Goal: Answer question/provide support: Ask a question

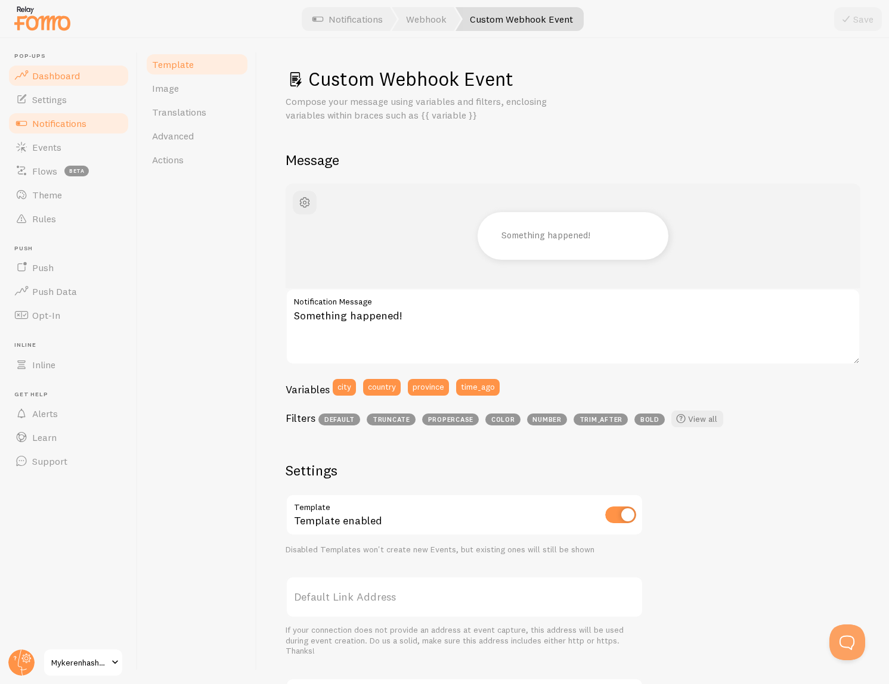
click at [71, 78] on span "Dashboard" at bounding box center [56, 76] width 48 height 12
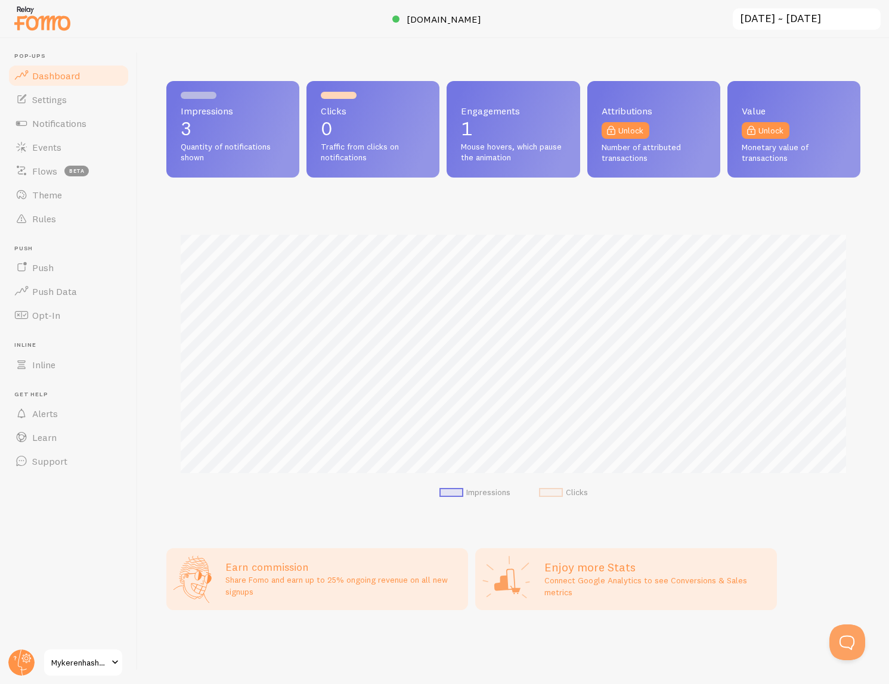
scroll to position [313, 694]
click at [843, 651] on button "Open Beacon popover" at bounding box center [845, 640] width 36 height 36
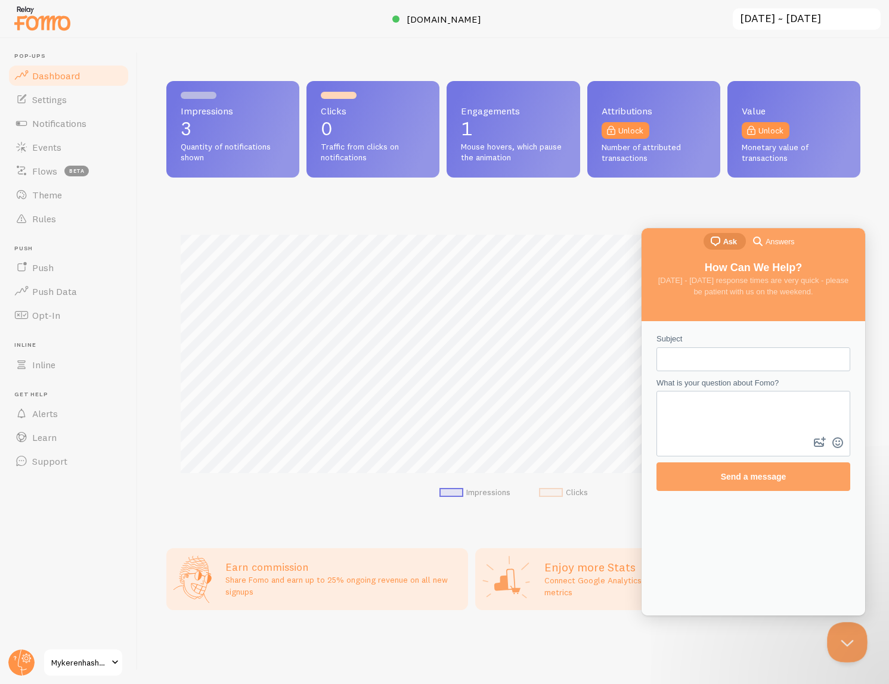
scroll to position [0, 0]
click at [747, 354] on input "Subject" at bounding box center [753, 359] width 175 height 21
click at [485, 136] on p "1" at bounding box center [513, 128] width 104 height 19
click at [59, 131] on link "Notifications" at bounding box center [68, 123] width 123 height 24
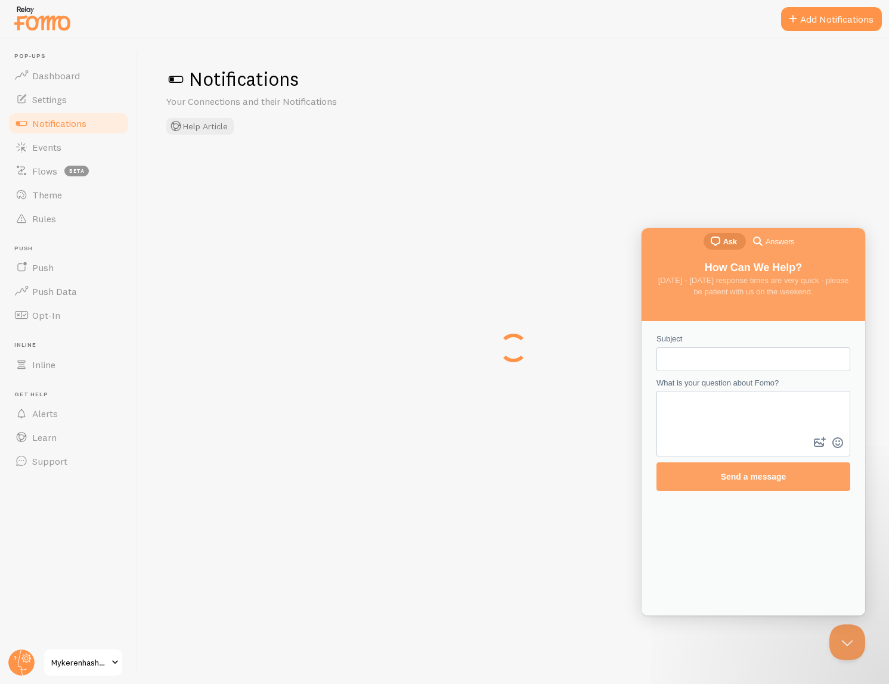
checkbox input "false"
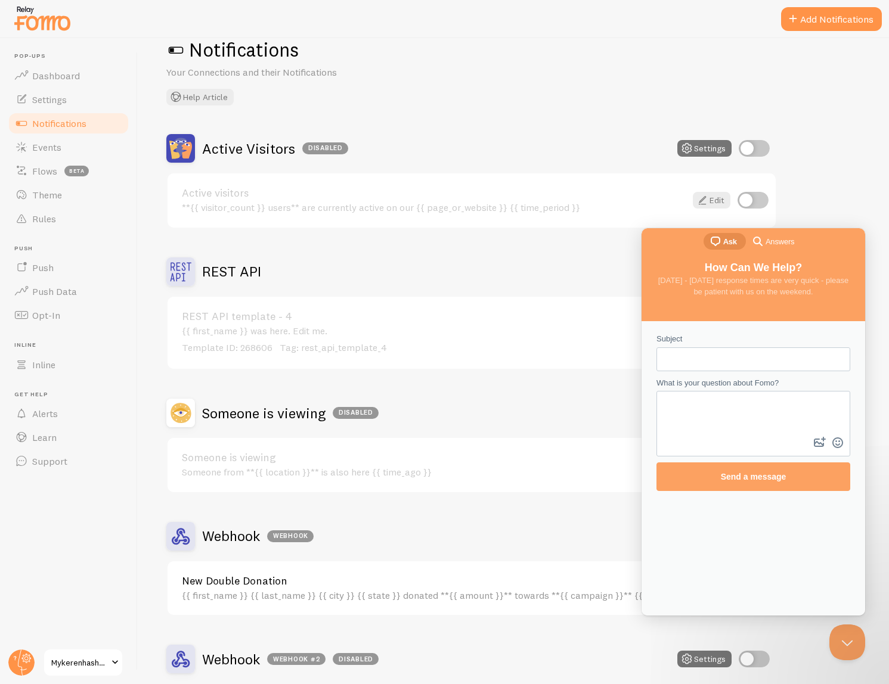
scroll to position [142, 0]
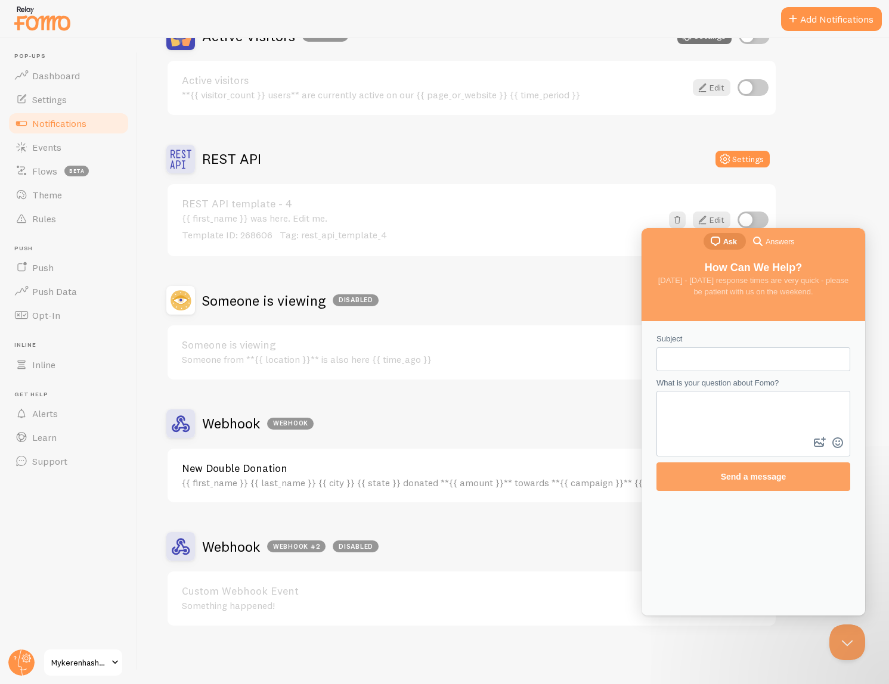
click at [249, 424] on h2 "Webhook Webhook" at bounding box center [257, 423] width 111 height 18
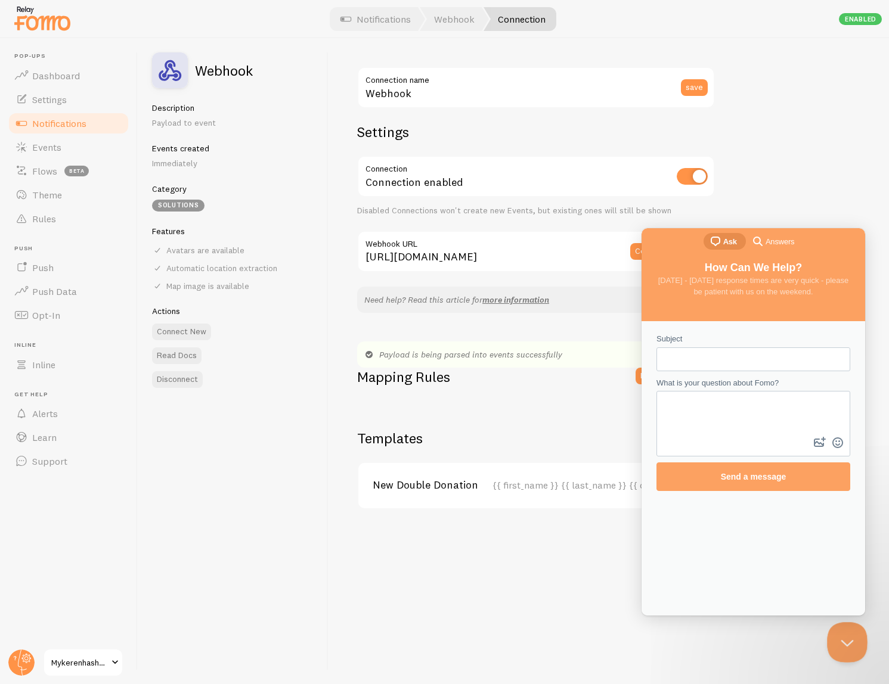
click at [849, 648] on button "Close Beacon popover" at bounding box center [845, 640] width 36 height 36
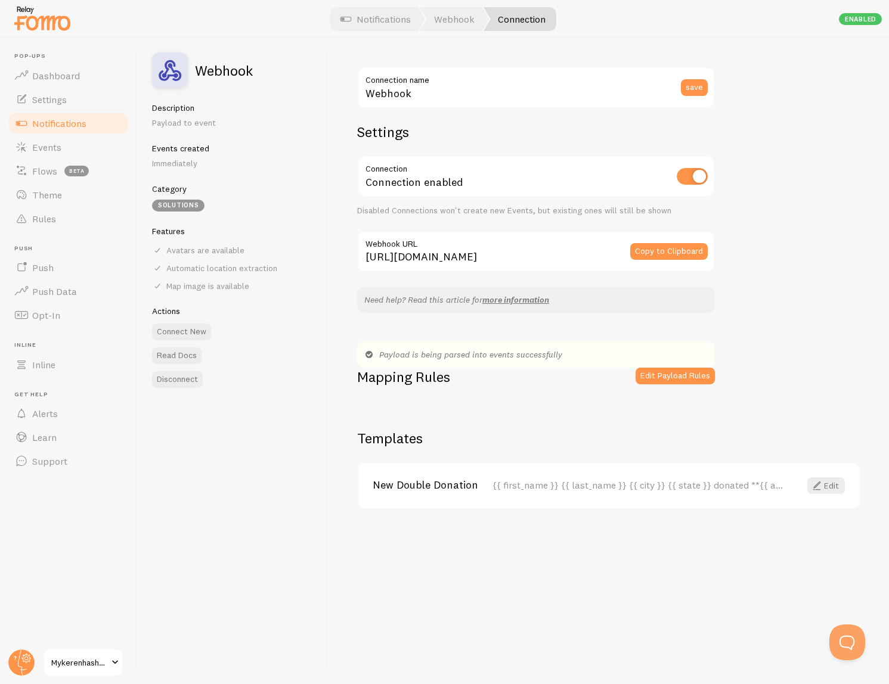
click at [817, 494] on div "New Double Donation {{ first_name }} {{ last_name }} {{ city }} {{ state }} don…" at bounding box center [608, 485] width 501 height 45
click at [816, 485] on span at bounding box center [816, 486] width 14 height 14
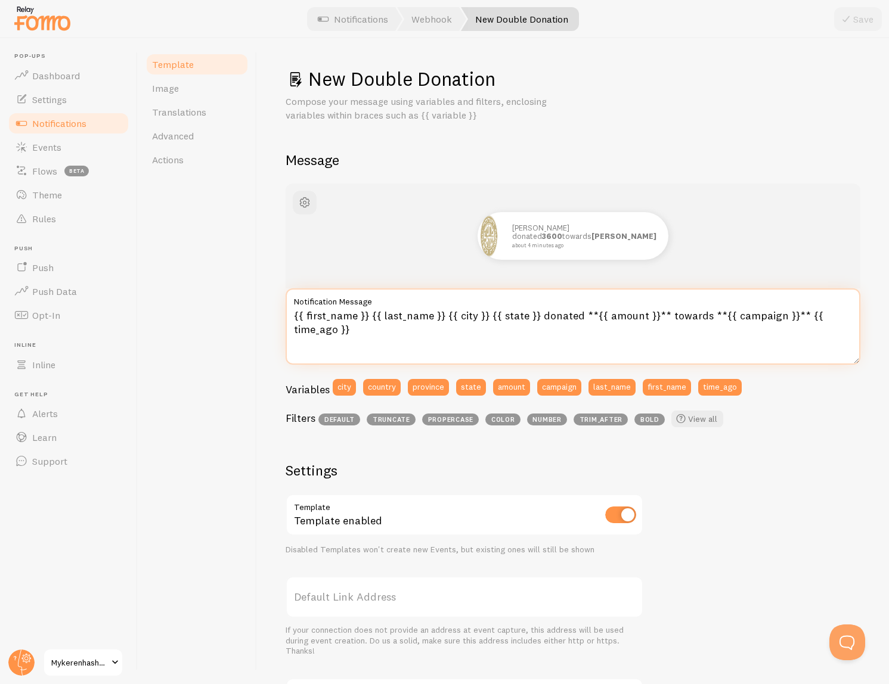
click at [441, 315] on textarea "{{ first_name }} {{ last_name }} {{ city }} {{ state }} donated **{{ amount }}*…" at bounding box center [572, 326] width 575 height 76
type textarea "{{ first_name }} {{ city }} {{ state }} donated **{{ amount }}** towards **{{ c…"
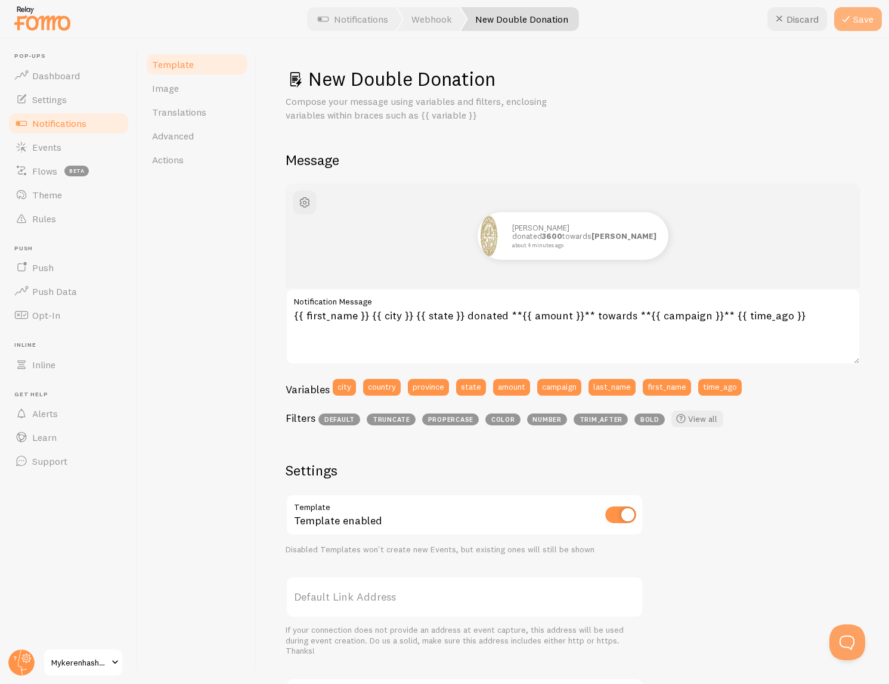
click at [868, 17] on button "Save" at bounding box center [858, 19] width 48 height 24
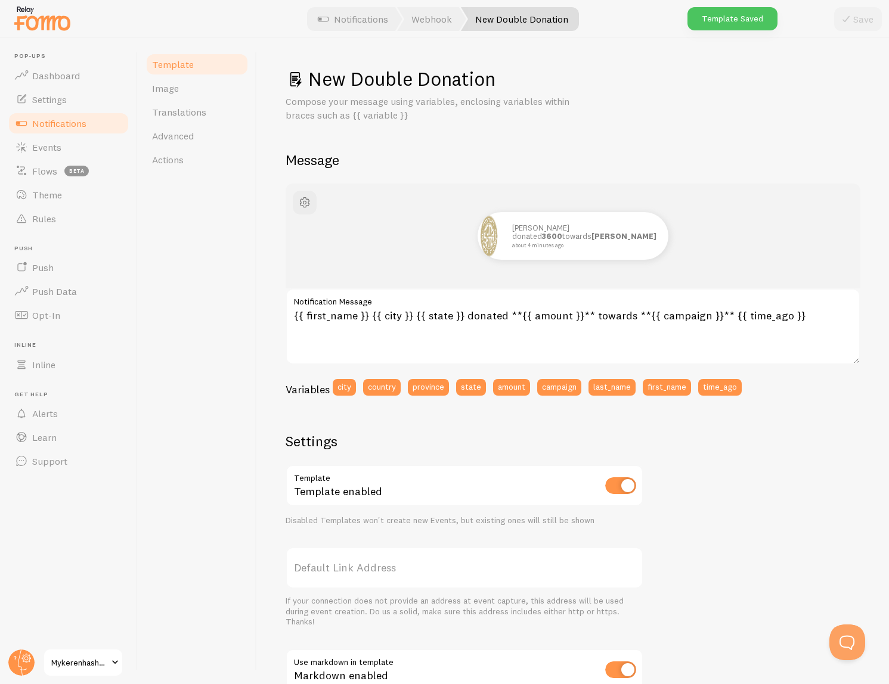
click at [405, 82] on h1 "New Double Donation" at bounding box center [572, 79] width 575 height 24
click at [201, 310] on div "Template Image Translations Advanced Actions" at bounding box center [197, 361] width 119 height 646
click at [200, 310] on div "Template Image Translations Advanced Actions" at bounding box center [197, 361] width 119 height 646
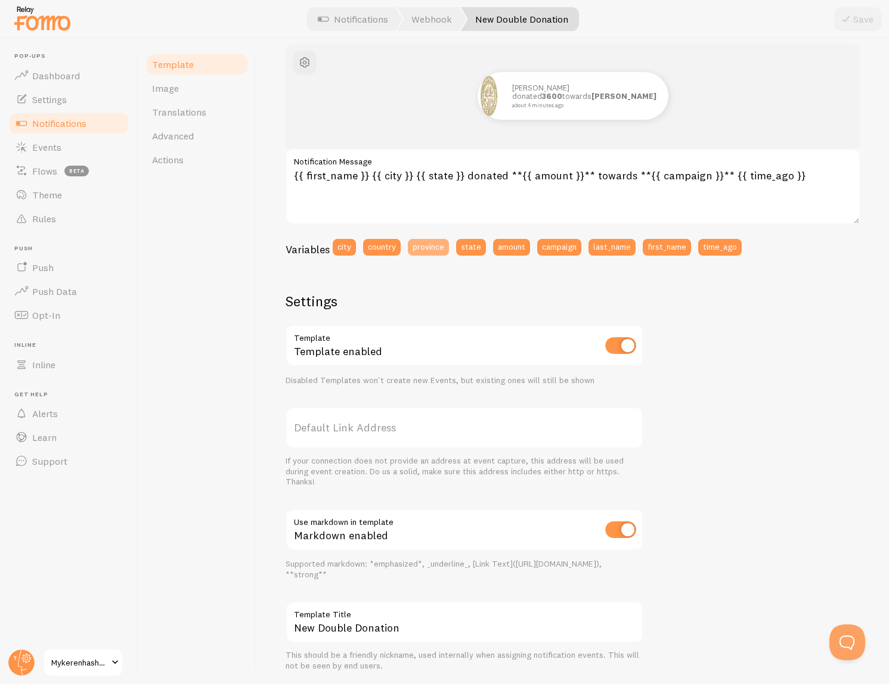
scroll to position [177, 0]
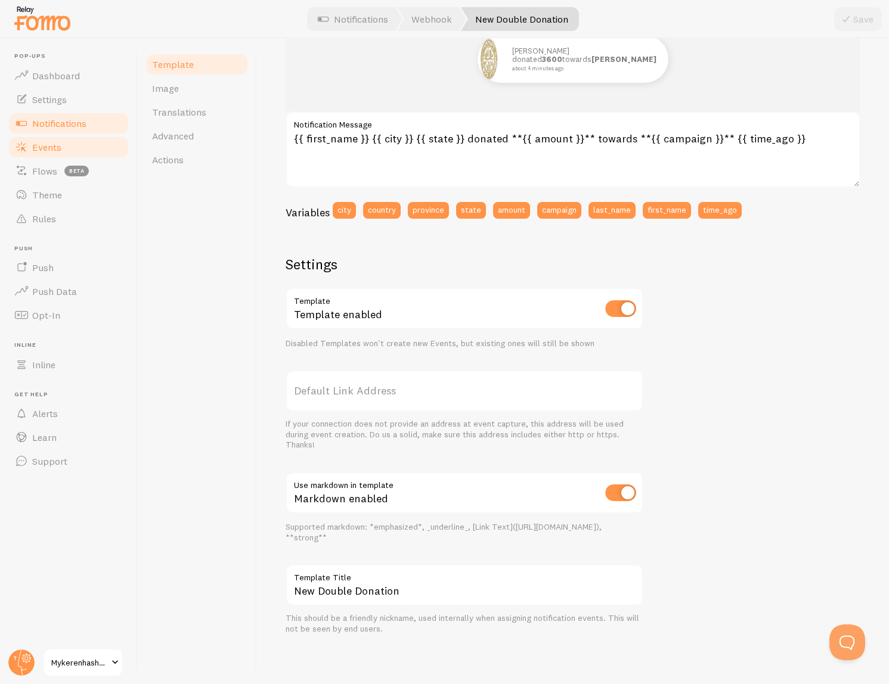
click at [69, 154] on link "Events" at bounding box center [68, 147] width 123 height 24
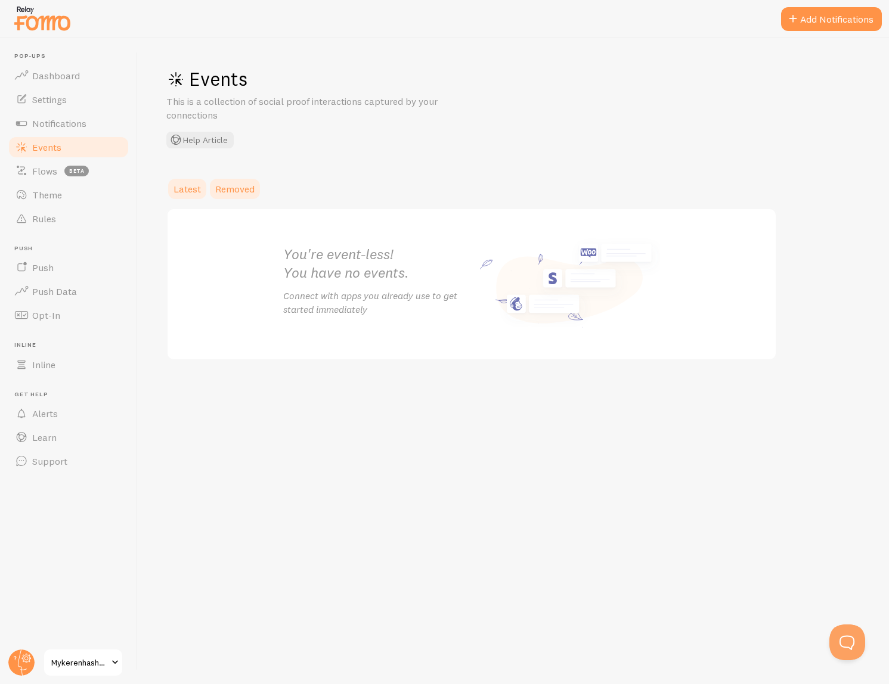
click at [232, 195] on link "Removed" at bounding box center [235, 189] width 54 height 24
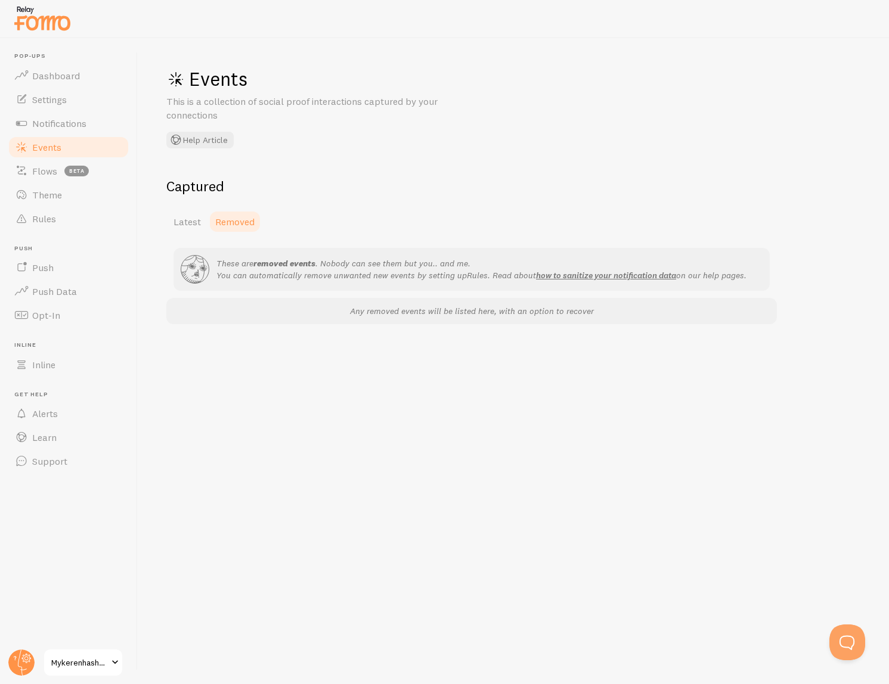
click at [183, 187] on h2 "Captured" at bounding box center [471, 186] width 610 height 18
click at [197, 214] on link "Latest" at bounding box center [187, 222] width 42 height 24
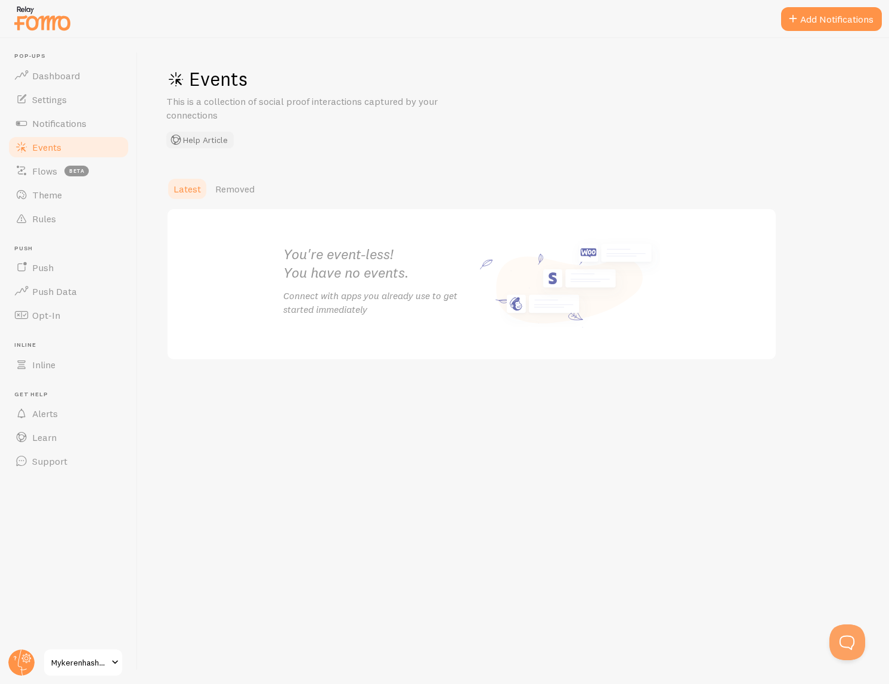
click at [210, 145] on button "Help Article" at bounding box center [199, 140] width 67 height 17
click at [85, 135] on link "Events" at bounding box center [68, 147] width 123 height 24
click at [83, 128] on span "Notifications" at bounding box center [59, 123] width 54 height 12
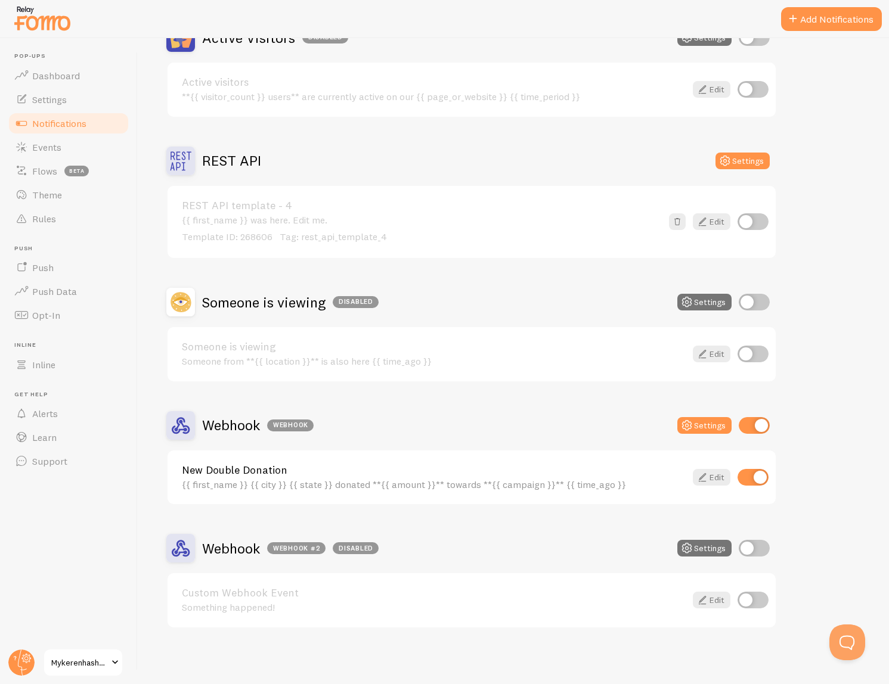
scroll to position [142, 0]
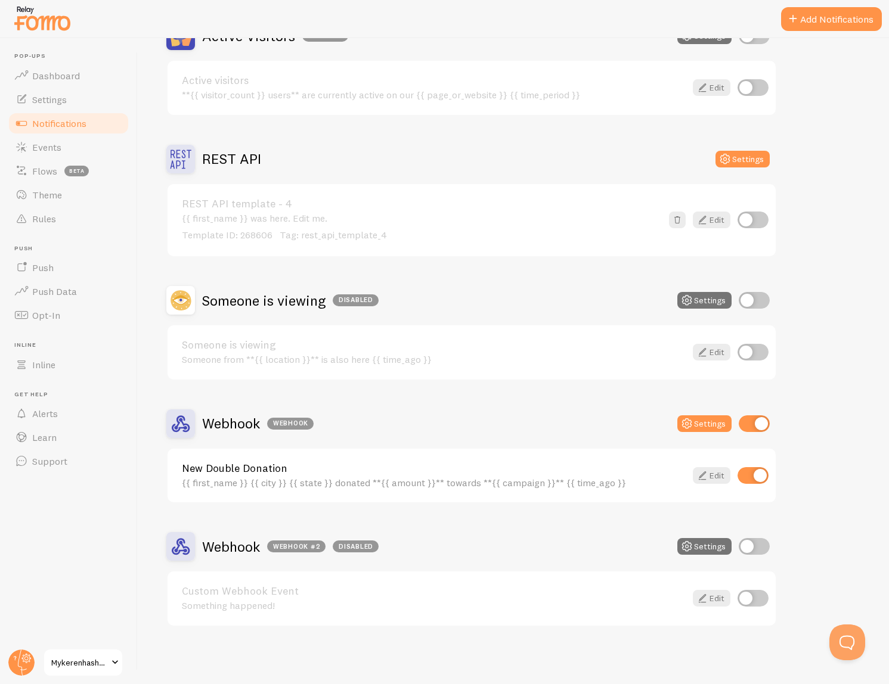
click at [610, 459] on div "New Double Donation {{ first_name }} {{ city }} {{ state }} donated **{{ amount…" at bounding box center [471, 476] width 608 height 54
click at [612, 466] on link "New Double Donation" at bounding box center [434, 468] width 504 height 11
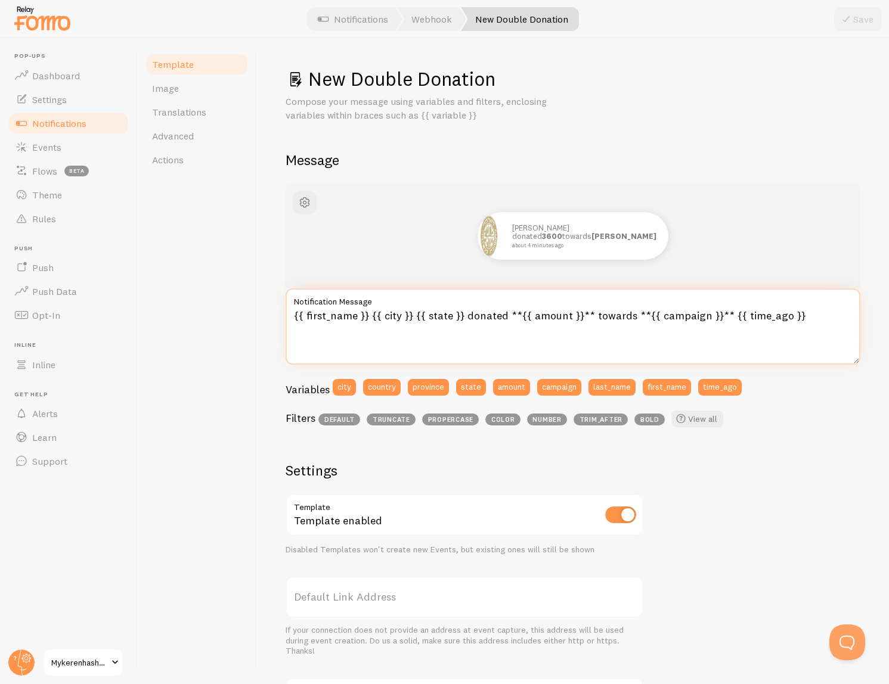
click at [394, 330] on textarea "{{ first_name }} {{ city }} {{ state }} donated **{{ amount }}** towards **{{ c…" at bounding box center [572, 326] width 575 height 76
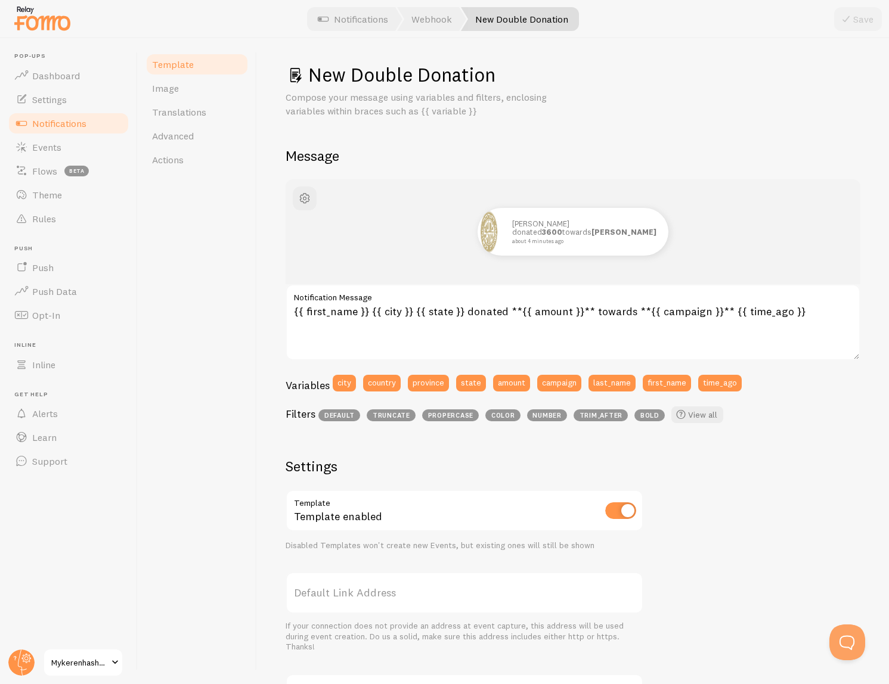
click at [540, 150] on h2 "Message" at bounding box center [572, 156] width 575 height 18
click at [574, 237] on p "Ari donated 3600 towards Keren Hasanah about 4 minutes ago" at bounding box center [584, 231] width 144 height 24
click at [664, 141] on div "New Double Donation Compose your message using variables and filters, enclosing…" at bounding box center [572, 450] width 575 height 774
click at [581, 241] on small "about 4 minutes ago" at bounding box center [582, 241] width 141 height 6
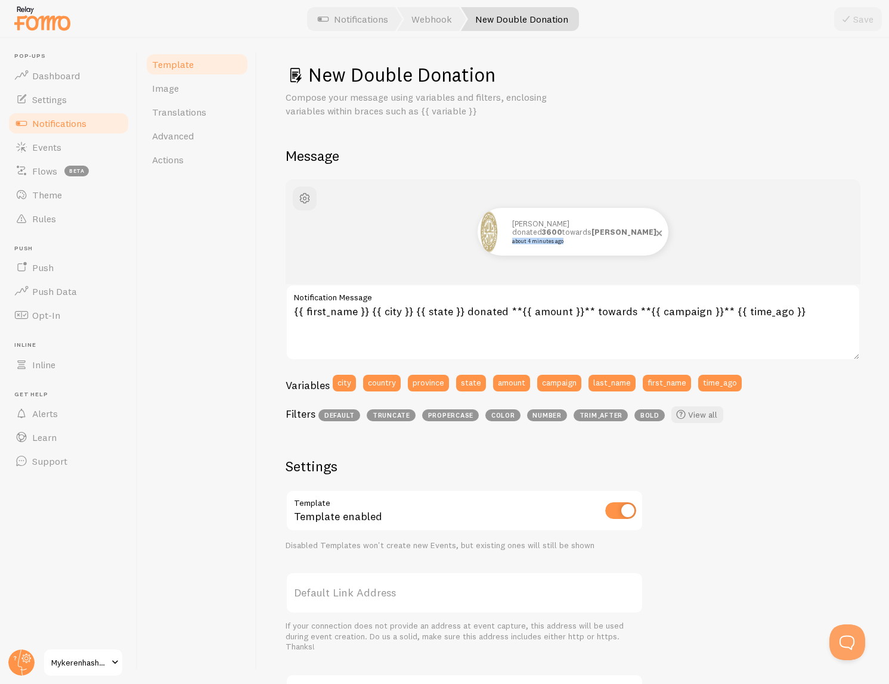
click at [581, 241] on small "about 4 minutes ago" at bounding box center [582, 241] width 141 height 6
click at [659, 234] on span at bounding box center [659, 233] width 20 height 20
click at [545, 252] on div "Ari donated 3600 towards Keren Hasanah about 4 minutes ago" at bounding box center [584, 232] width 168 height 48
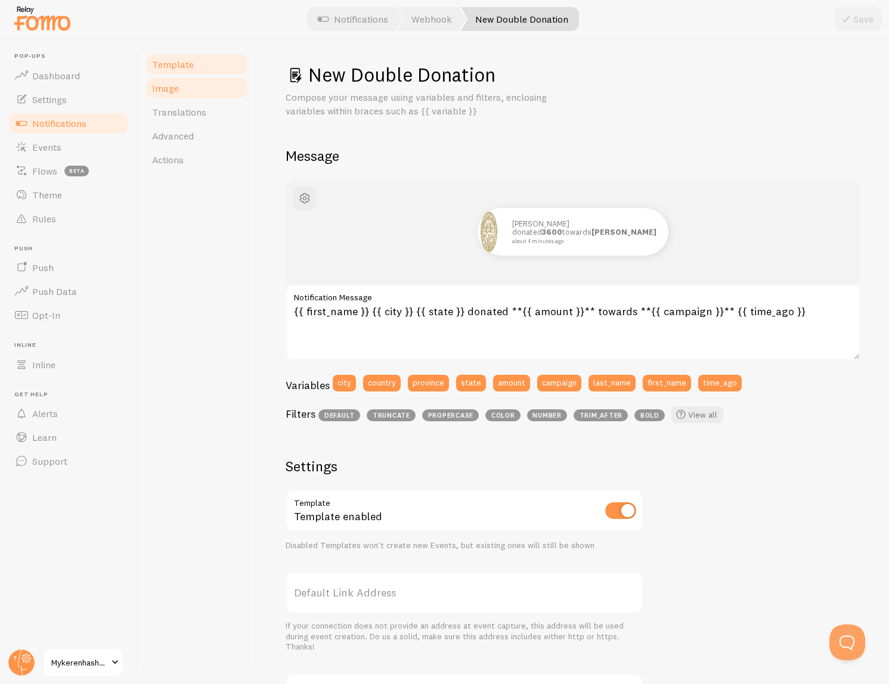
click at [159, 87] on span "Image" at bounding box center [165, 88] width 27 height 12
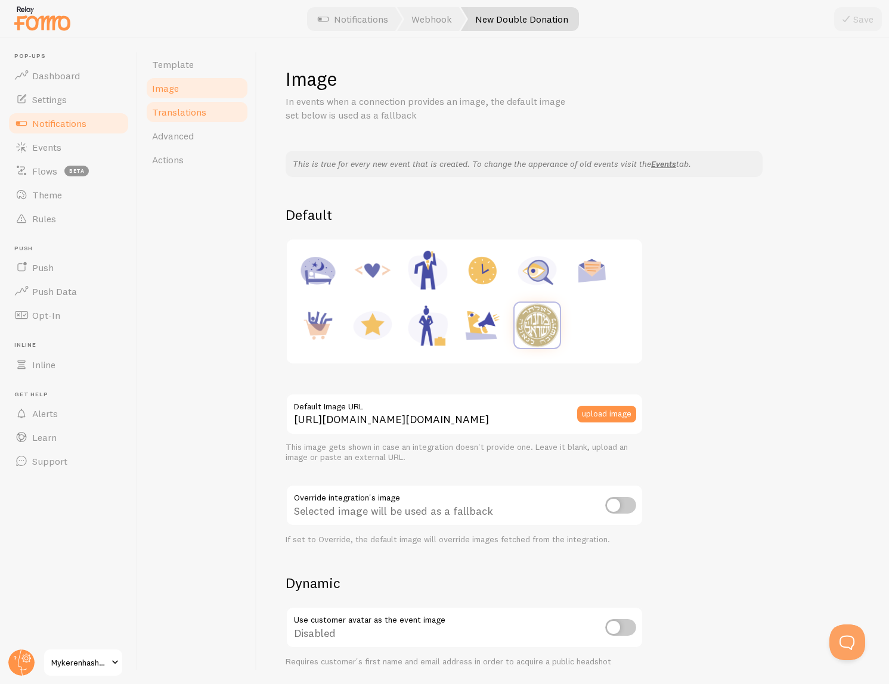
click at [179, 116] on span "Translations" at bounding box center [179, 112] width 54 height 12
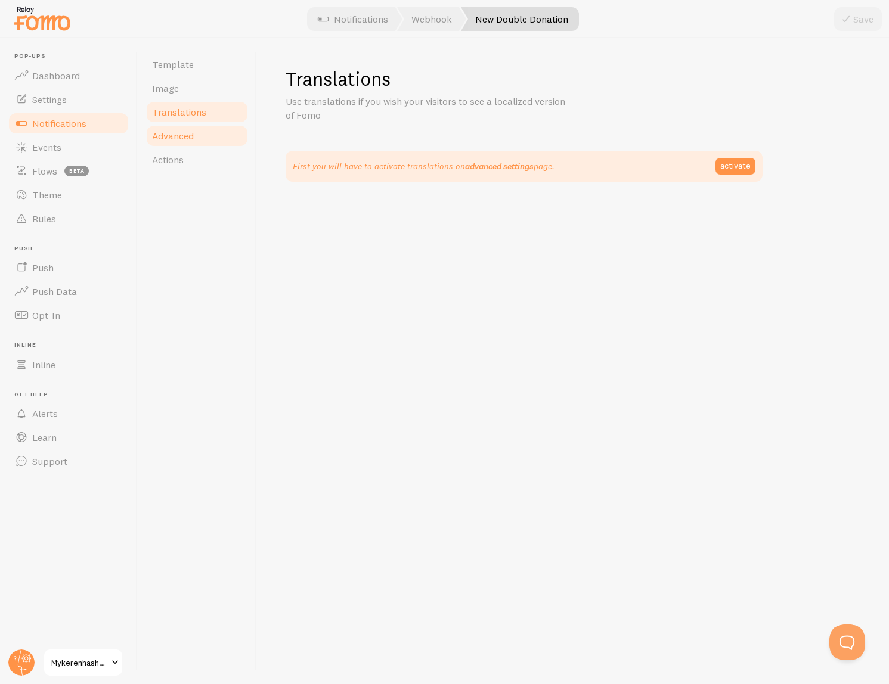
click at [182, 136] on span "Advanced" at bounding box center [173, 136] width 42 height 12
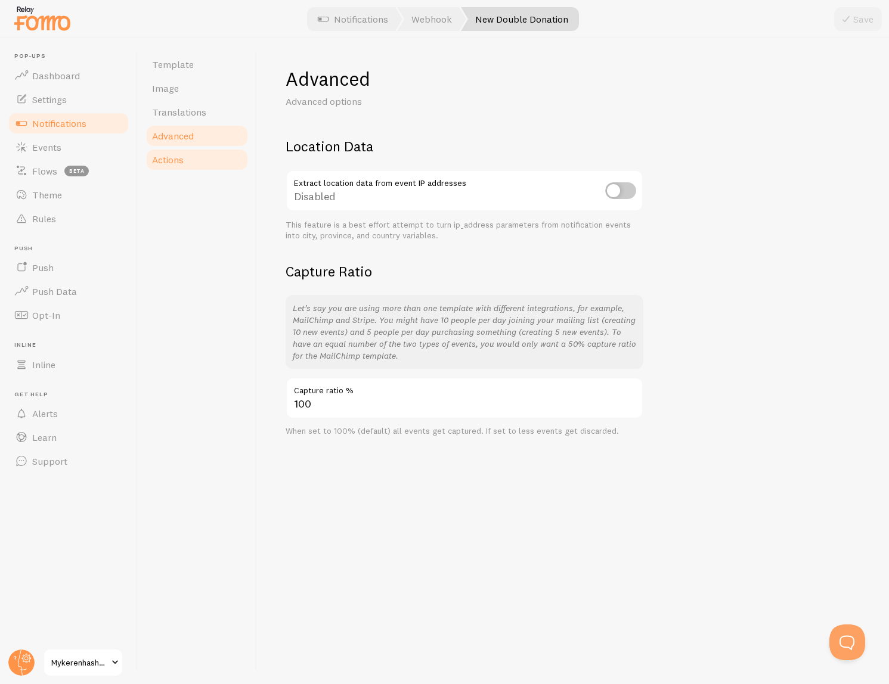
click at [181, 165] on span "Actions" at bounding box center [168, 160] width 32 height 12
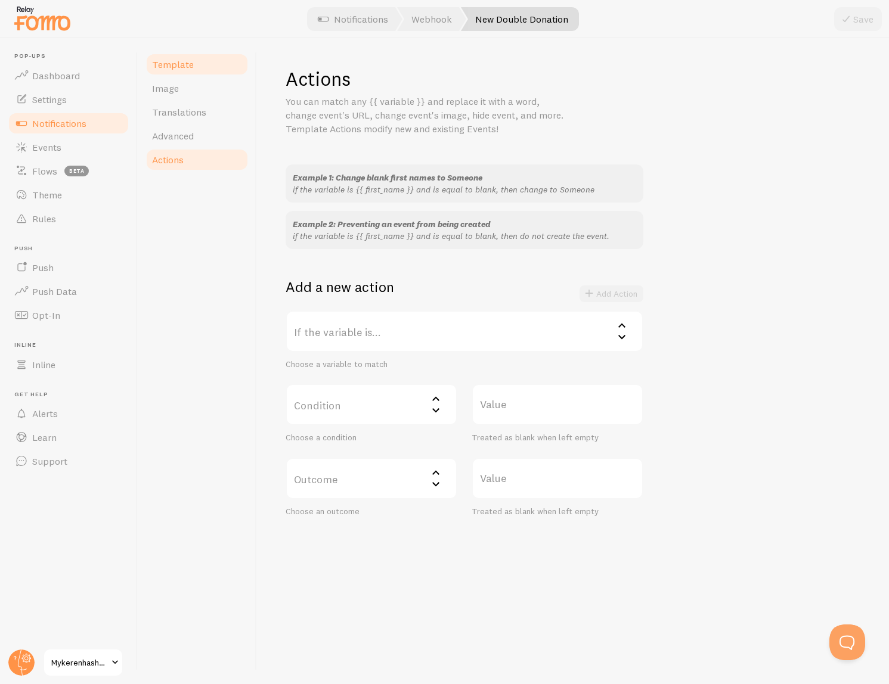
click at [170, 63] on span "Template" at bounding box center [173, 64] width 42 height 12
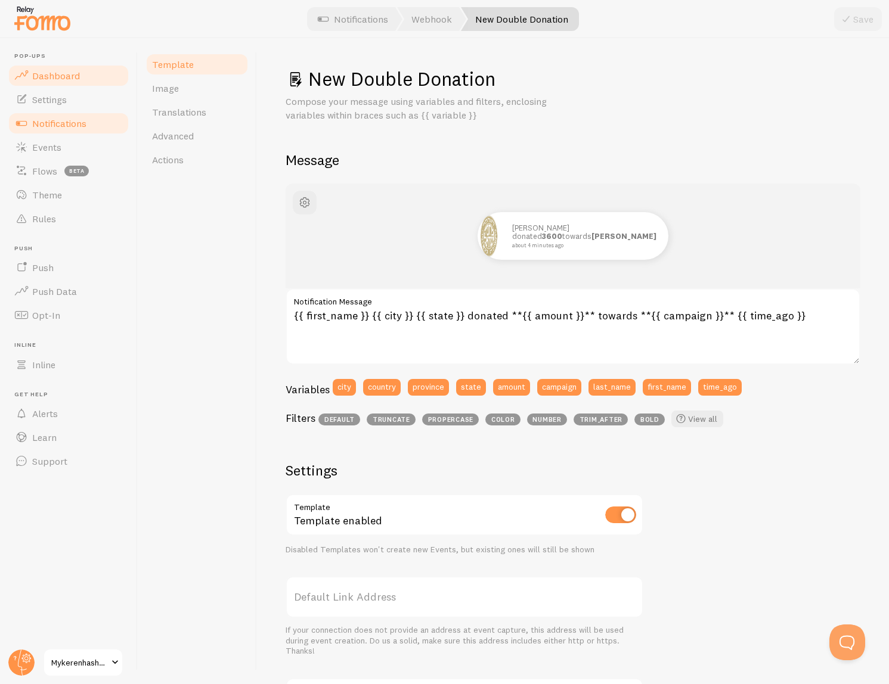
click at [94, 69] on link "Dashboard" at bounding box center [68, 76] width 123 height 24
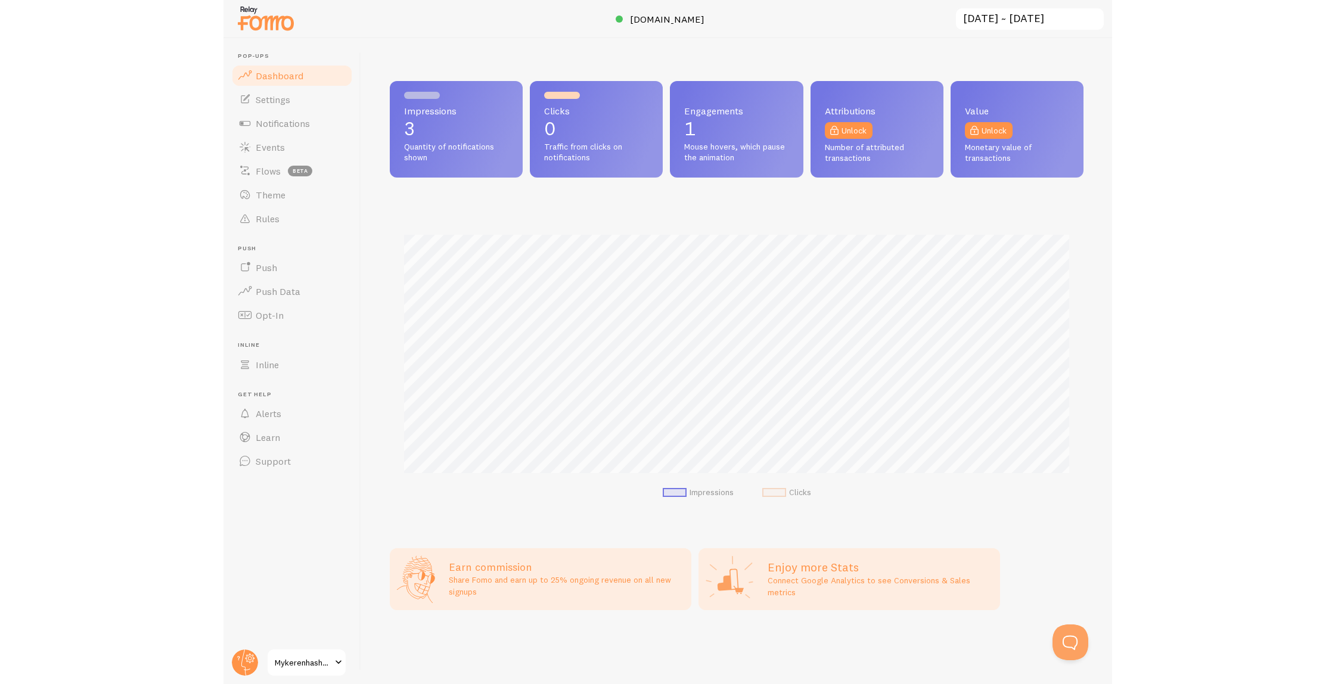
scroll to position [313, 694]
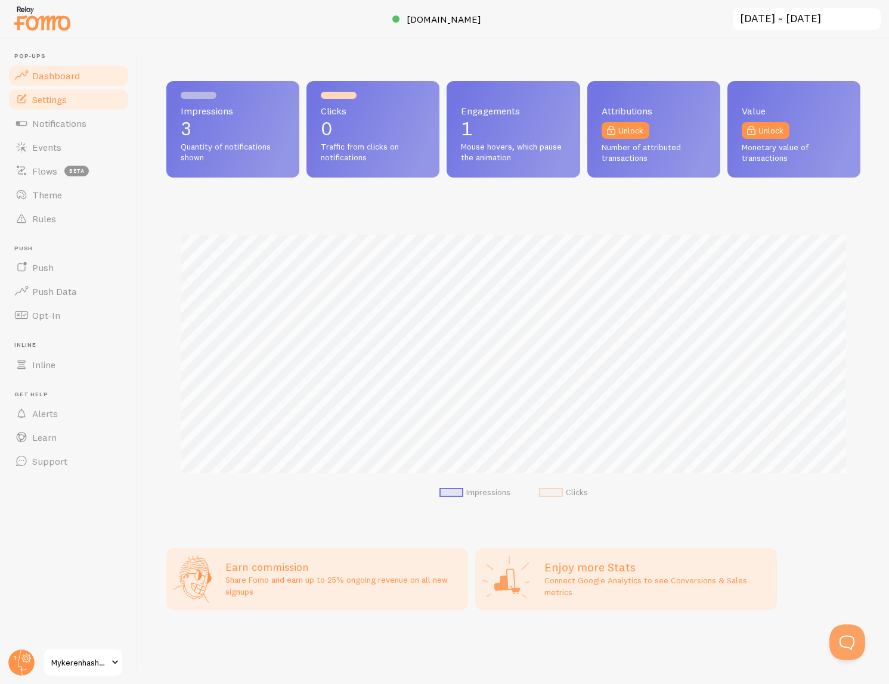
click at [83, 94] on link "Settings" at bounding box center [68, 100] width 123 height 24
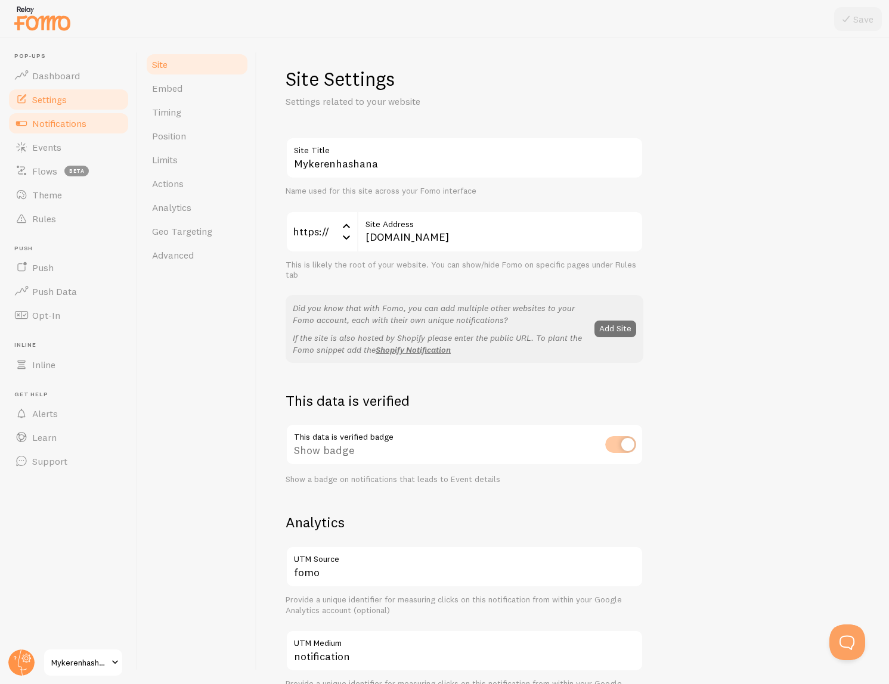
click at [86, 129] on link "Notifications" at bounding box center [68, 123] width 123 height 24
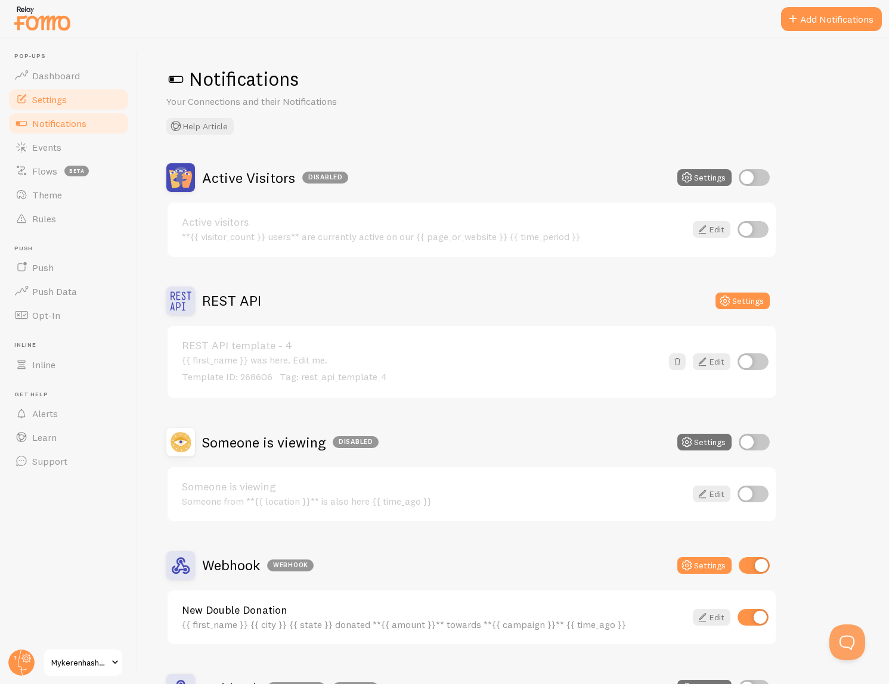
click at [58, 91] on link "Settings" at bounding box center [68, 100] width 123 height 24
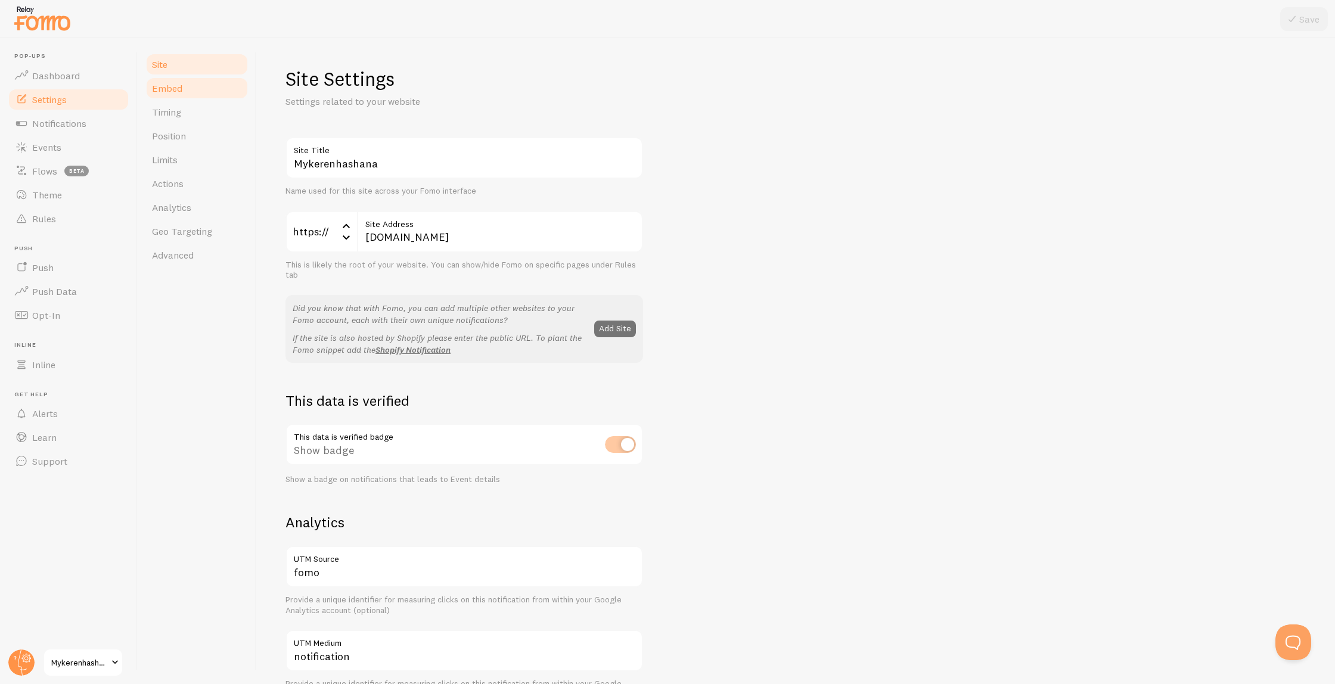
click at [181, 80] on link "Embed" at bounding box center [197, 88] width 104 height 24
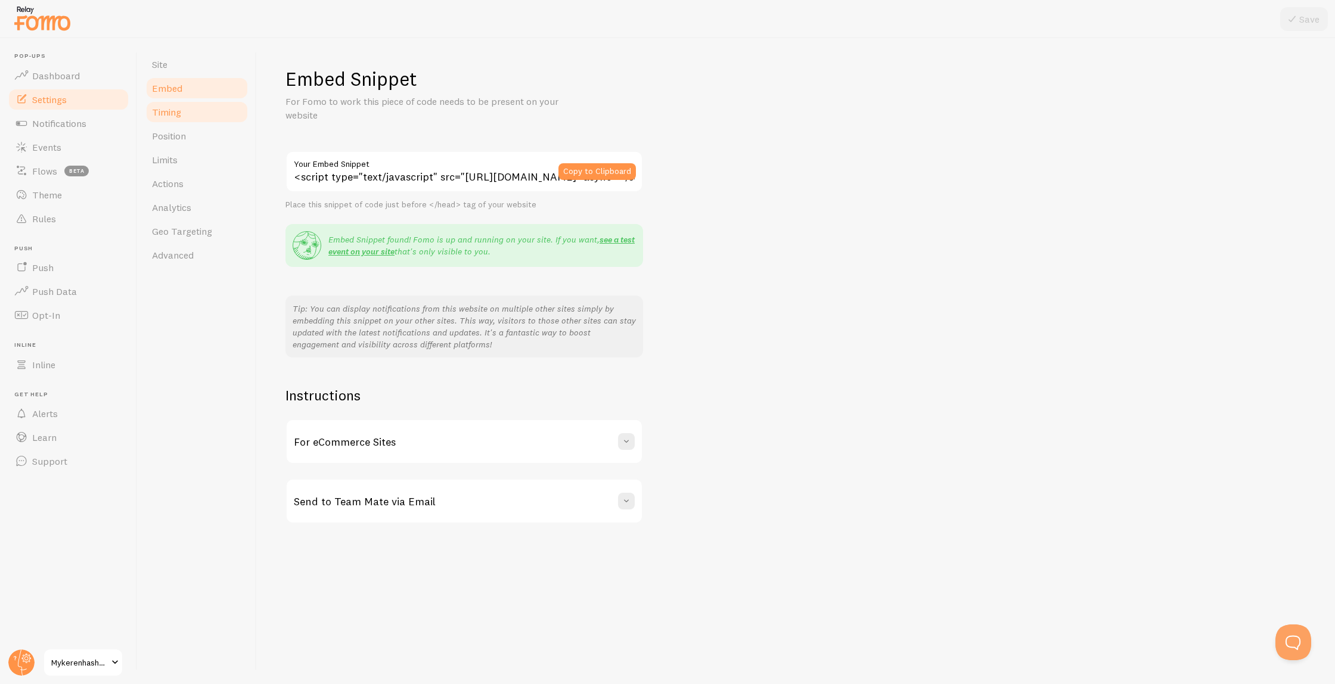
click at [181, 111] on span "Timing" at bounding box center [166, 112] width 29 height 12
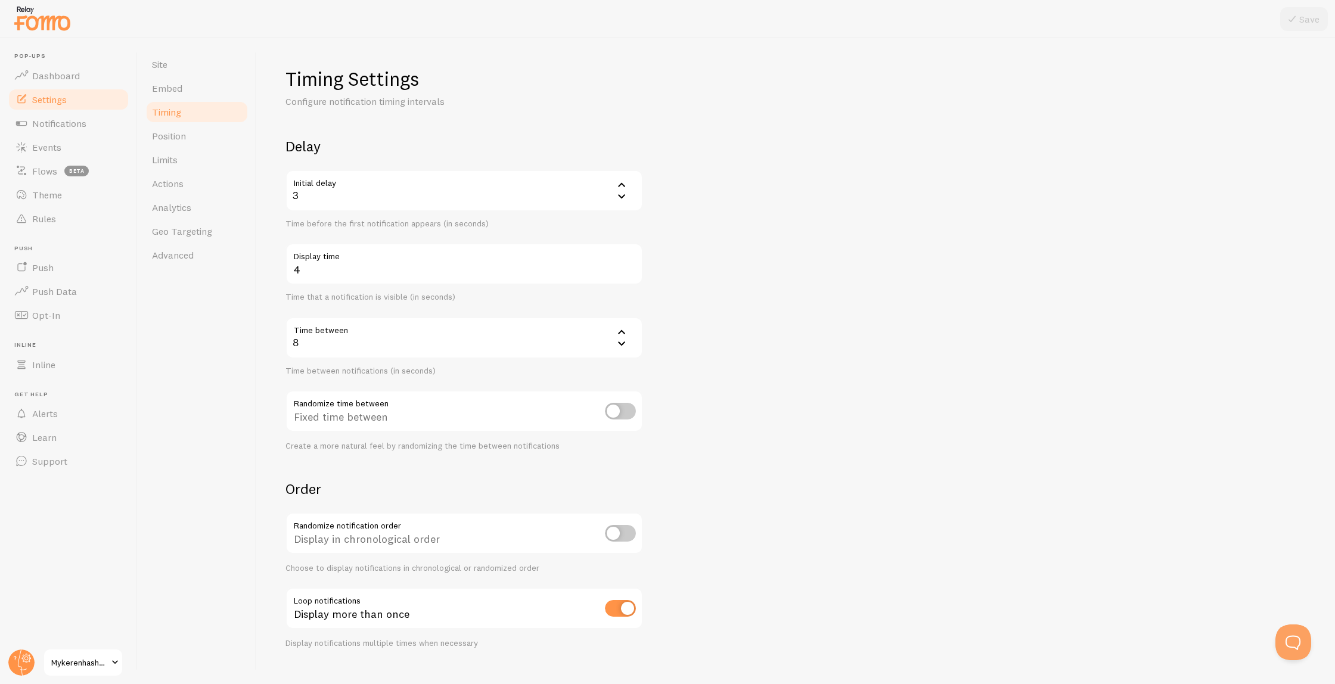
scroll to position [21, 0]
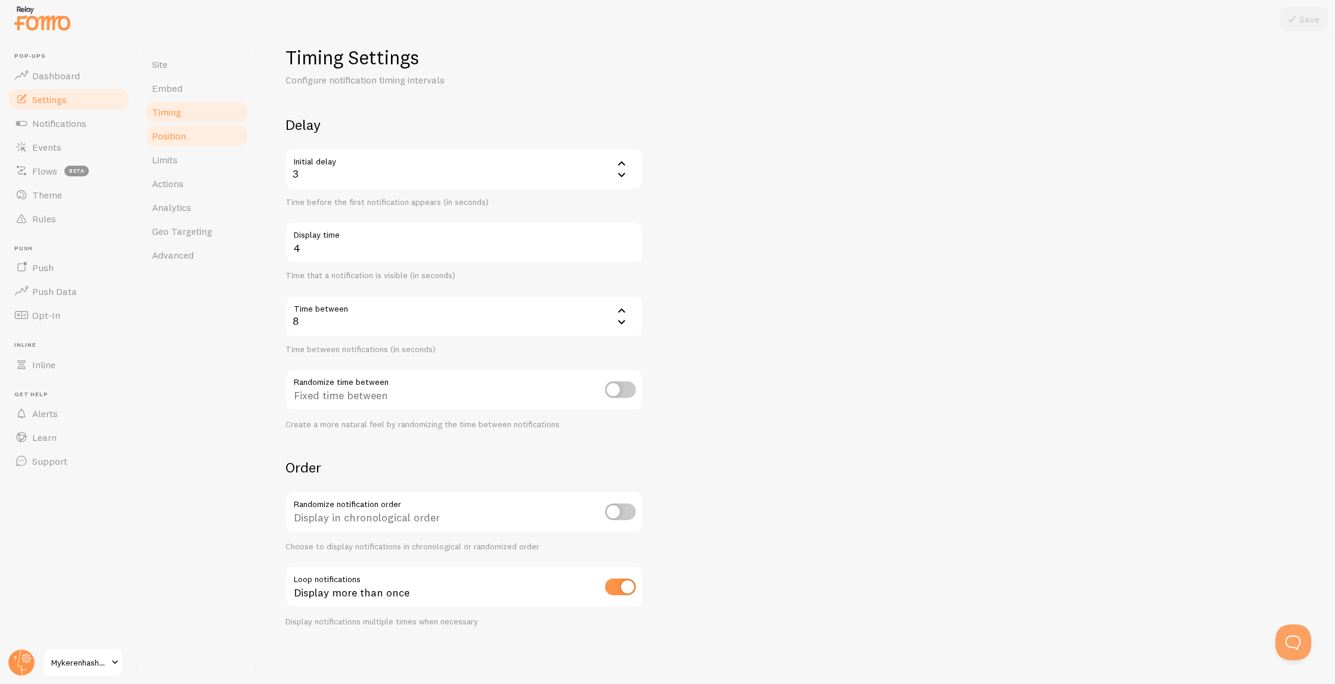
click at [183, 139] on span "Position" at bounding box center [169, 136] width 34 height 12
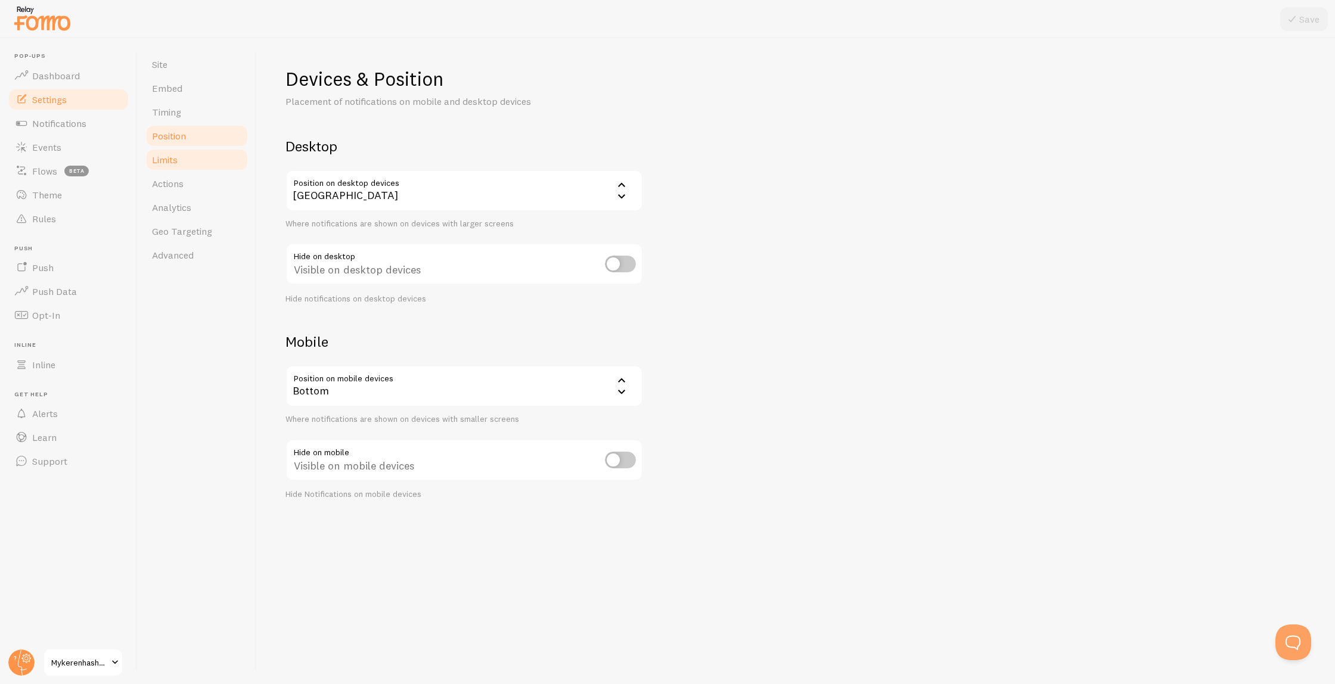
click at [174, 153] on link "Limits" at bounding box center [197, 160] width 104 height 24
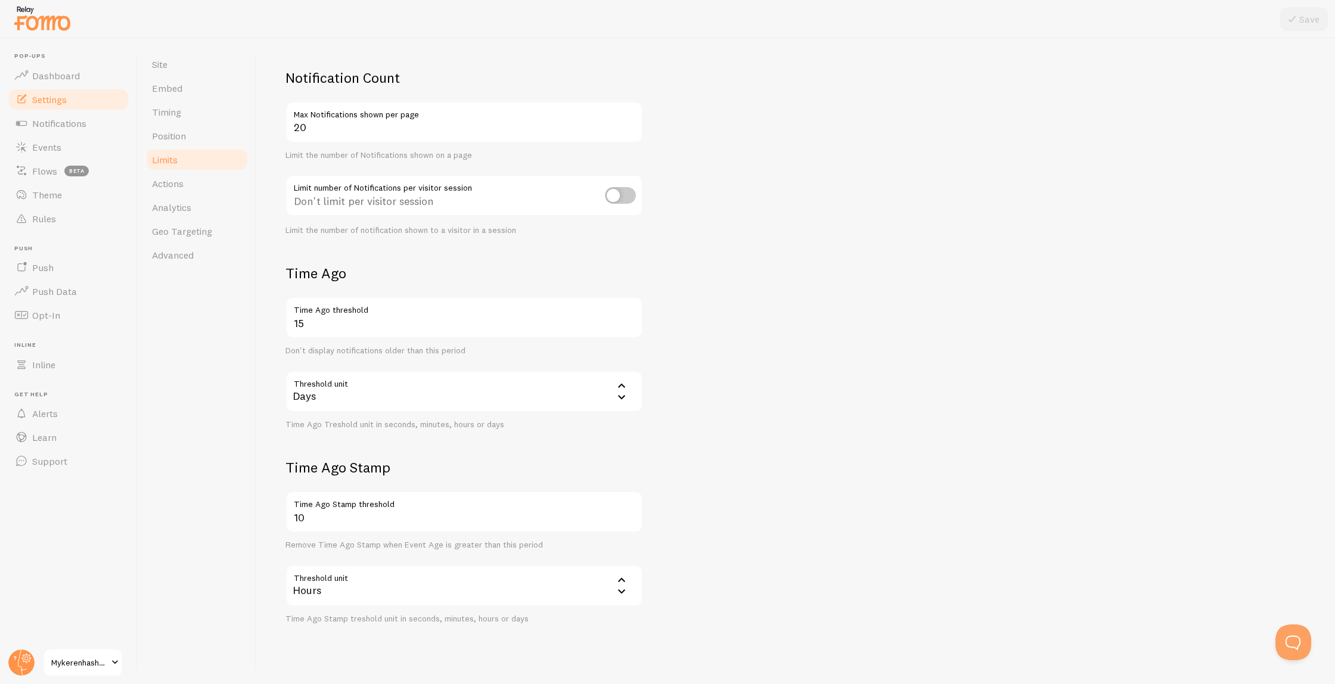
scroll to position [88, 0]
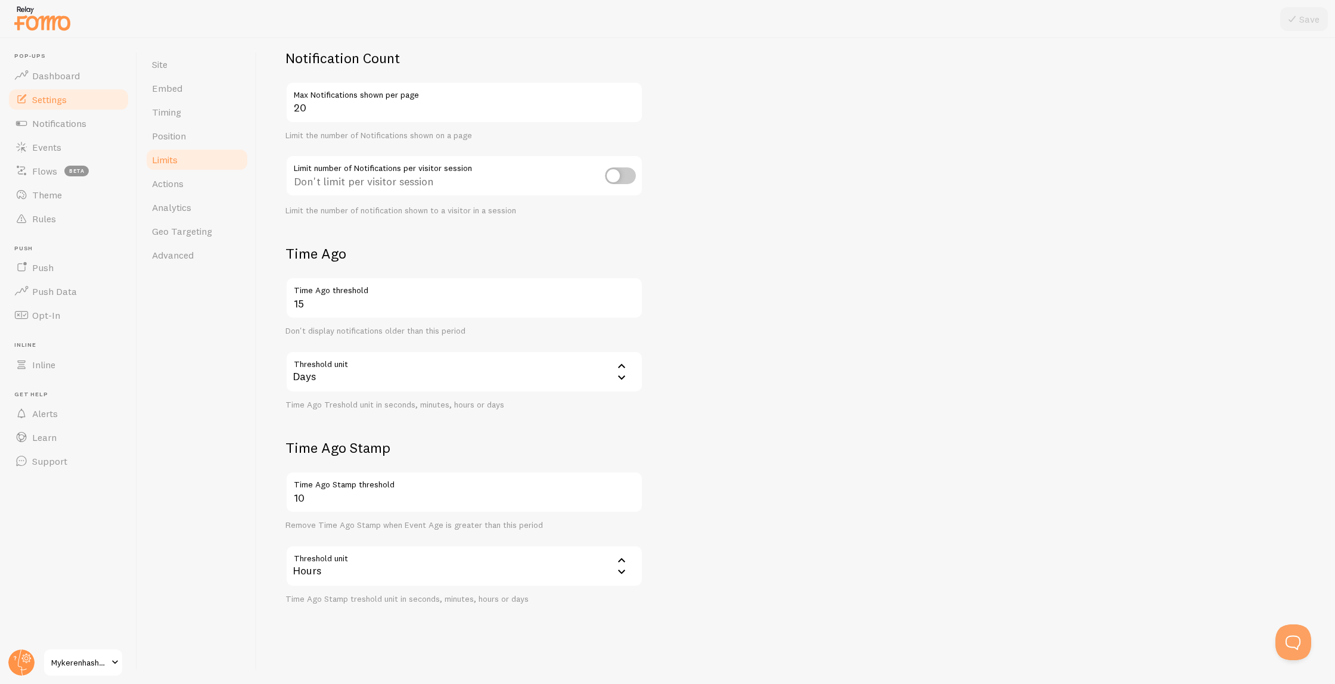
drag, startPoint x: 284, startPoint y: 250, endPoint x: 375, endPoint y: 258, distance: 91.6
click at [375, 259] on div "Limits Notification control and limitations Notification Count 20 Max Notificat…" at bounding box center [796, 361] width 1078 height 646
drag, startPoint x: 285, startPoint y: 449, endPoint x: 395, endPoint y: 464, distance: 110.8
click at [395, 464] on div "Time Ago Stamp 10 Time Ago Stamp threshold Remove Time Ago Stamp when Event Age…" at bounding box center [464, 522] width 358 height 166
click at [364, 384] on div "Days" at bounding box center [464, 372] width 358 height 42
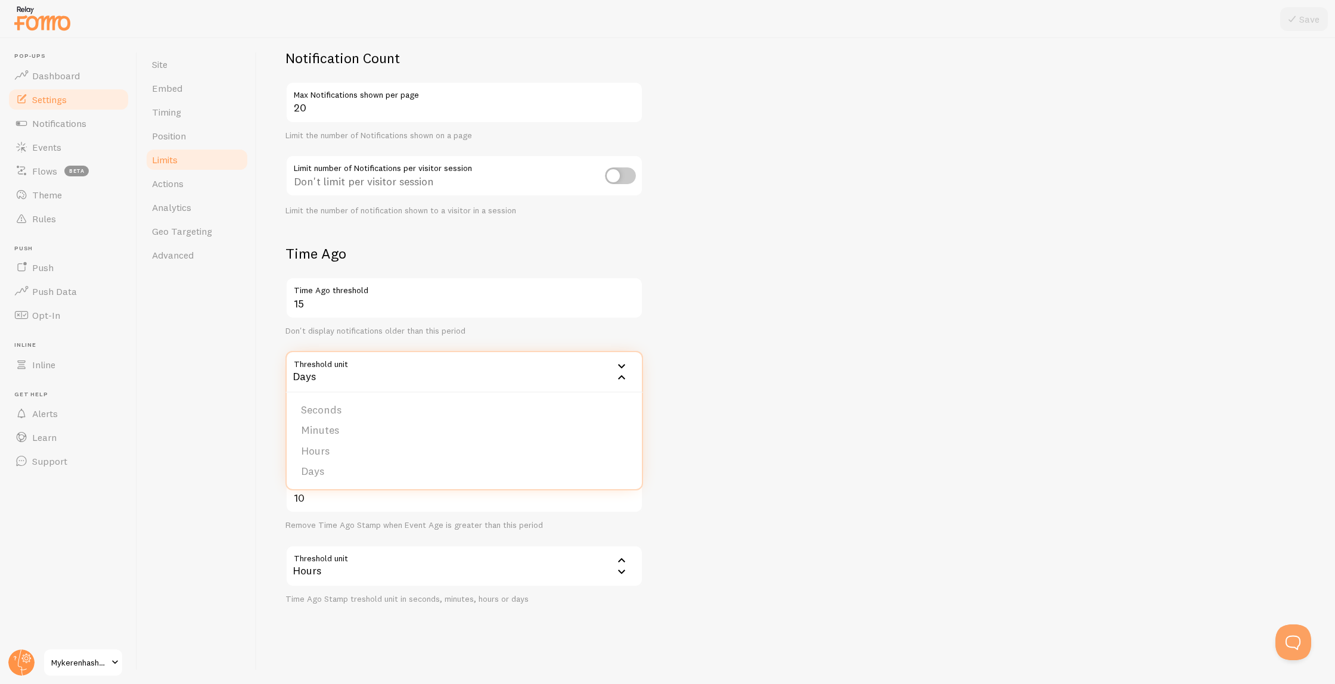
click at [231, 390] on div "Site Embed Timing Position Limits Actions Analytics Geo Targeting Advanced" at bounding box center [197, 361] width 119 height 646
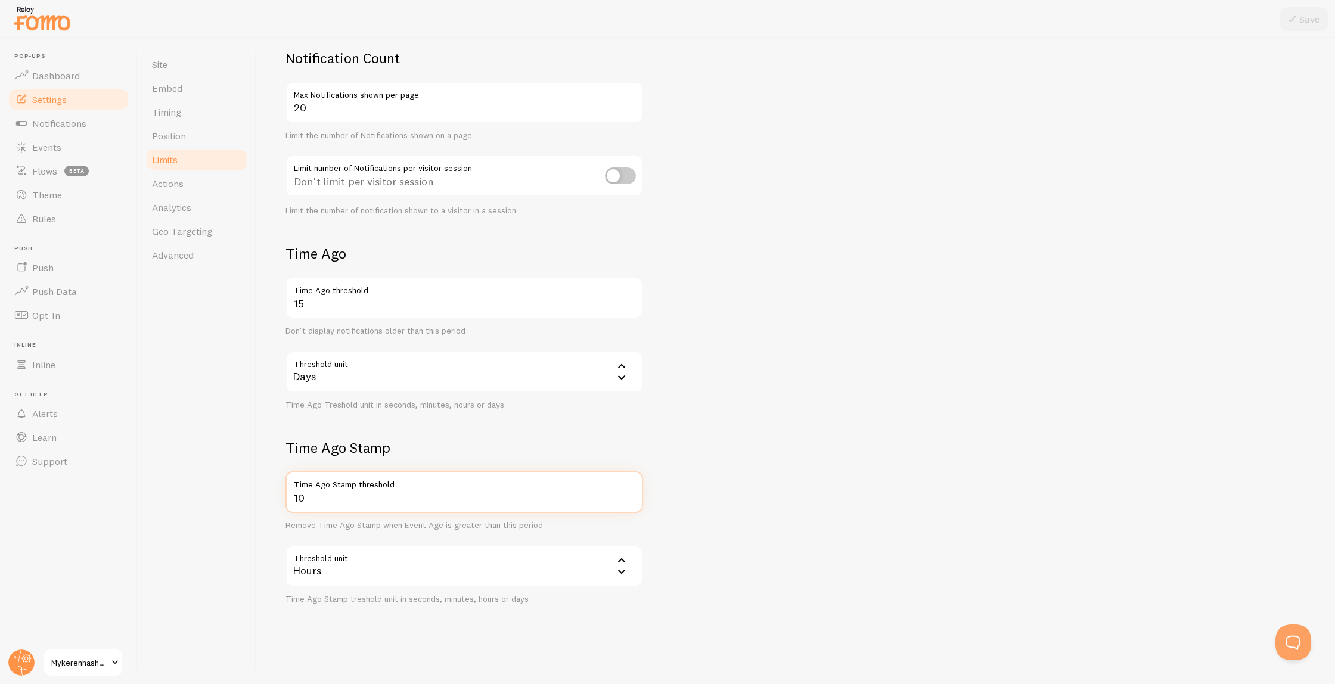
drag, startPoint x: 315, startPoint y: 503, endPoint x: 294, endPoint y: 500, distance: 21.1
click at [293, 500] on input "10" at bounding box center [464, 492] width 358 height 42
click at [187, 178] on link "Actions" at bounding box center [197, 184] width 104 height 24
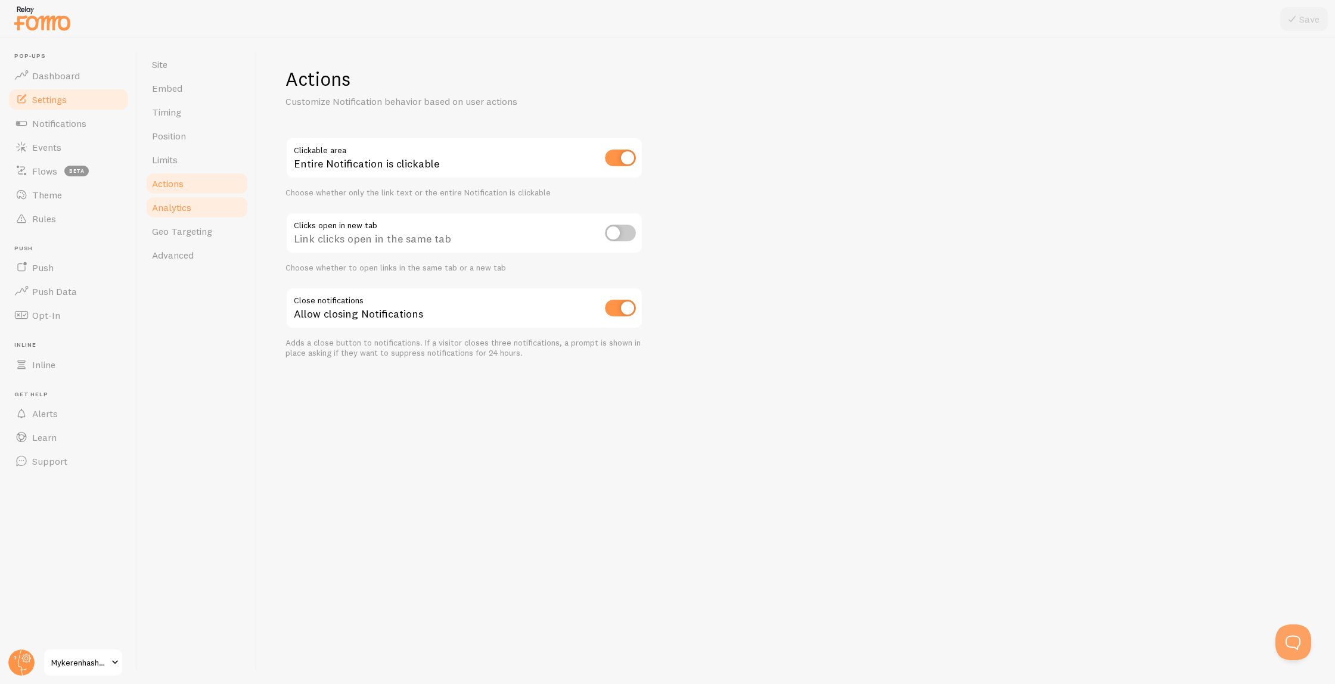
click at [183, 211] on span "Analytics" at bounding box center [171, 207] width 39 height 12
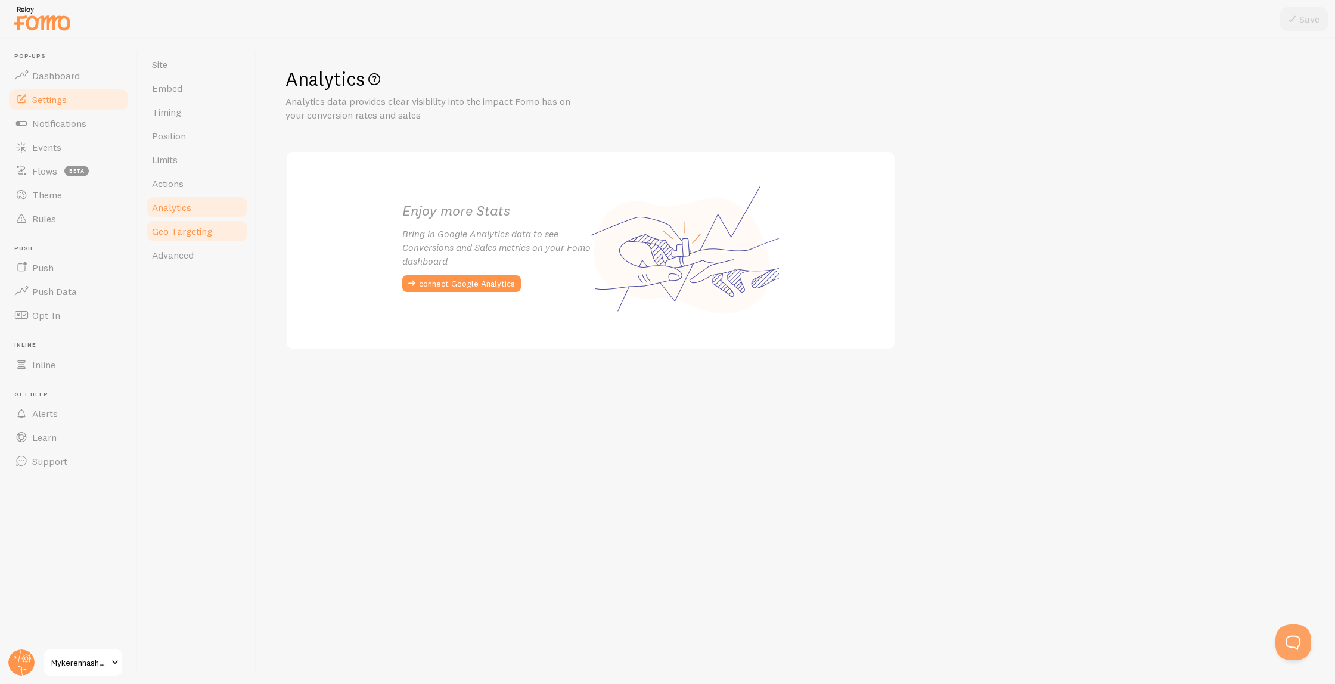
click at [195, 224] on link "Geo Targeting" at bounding box center [197, 231] width 104 height 24
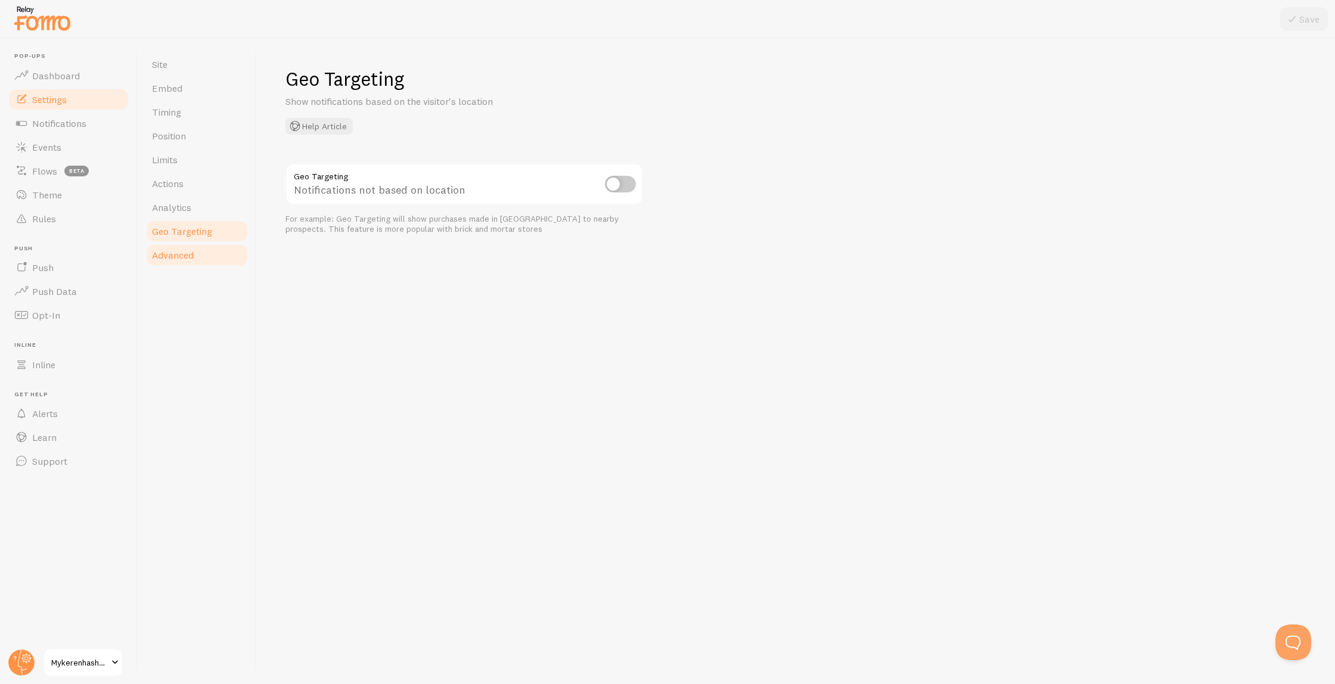
click at [203, 252] on link "Advanced" at bounding box center [197, 255] width 104 height 24
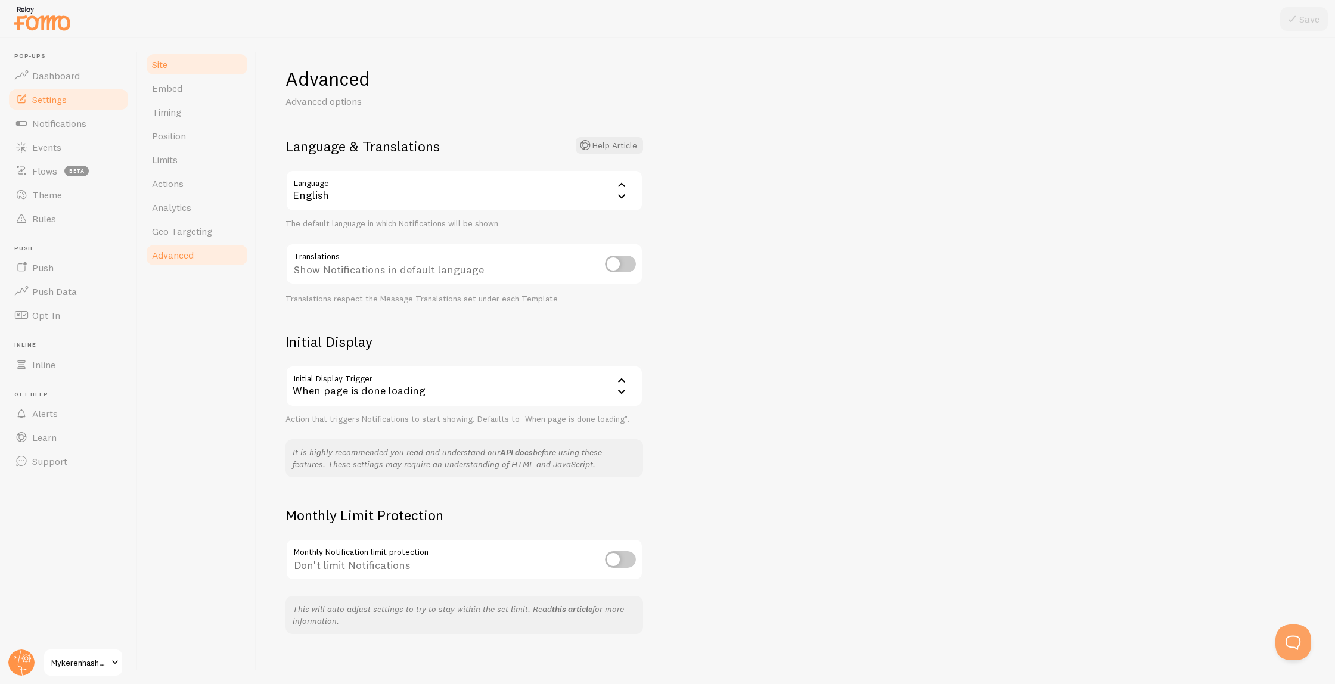
click at [170, 64] on link "Site" at bounding box center [197, 64] width 104 height 24
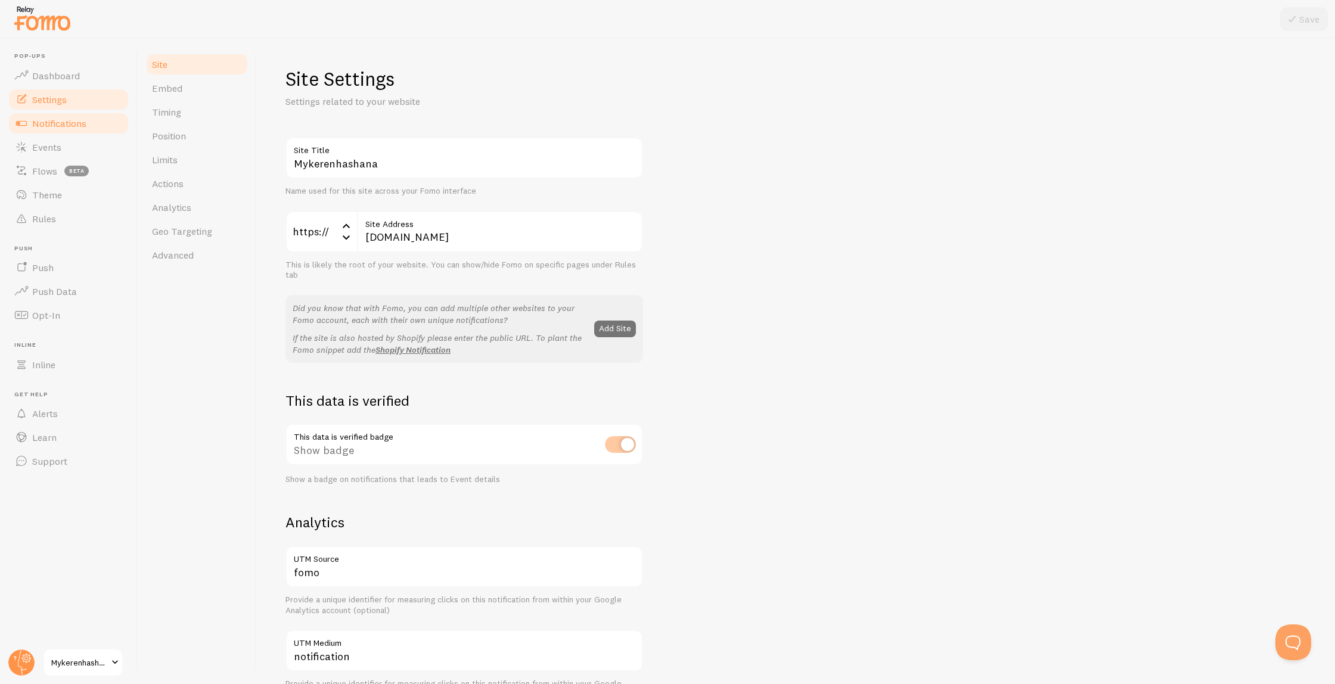
click at [41, 130] on link "Notifications" at bounding box center [68, 123] width 123 height 24
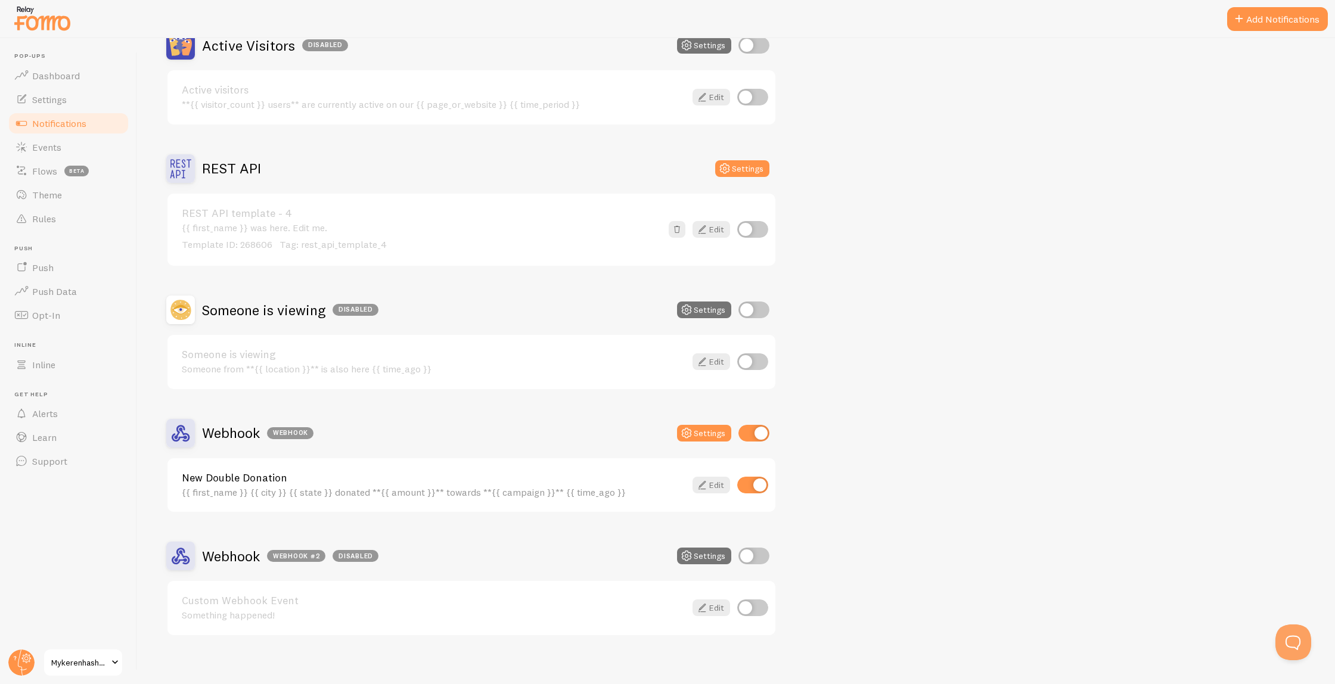
scroll to position [142, 0]
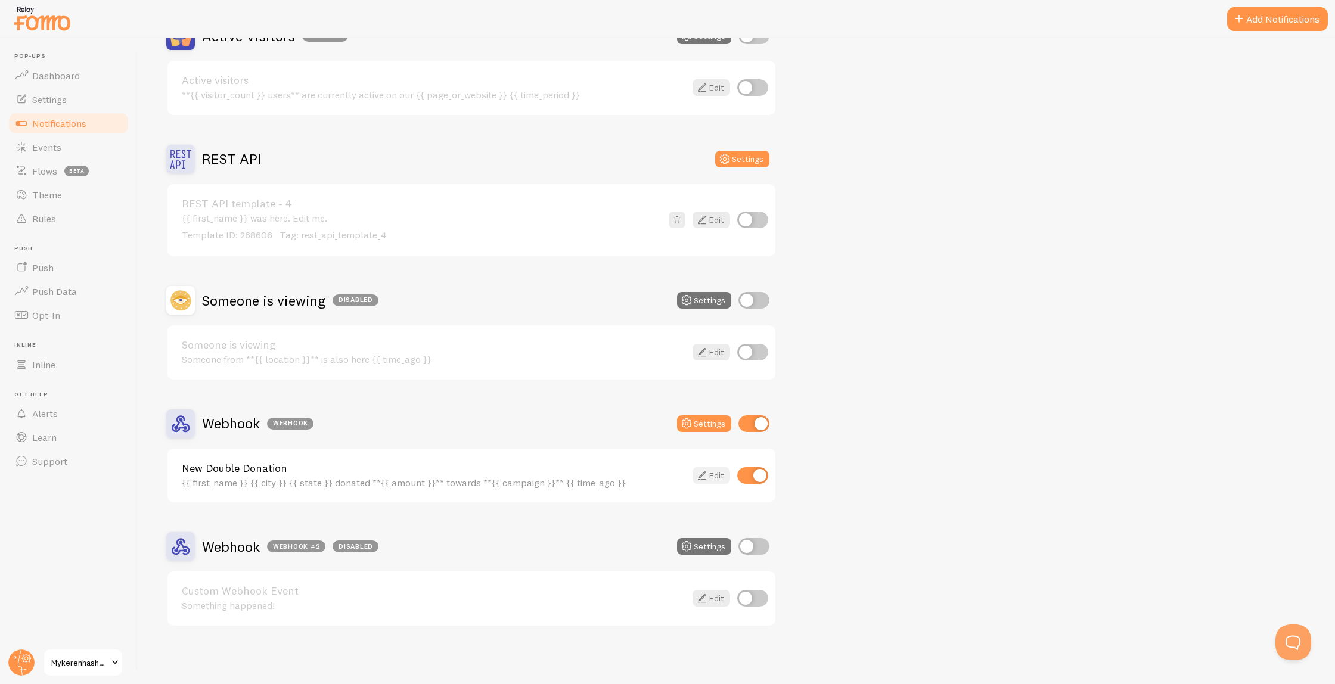
click at [703, 474] on icon at bounding box center [702, 475] width 14 height 14
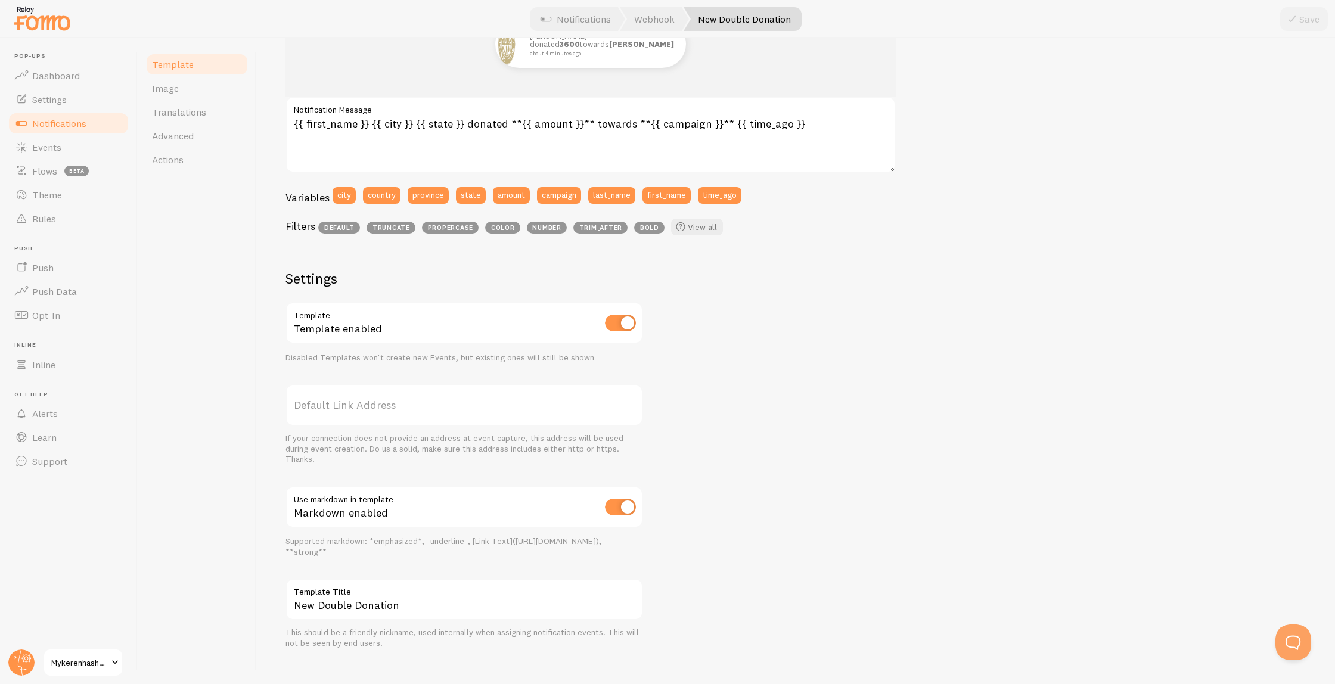
scroll to position [206, 0]
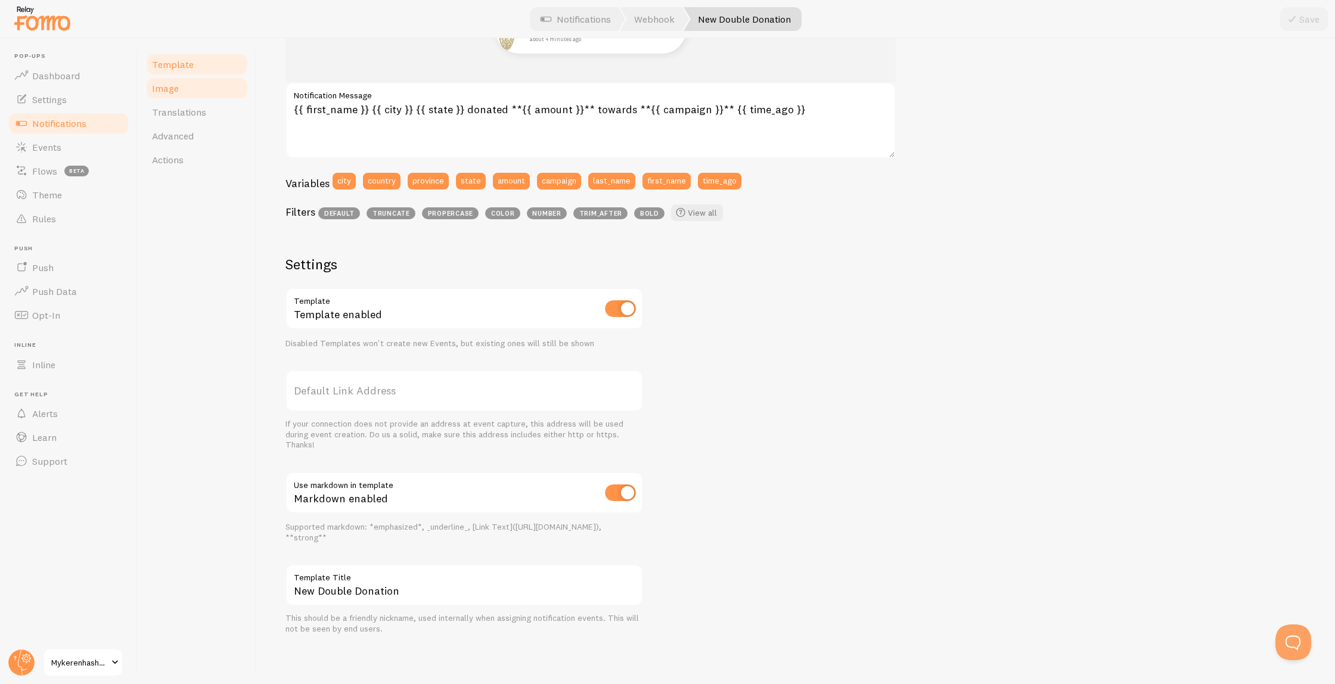
click at [181, 86] on link "Image" at bounding box center [197, 88] width 104 height 24
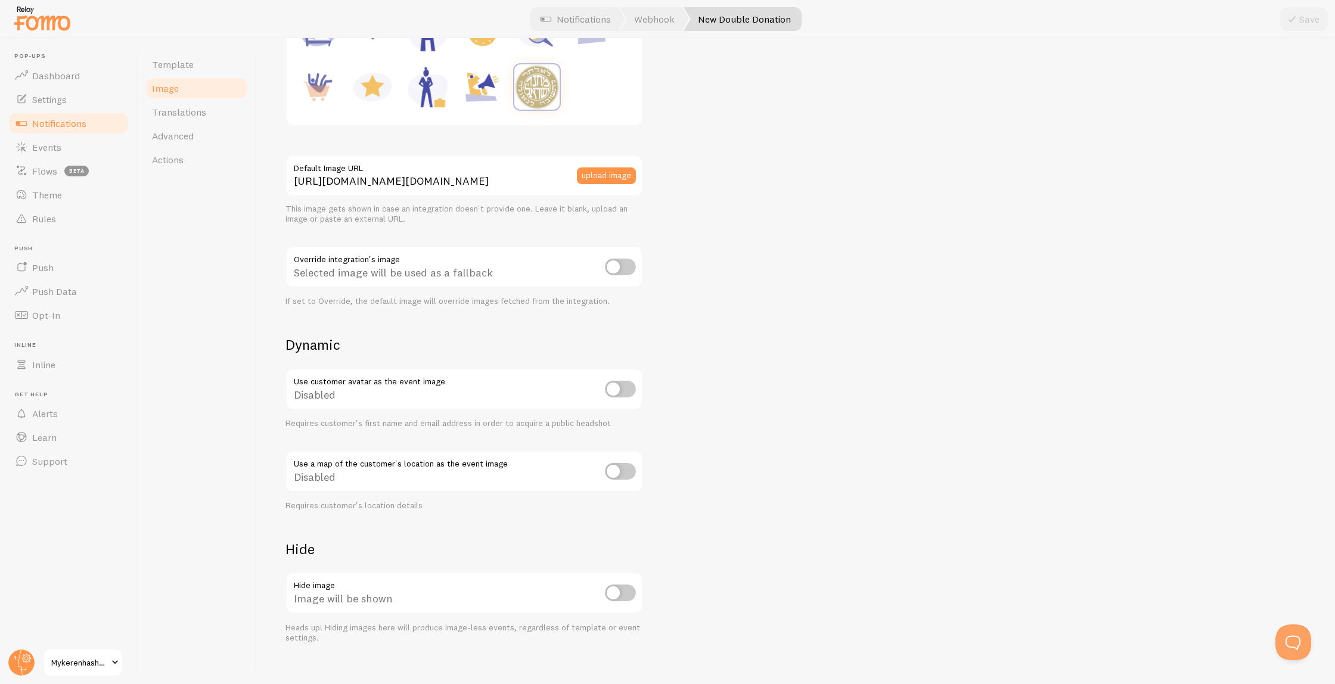
scroll to position [255, 0]
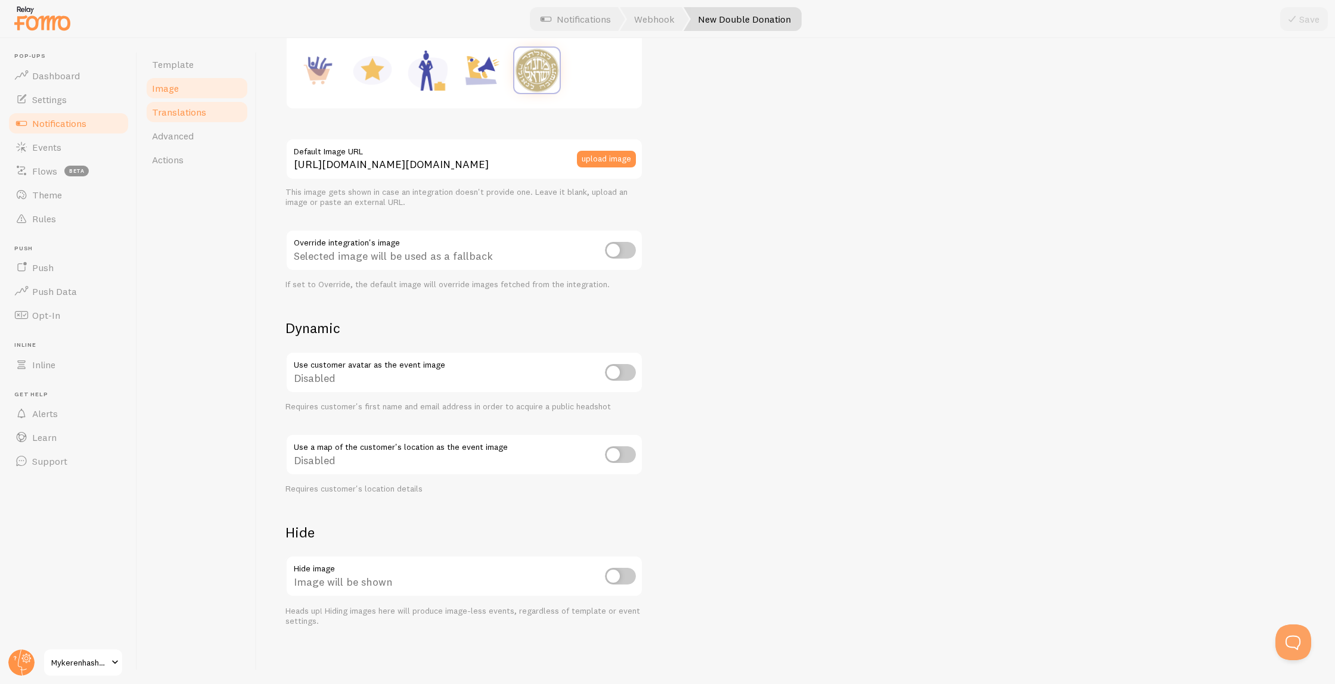
click at [185, 111] on span "Translations" at bounding box center [179, 112] width 54 height 12
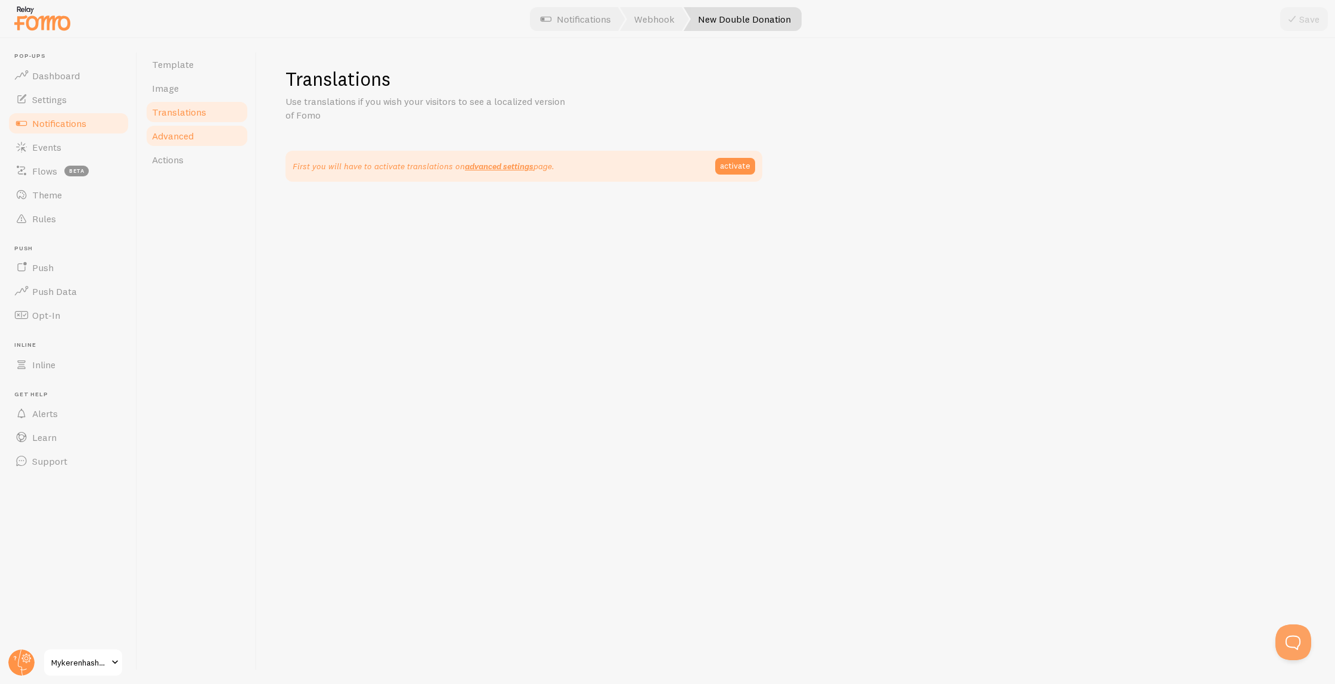
click at [179, 134] on span "Advanced" at bounding box center [173, 136] width 42 height 12
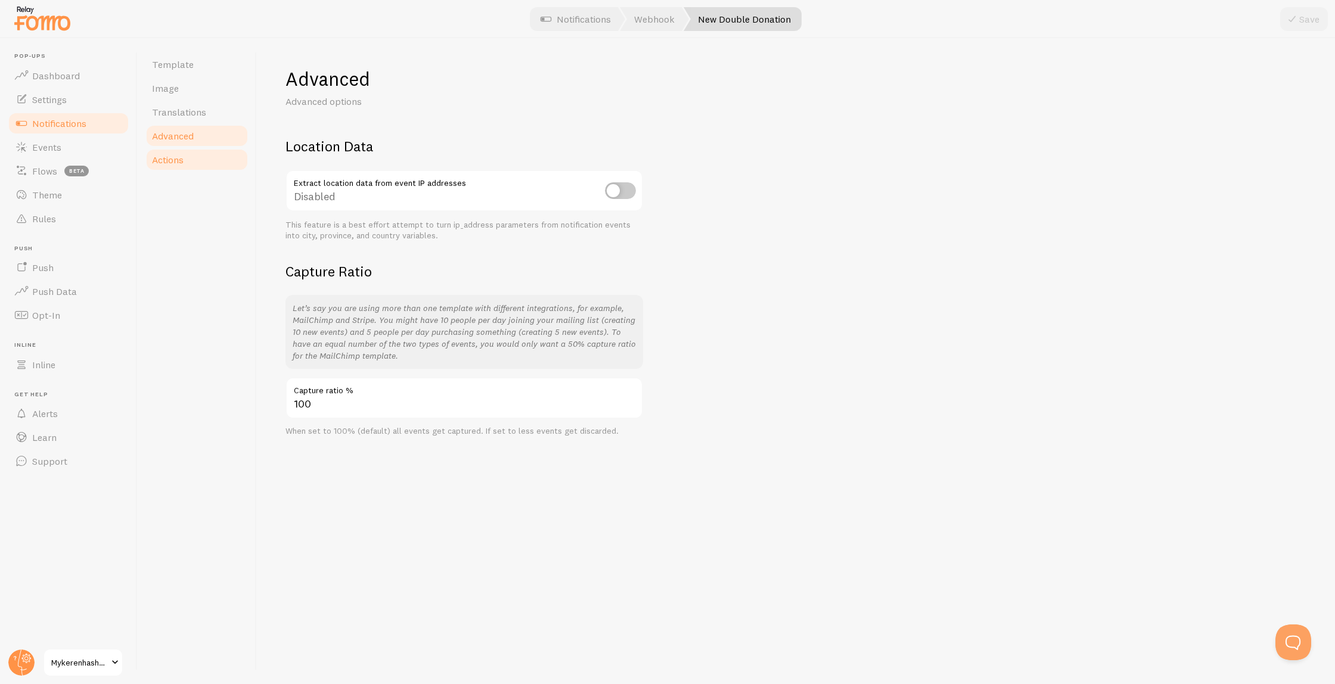
click at [178, 168] on link "Actions" at bounding box center [197, 160] width 104 height 24
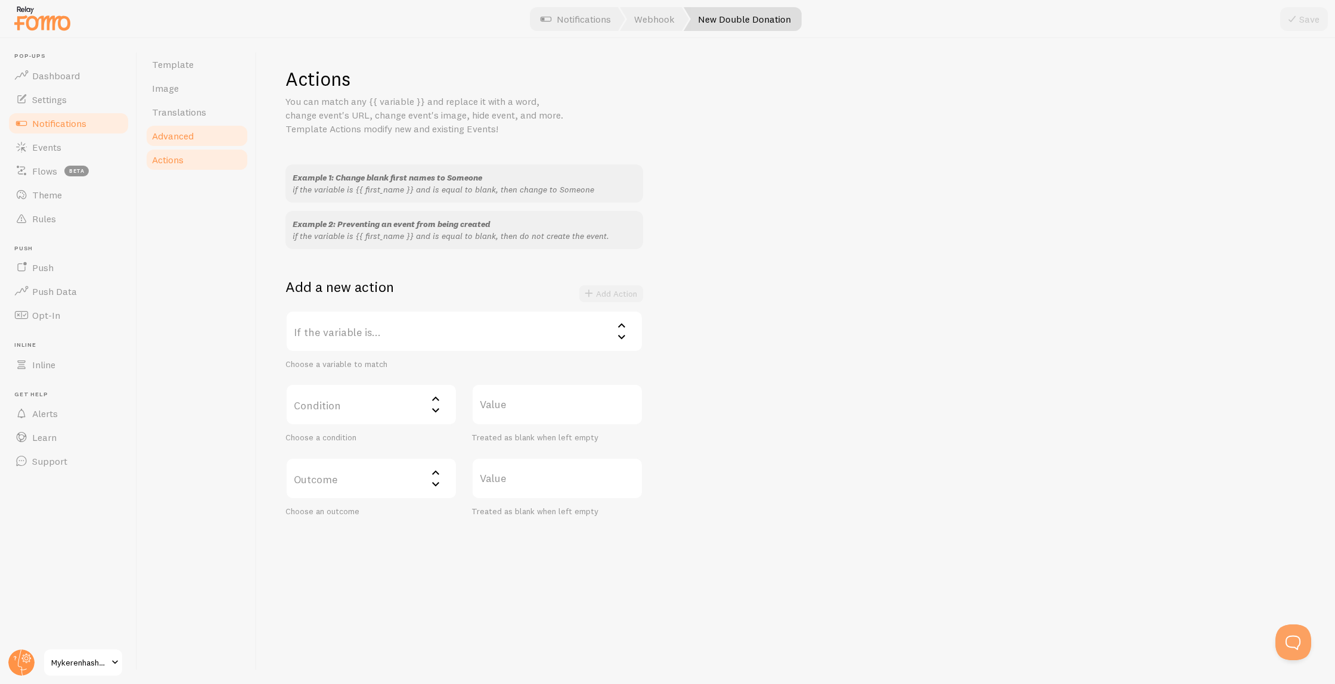
click at [212, 138] on link "Advanced" at bounding box center [197, 136] width 104 height 24
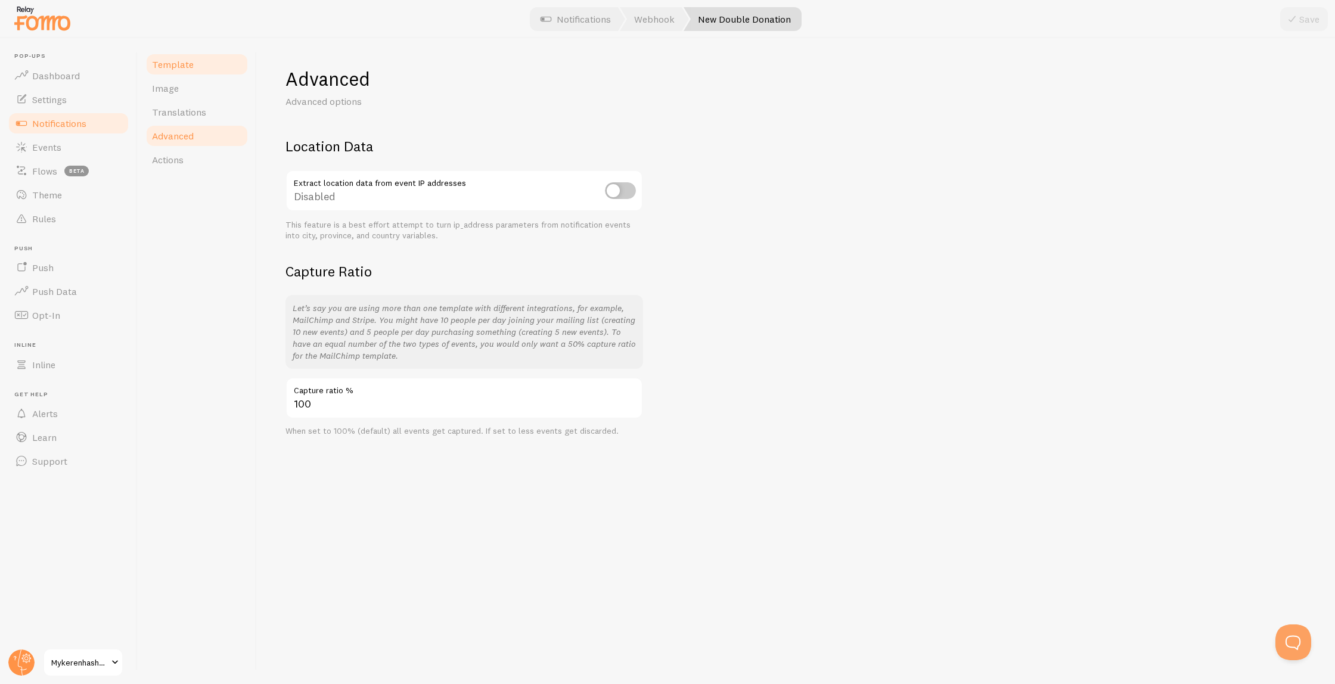
click at [164, 65] on span "Template" at bounding box center [173, 64] width 42 height 12
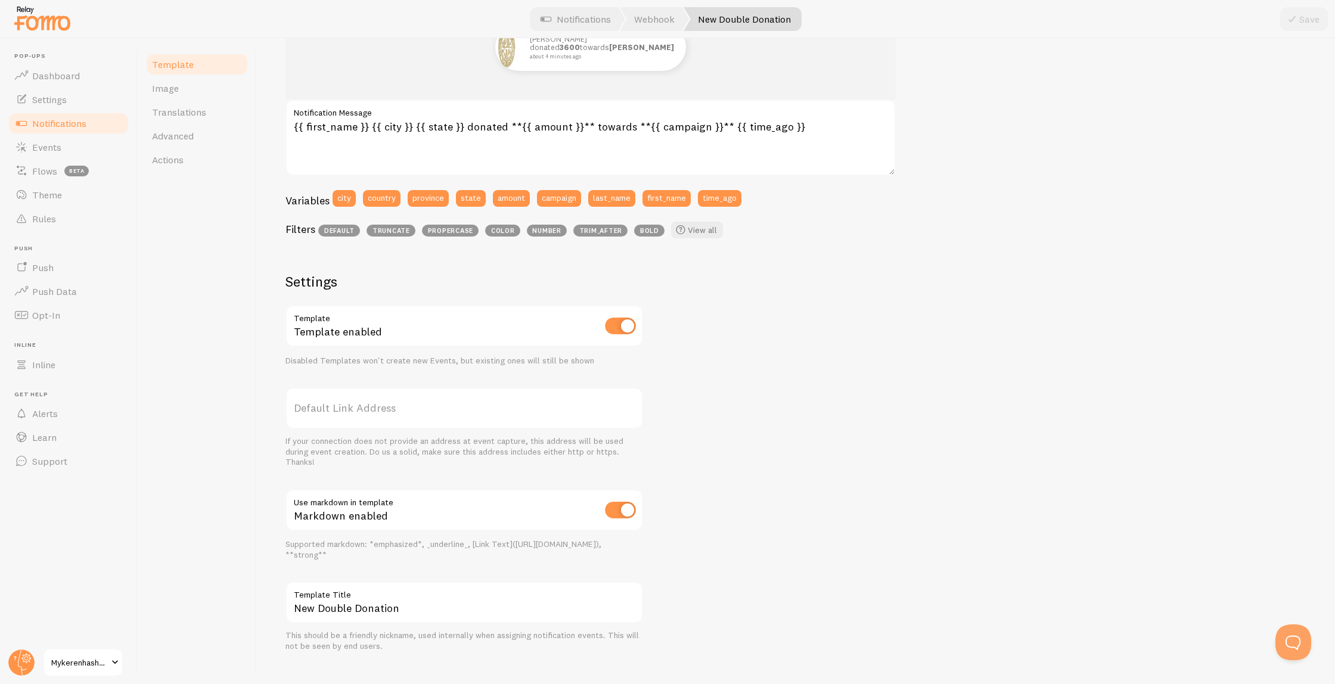
scroll to position [206, 0]
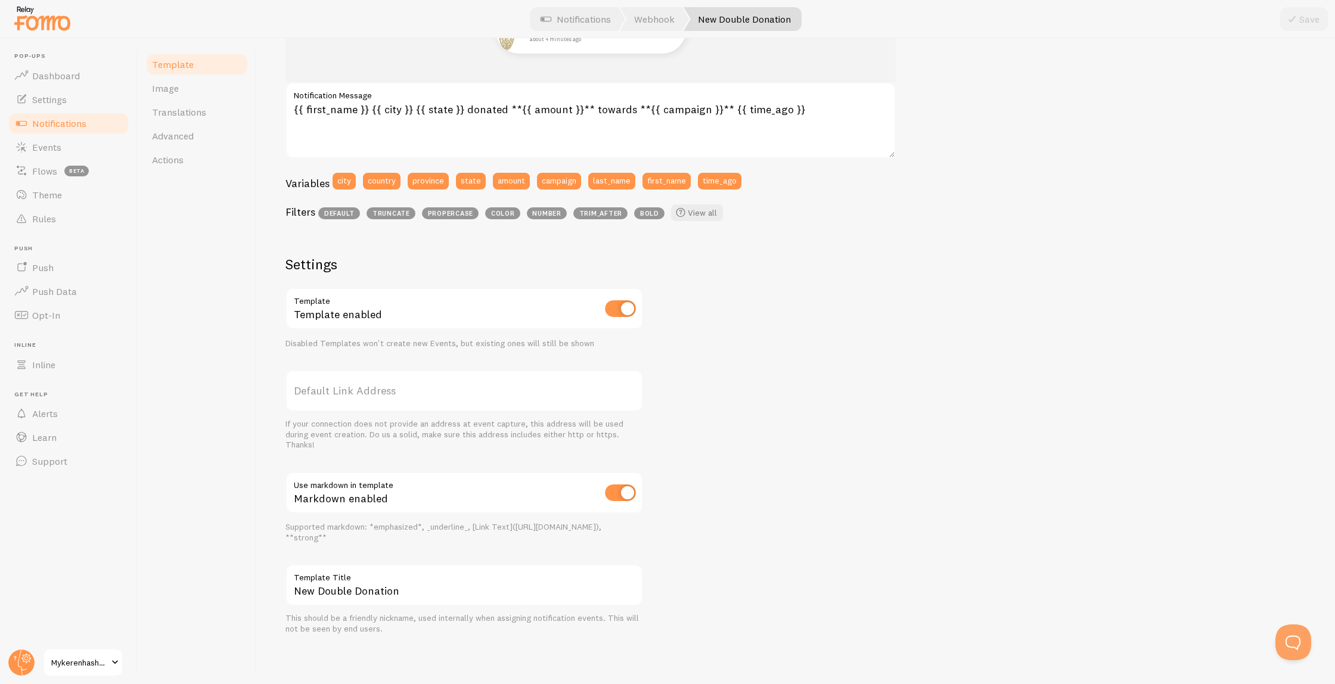
click at [359, 395] on label "Default Link Address" at bounding box center [464, 391] width 358 height 42
click at [359, 395] on input "Default Link Address" at bounding box center [464, 391] width 358 height 42
click at [359, 395] on label "Default Link Address" at bounding box center [464, 391] width 358 height 42
click at [359, 395] on input "Default Link Address" at bounding box center [464, 391] width 358 height 42
click at [355, 389] on label "Default Link Address" at bounding box center [464, 391] width 358 height 42
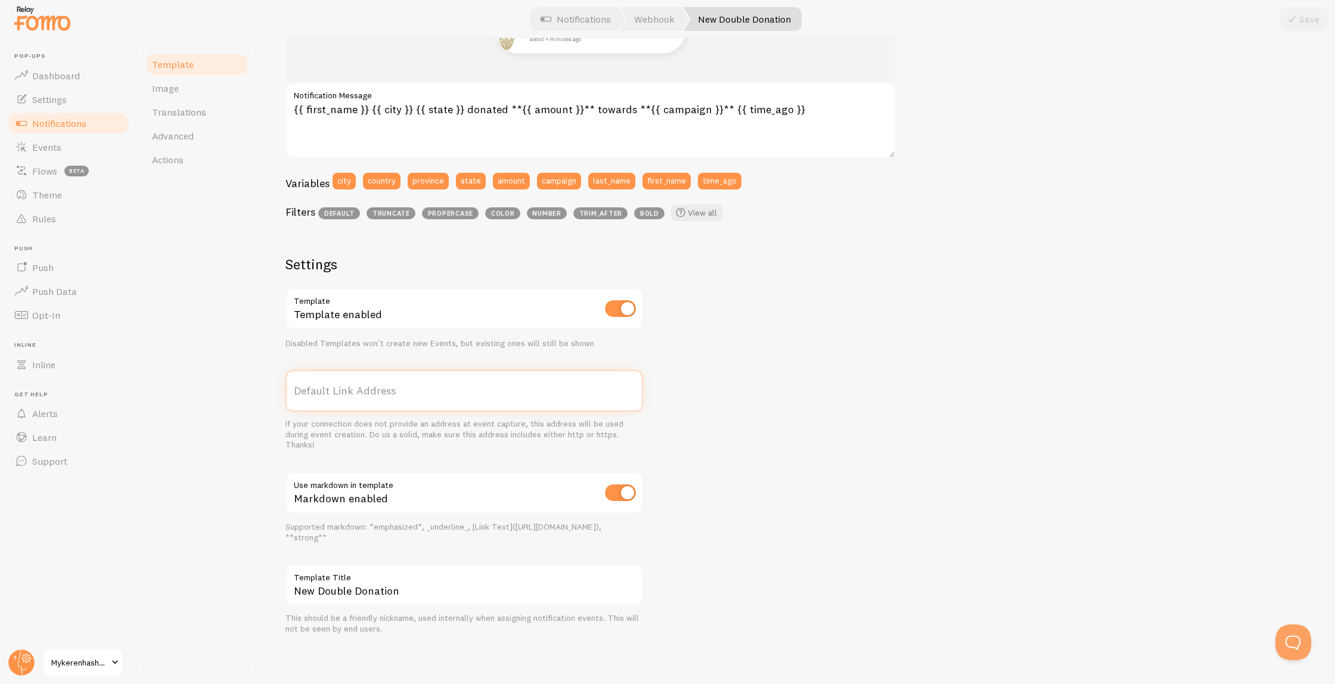
click at [355, 389] on input "Default Link Address" at bounding box center [464, 391] width 358 height 42
click at [464, 389] on label "Default Link Address" at bounding box center [464, 391] width 358 height 42
click at [464, 389] on input "Default Link Address" at bounding box center [464, 391] width 358 height 42
click at [379, 393] on label "Default Link Address" at bounding box center [464, 391] width 358 height 42
click at [379, 393] on input "Default Link Address" at bounding box center [464, 391] width 358 height 42
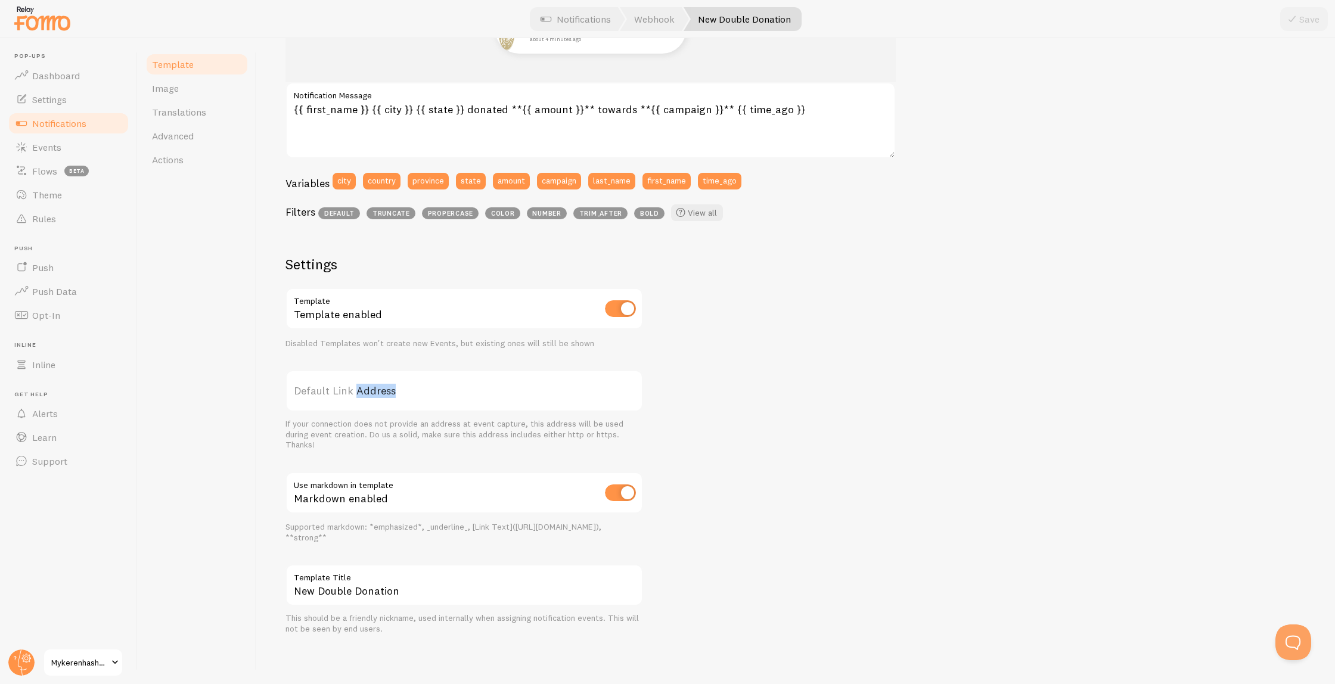
click at [379, 393] on label "Default Link Address" at bounding box center [464, 391] width 358 height 42
click at [379, 393] on input "Default Link Address" at bounding box center [464, 391] width 358 height 42
click at [379, 393] on label "Default Link Address" at bounding box center [464, 391] width 358 height 42
click at [379, 393] on input "Default Link Address" at bounding box center [464, 391] width 358 height 42
click at [54, 144] on span "Events" at bounding box center [46, 147] width 29 height 12
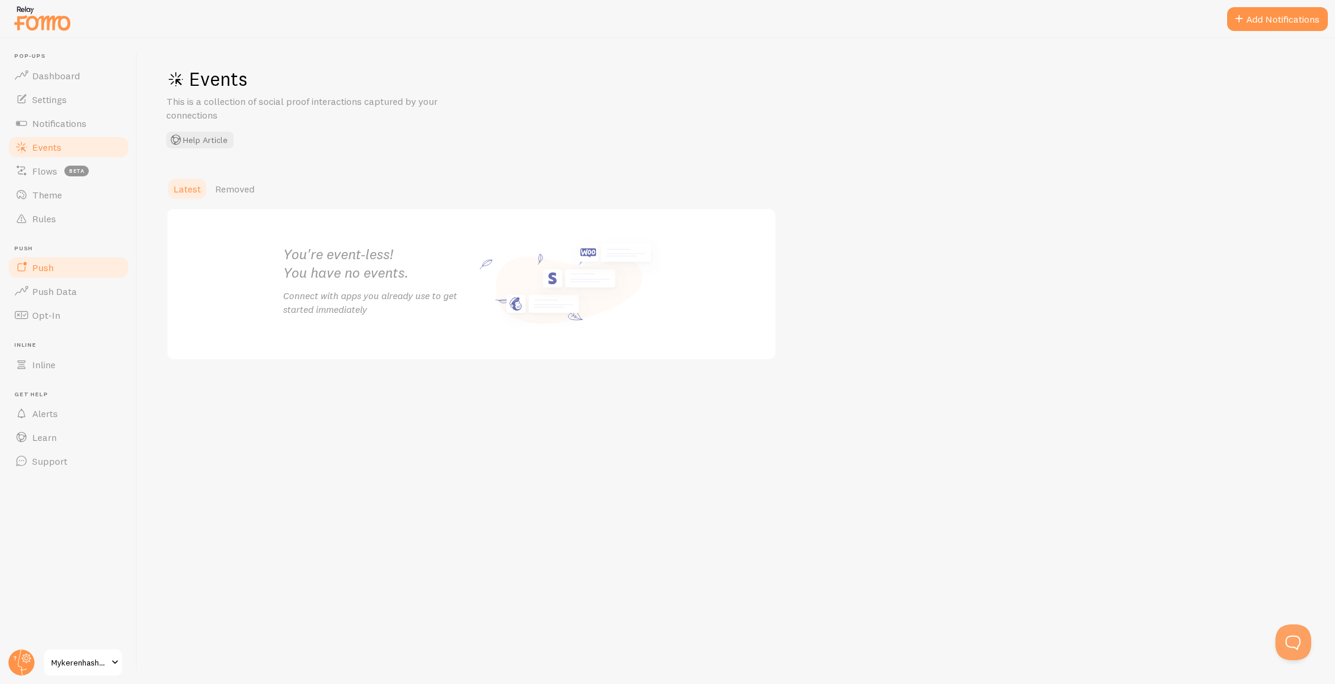
click at [58, 268] on link "Push" at bounding box center [68, 268] width 123 height 24
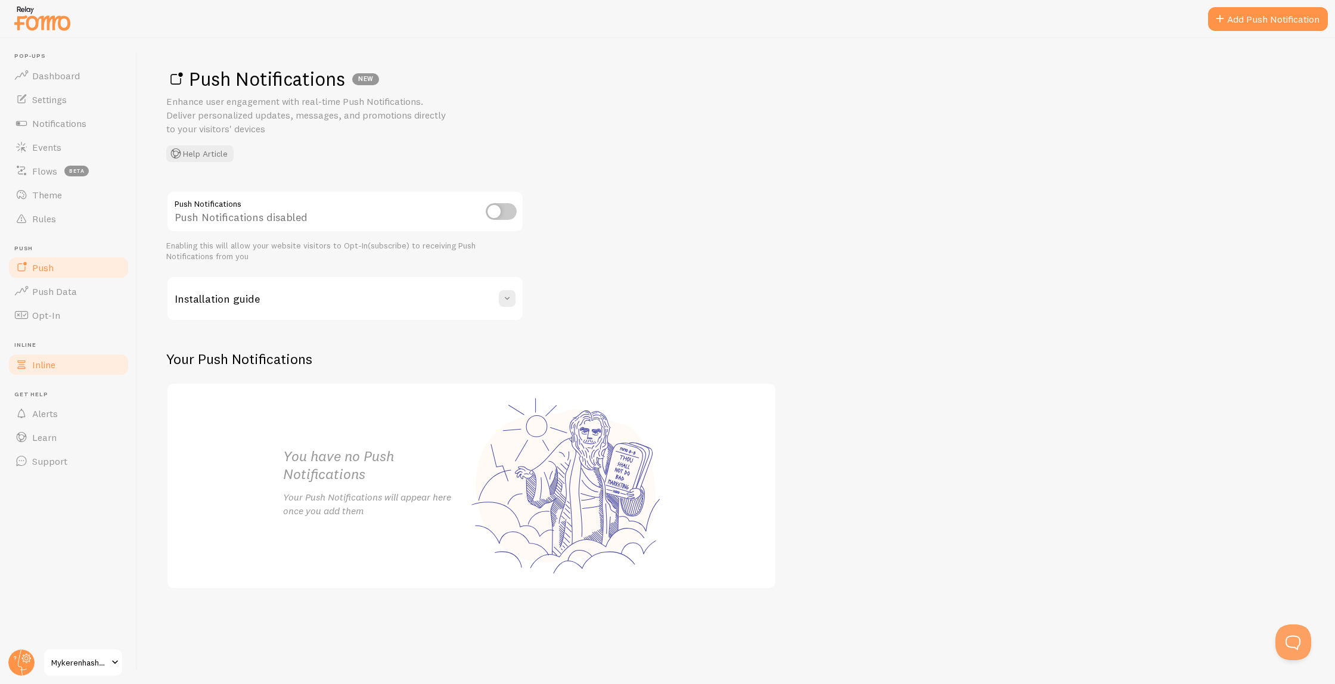
click at [51, 359] on span "Inline" at bounding box center [43, 365] width 23 height 12
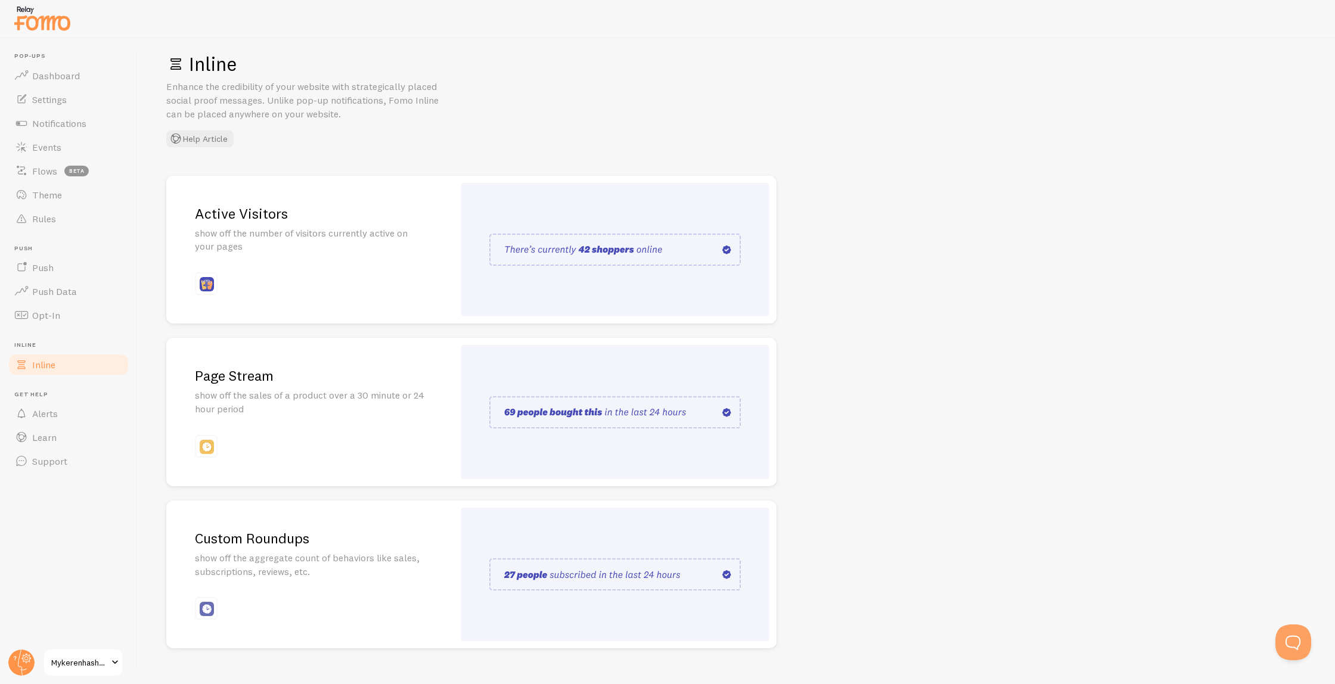
scroll to position [36, 0]
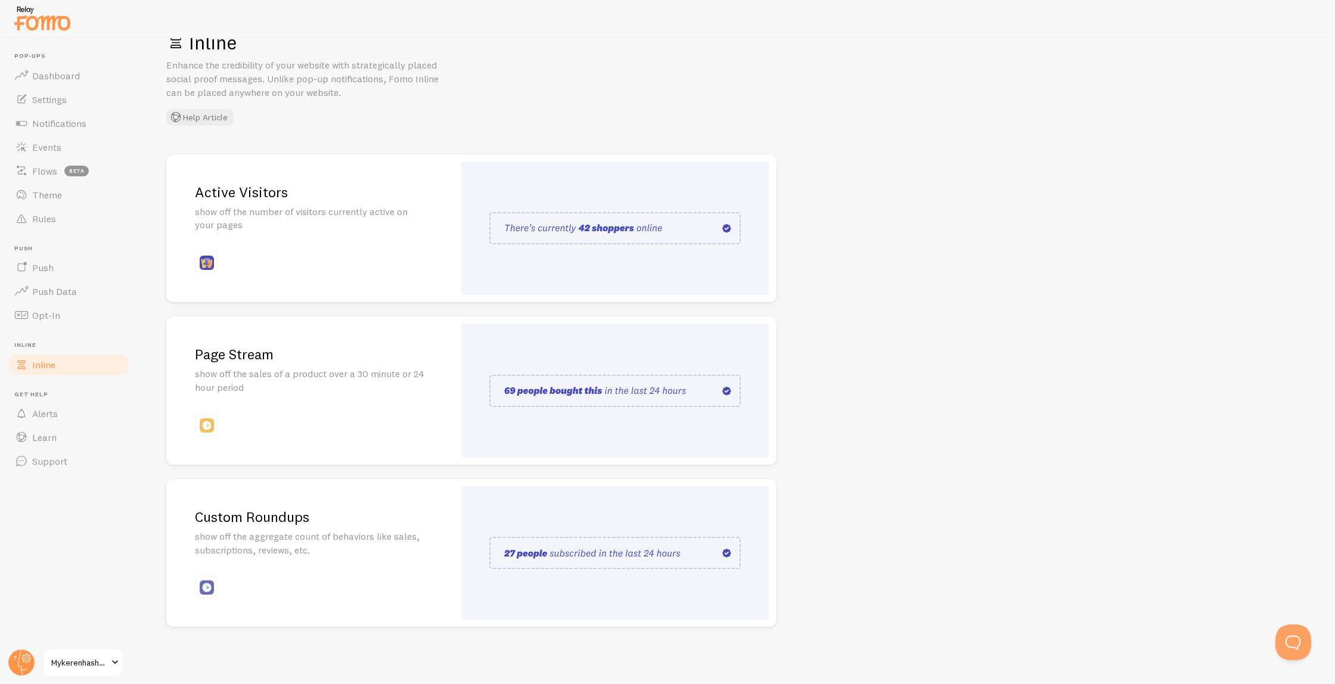
drag, startPoint x: 654, startPoint y: 515, endPoint x: 639, endPoint y: 515, distance: 15.5
click at [639, 515] on div at bounding box center [615, 553] width 309 height 134
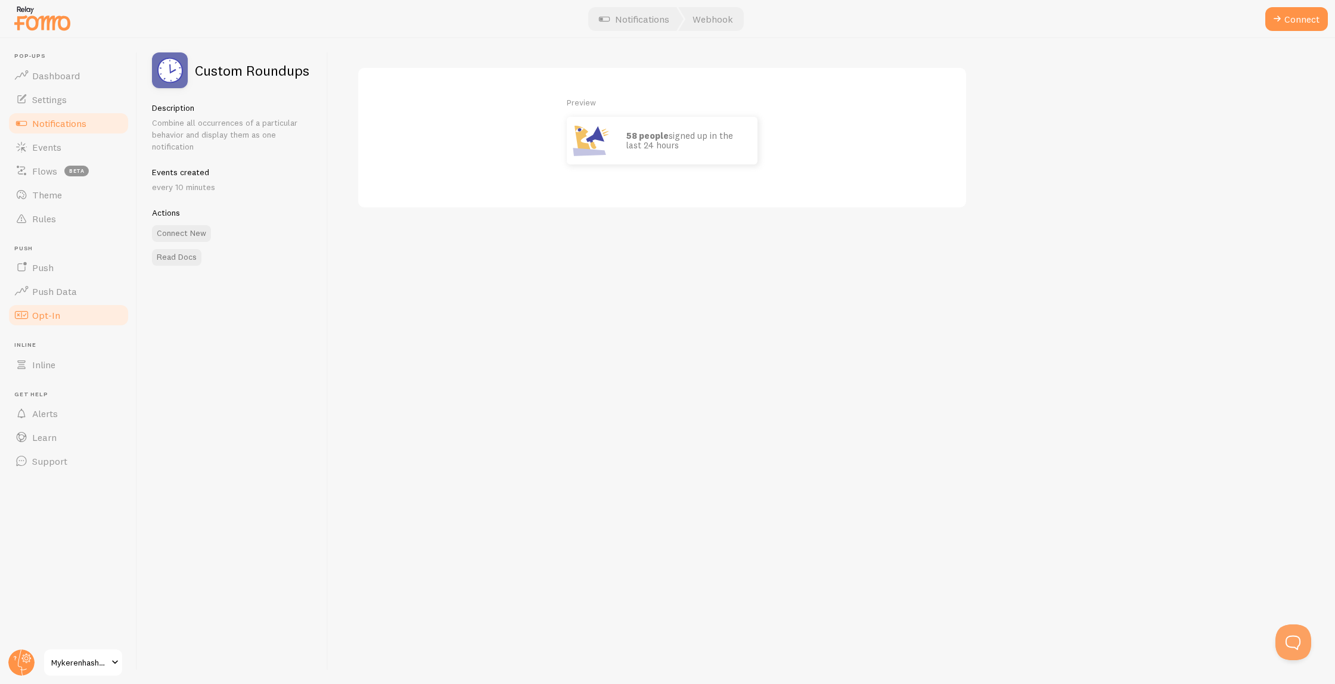
click at [56, 311] on span "Opt-In" at bounding box center [46, 315] width 28 height 12
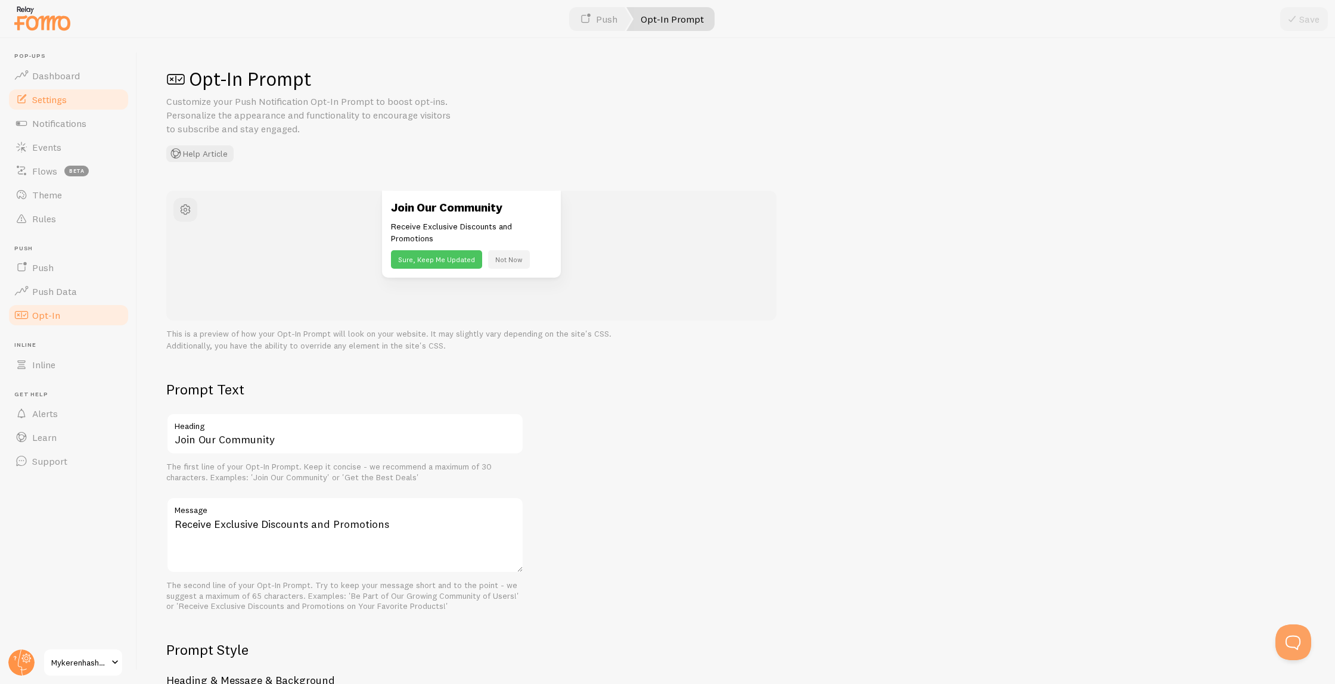
click at [82, 92] on link "Settings" at bounding box center [68, 100] width 123 height 24
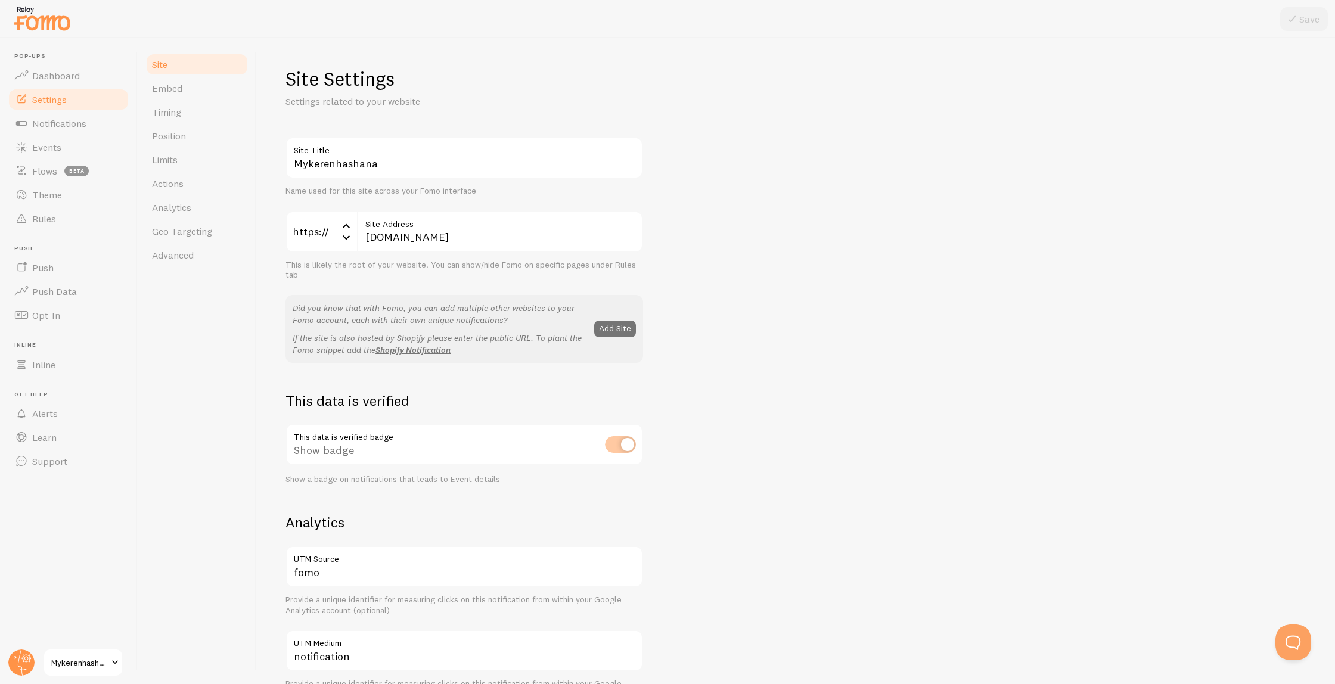
click at [81, 659] on span "Mykerenhashana" at bounding box center [79, 663] width 57 height 14
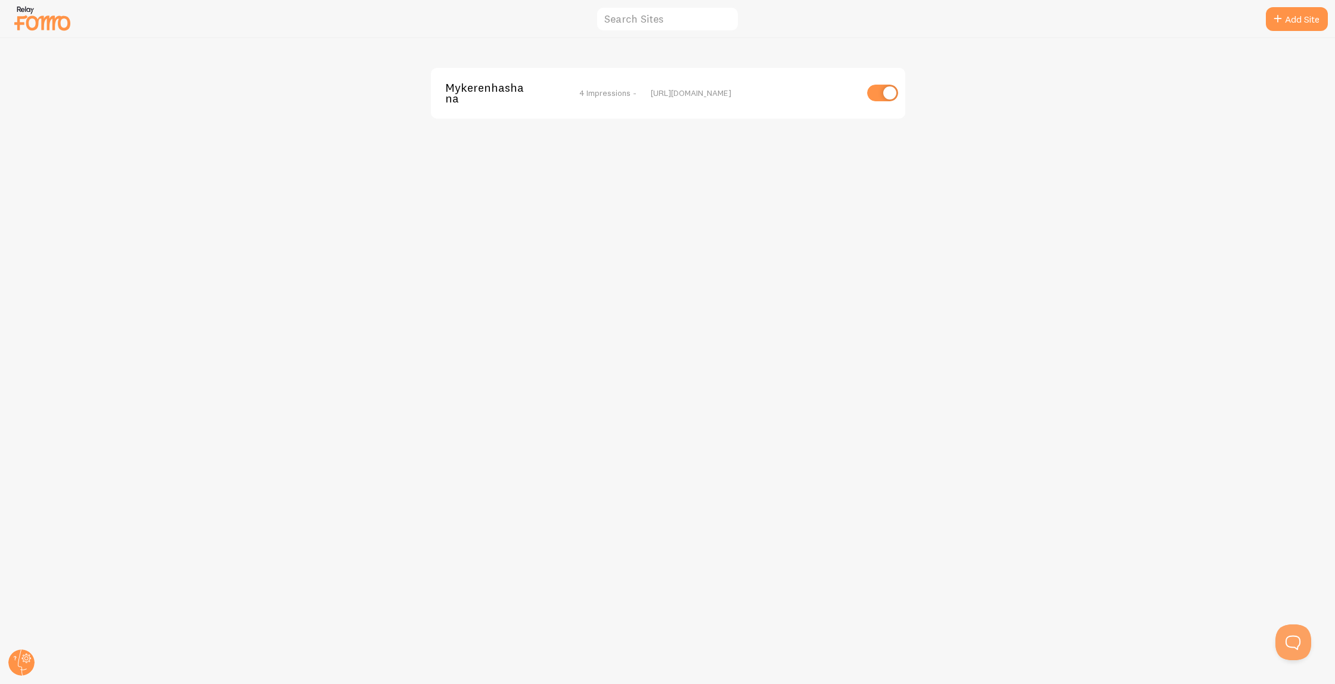
click at [32, 35] on div at bounding box center [43, 18] width 60 height 35
click at [32, 23] on img at bounding box center [43, 18] width 60 height 30
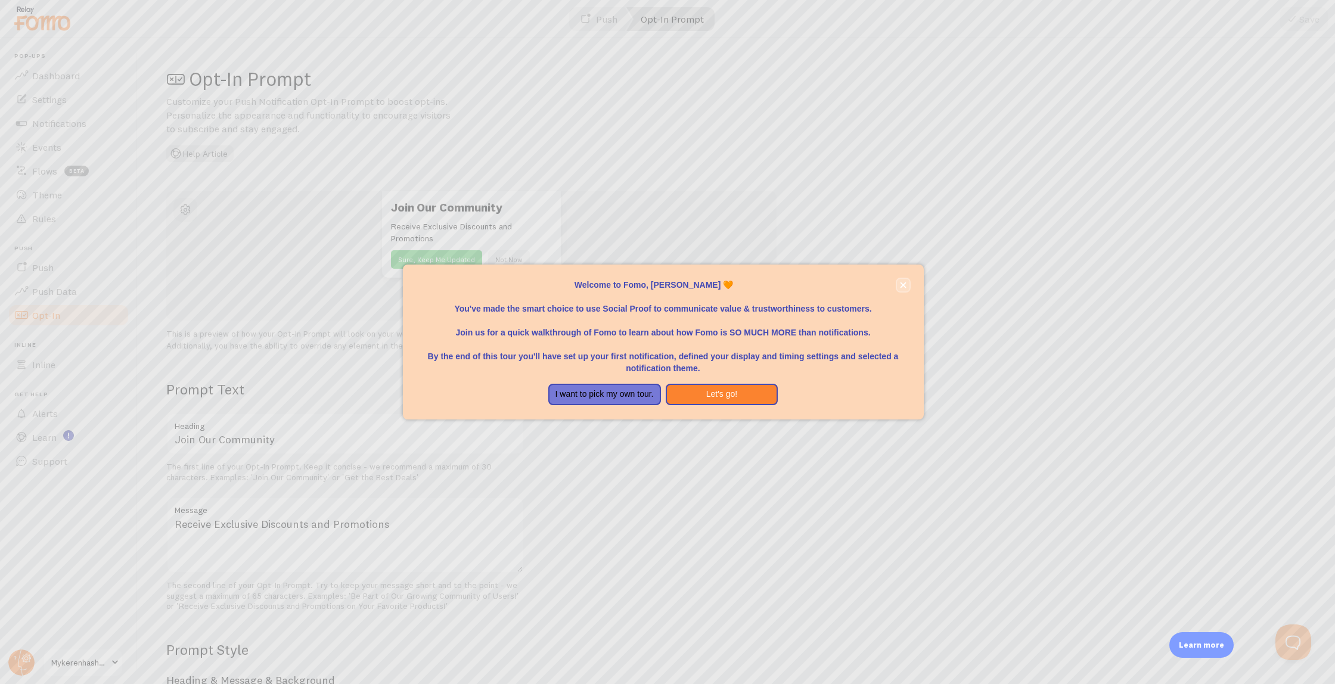
click at [901, 287] on icon "close," at bounding box center [903, 286] width 6 height 6
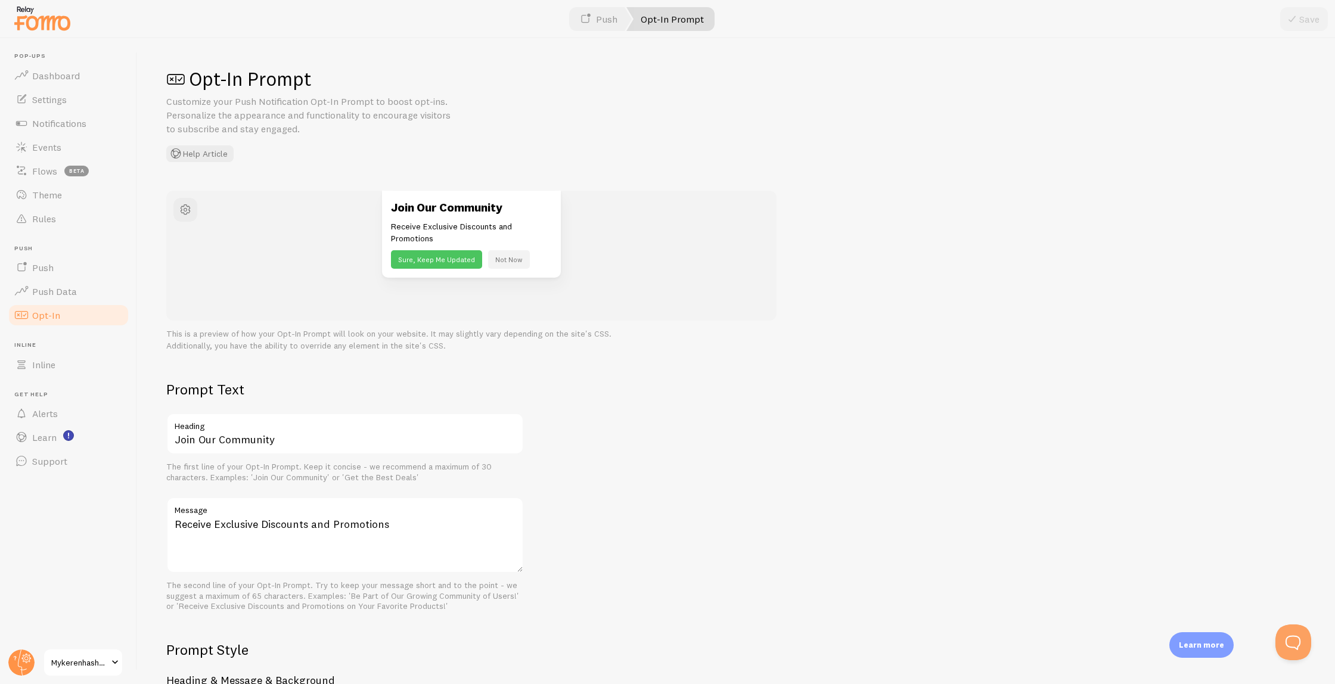
click at [421, 259] on button "Sure, Keep Me Updated" at bounding box center [436, 259] width 91 height 18
click at [501, 259] on button "Not Now" at bounding box center [509, 259] width 42 height 18
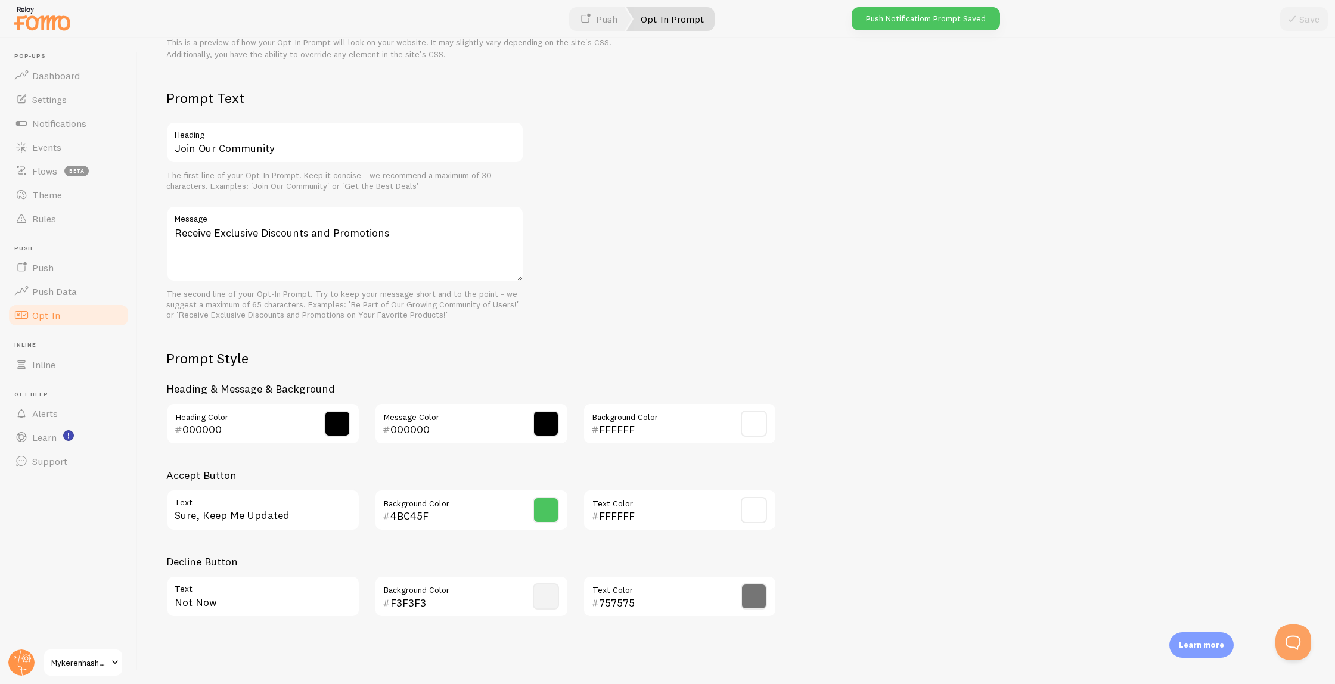
scroll to position [291, 0]
click at [60, 148] on span "Events" at bounding box center [46, 147] width 29 height 12
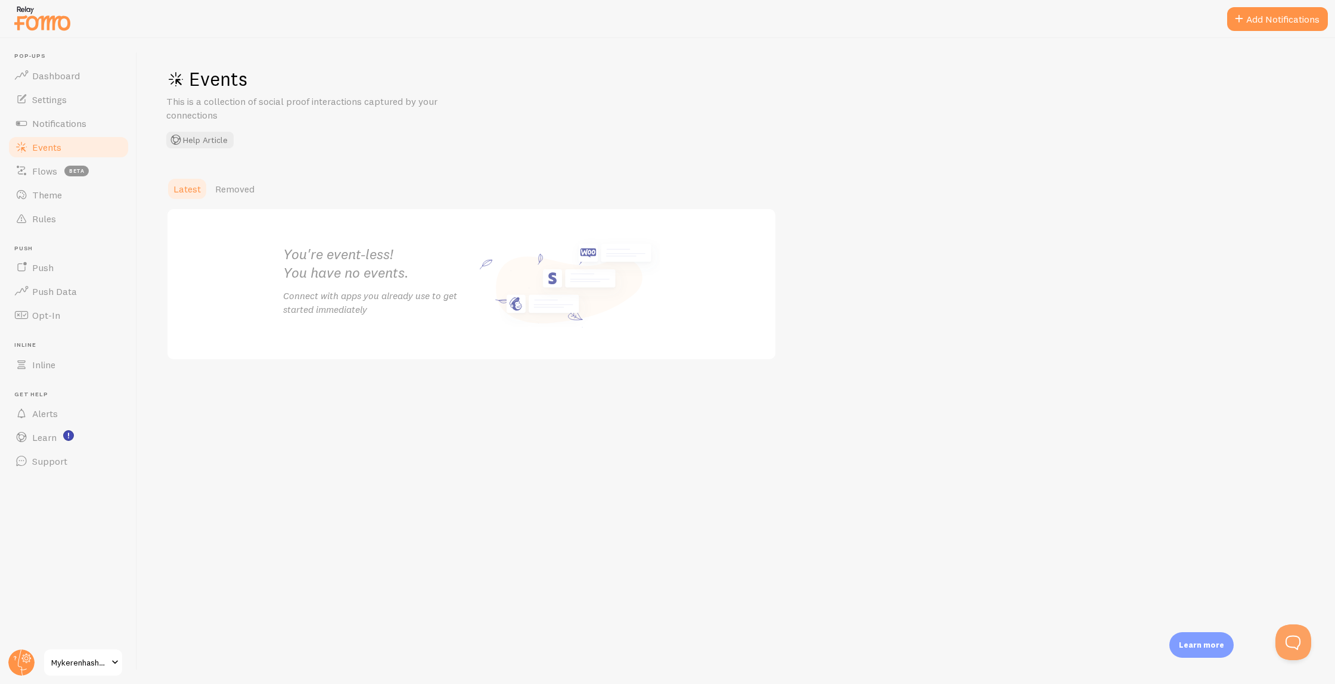
click at [1085, 172] on div "Events This is a collection of social proof interactions captured by your conne…" at bounding box center [736, 361] width 1197 height 646
click at [243, 193] on span "Removed" at bounding box center [234, 189] width 39 height 12
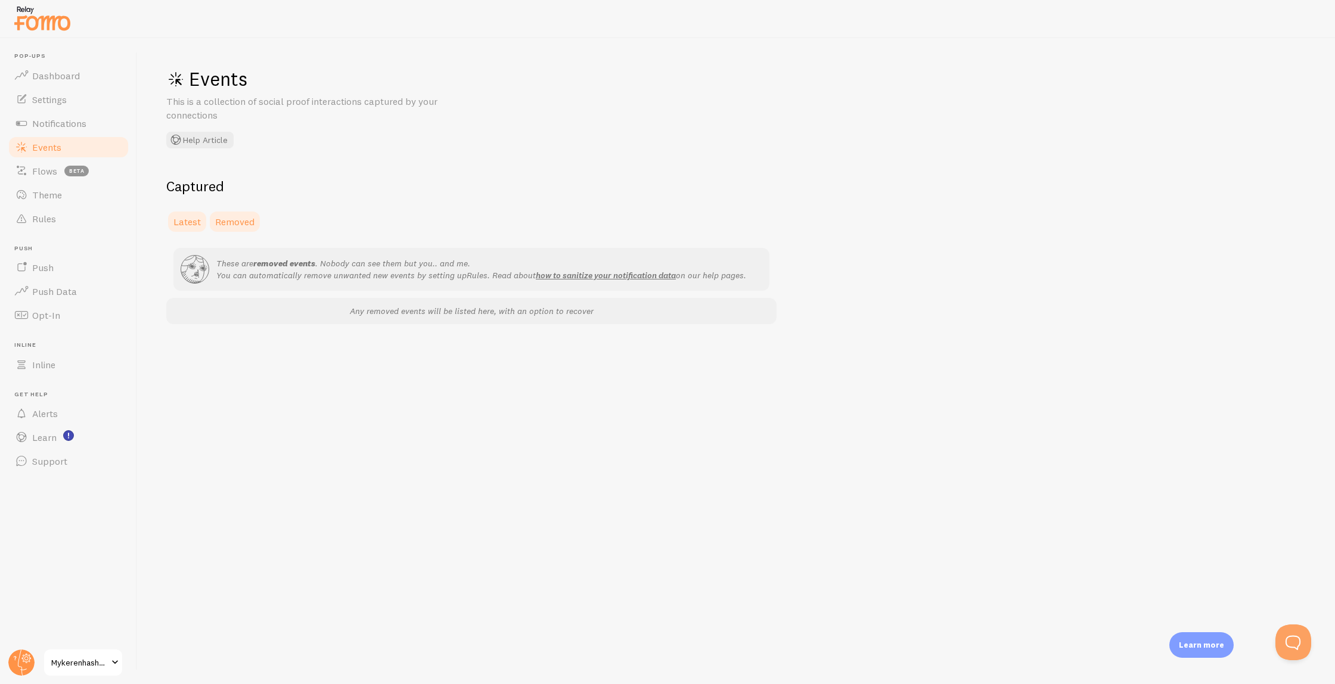
click at [186, 217] on span "Latest" at bounding box center [186, 222] width 27 height 12
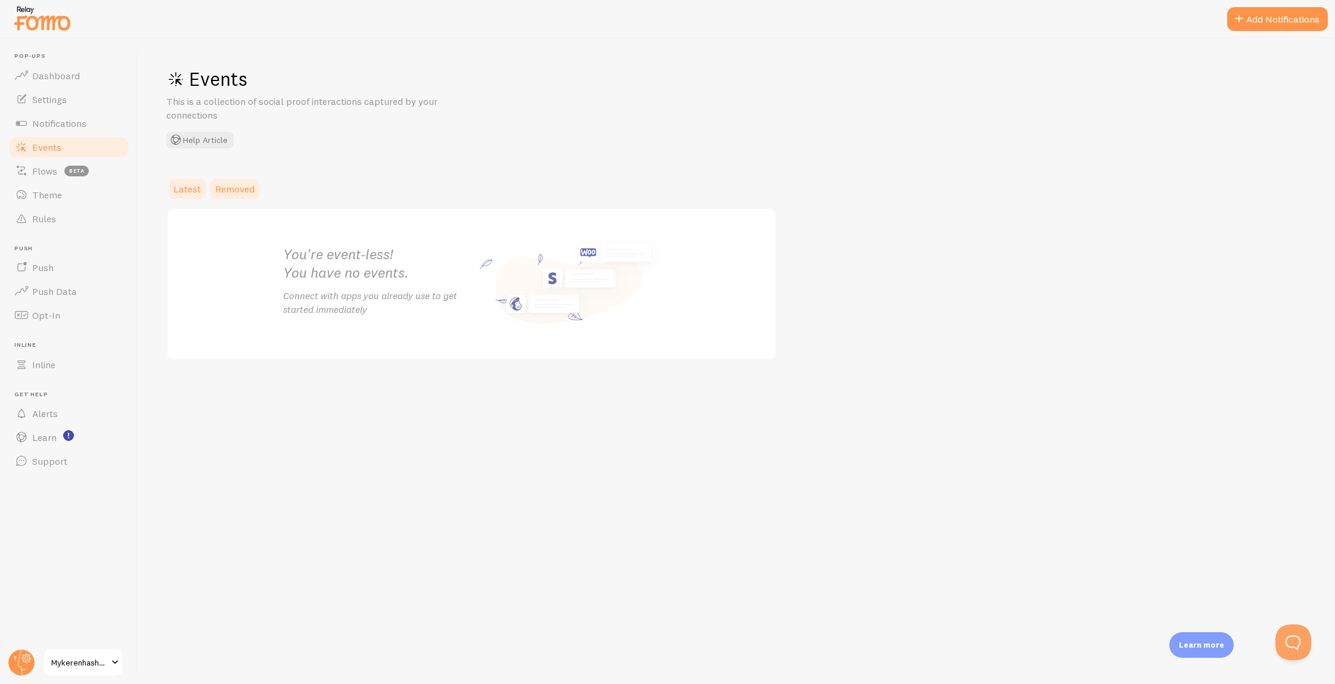
click at [213, 190] on link "Removed" at bounding box center [235, 189] width 54 height 24
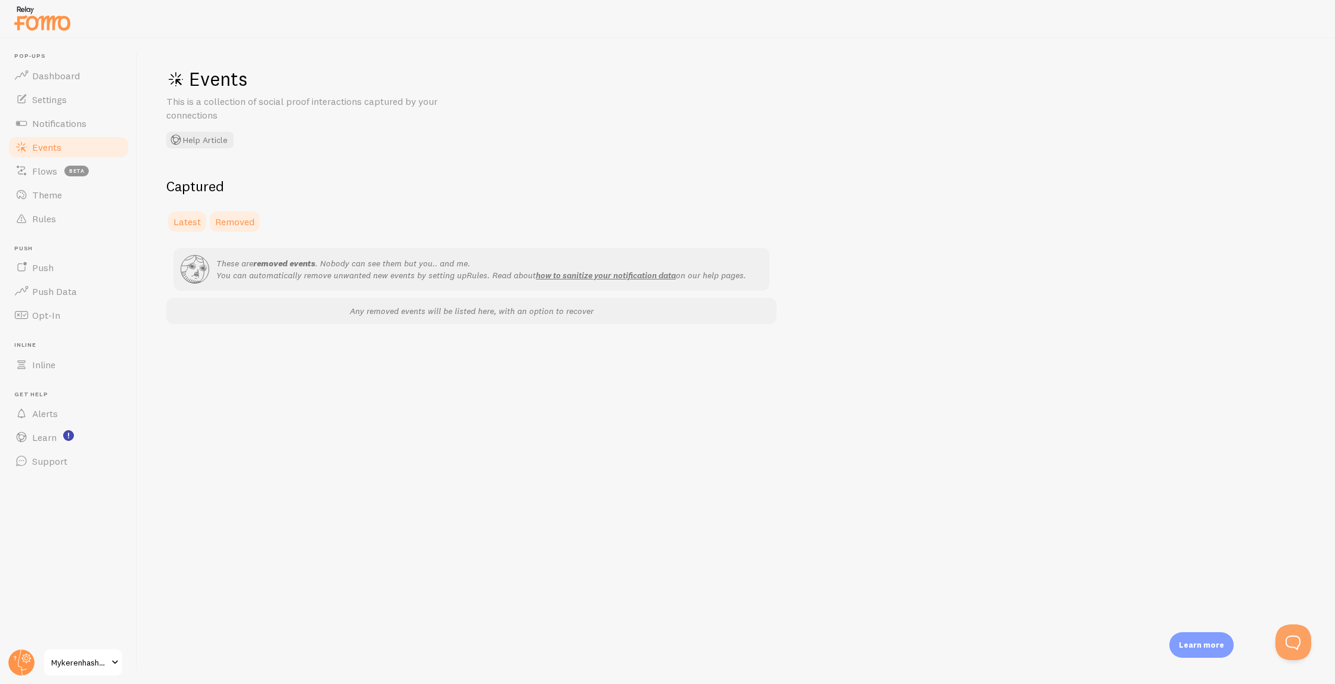
click at [187, 228] on link "Latest" at bounding box center [187, 222] width 42 height 24
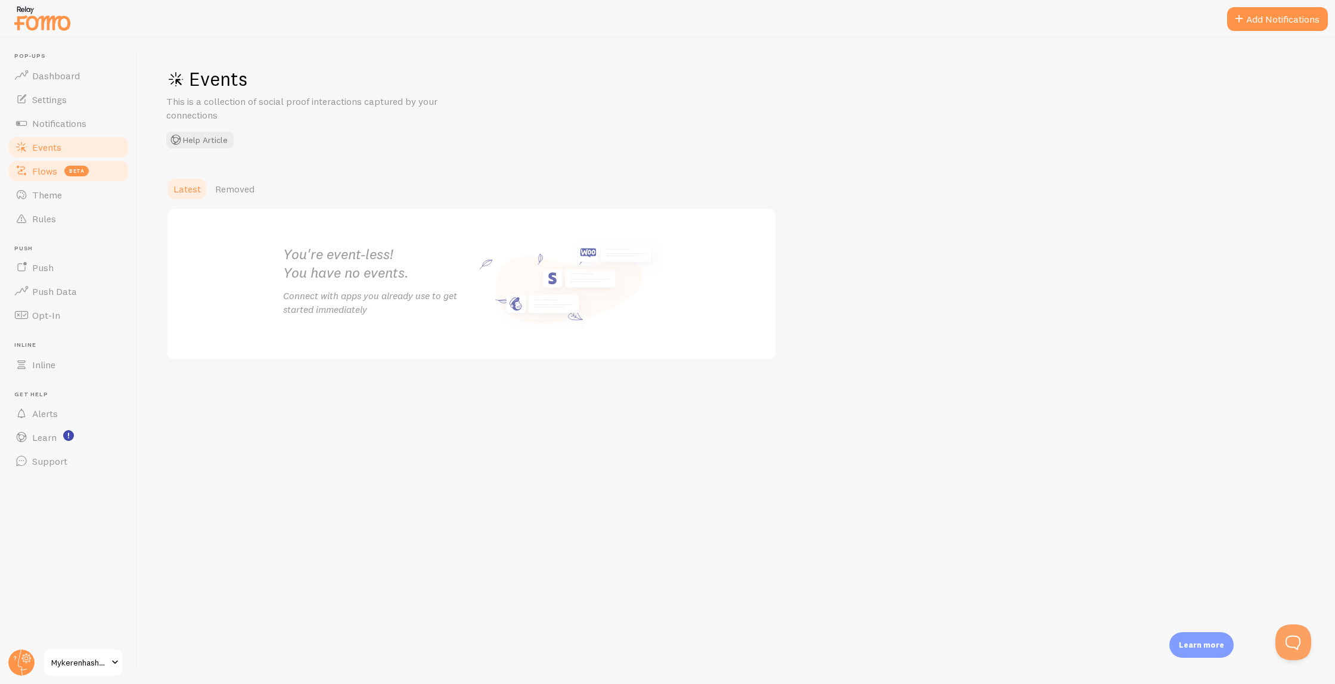
click at [125, 182] on link "Flows beta" at bounding box center [68, 171] width 123 height 24
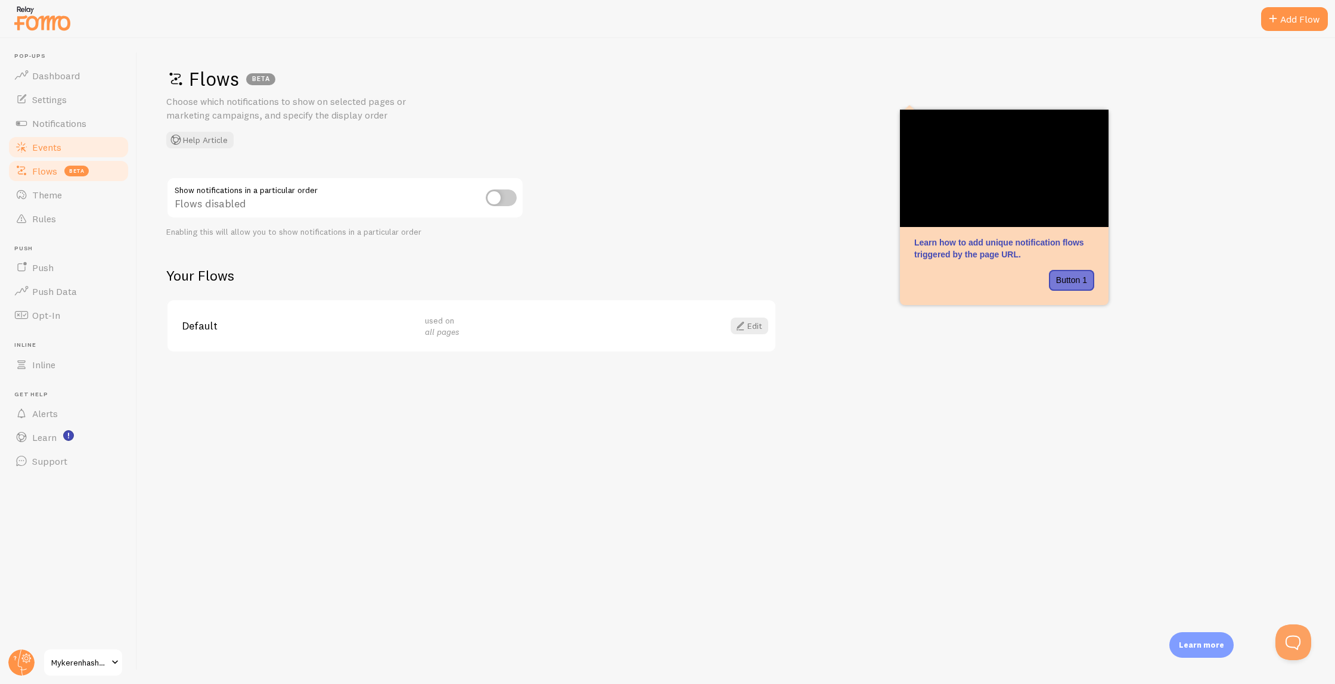
click at [117, 136] on link "Events" at bounding box center [68, 147] width 123 height 24
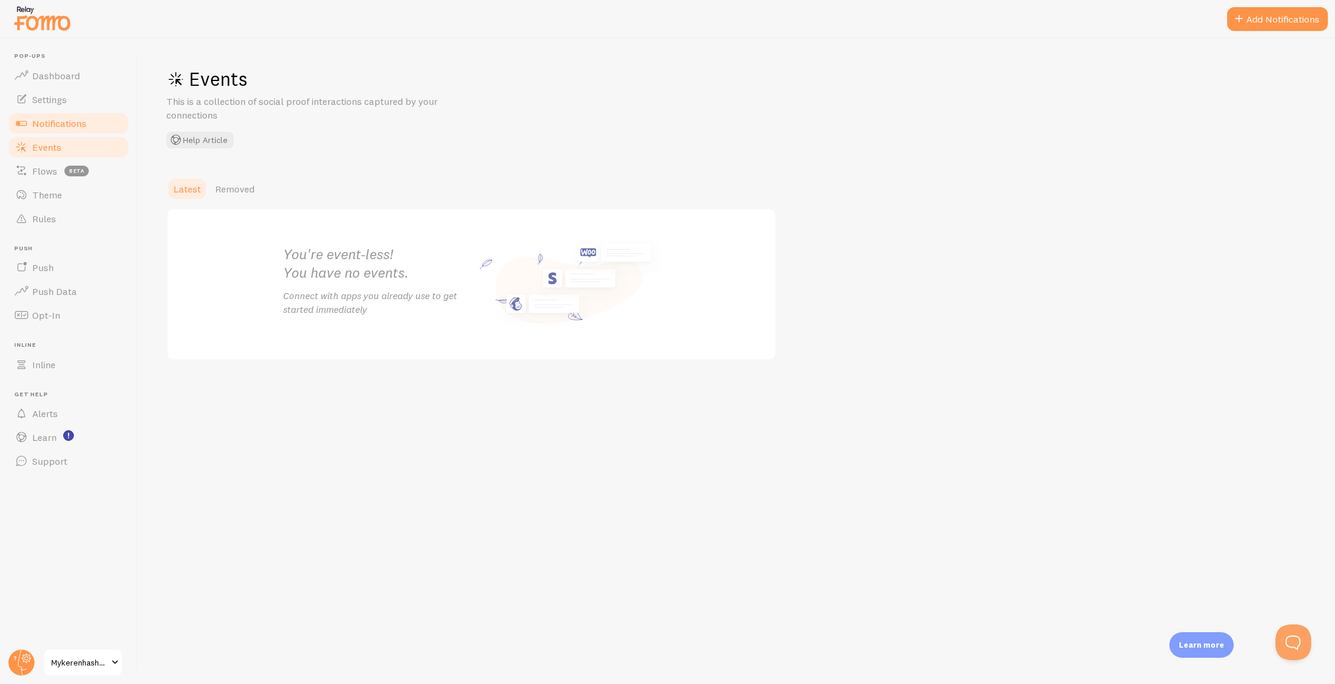
click at [109, 115] on link "Notifications" at bounding box center [68, 123] width 123 height 24
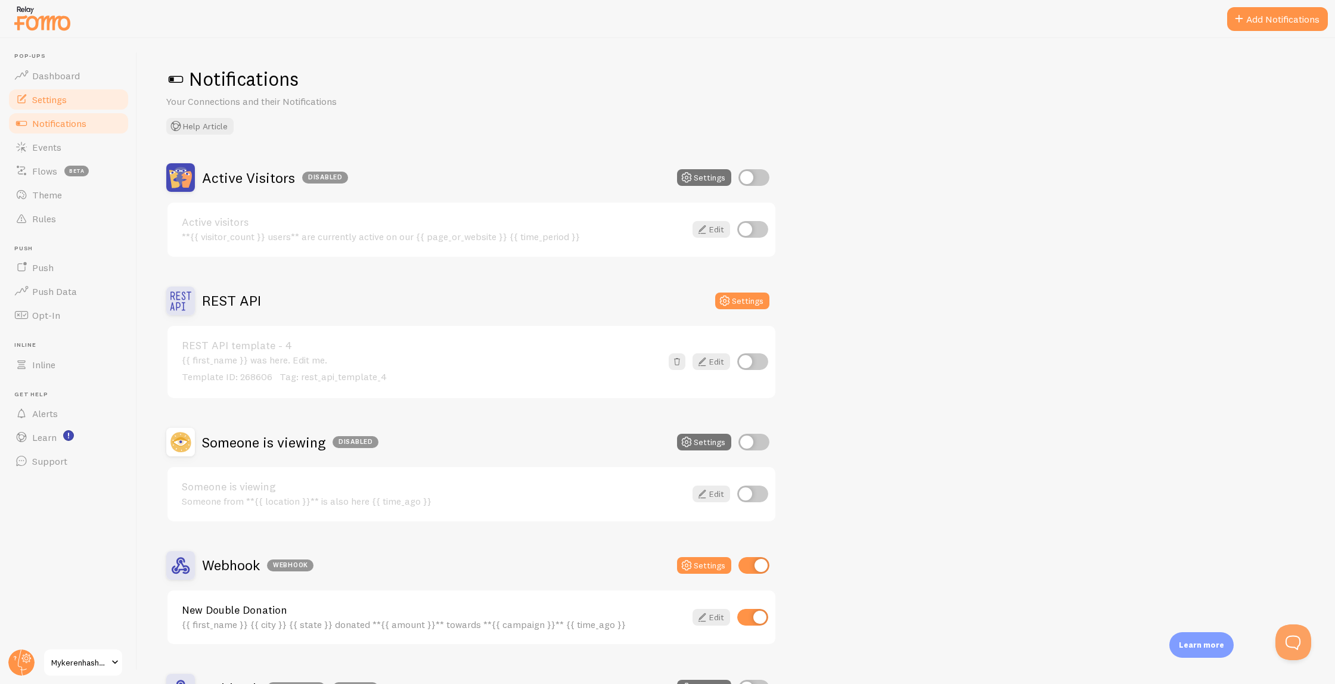
click at [106, 90] on link "Settings" at bounding box center [68, 100] width 123 height 24
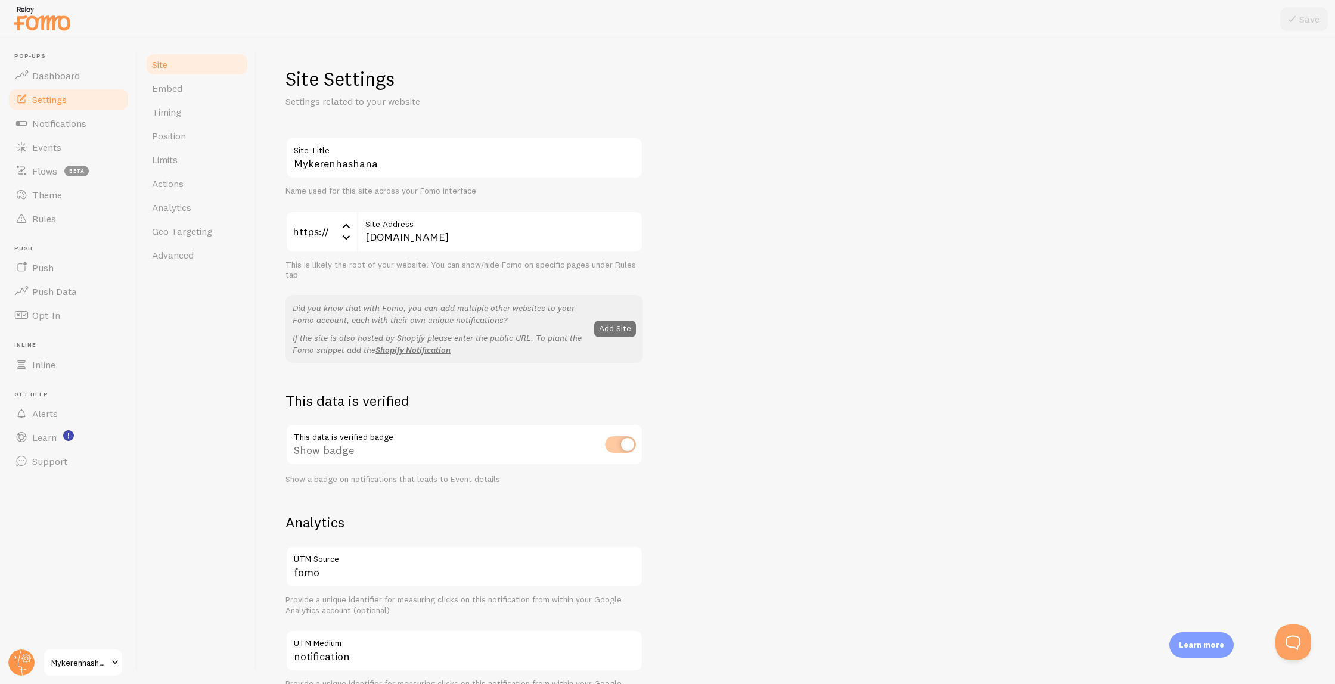
click at [94, 110] on link "Settings" at bounding box center [68, 100] width 123 height 24
click at [70, 142] on link "Events" at bounding box center [68, 147] width 123 height 24
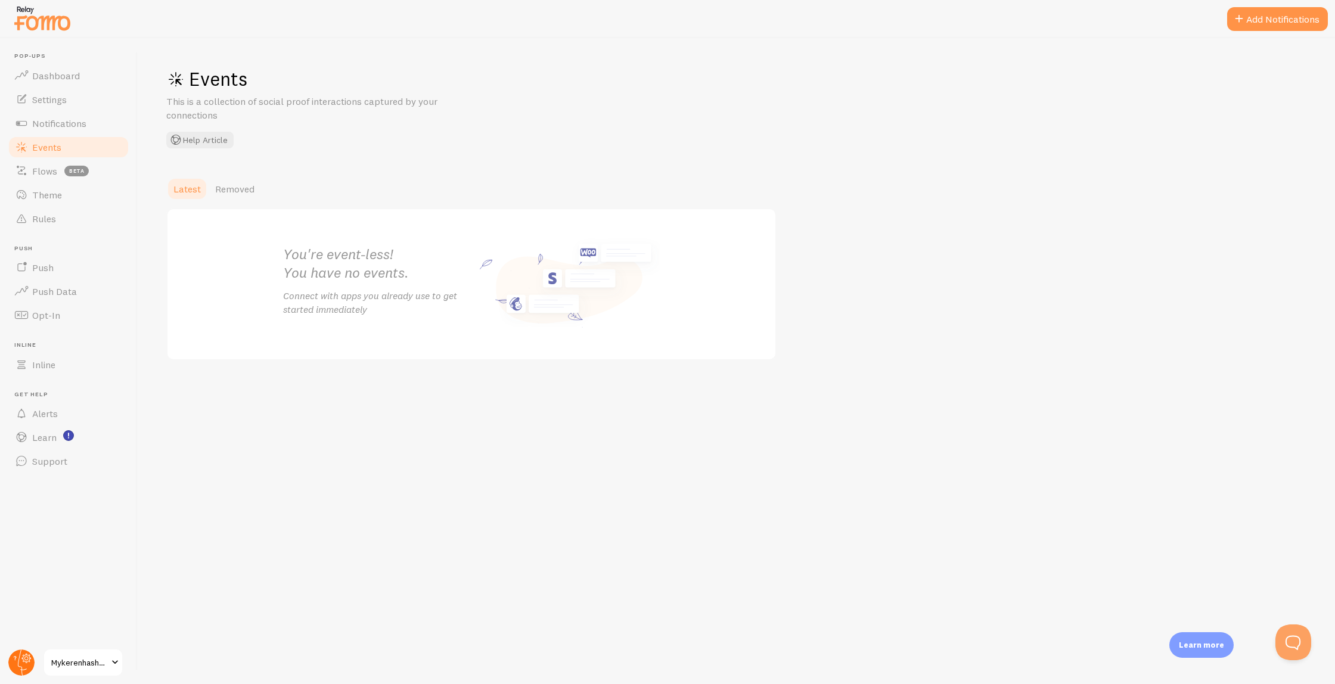
click at [18, 663] on circle at bounding box center [21, 663] width 26 height 26
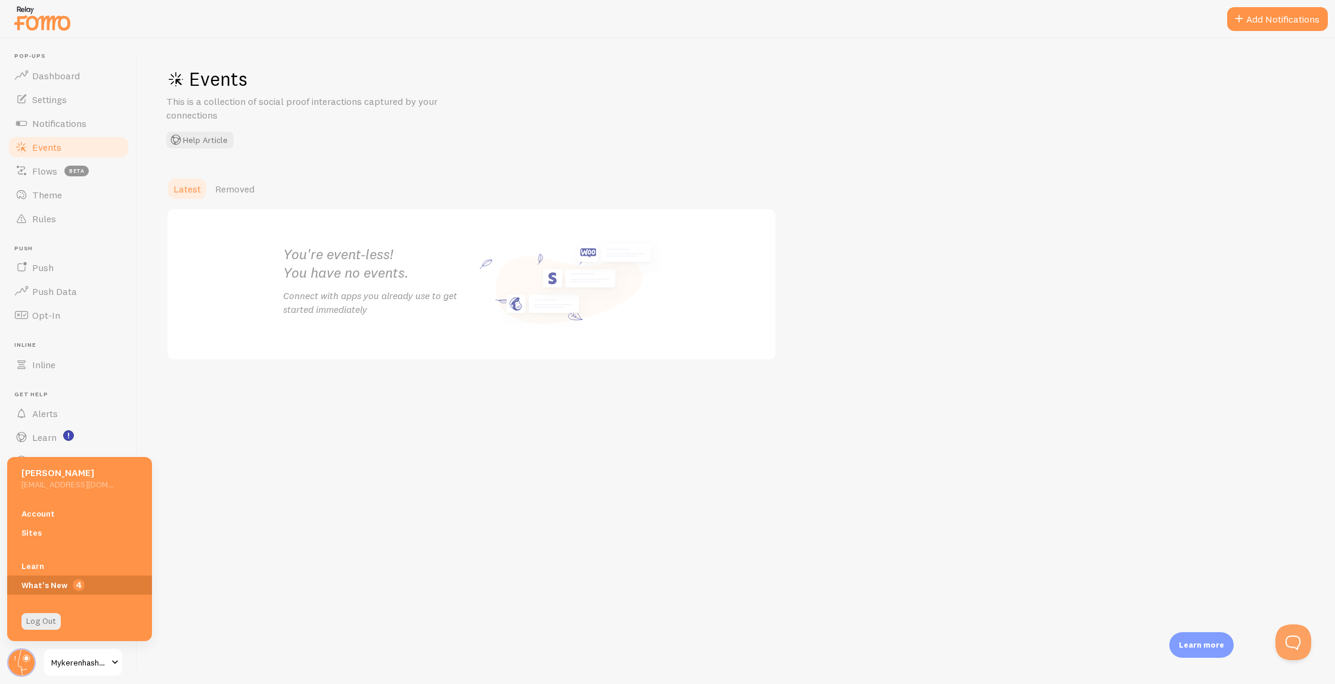
click at [77, 576] on span "4" at bounding box center [79, 585] width 145 height 19
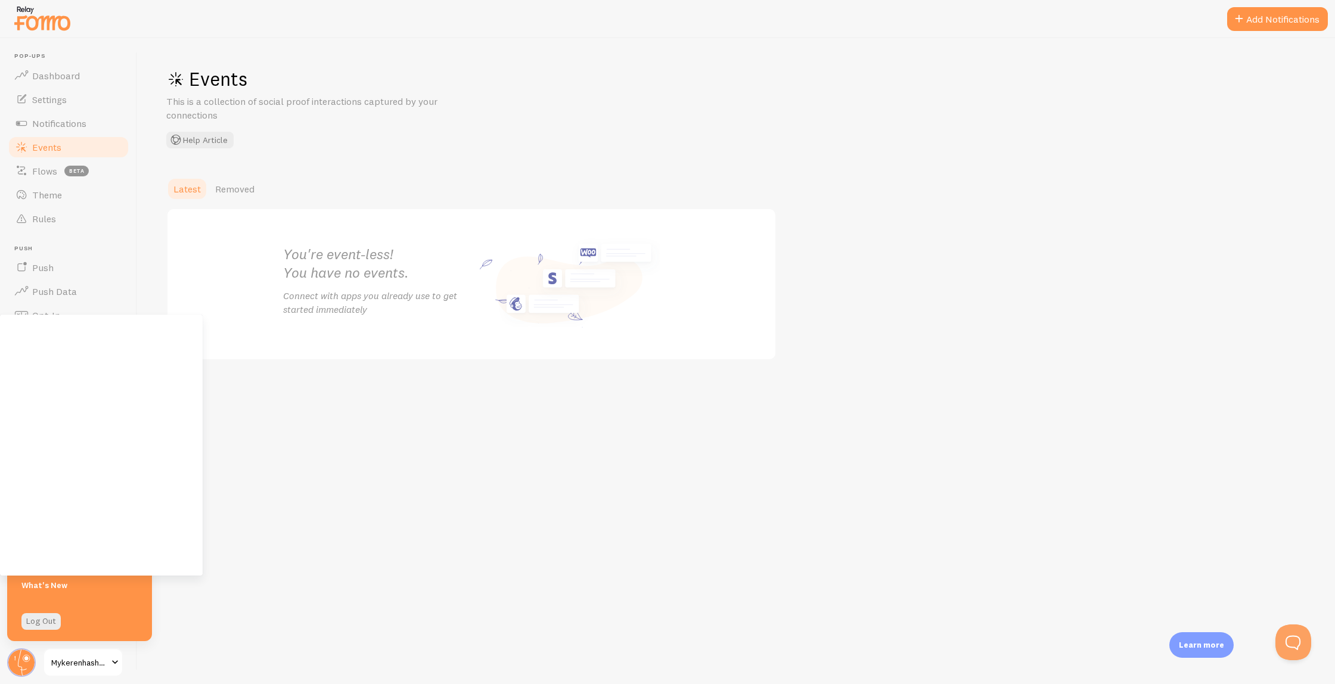
click at [330, 521] on div "Events This is a collection of social proof interactions captured by your conne…" at bounding box center [736, 361] width 1197 height 646
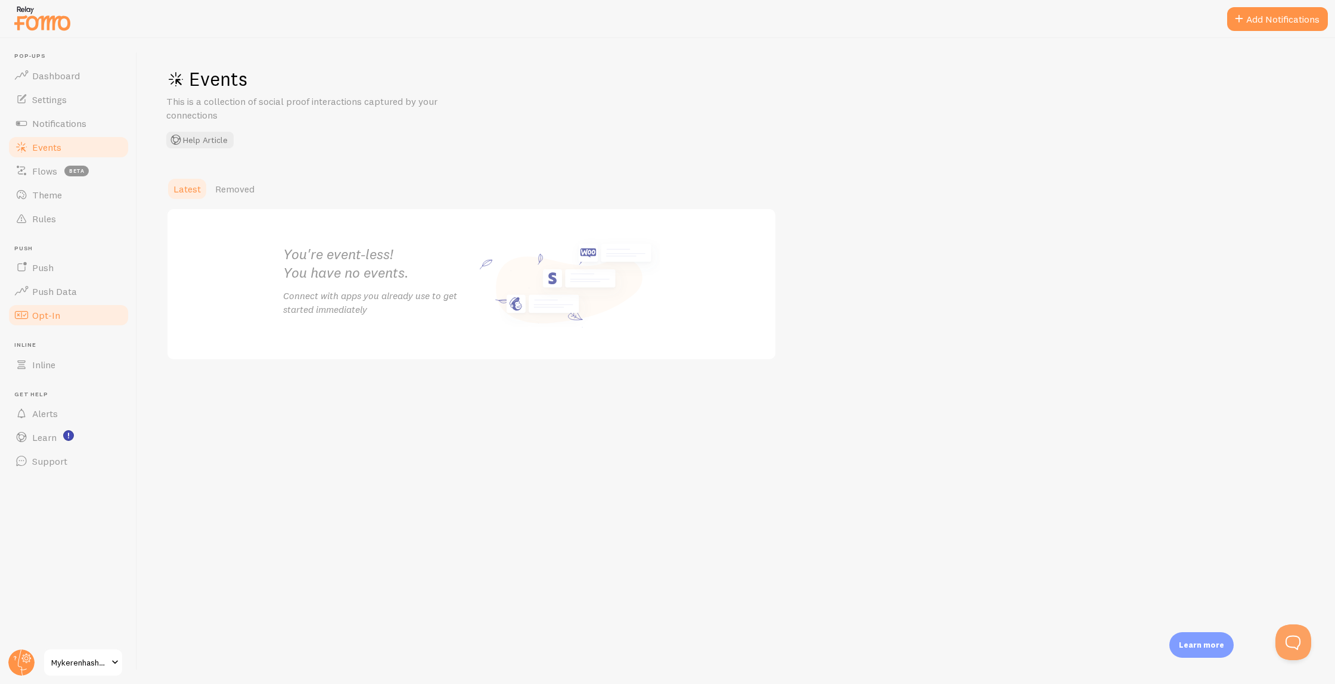
click at [82, 305] on link "Opt-In" at bounding box center [68, 315] width 123 height 24
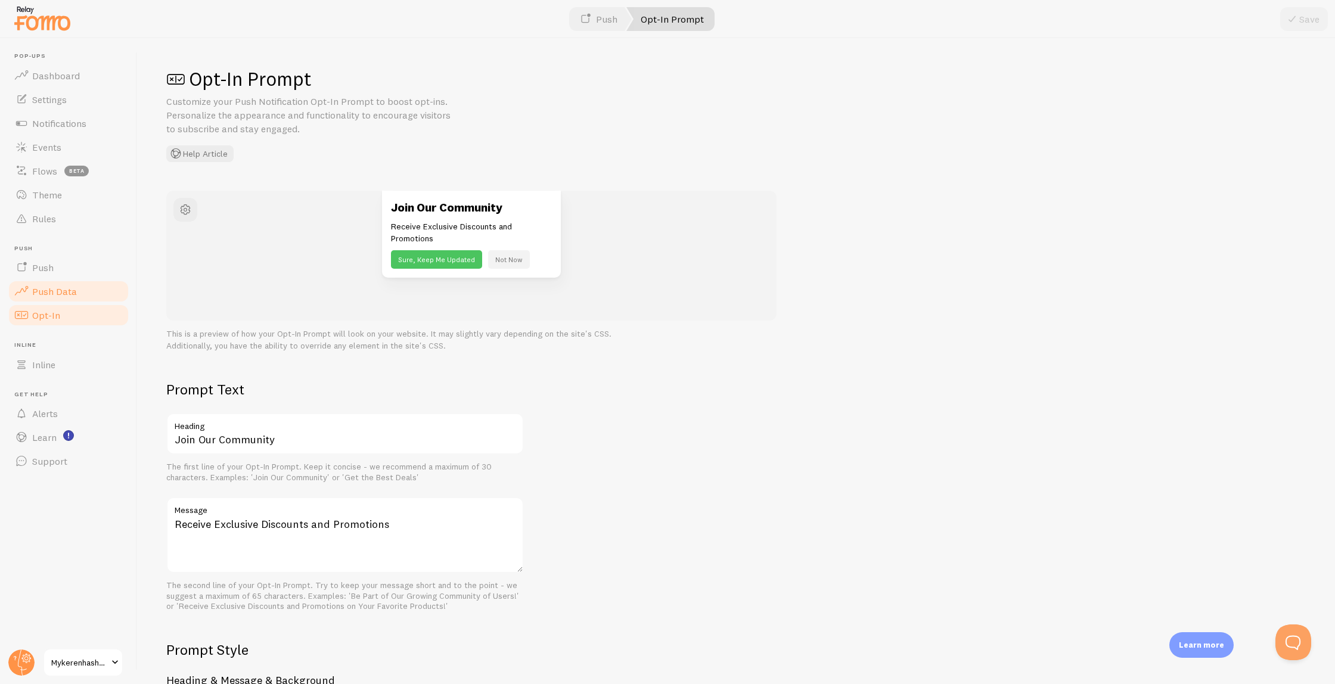
click at [82, 290] on link "Push Data" at bounding box center [68, 292] width 123 height 24
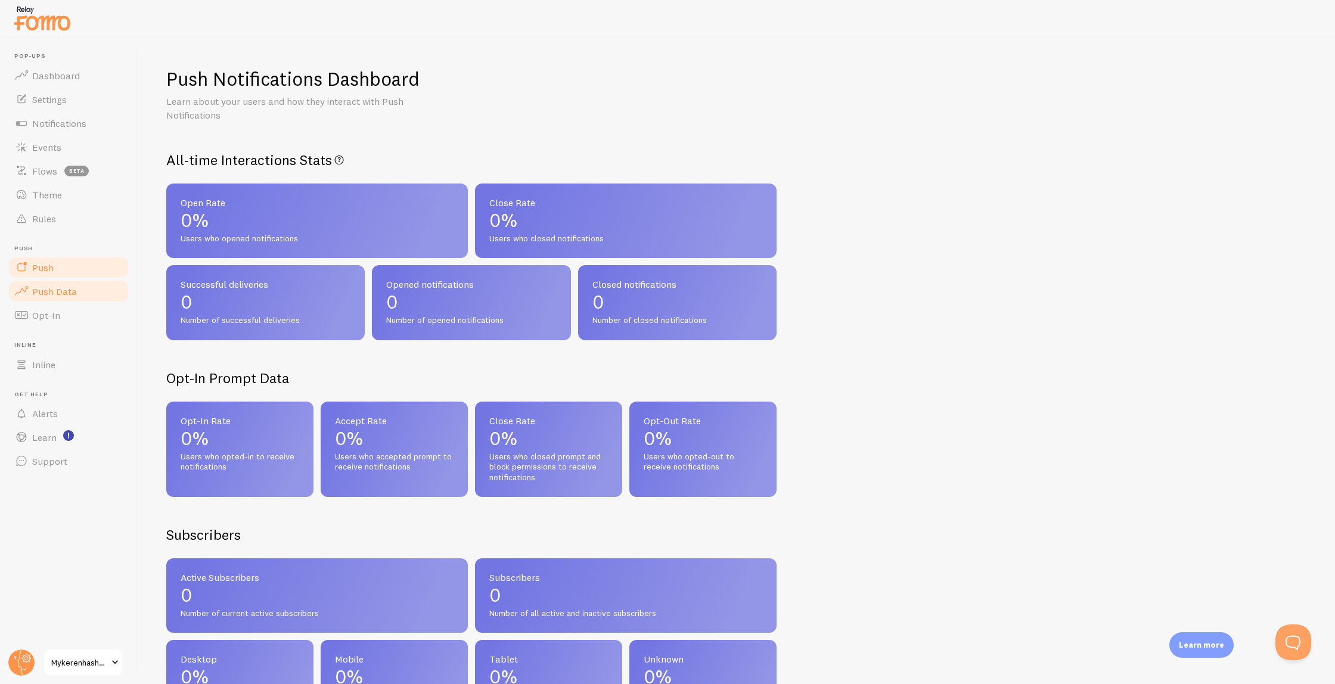
click at [86, 262] on link "Push" at bounding box center [68, 268] width 123 height 24
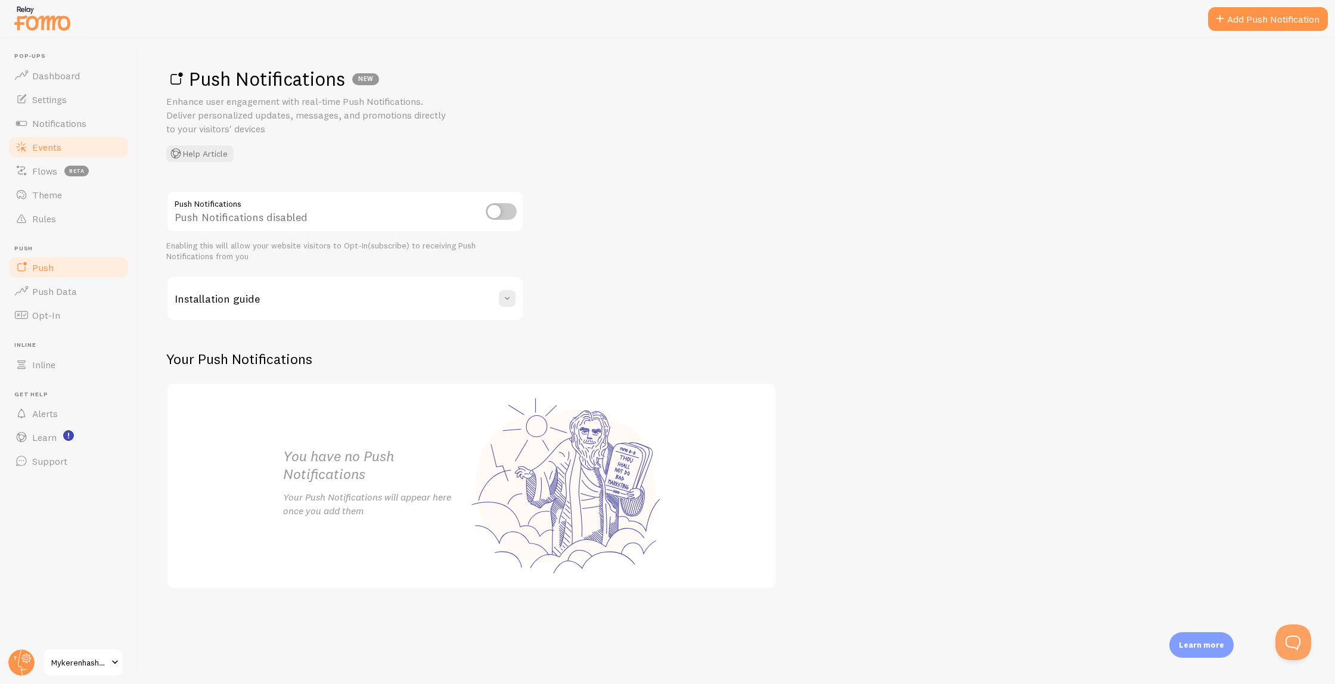
click at [69, 152] on link "Events" at bounding box center [68, 147] width 123 height 24
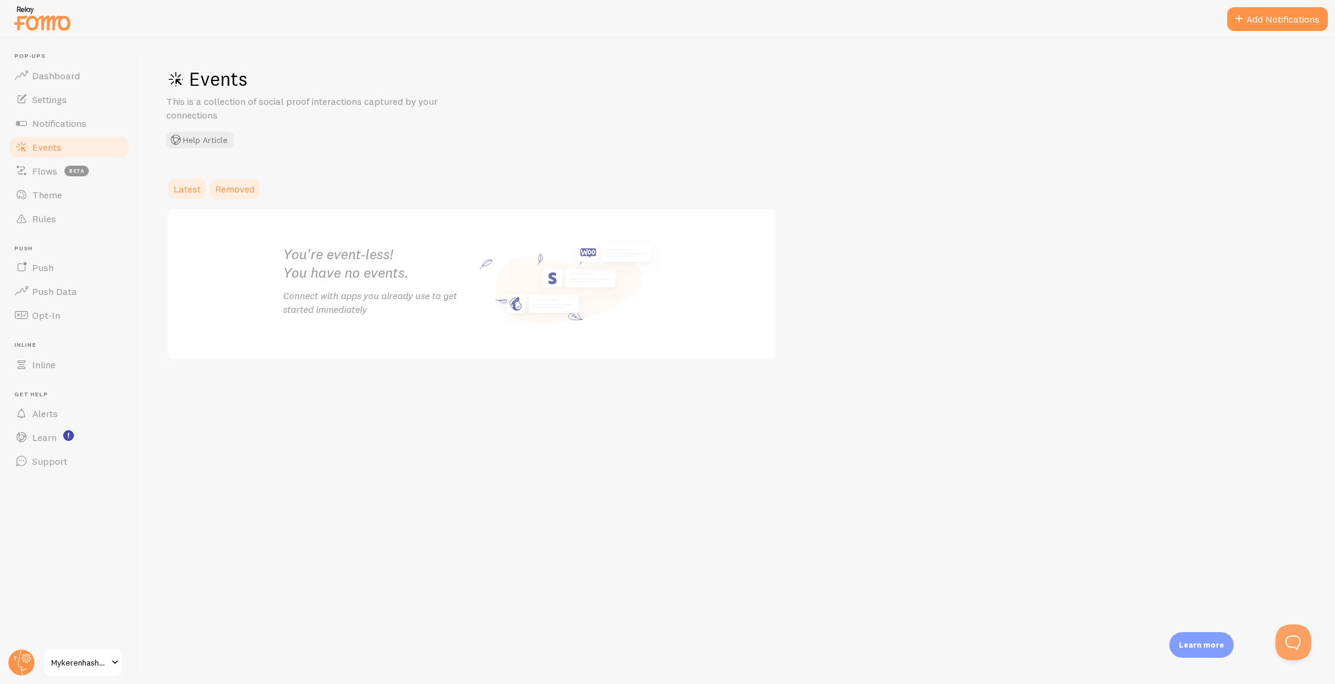
click at [241, 198] on link "Removed" at bounding box center [235, 189] width 54 height 24
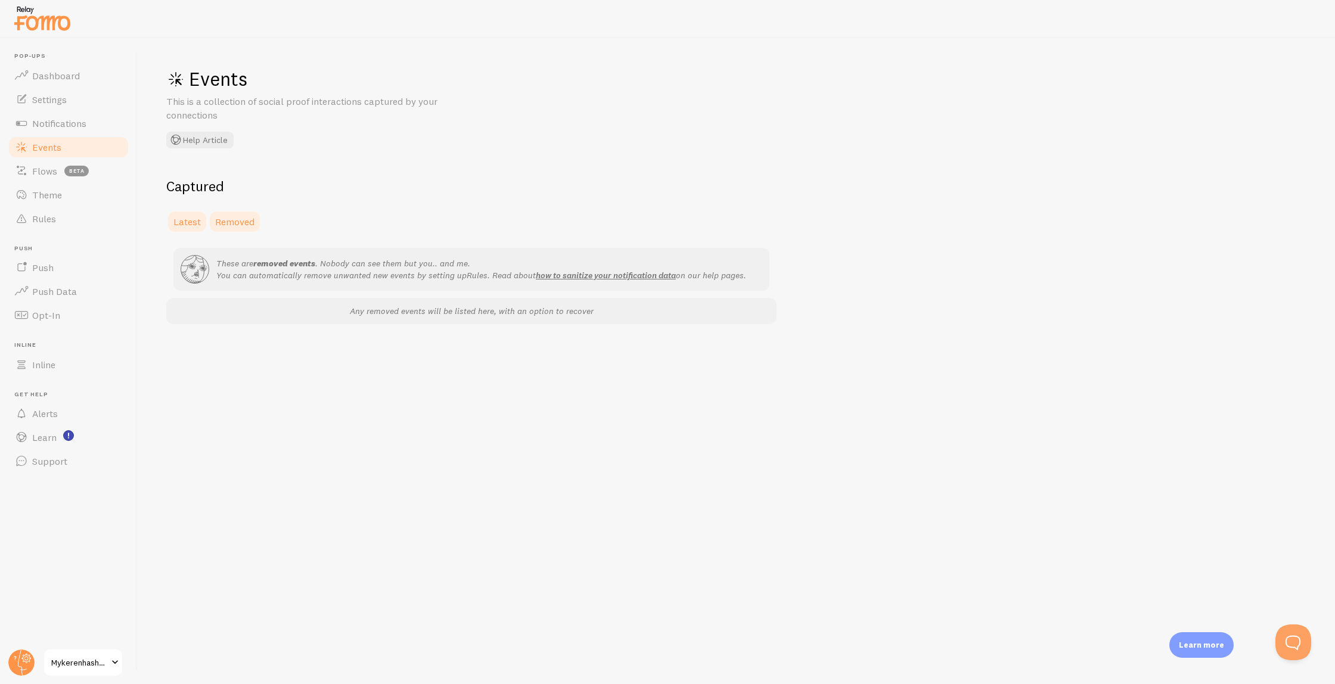
click at [193, 227] on span "Latest" at bounding box center [186, 222] width 27 height 12
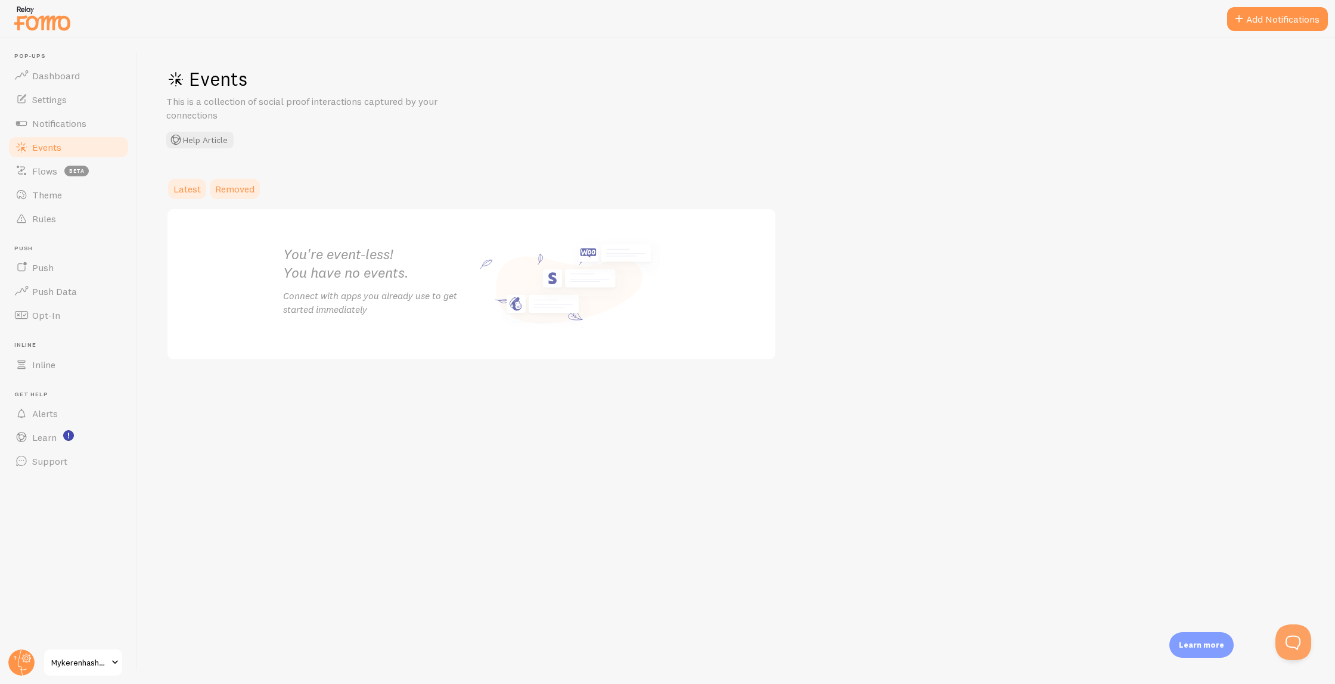
click at [235, 181] on link "Removed" at bounding box center [235, 189] width 54 height 24
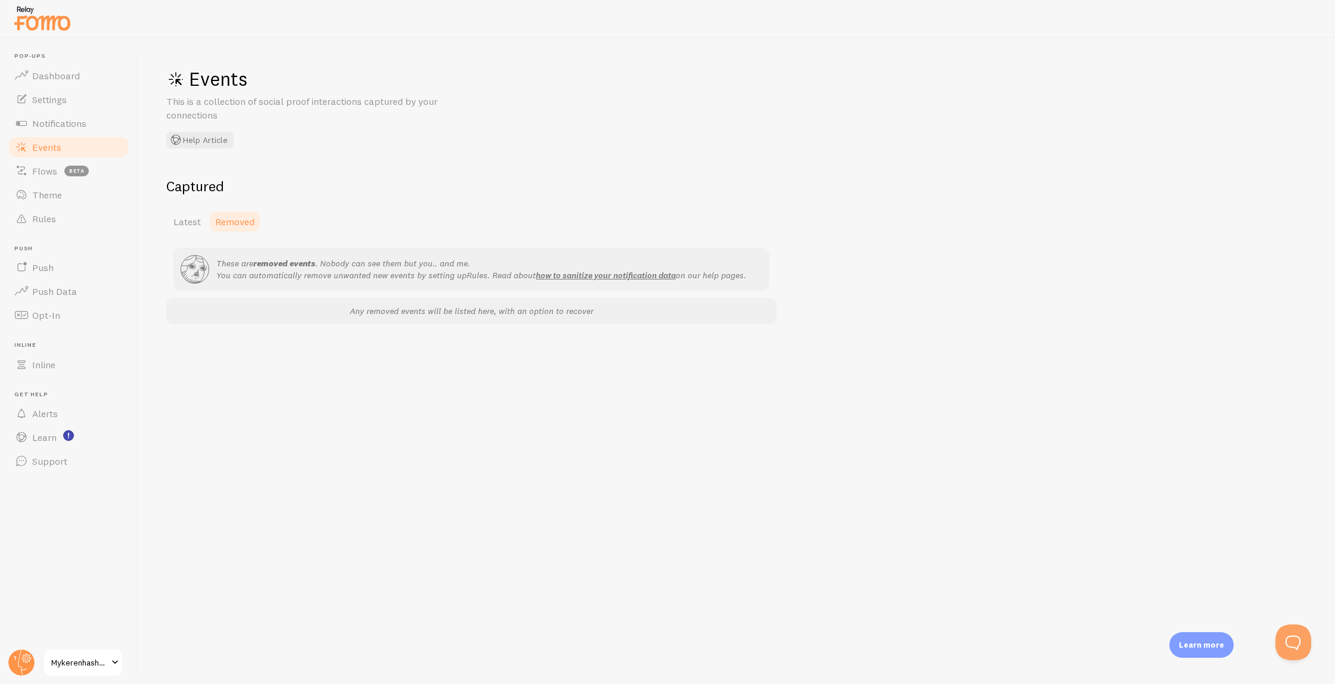
click at [196, 188] on h2 "Captured" at bounding box center [471, 186] width 610 height 18
click at [195, 221] on span "Latest" at bounding box center [186, 222] width 27 height 12
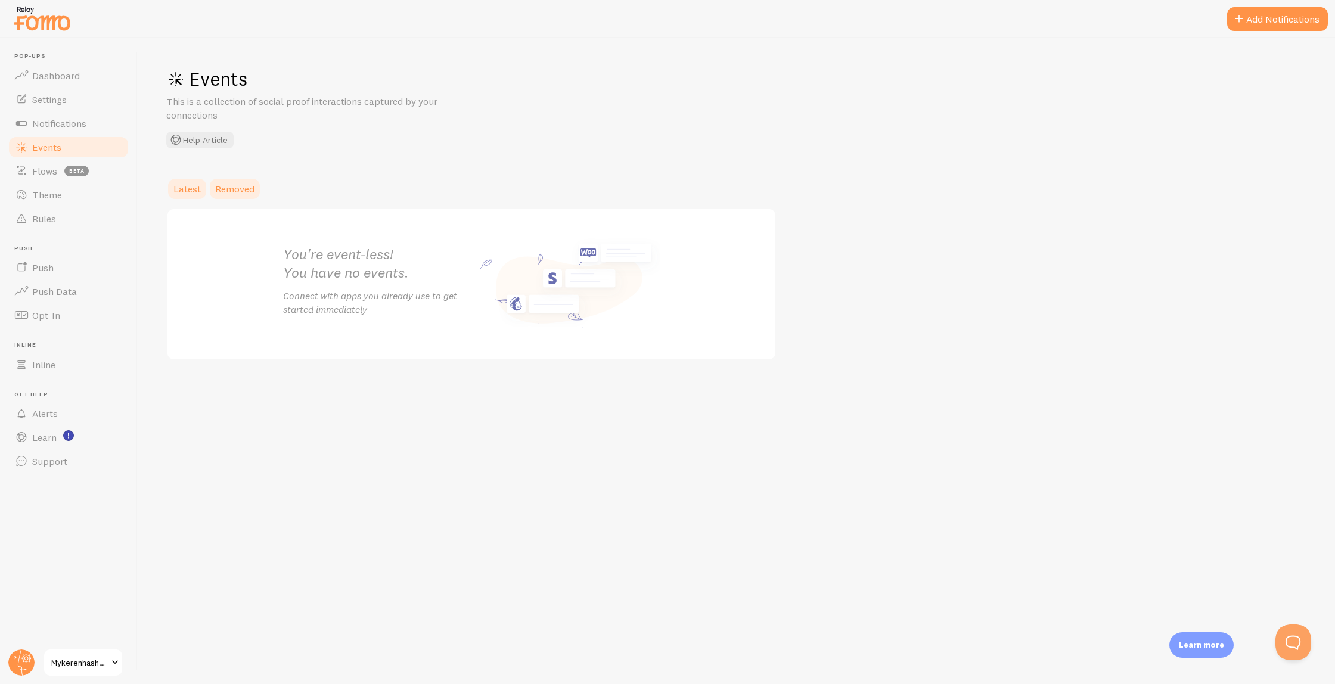
click at [227, 190] on span "Removed" at bounding box center [234, 189] width 39 height 12
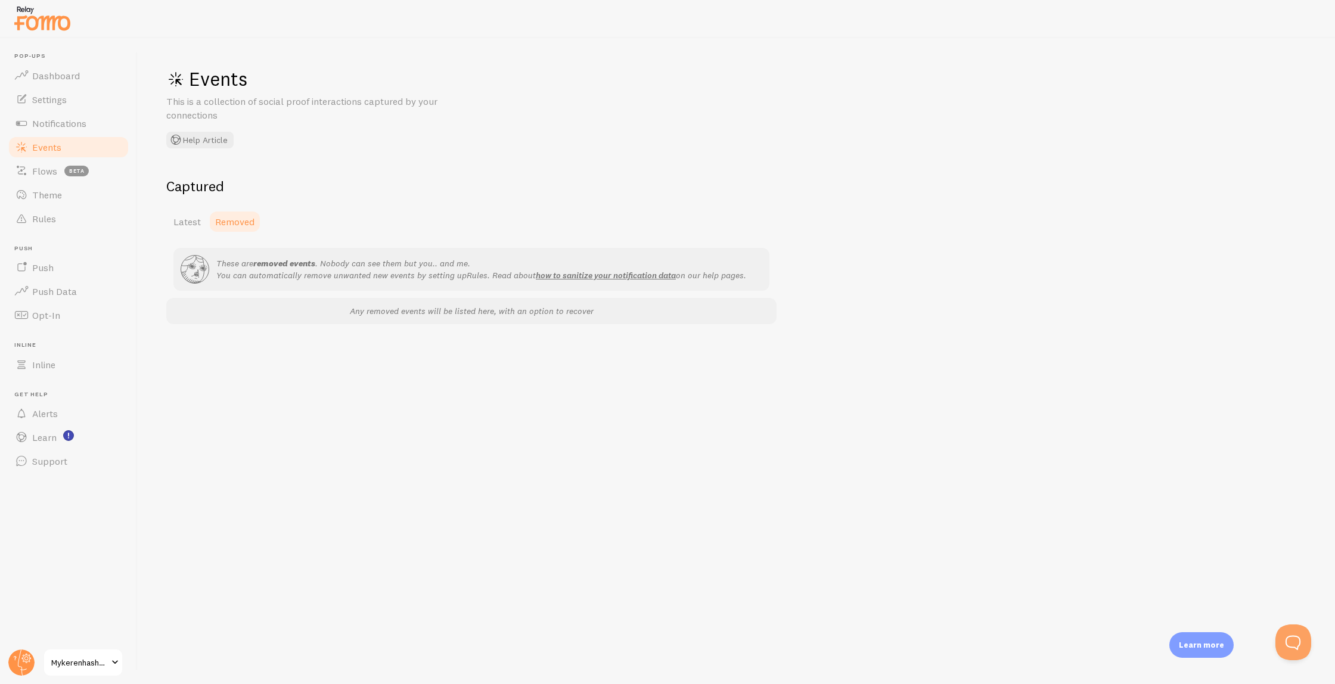
click at [189, 196] on div "Captured Latest Removed These are removed events . Nobody can see them but you.…" at bounding box center [471, 250] width 610 height 147
click at [190, 221] on span "Latest" at bounding box center [186, 222] width 27 height 12
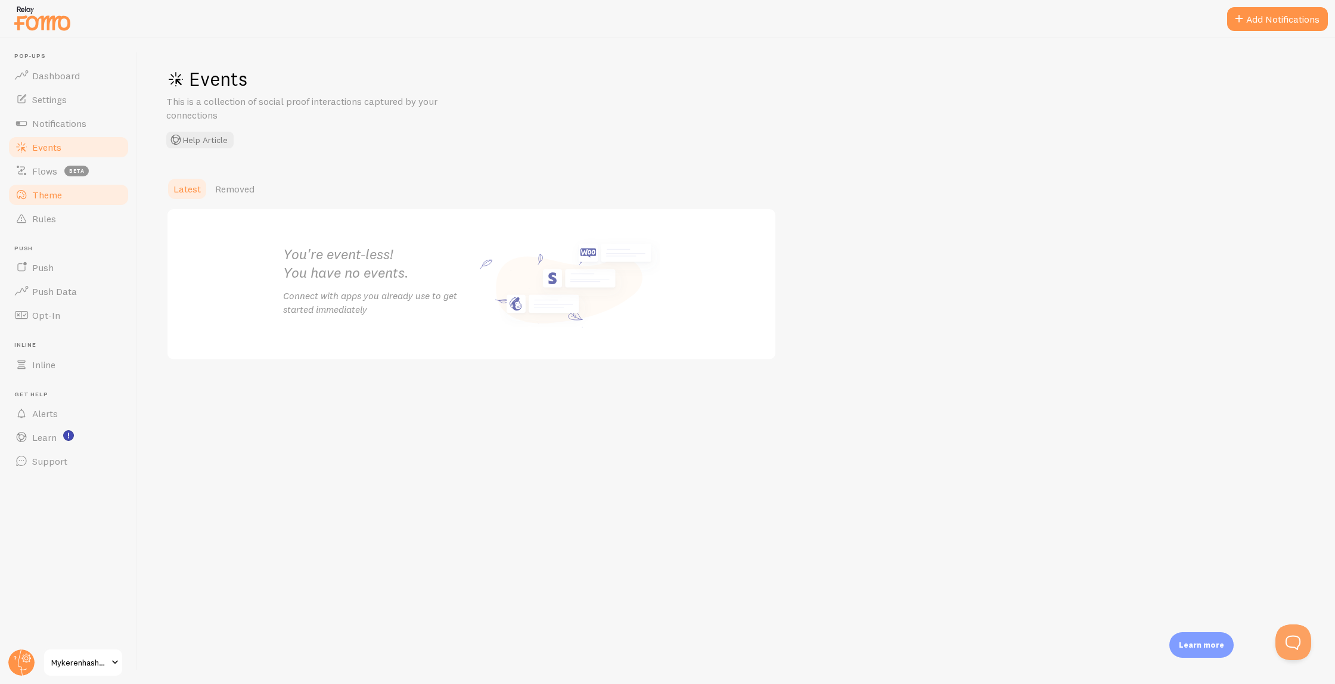
click at [88, 188] on link "Theme" at bounding box center [68, 195] width 123 height 24
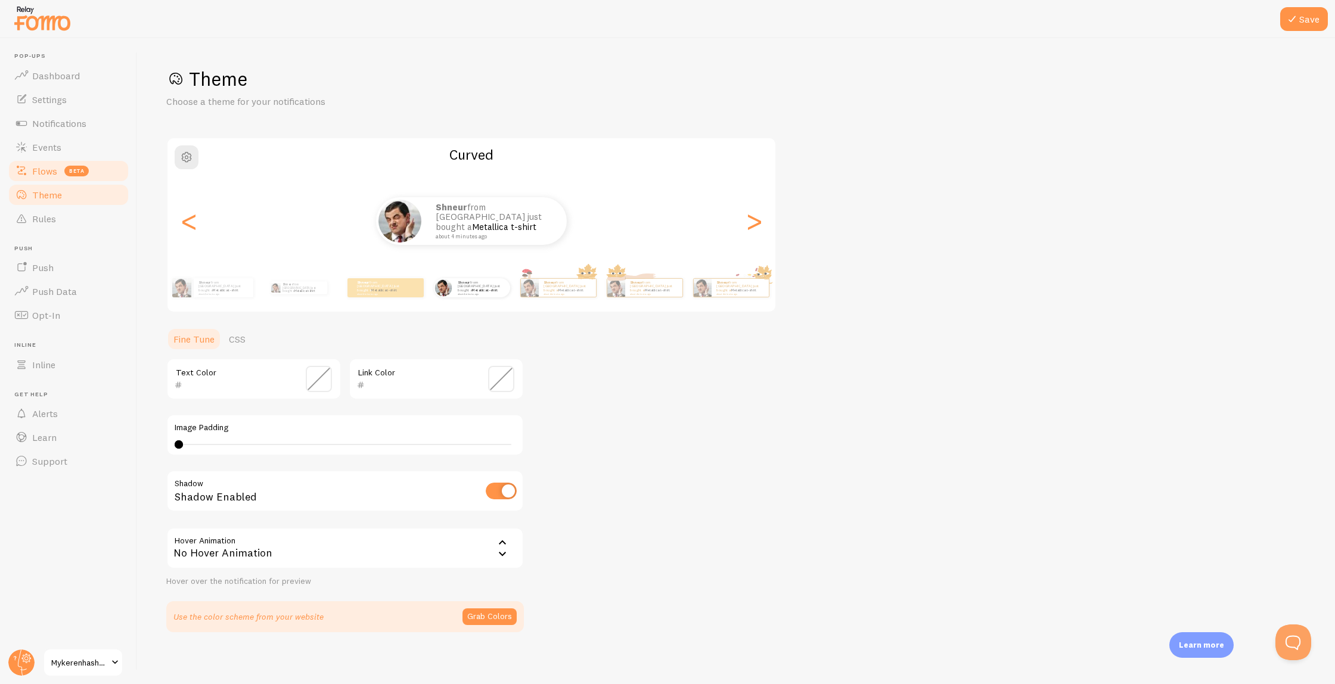
click at [88, 176] on link "Flows beta" at bounding box center [68, 171] width 123 height 24
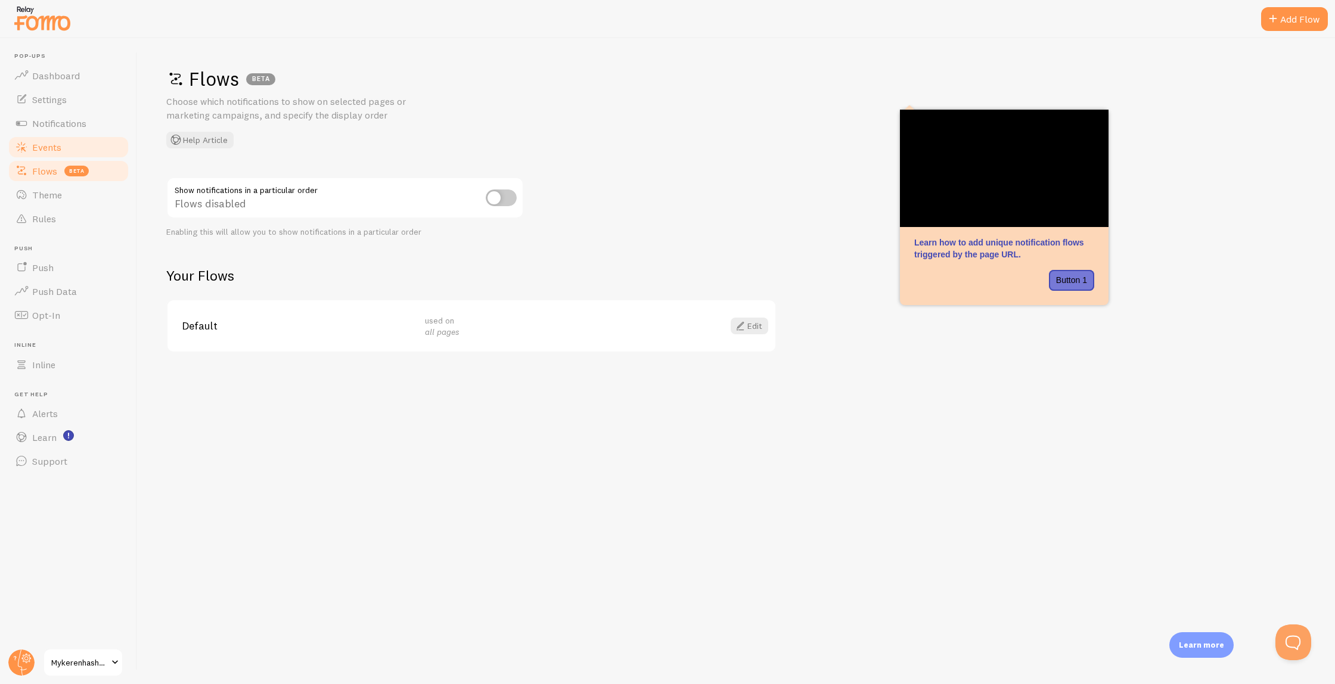
click at [33, 148] on span "Events" at bounding box center [46, 147] width 29 height 12
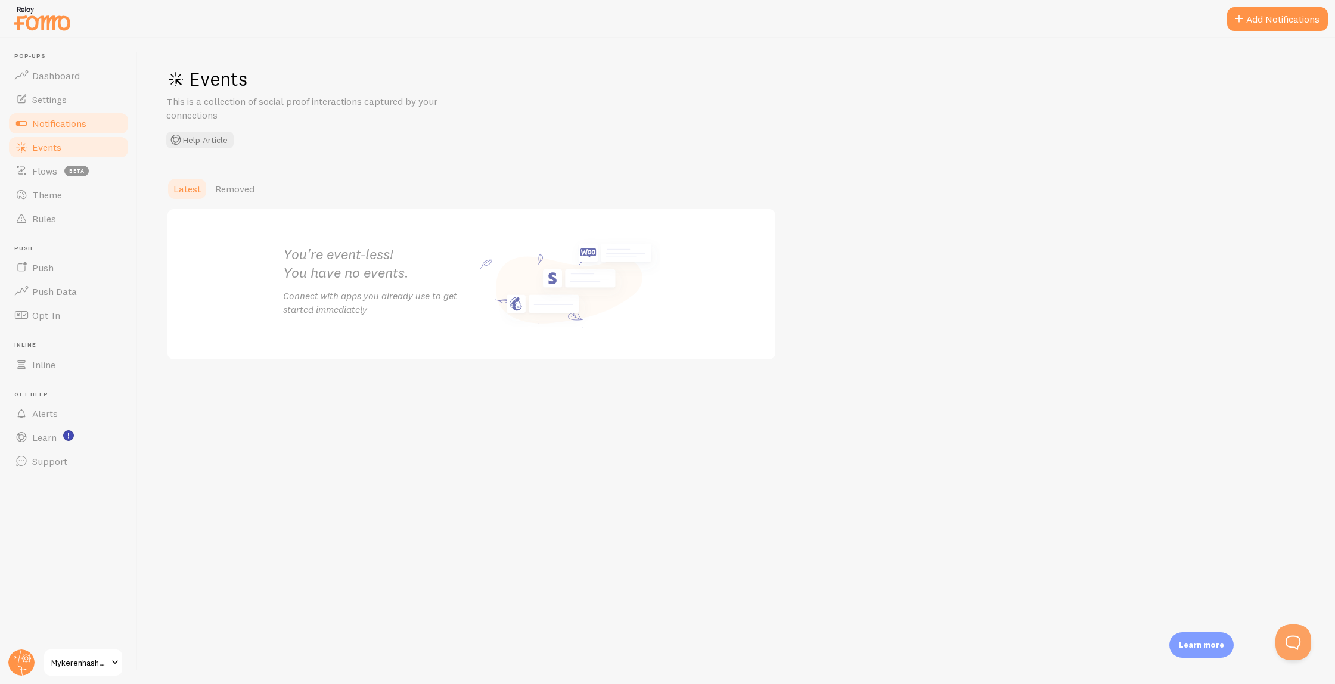
click at [55, 126] on span "Notifications" at bounding box center [59, 123] width 54 height 12
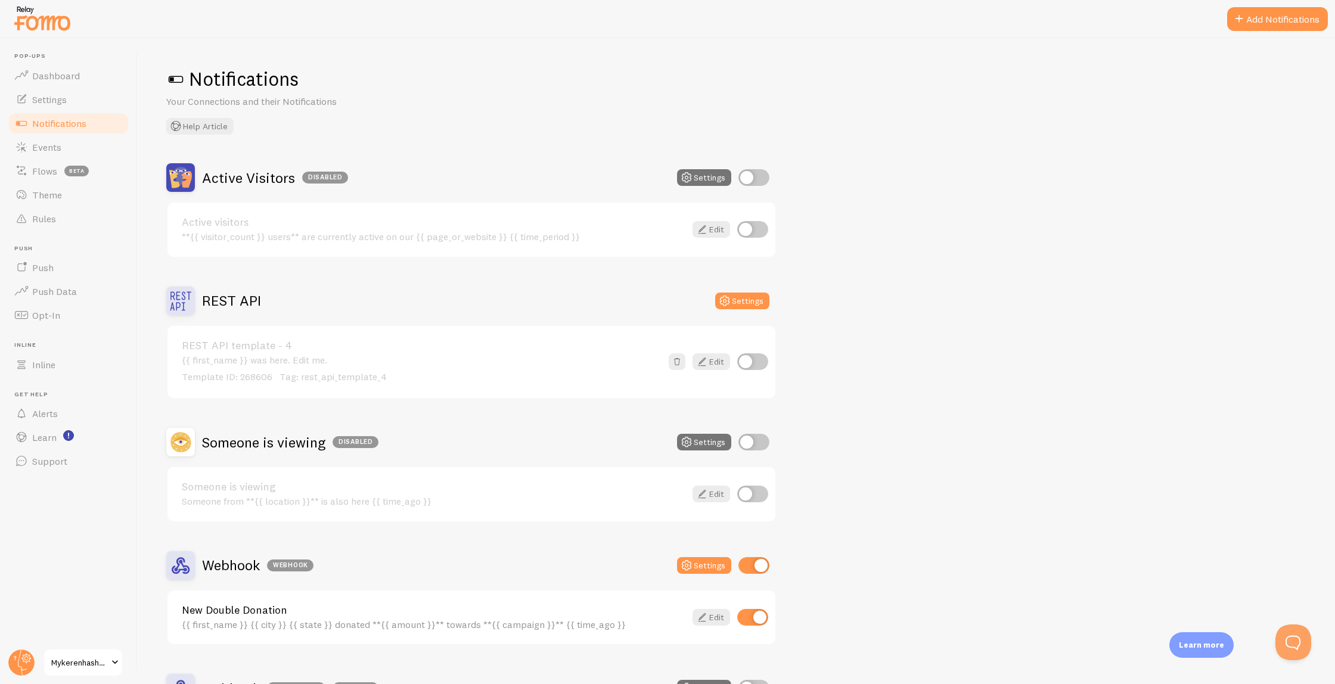
scroll to position [142, 0]
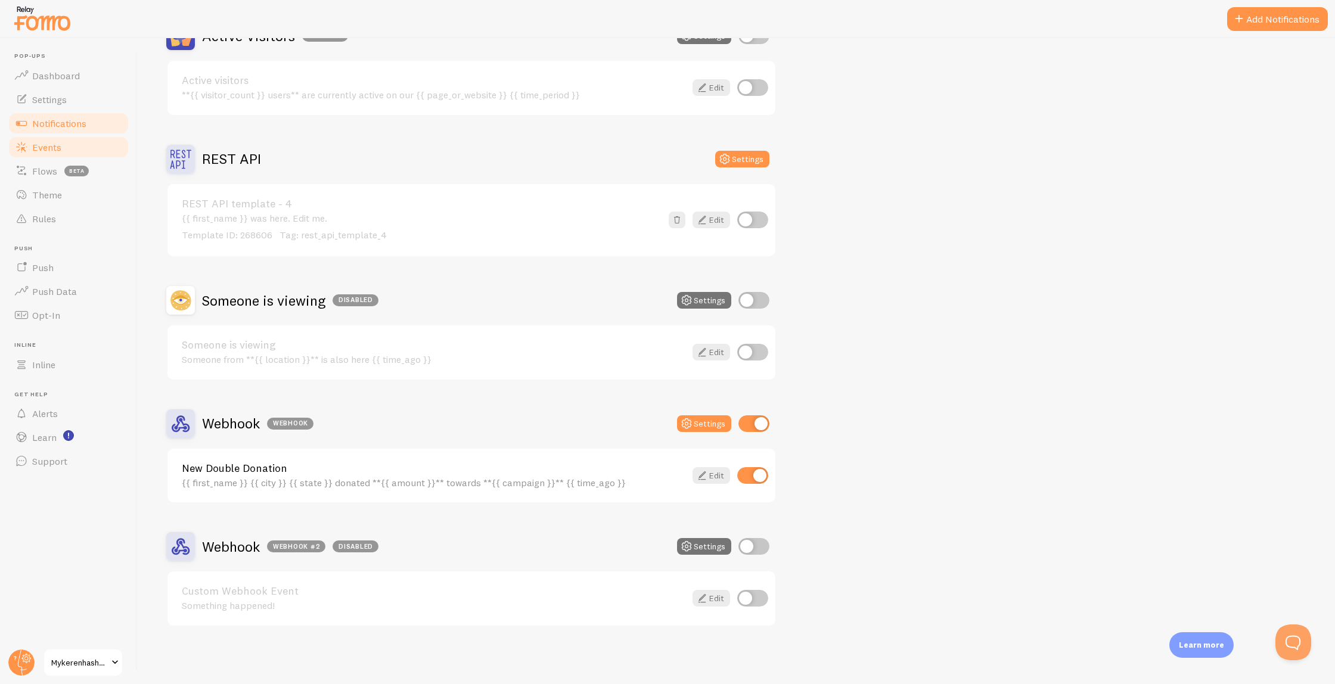
click at [42, 149] on span "Events" at bounding box center [46, 147] width 29 height 12
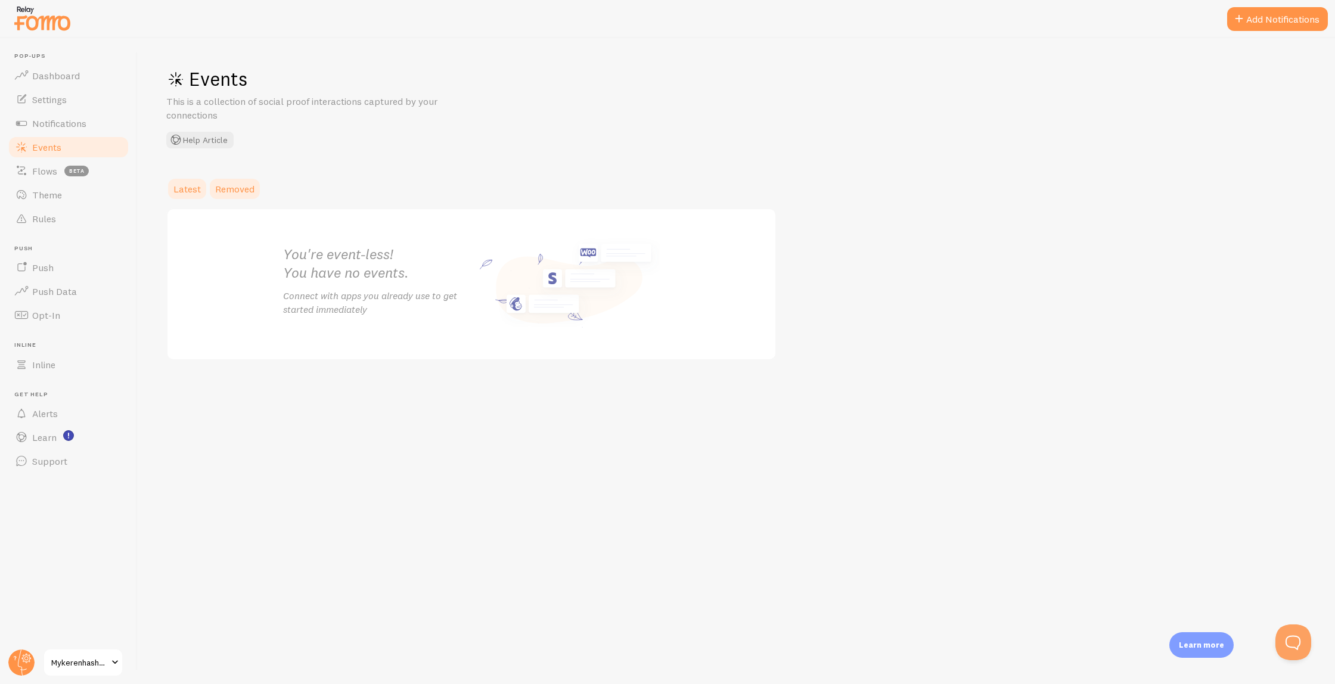
click at [237, 192] on span "Removed" at bounding box center [234, 189] width 39 height 12
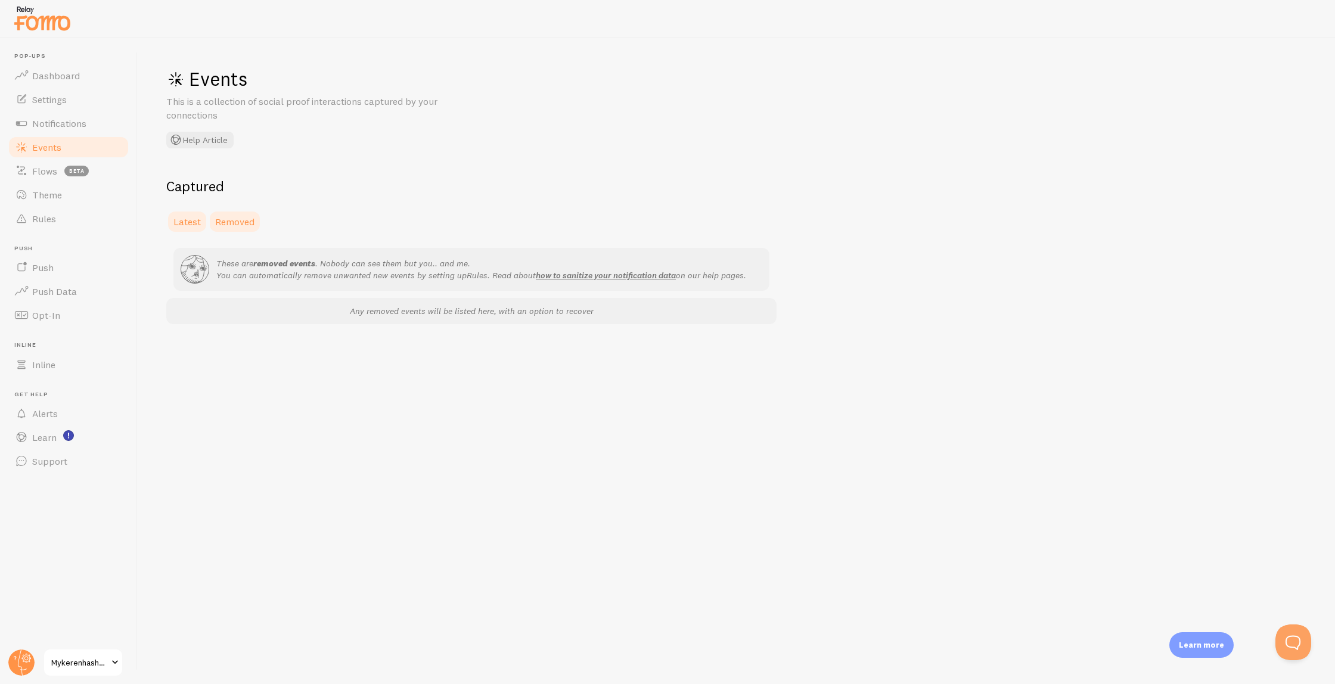
click at [196, 222] on span "Latest" at bounding box center [186, 222] width 27 height 12
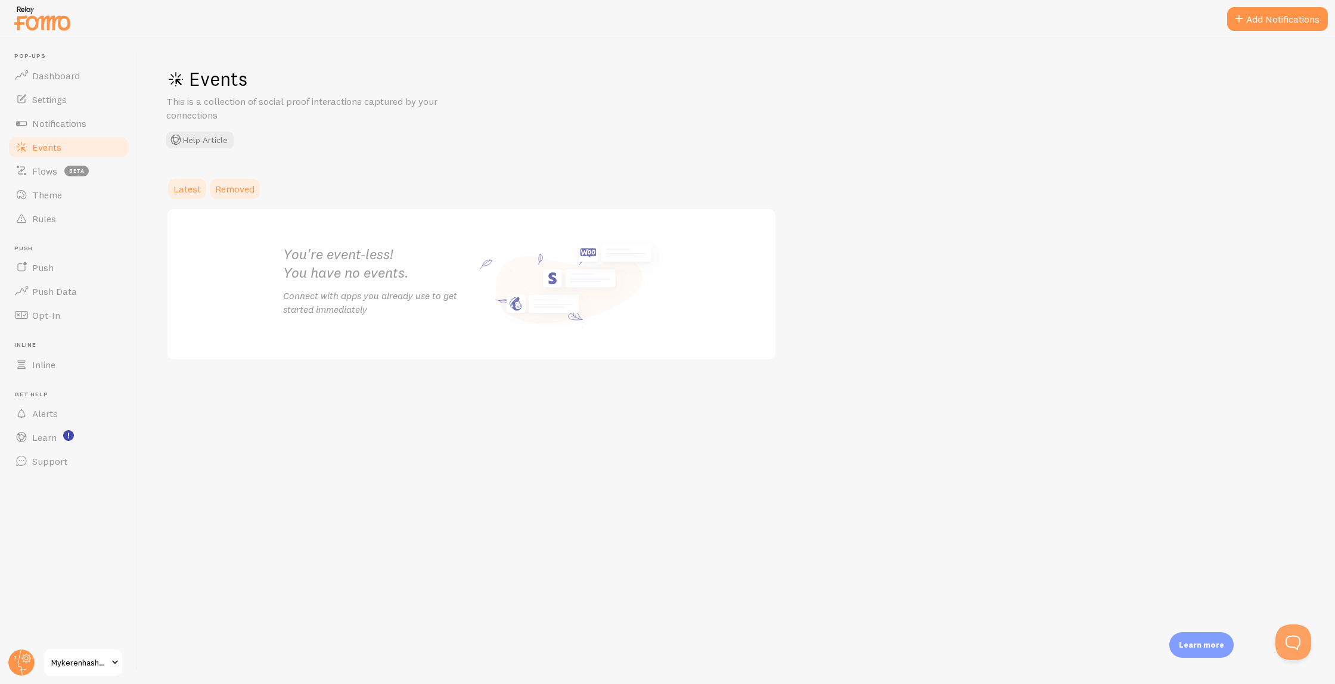
click at [226, 196] on link "Removed" at bounding box center [235, 189] width 54 height 24
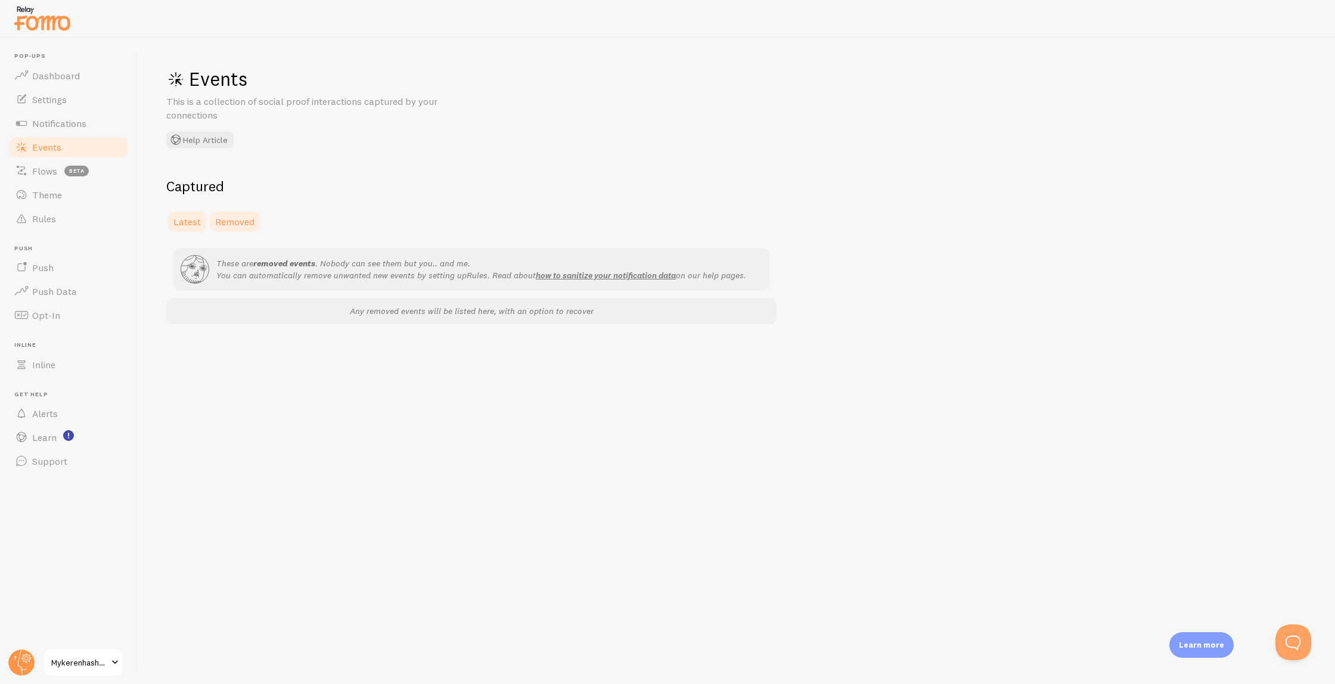
click at [185, 216] on span "Latest" at bounding box center [186, 222] width 27 height 12
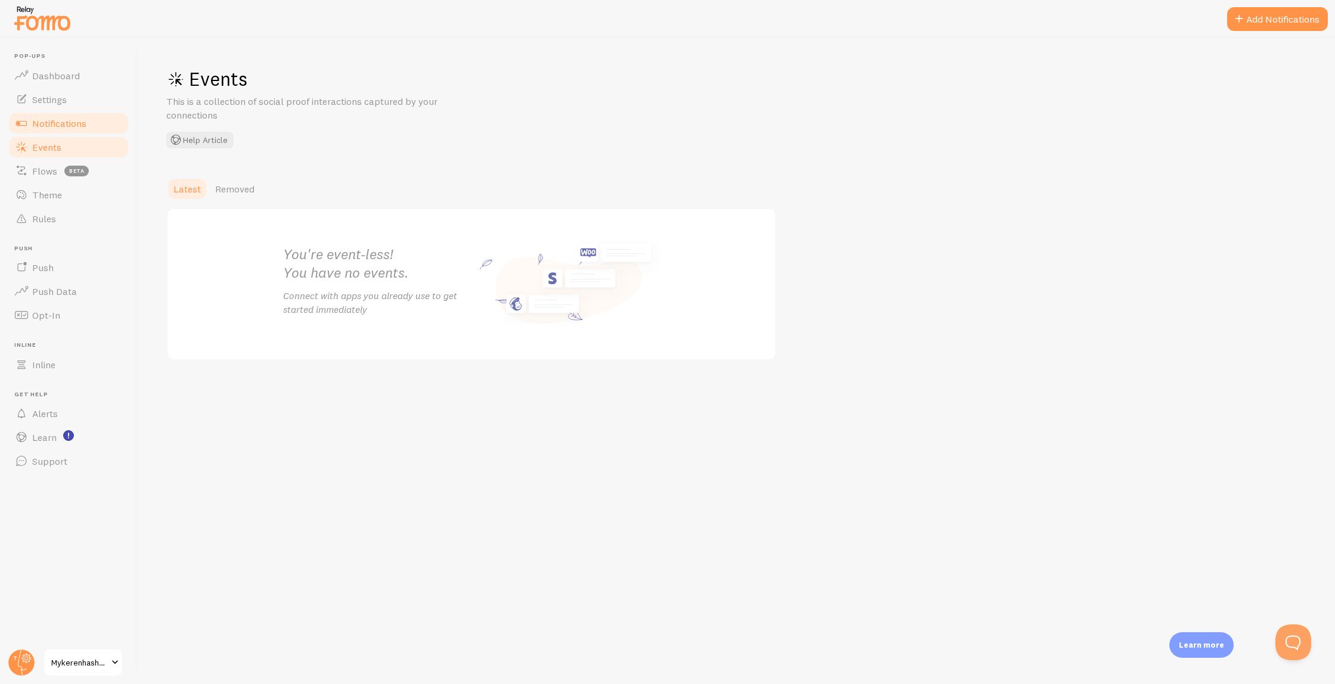
click at [63, 120] on span "Notifications" at bounding box center [59, 123] width 54 height 12
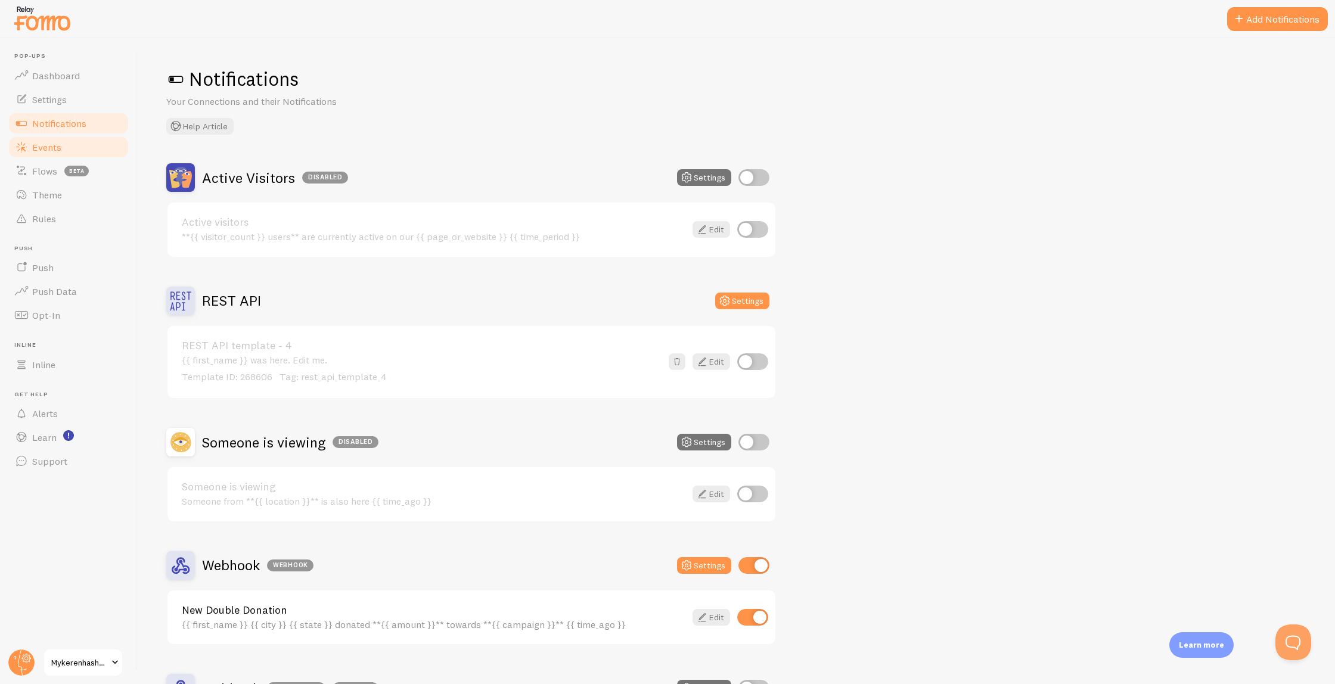
click at [74, 140] on link "Events" at bounding box center [68, 147] width 123 height 24
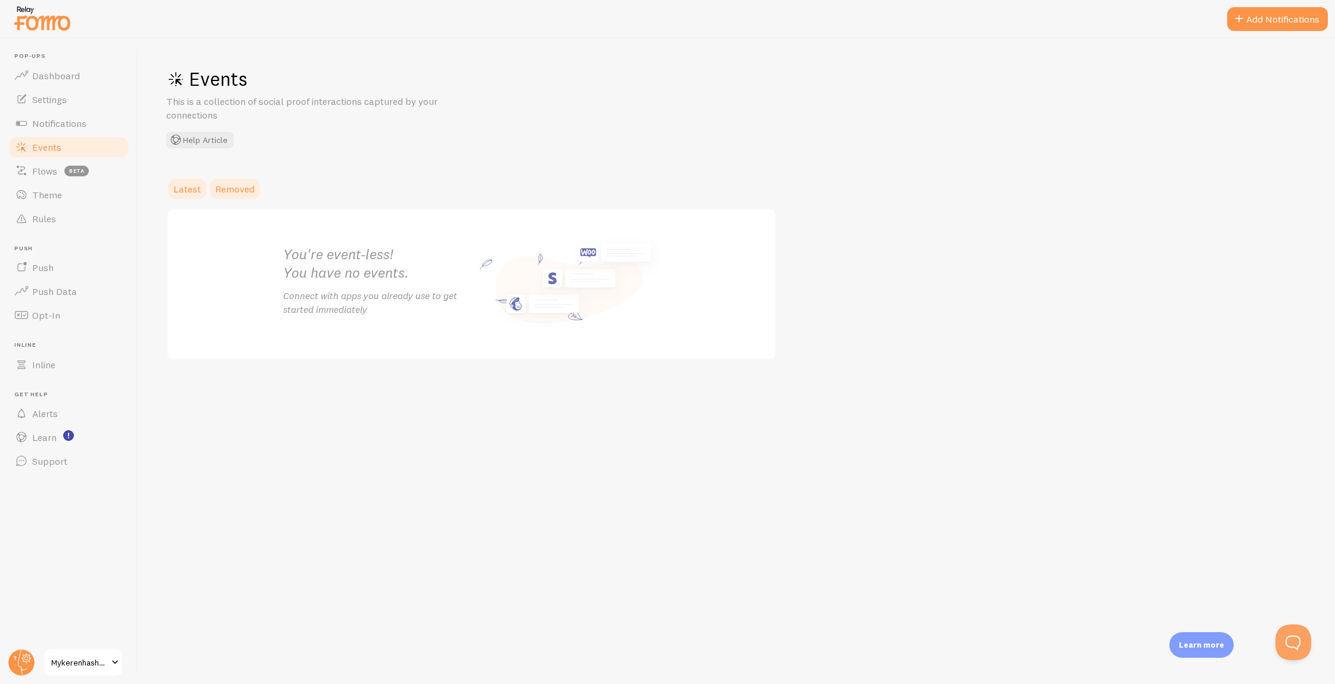
click at [217, 187] on span "Removed" at bounding box center [234, 189] width 39 height 12
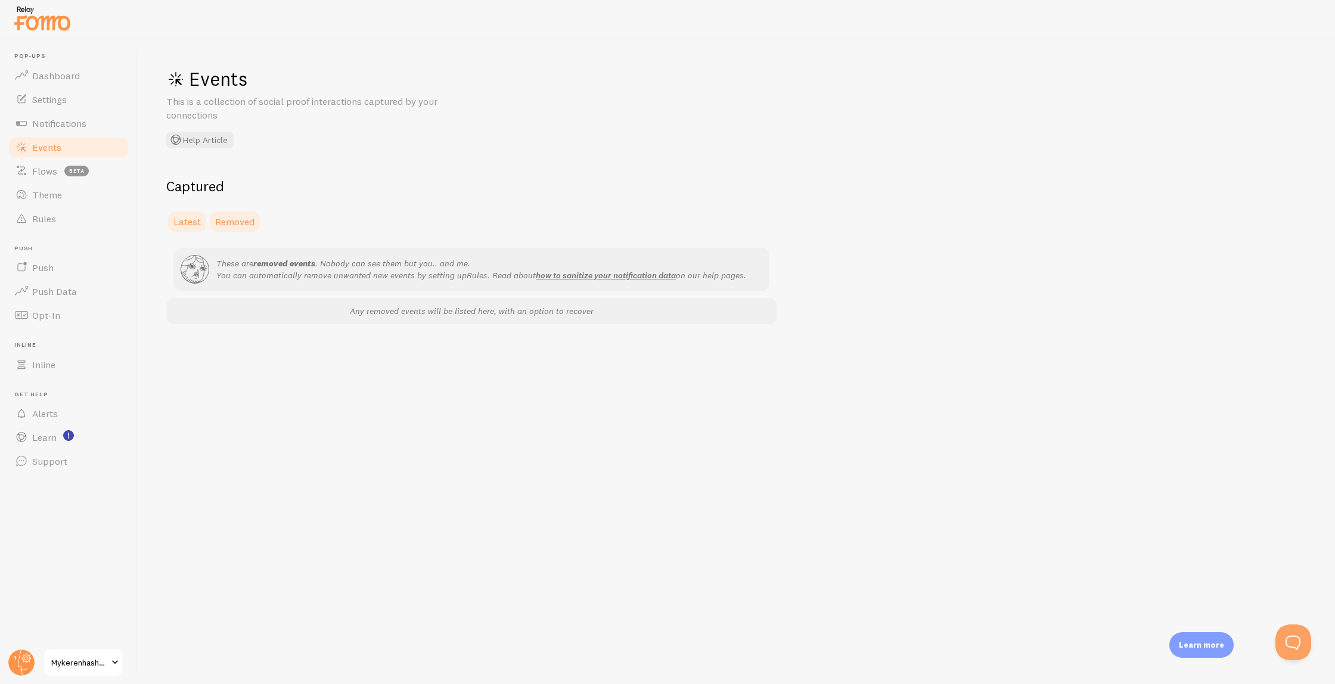
click at [190, 210] on link "Latest" at bounding box center [187, 222] width 42 height 24
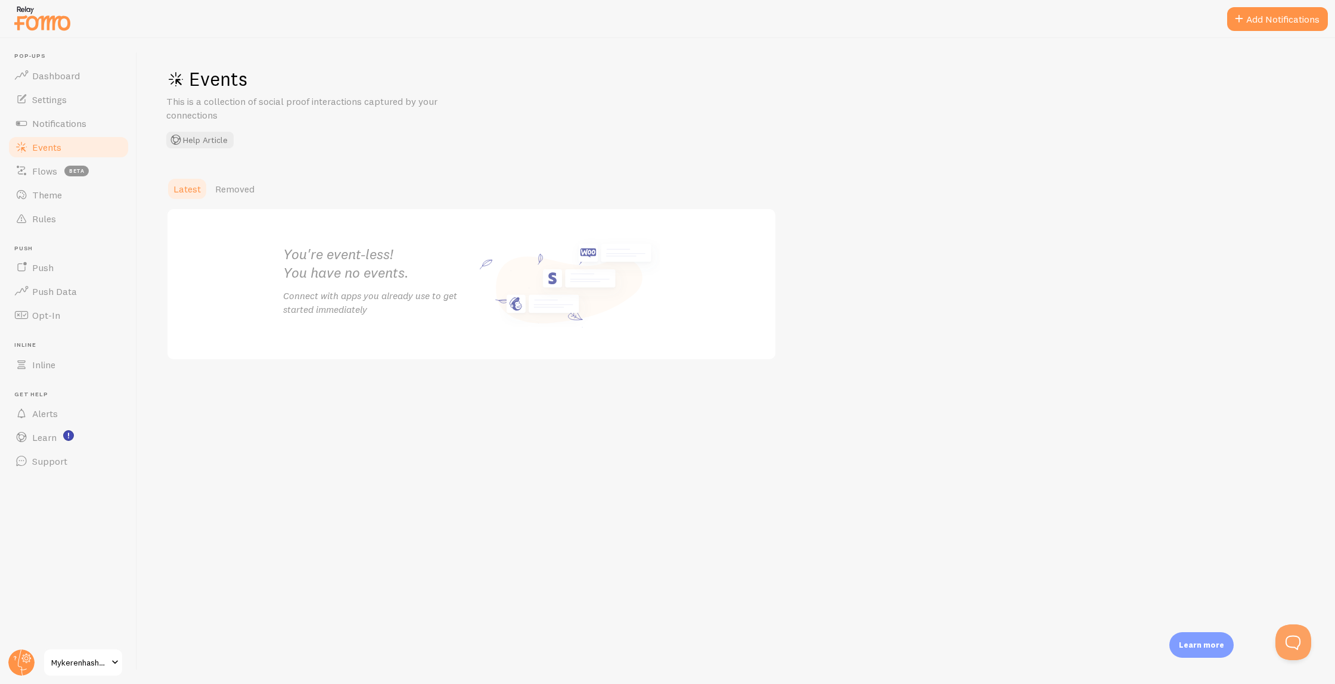
drag, startPoint x: 452, startPoint y: 175, endPoint x: 383, endPoint y: 175, distance: 68.5
click at [451, 175] on div "Events This is a collection of social proof interactions captured by your conne…" at bounding box center [736, 361] width 1197 height 646
click at [267, 175] on div "Events This is a collection of social proof interactions captured by your conne…" at bounding box center [736, 361] width 1197 height 646
click at [242, 179] on link "Removed" at bounding box center [235, 189] width 54 height 24
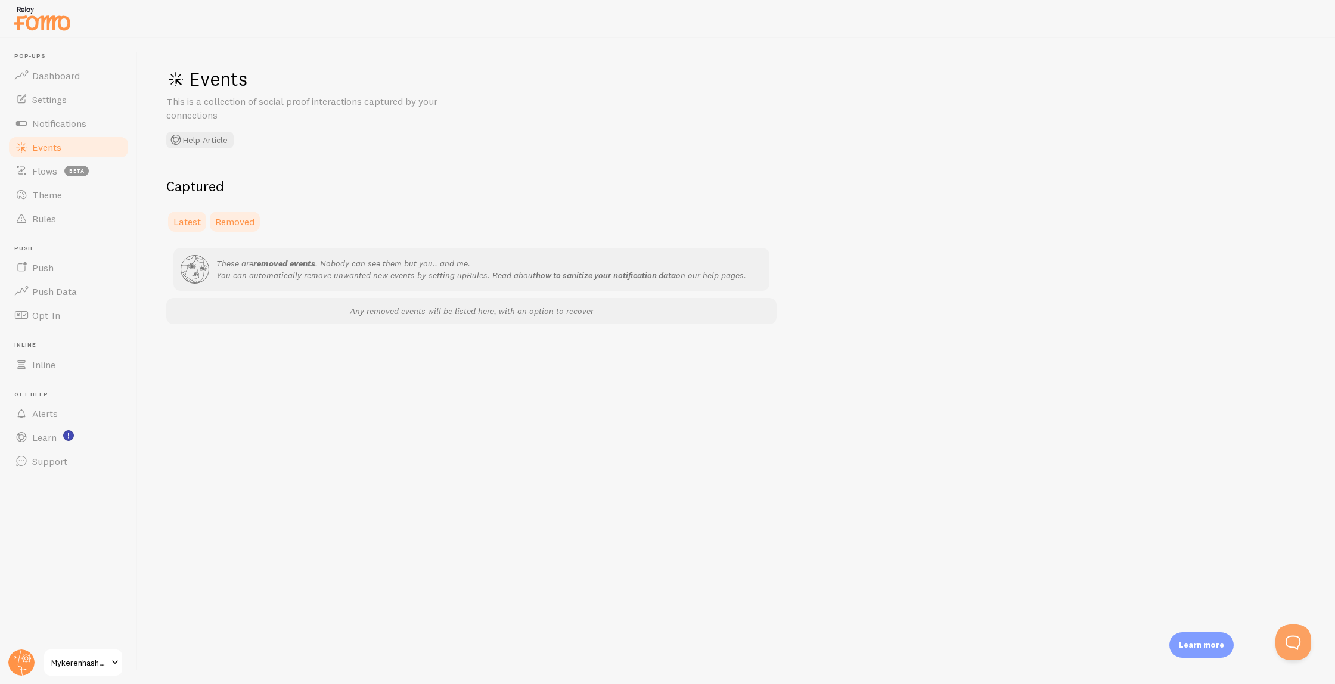
click at [197, 221] on span "Latest" at bounding box center [186, 222] width 27 height 12
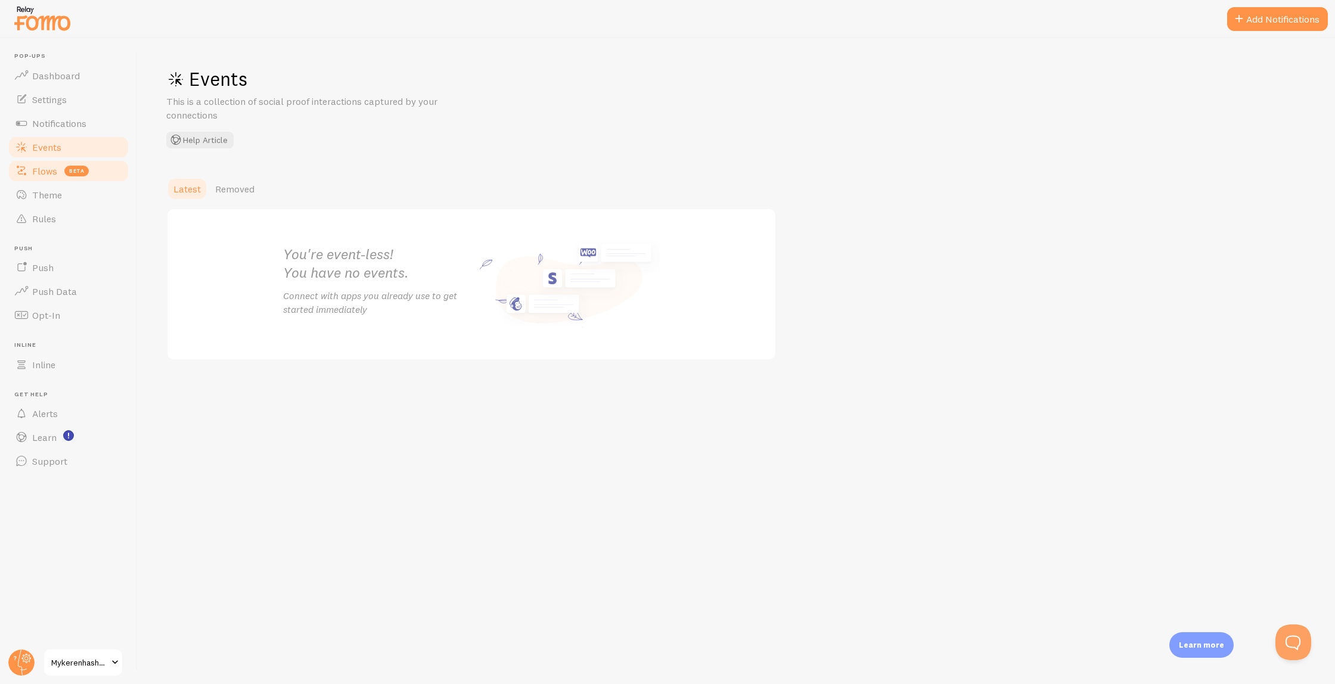
click at [89, 169] on link "Flows beta" at bounding box center [68, 171] width 123 height 24
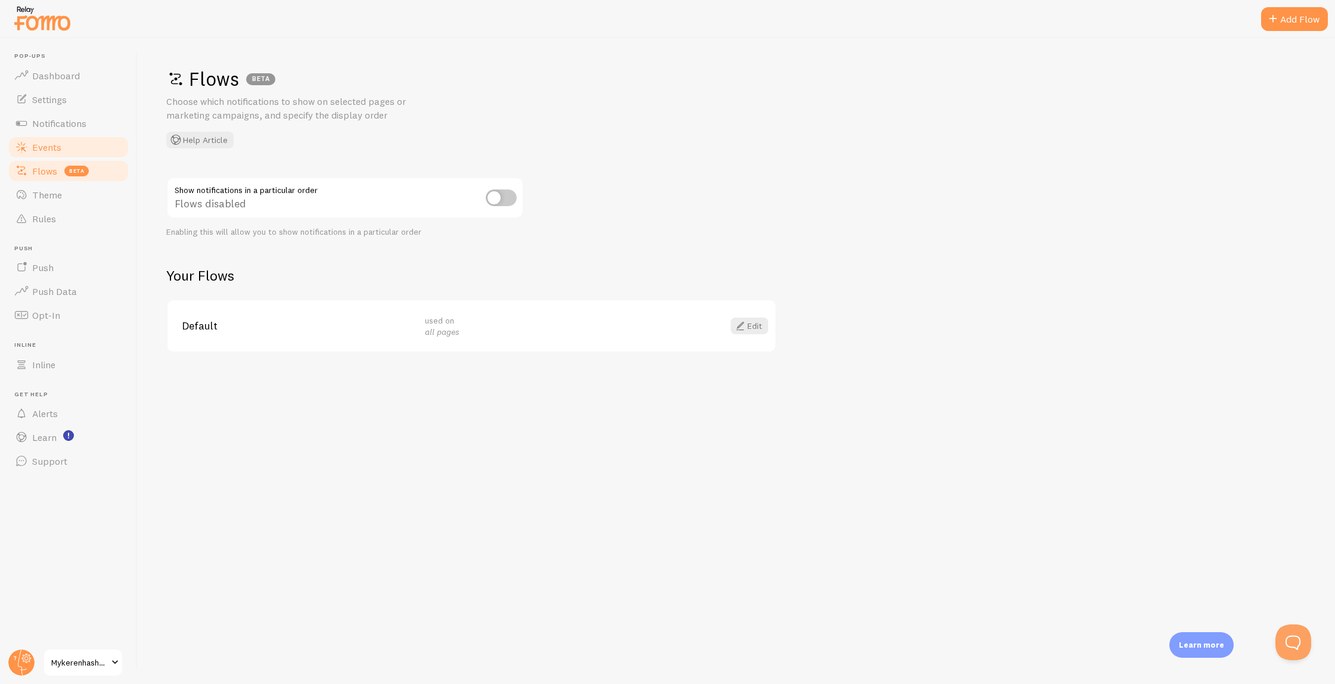
click at [76, 142] on link "Events" at bounding box center [68, 147] width 123 height 24
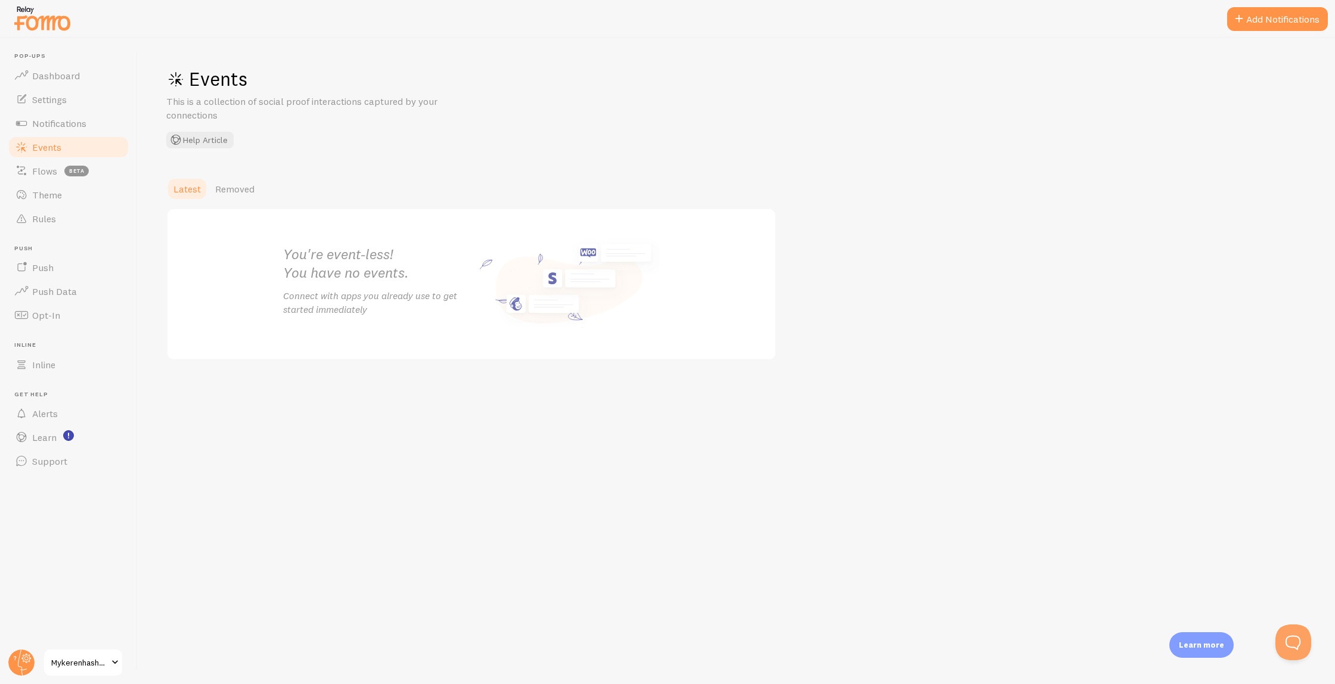
click at [243, 203] on div "Latest Removed You're event-less! You have no events. Connect with apps you alr…" at bounding box center [736, 269] width 1140 height 184
click at [238, 194] on span "Removed" at bounding box center [234, 189] width 39 height 12
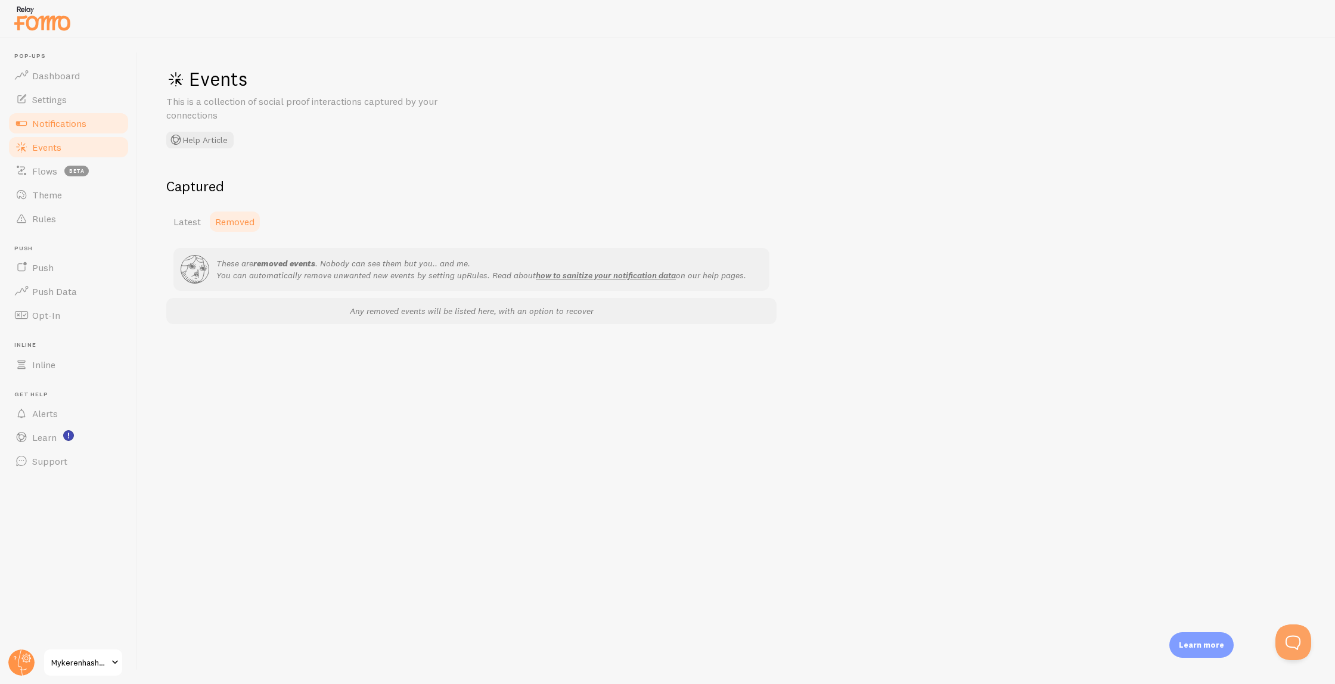
click at [90, 128] on link "Notifications" at bounding box center [68, 123] width 123 height 24
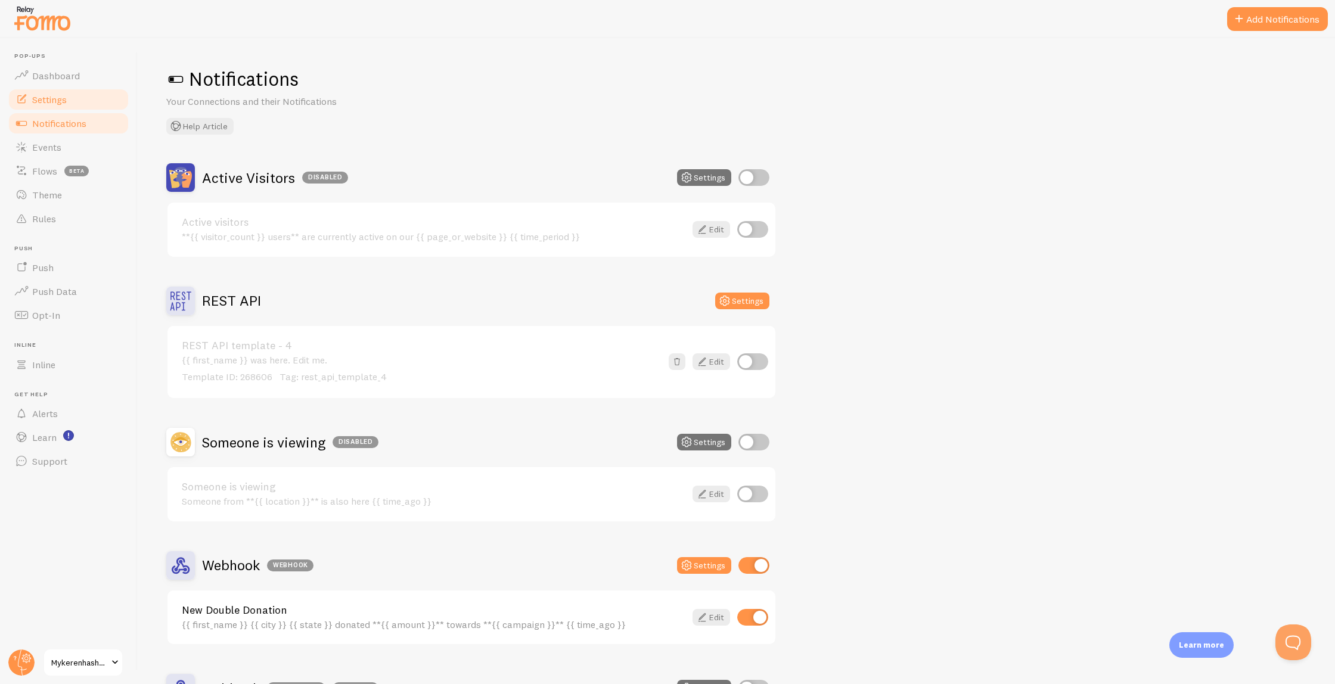
click at [58, 92] on link "Settings" at bounding box center [68, 100] width 123 height 24
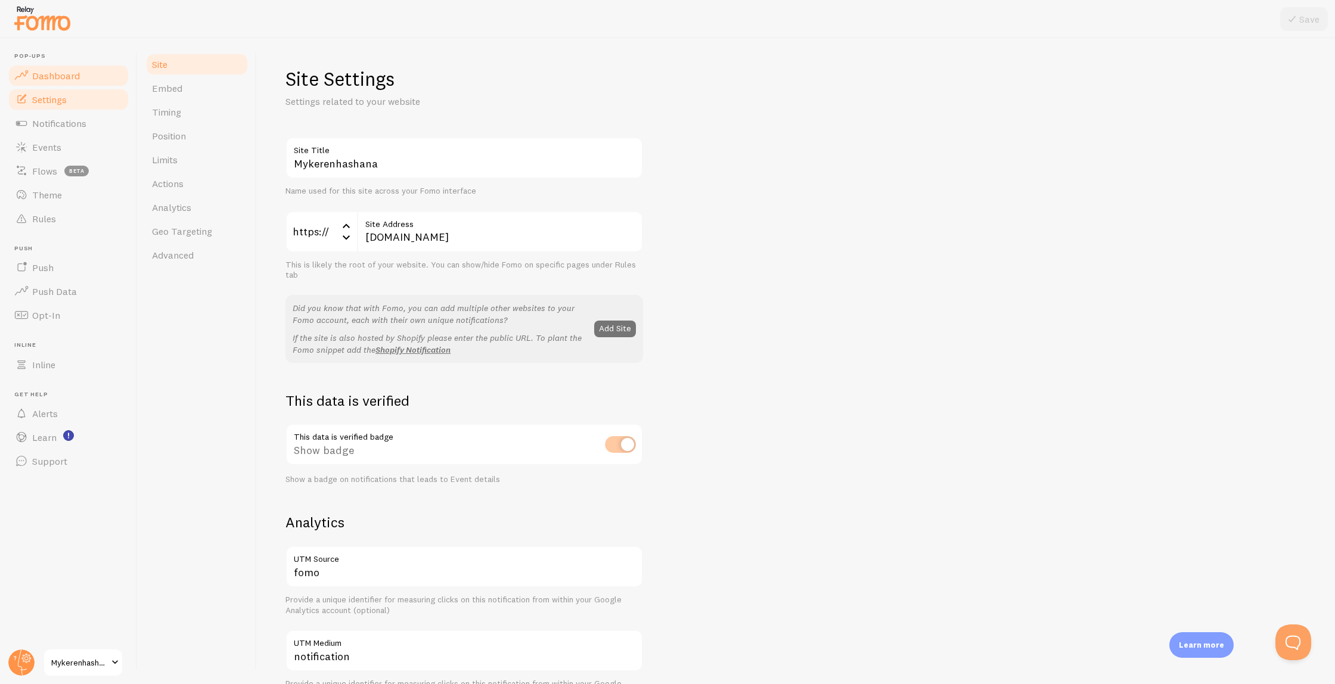
click at [60, 76] on span "Dashboard" at bounding box center [56, 76] width 48 height 12
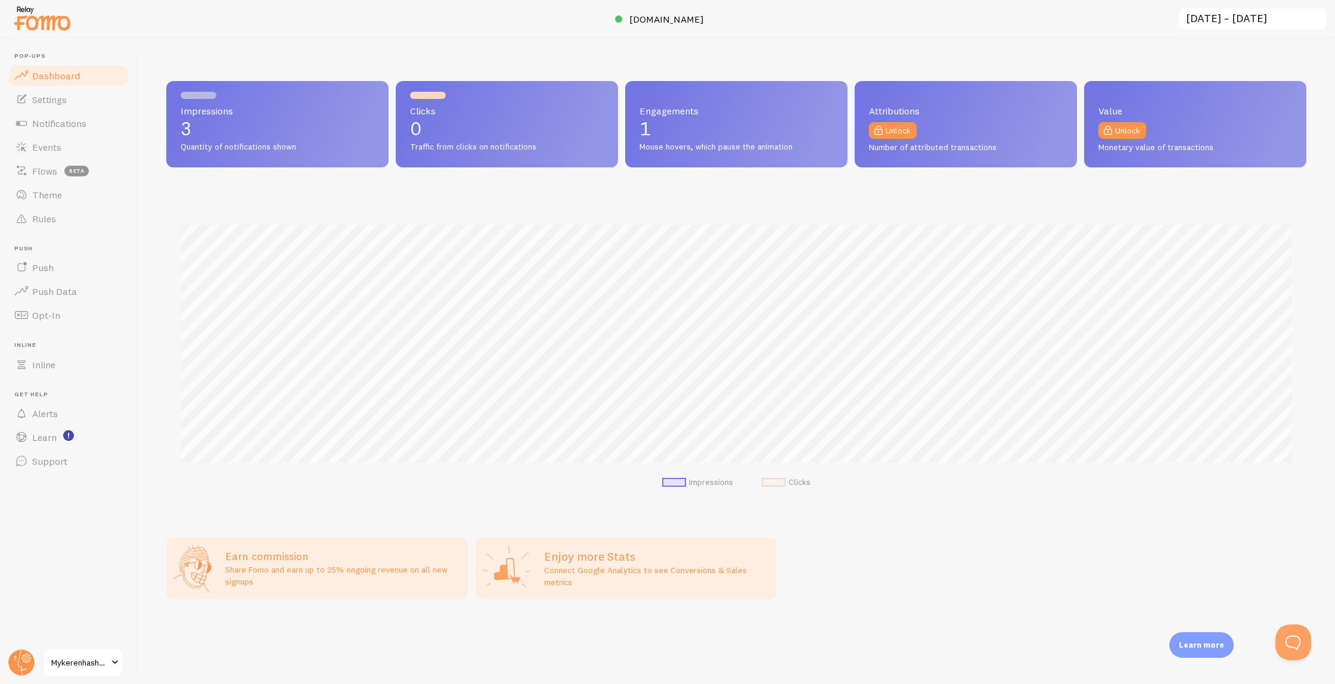
scroll to position [313, 1140]
click at [54, 104] on span "Settings" at bounding box center [49, 100] width 35 height 12
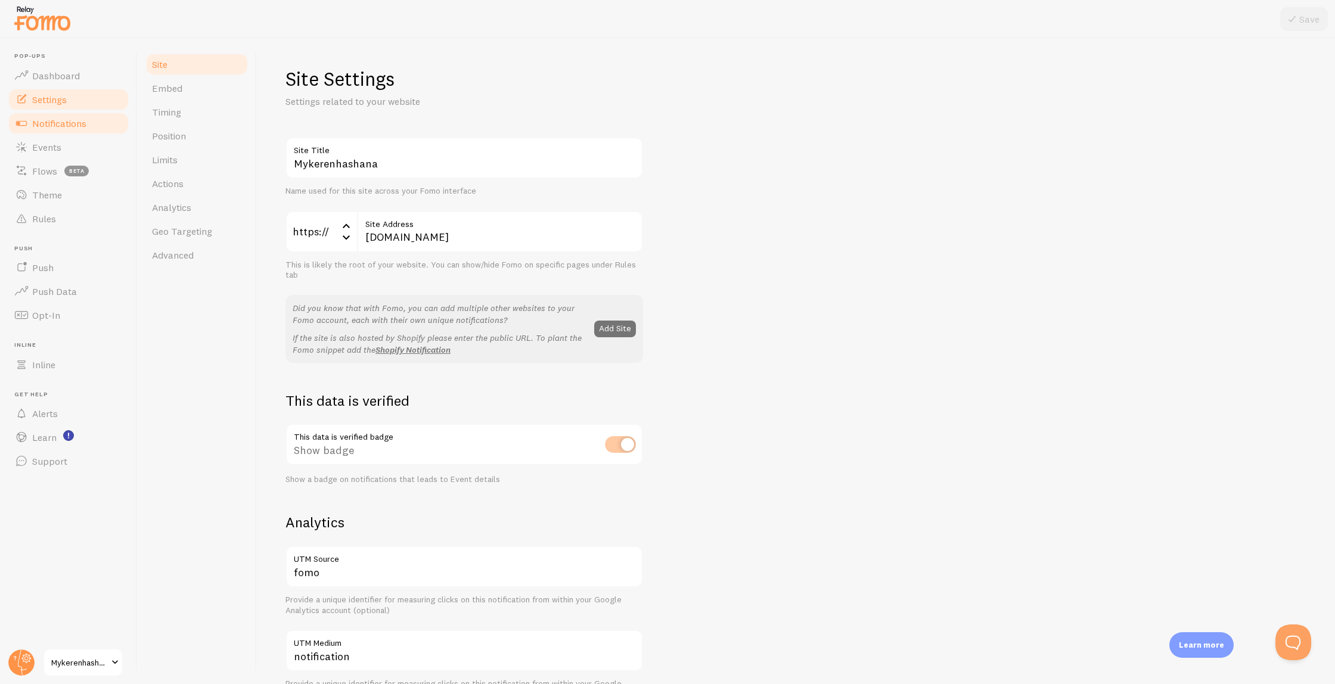
click at [61, 120] on span "Notifications" at bounding box center [59, 123] width 54 height 12
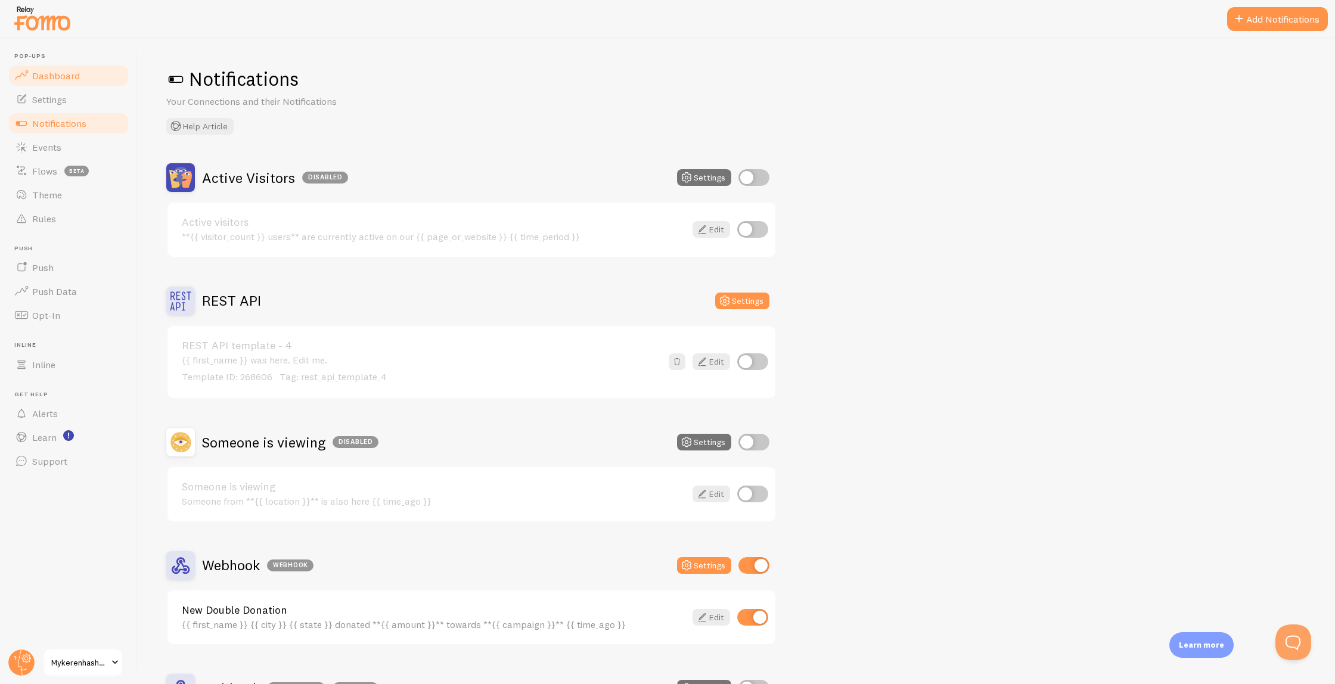
click at [46, 72] on span "Dashboard" at bounding box center [56, 76] width 48 height 12
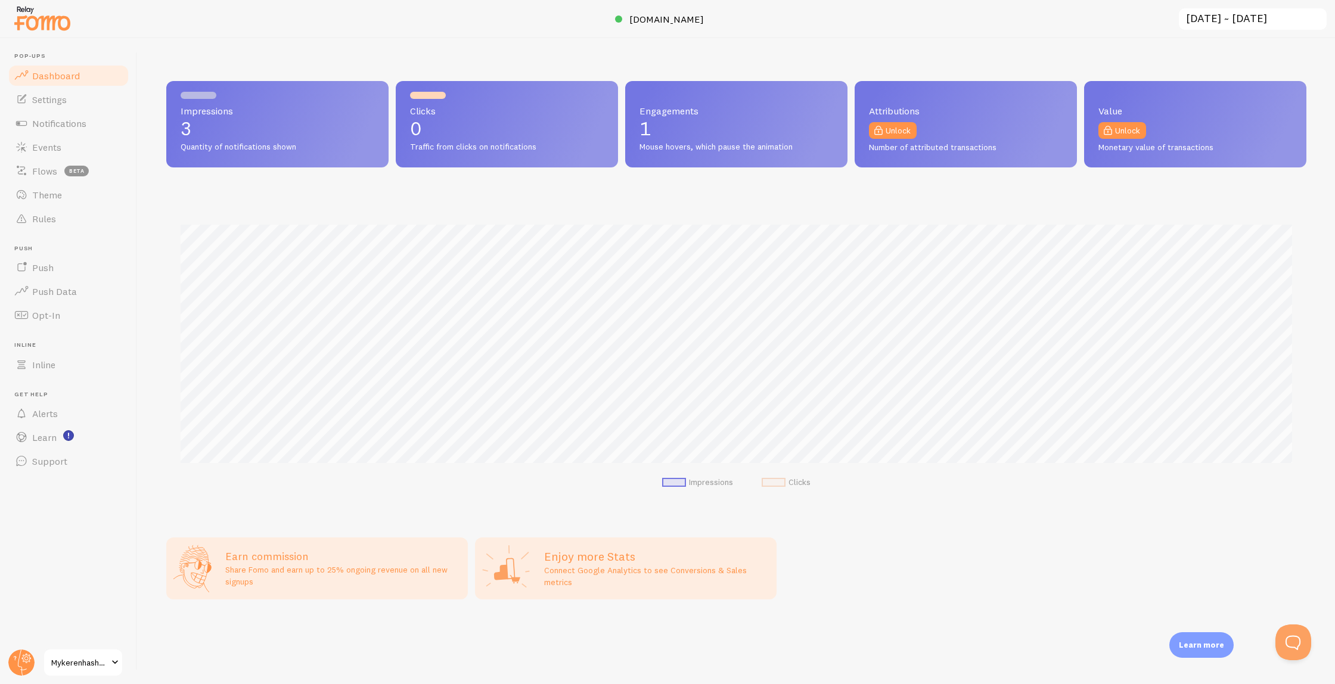
scroll to position [313, 1140]
click at [542, 485] on ul "Impressions Clicks" at bounding box center [737, 482] width 1112 height 11
click at [616, 577] on p "Connect Google Analytics to see Conversions & Sales metrics" at bounding box center [656, 576] width 225 height 24
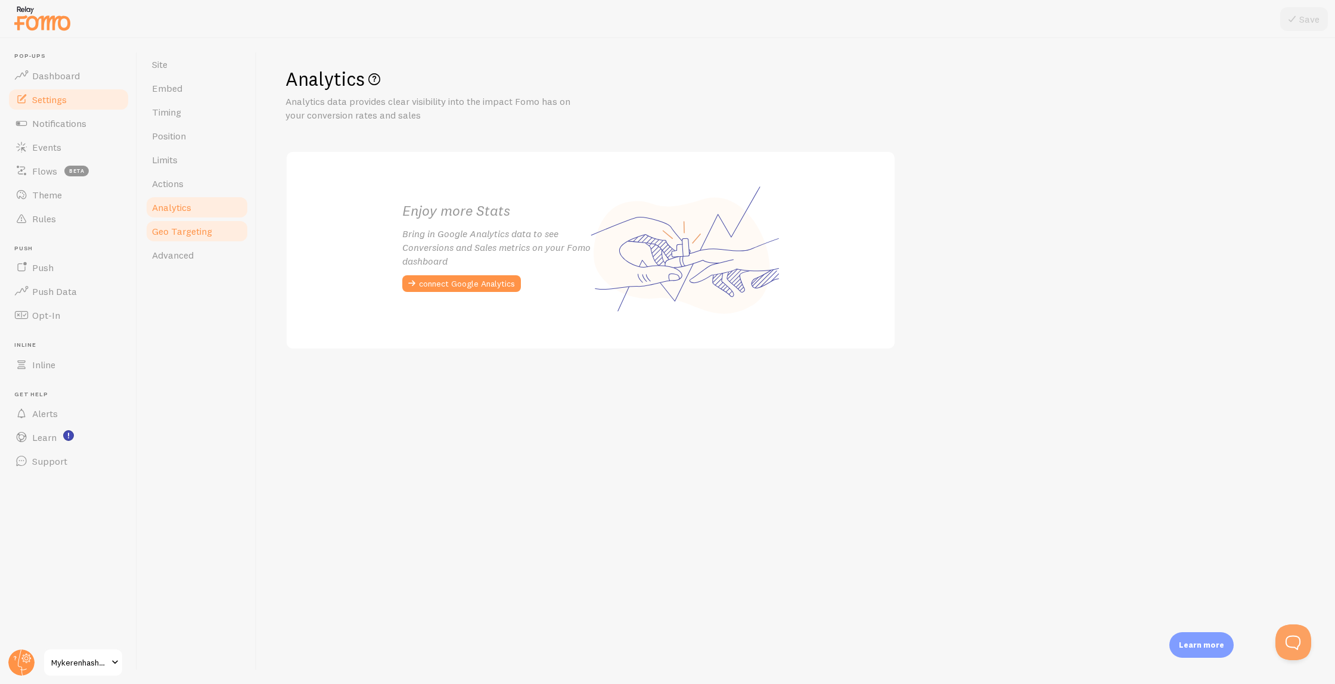
click at [169, 238] on link "Geo Targeting" at bounding box center [197, 231] width 104 height 24
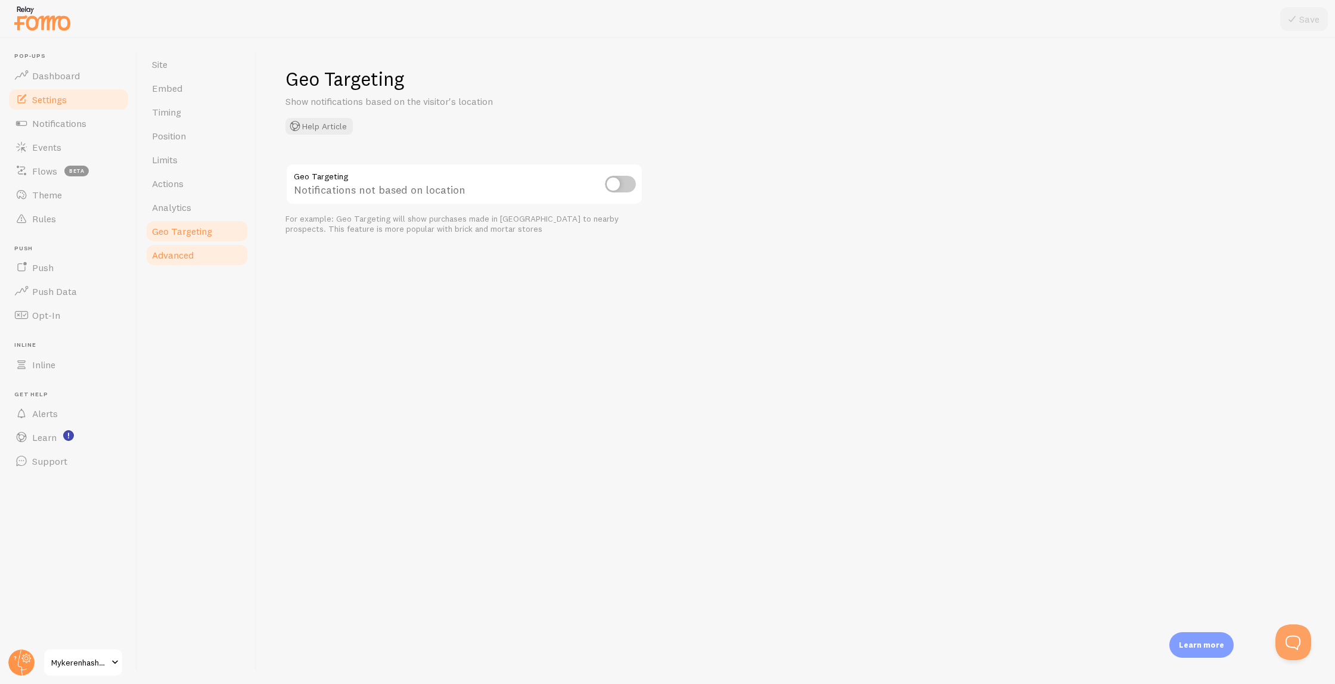
click at [173, 257] on span "Advanced" at bounding box center [173, 255] width 42 height 12
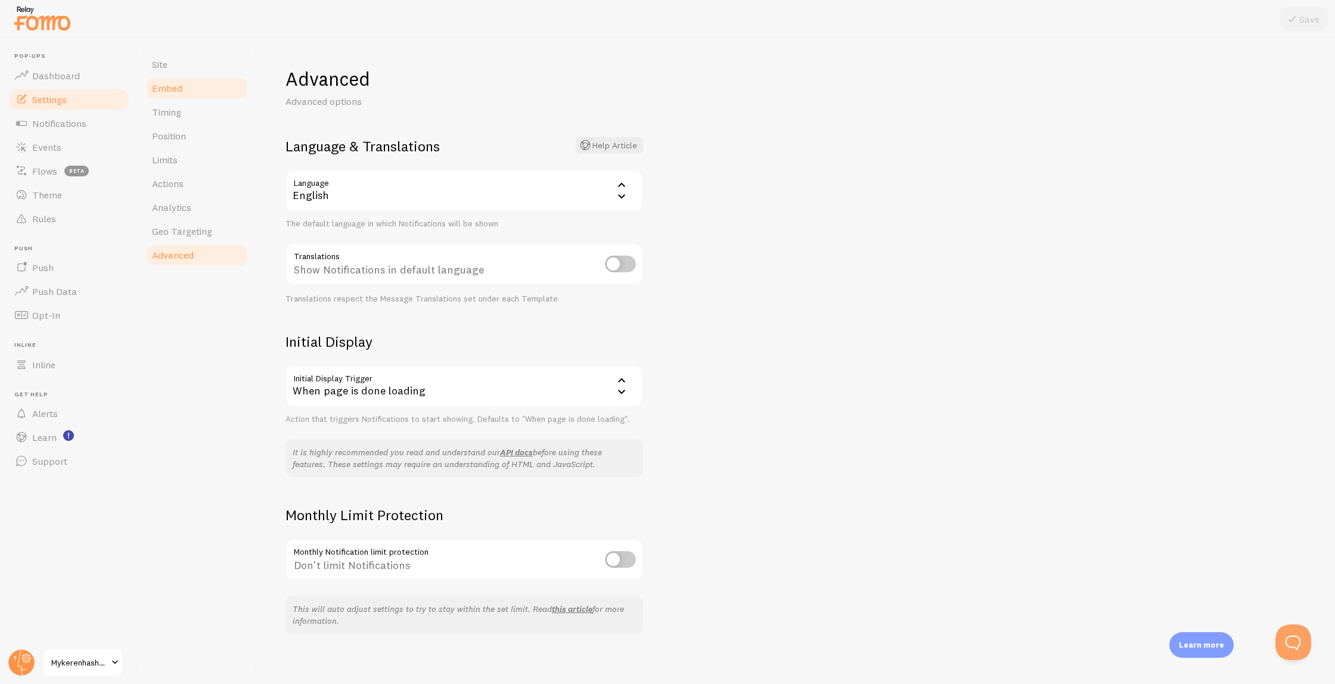
click at [156, 92] on span "Embed" at bounding box center [167, 88] width 30 height 12
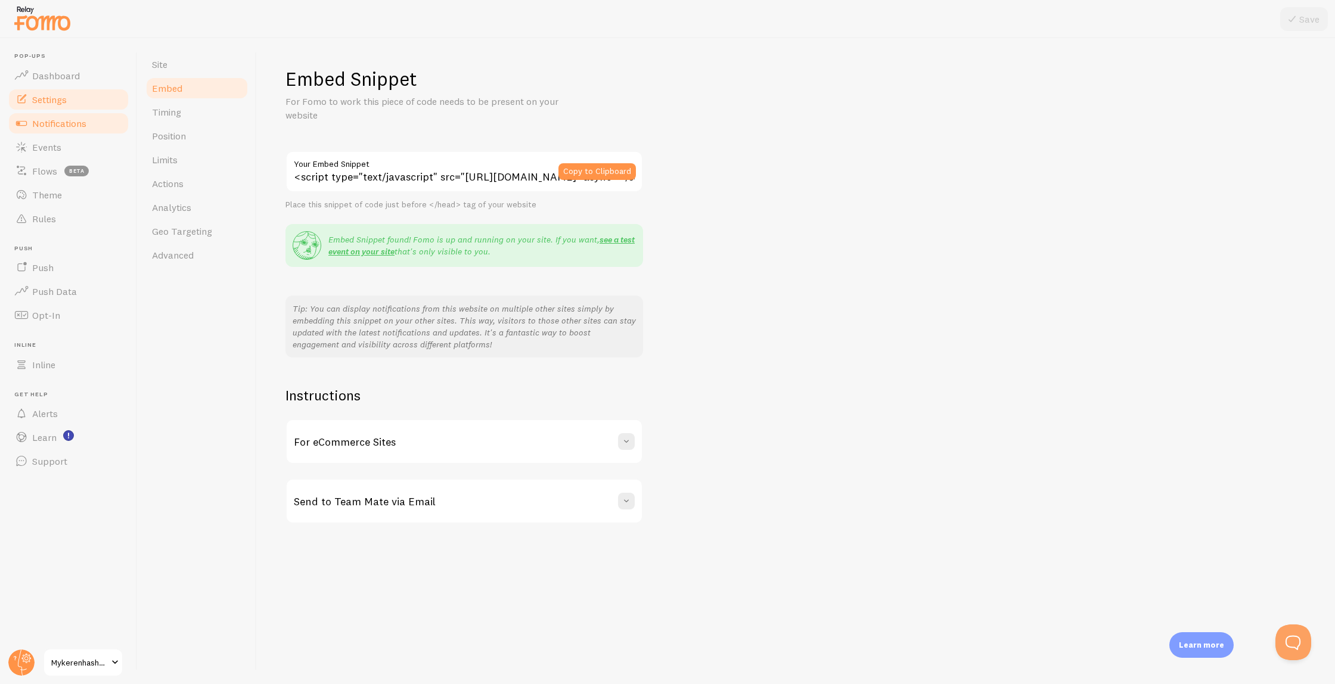
click at [76, 121] on span "Notifications" at bounding box center [59, 123] width 54 height 12
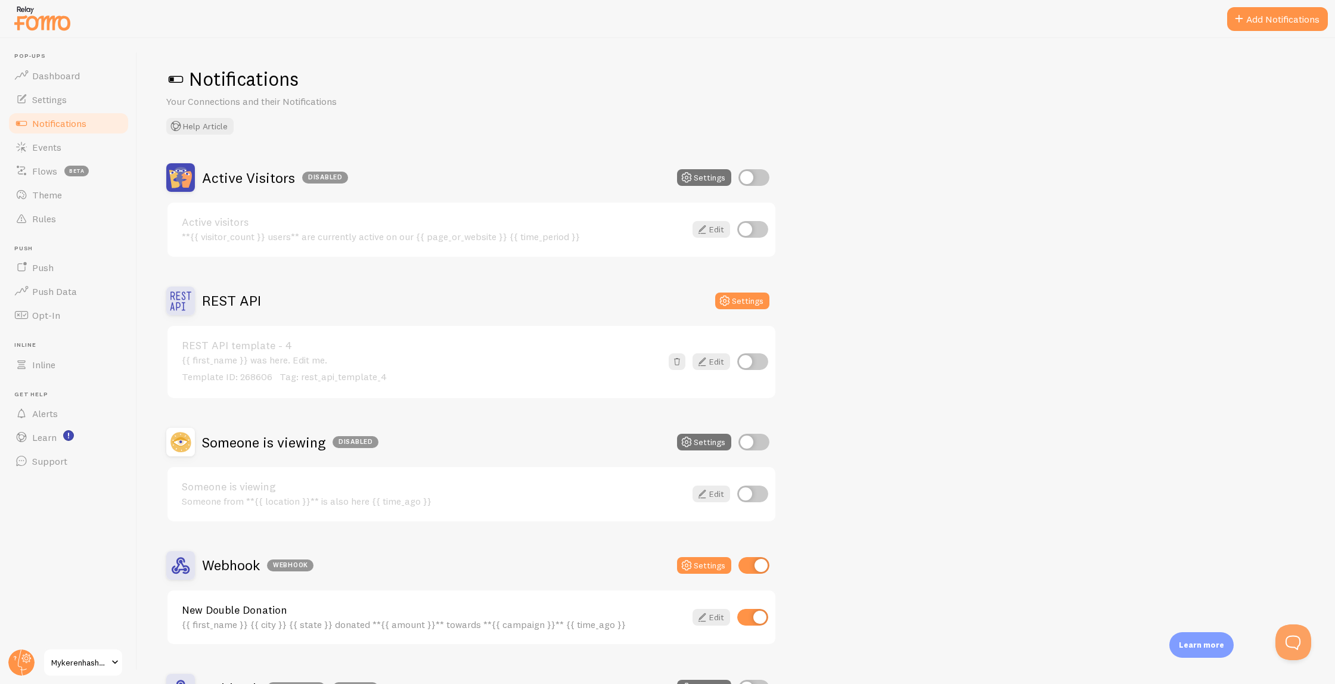
scroll to position [142, 0]
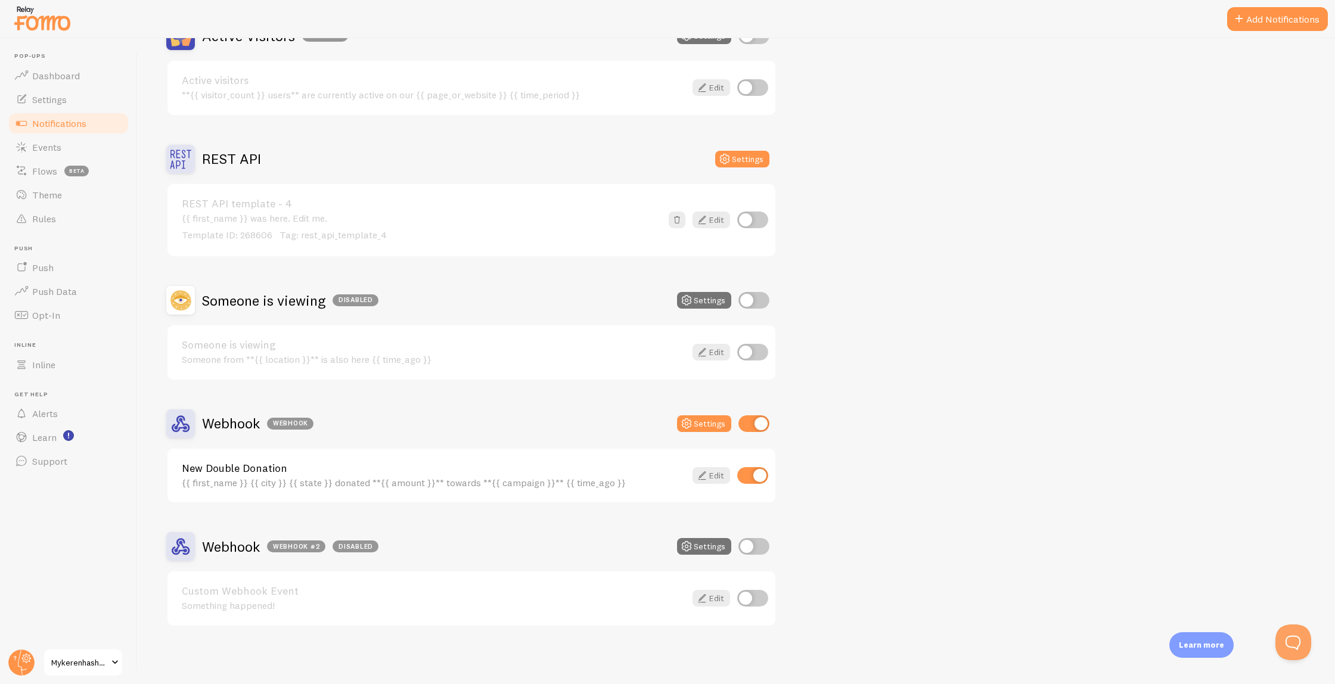
click at [443, 480] on div "{{ first_name }} {{ city }} {{ state }} donated **{{ amount }}** towards **{{ c…" at bounding box center [434, 482] width 504 height 11
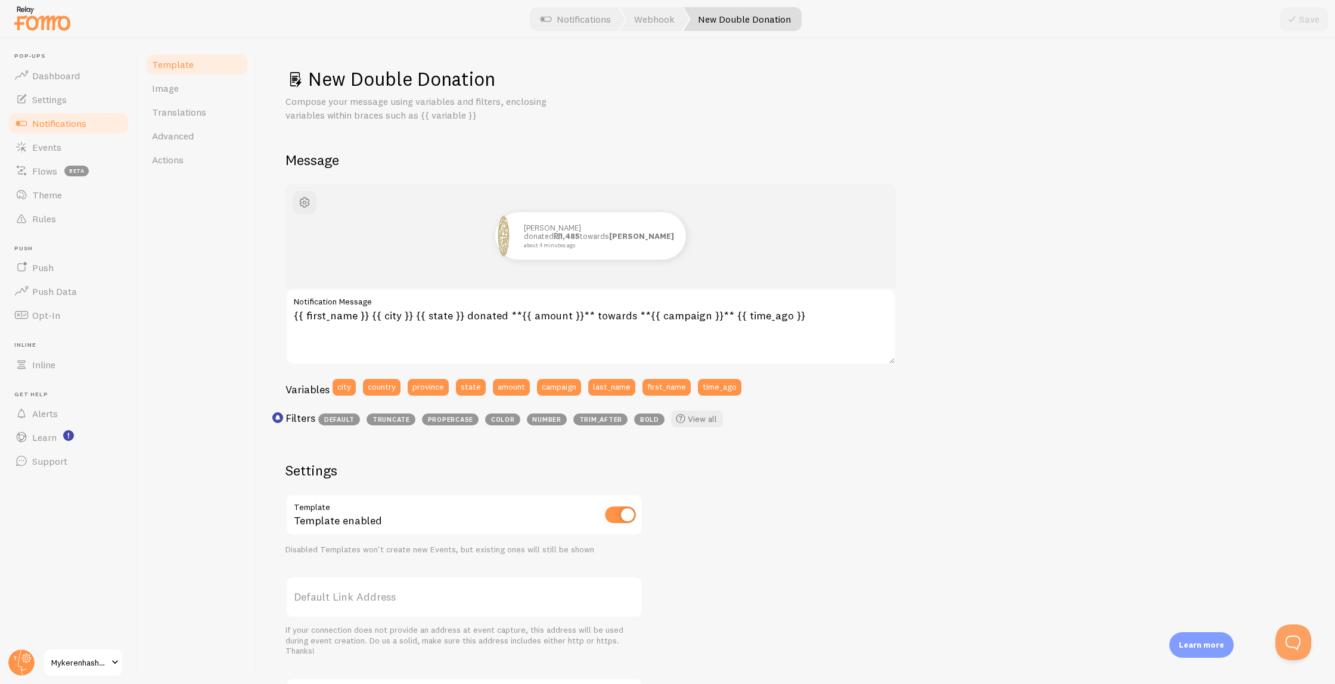
click at [57, 112] on link "Notifications" at bounding box center [68, 123] width 123 height 24
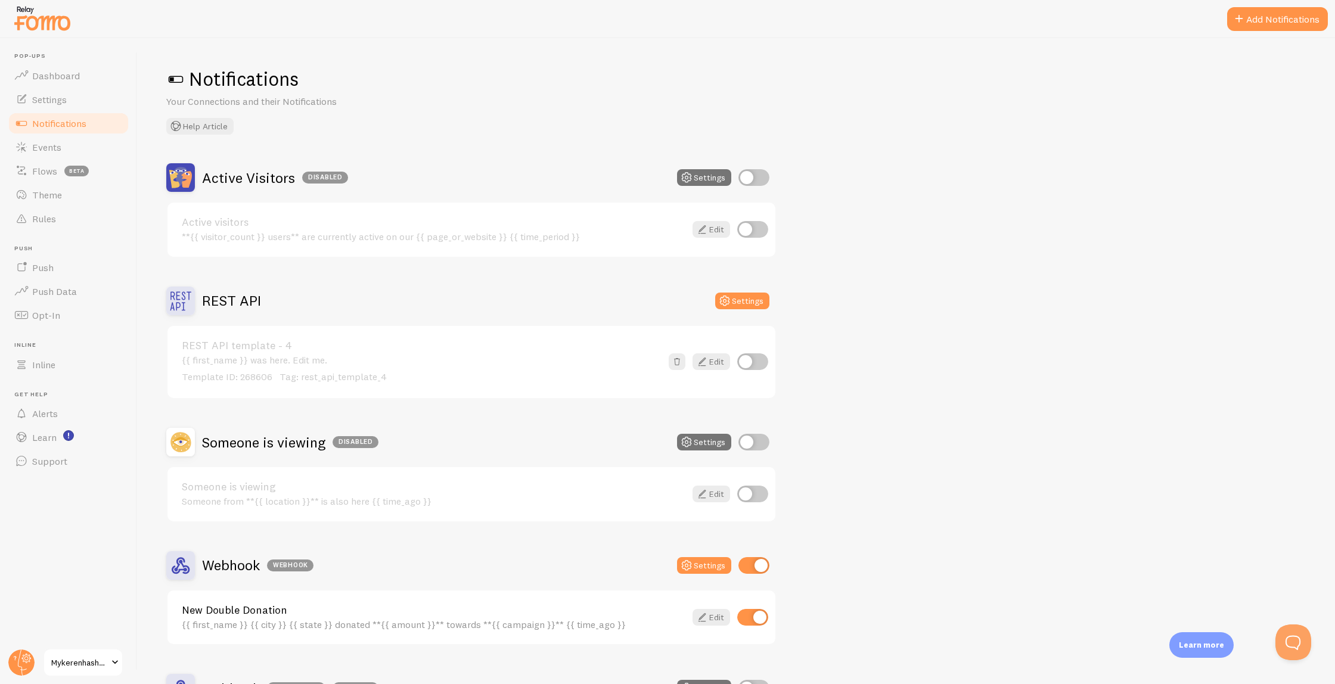
click at [57, 124] on span "Notifications" at bounding box center [59, 123] width 54 height 12
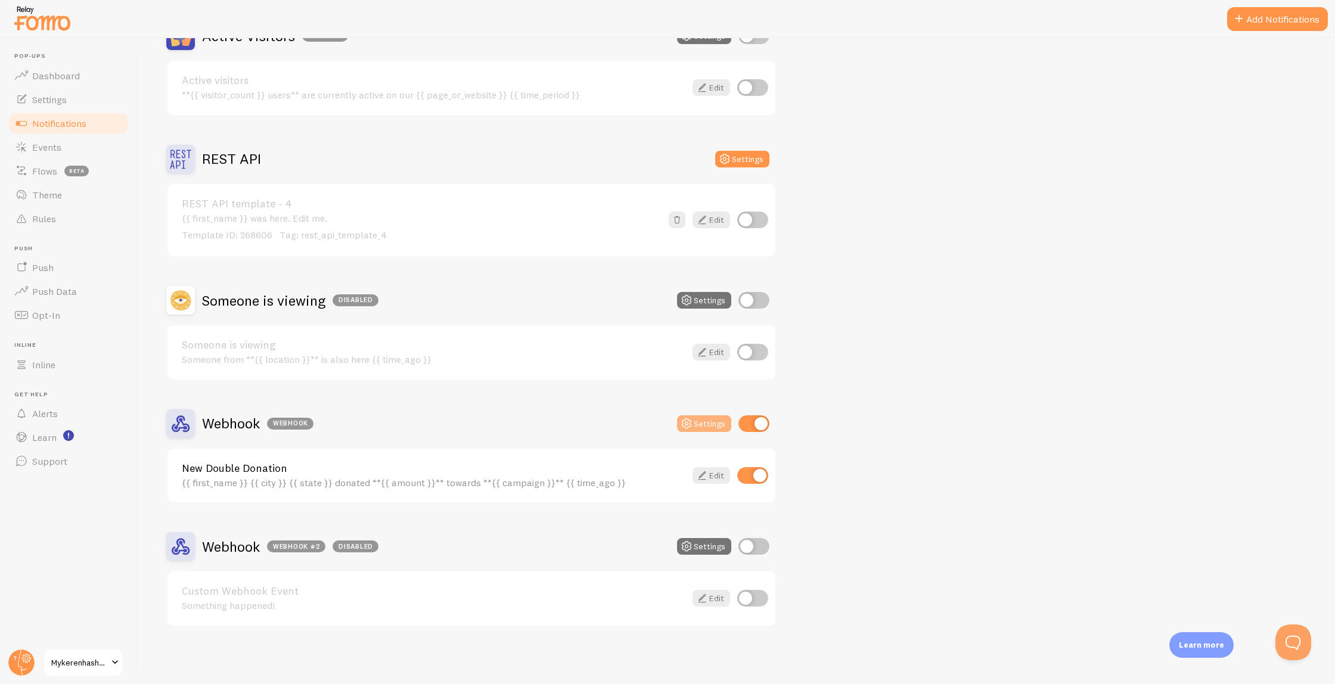
click at [700, 418] on button "Settings" at bounding box center [704, 423] width 54 height 17
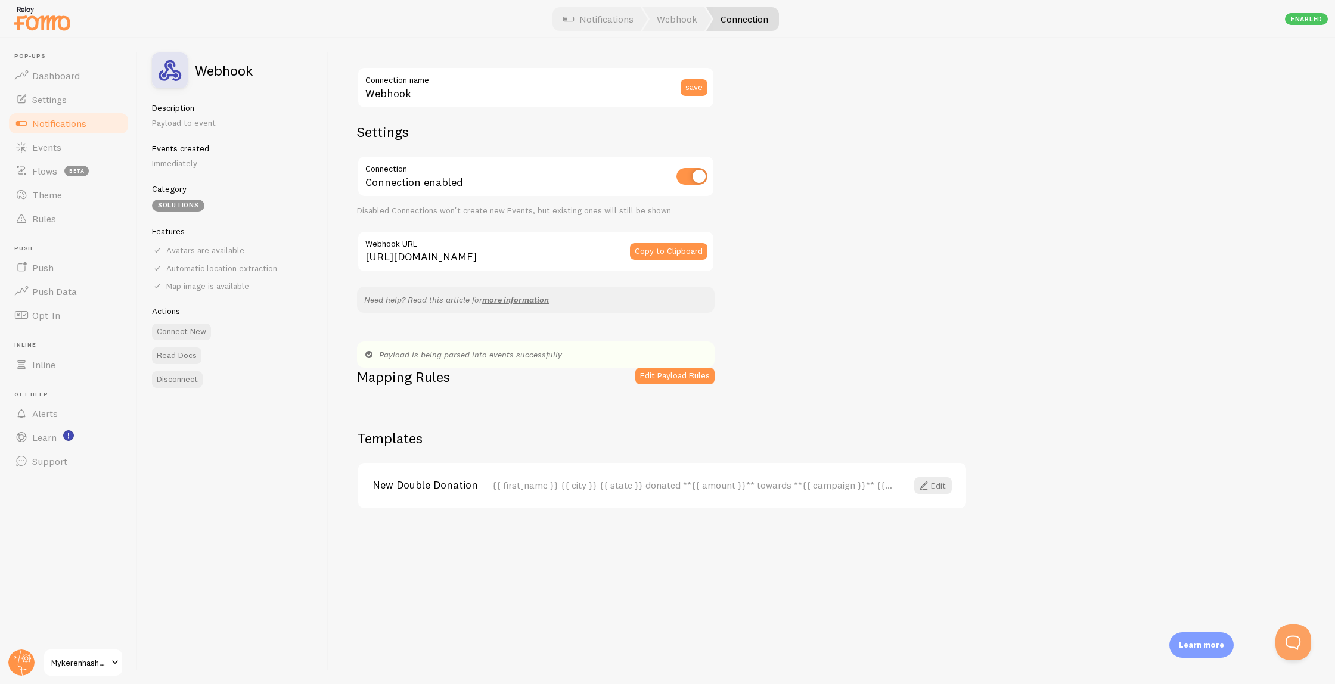
drag, startPoint x: 548, startPoint y: 257, endPoint x: 745, endPoint y: 252, distance: 196.7
click at [745, 252] on div "Webhook Connection name save Settings Connection Connection enabled Disabled Co…" at bounding box center [831, 361] width 1007 height 646
drag, startPoint x: 511, startPoint y: 252, endPoint x: 737, endPoint y: 265, distance: 226.3
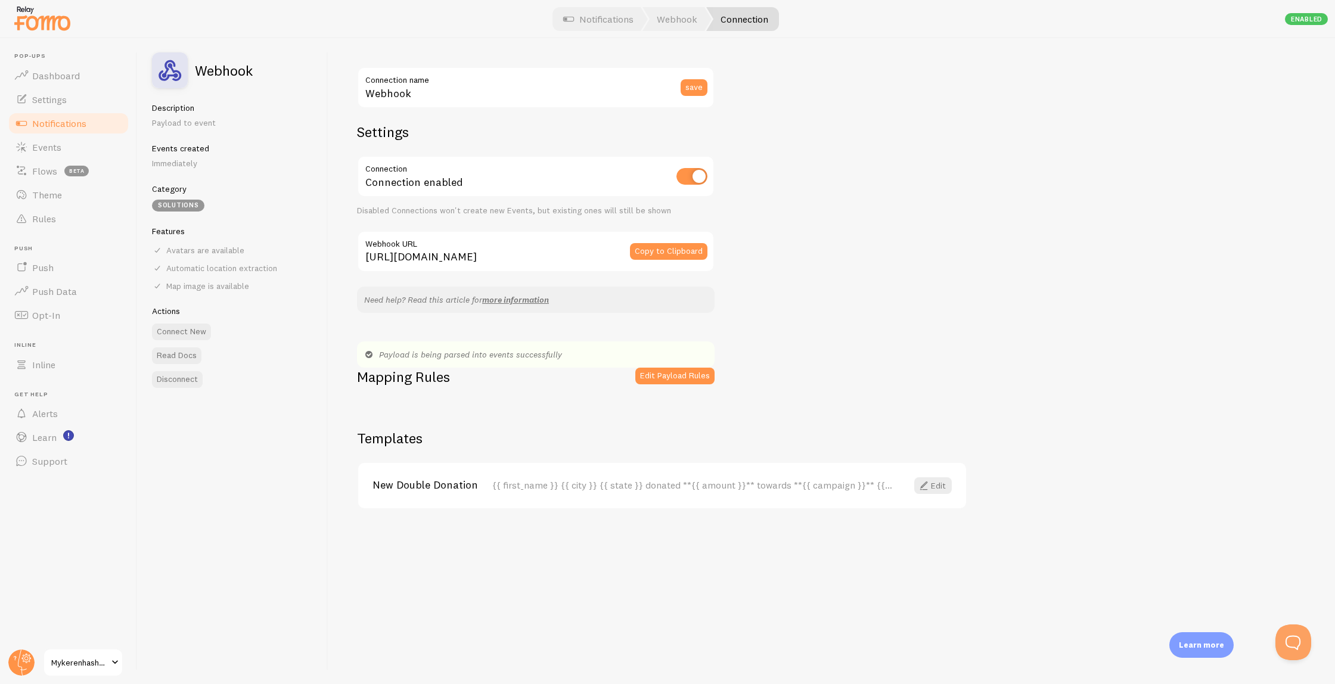
click at [738, 264] on div "Webhook Connection name save Settings Connection Connection enabled Disabled Co…" at bounding box center [831, 361] width 1007 height 646
click at [484, 246] on label "Webhook URL" at bounding box center [536, 241] width 358 height 20
click at [484, 246] on input "https://api.fomo.com/api/v1/applications/5_x-sc_keJvO3Q9ONabzdQ/webhooks/custom…" at bounding box center [536, 252] width 358 height 42
drag, startPoint x: 502, startPoint y: 255, endPoint x: 777, endPoint y: 257, distance: 275.4
click at [777, 257] on div "Webhook Connection name save Settings Connection Connection enabled Disabled Co…" at bounding box center [831, 361] width 1007 height 646
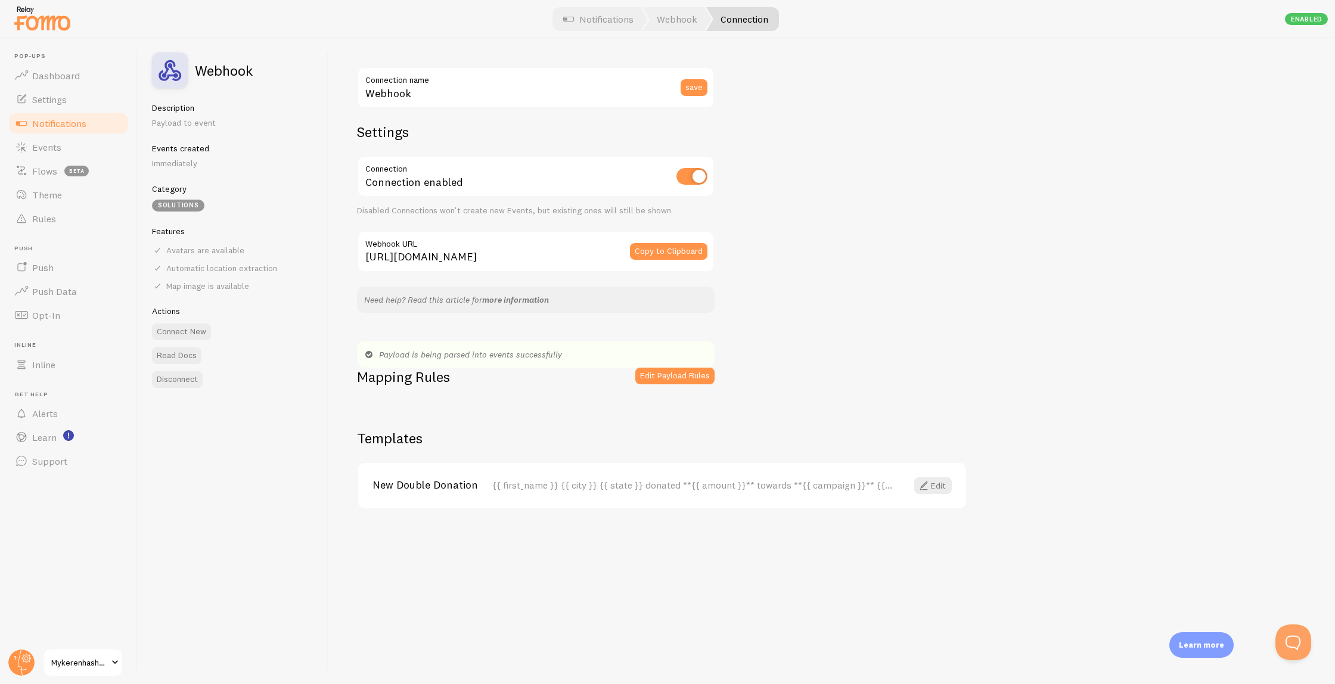
scroll to position [0, 0]
click at [503, 297] on link "more information" at bounding box center [515, 299] width 67 height 11
click at [674, 382] on button "Edit Payload Rules" at bounding box center [674, 376] width 79 height 17
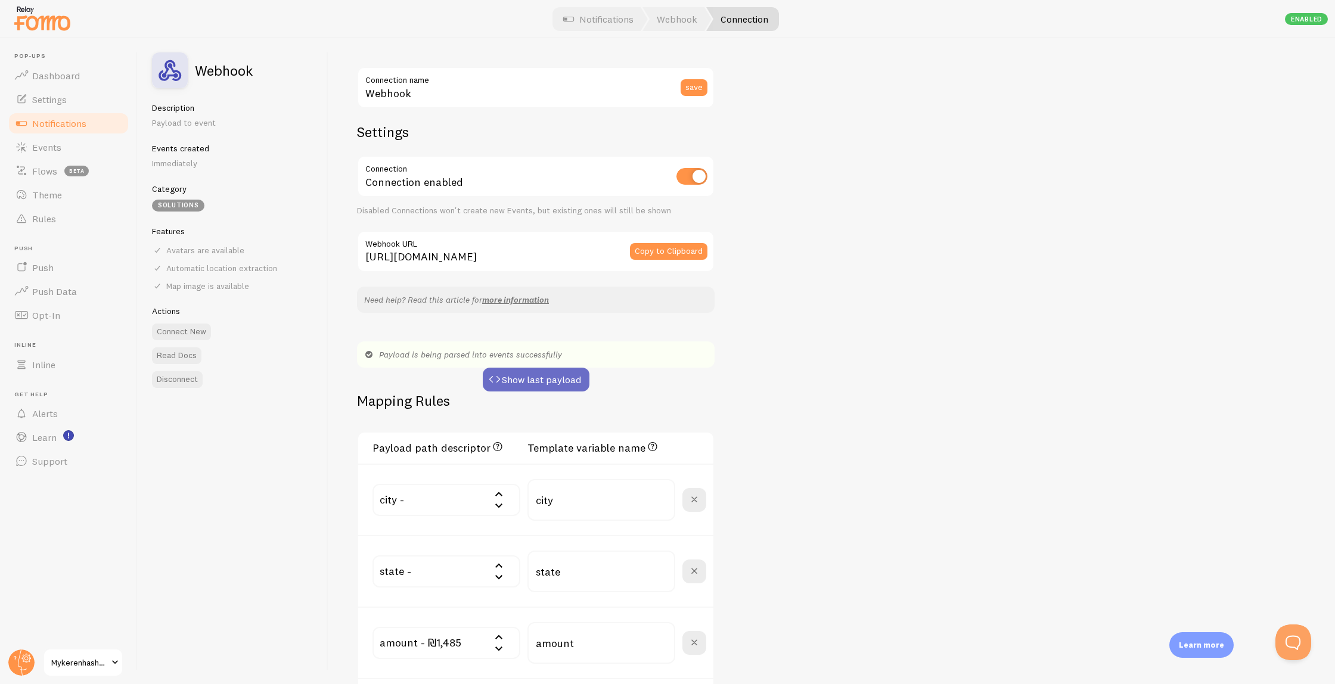
click at [542, 384] on button "Show last payload" at bounding box center [536, 380] width 107 height 24
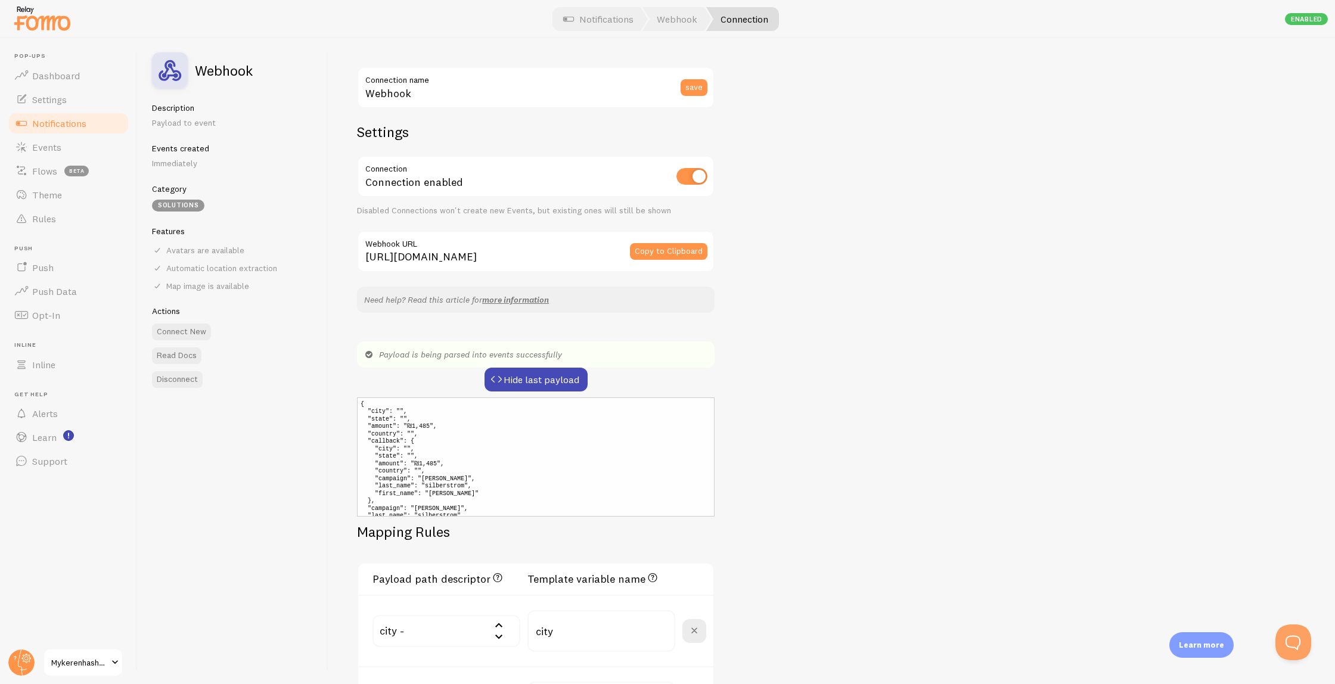
click at [443, 458] on pre "{ "city": "", "state": "", "amount": "₪1,485", "country": "", "callback": { "ci…" at bounding box center [536, 457] width 358 height 119
click at [437, 626] on input "text" at bounding box center [447, 631] width 148 height 32
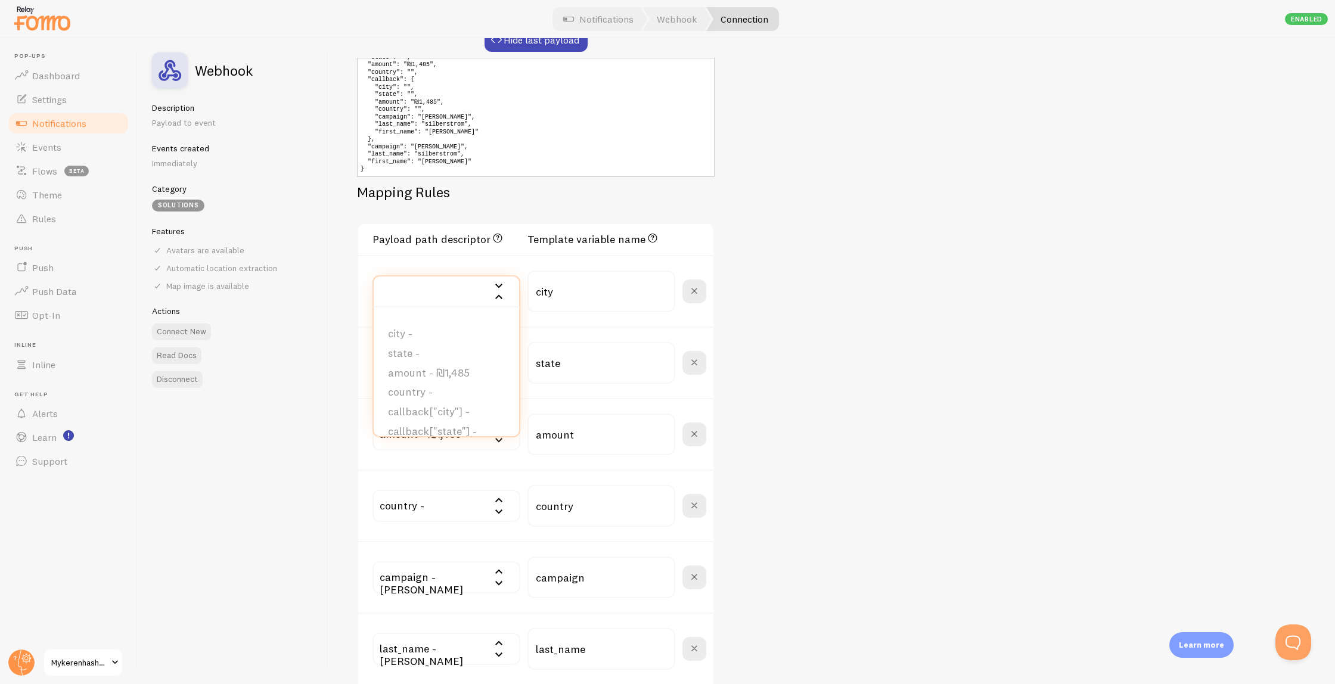
scroll to position [343, 0]
click at [316, 308] on div "Webhook Description Payload to event Events created Immediately Category Soluti…" at bounding box center [233, 361] width 191 height 646
click at [455, 278] on input "text" at bounding box center [447, 288] width 148 height 32
click at [290, 454] on div "Webhook Description Payload to event Events created Immediately Category Soluti…" at bounding box center [233, 361] width 191 height 646
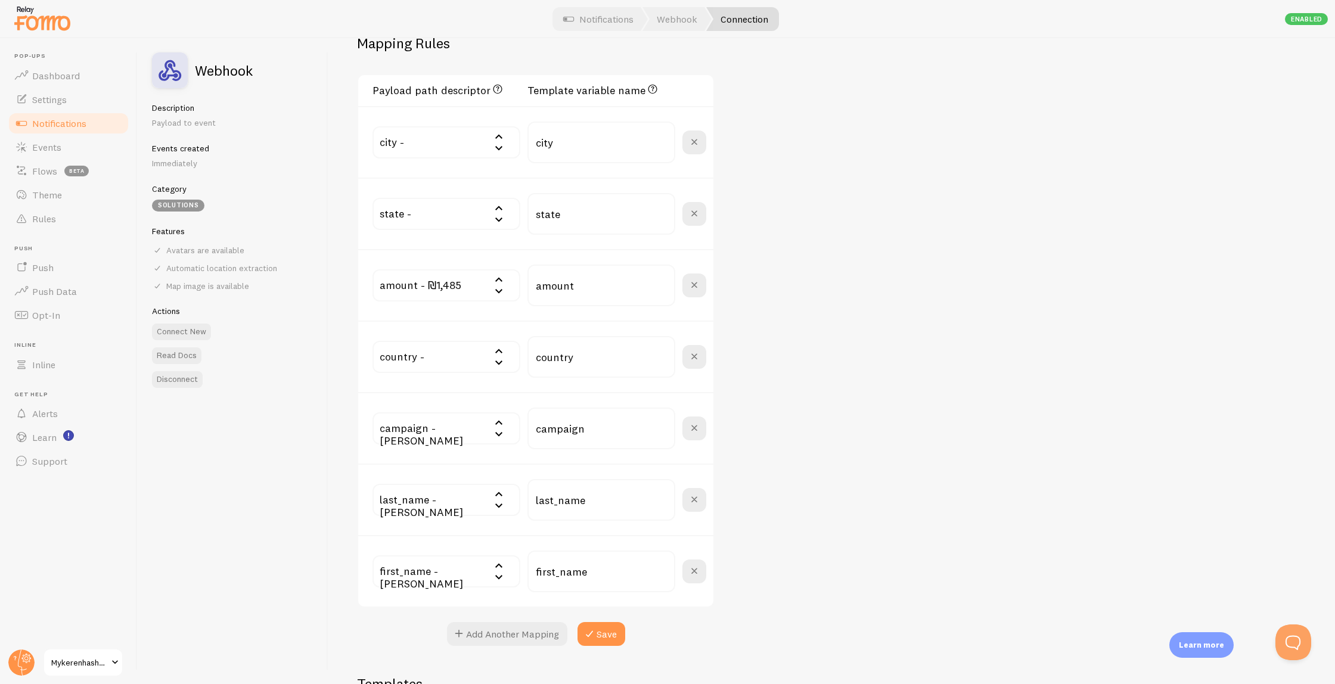
scroll to position [505, 0]
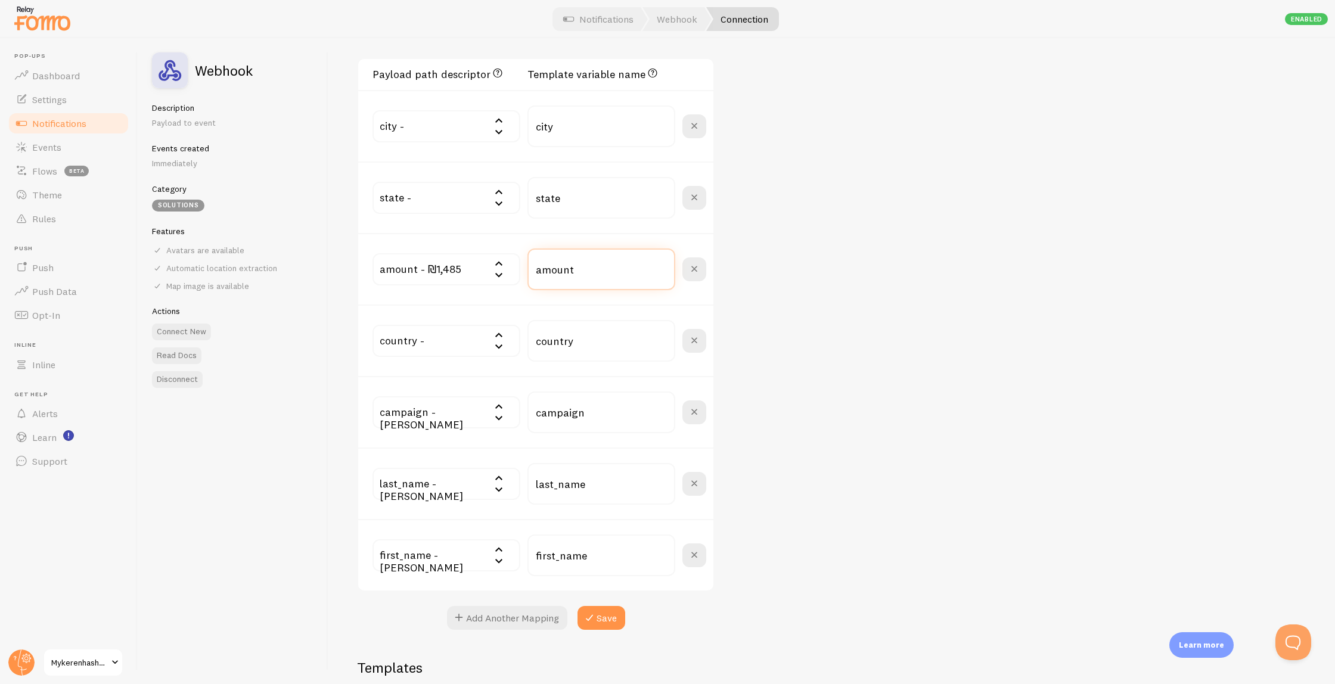
click at [628, 277] on input "amount" at bounding box center [601, 270] width 148 height 42
click at [627, 277] on input "amount" at bounding box center [601, 270] width 148 height 42
click at [922, 370] on div "Webhook Connection name save Settings Connection Connection enabled Disabled Co…" at bounding box center [831, 361] width 1007 height 646
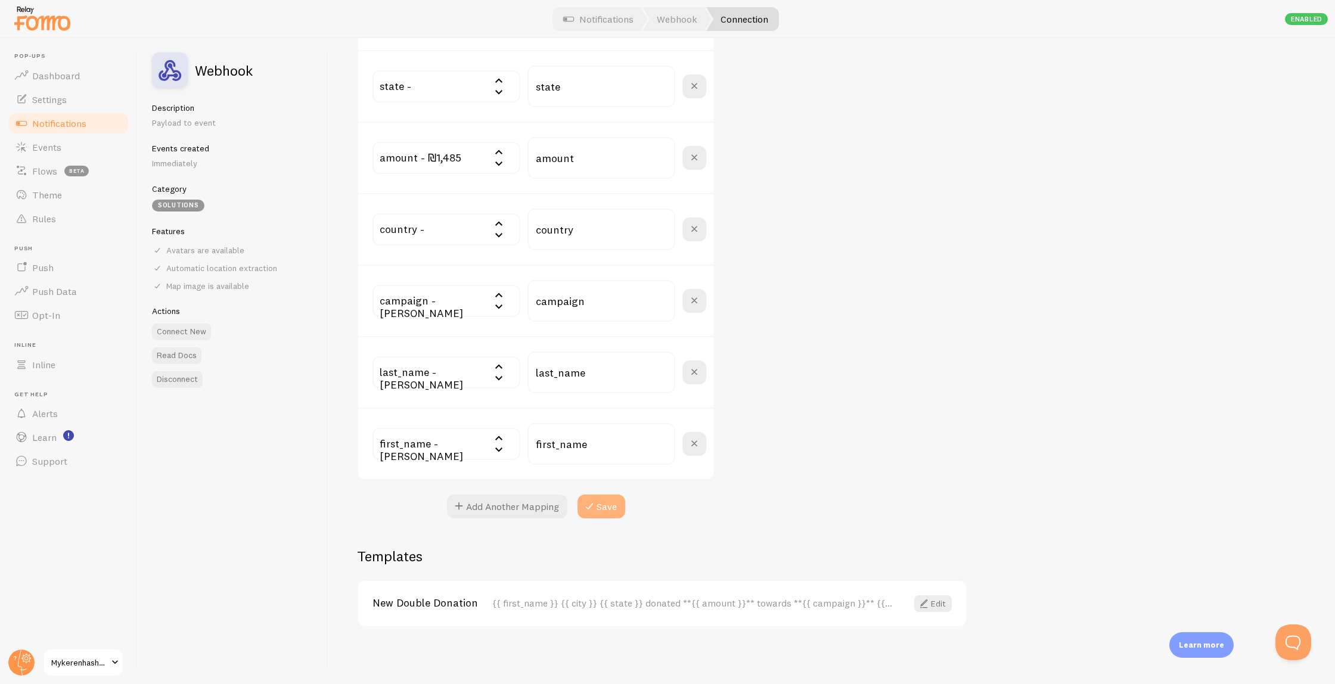
click at [601, 508] on button "Save" at bounding box center [602, 507] width 48 height 24
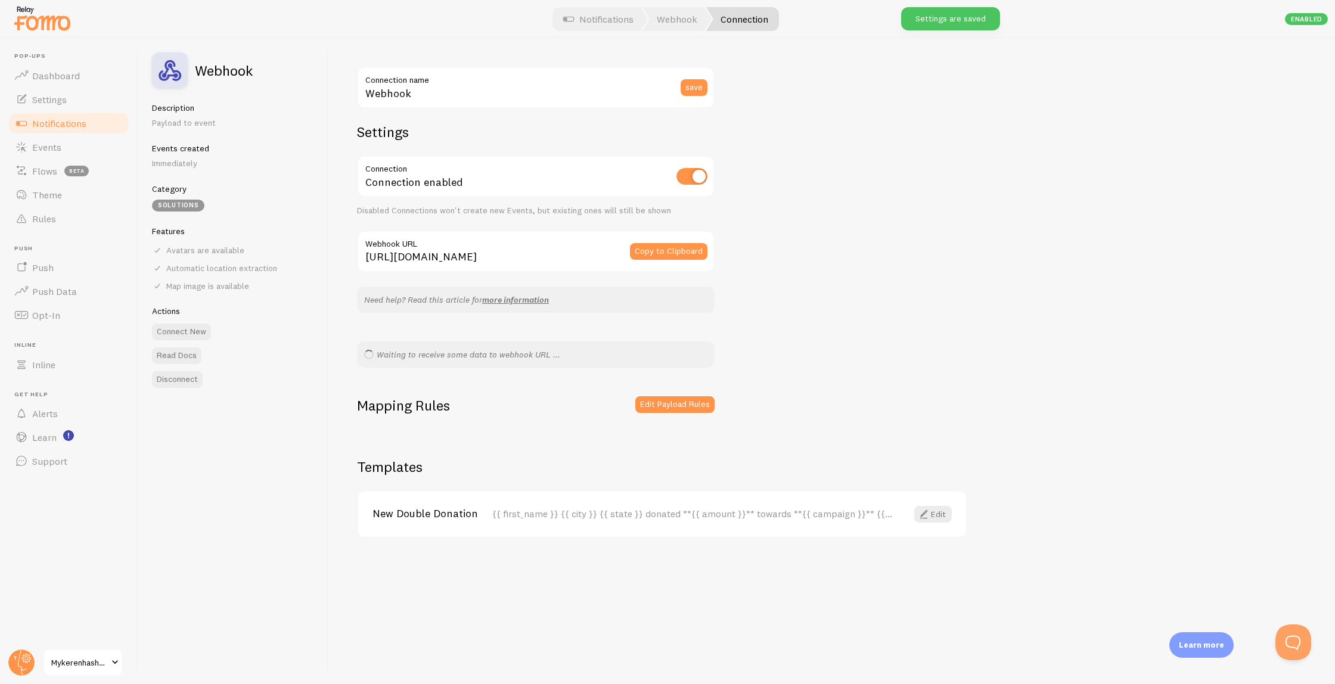
click at [437, 356] on div "Waiting to receive some data to webhook URL ..." at bounding box center [536, 355] width 358 height 26
click at [662, 405] on button "Edit Payload Rules" at bounding box center [674, 404] width 79 height 17
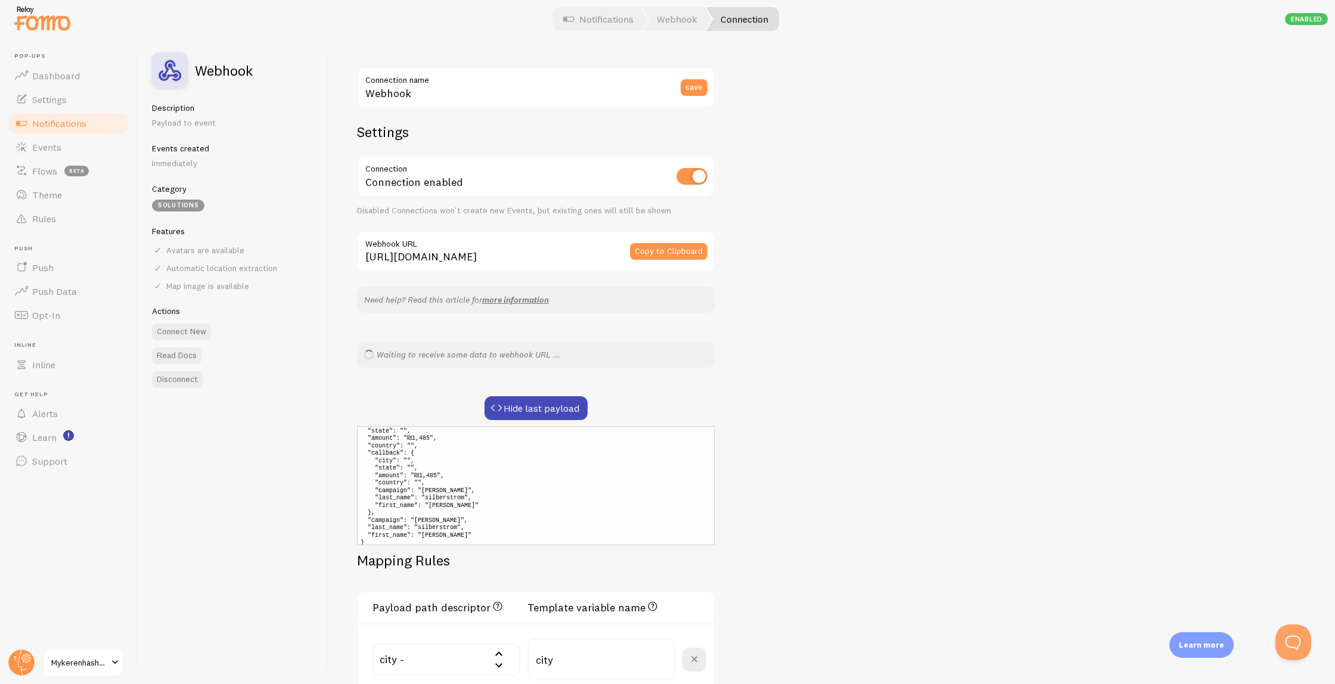
scroll to position [22, 0]
click at [430, 476] on pre "{ "city": "", "state": "", "amount": "₪1,485", "country": "", "callback": { "ci…" at bounding box center [536, 485] width 358 height 119
click at [425, 470] on pre "{ "city": "", "state": "", "amount": "₪1,485", "country": "", "callback": { "ci…" at bounding box center [536, 485] width 358 height 119
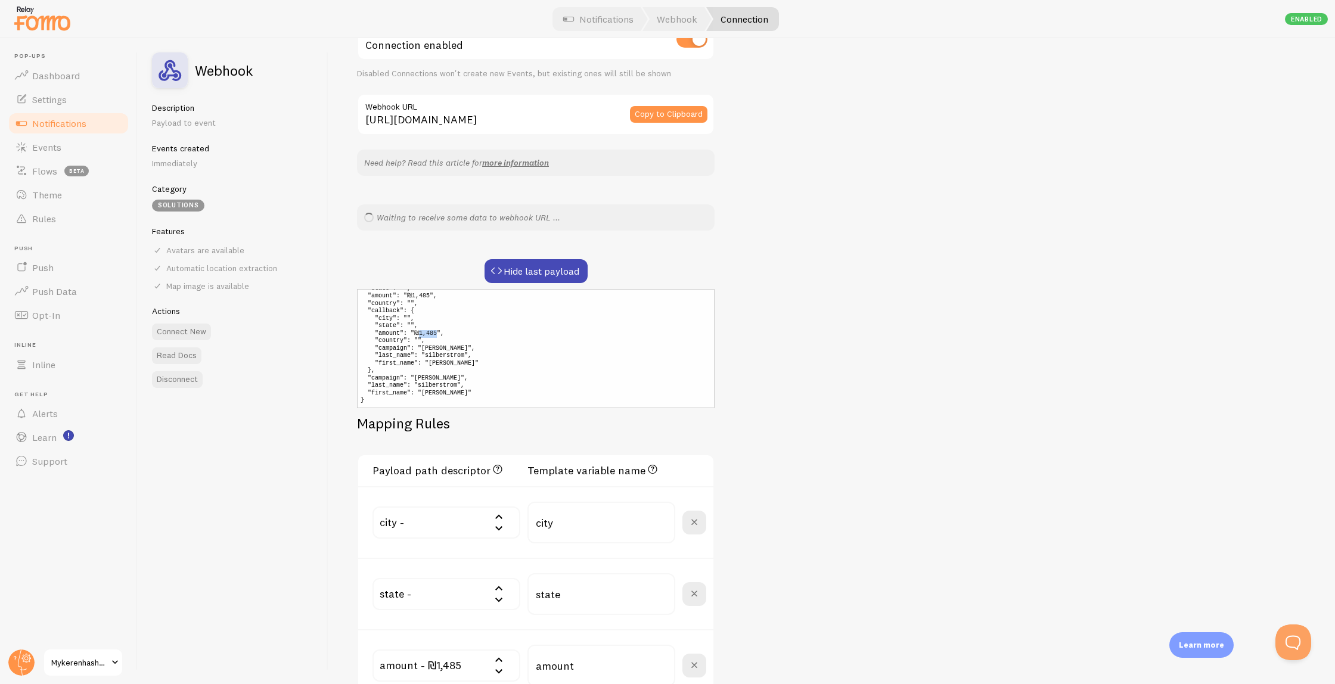
scroll to position [178, 0]
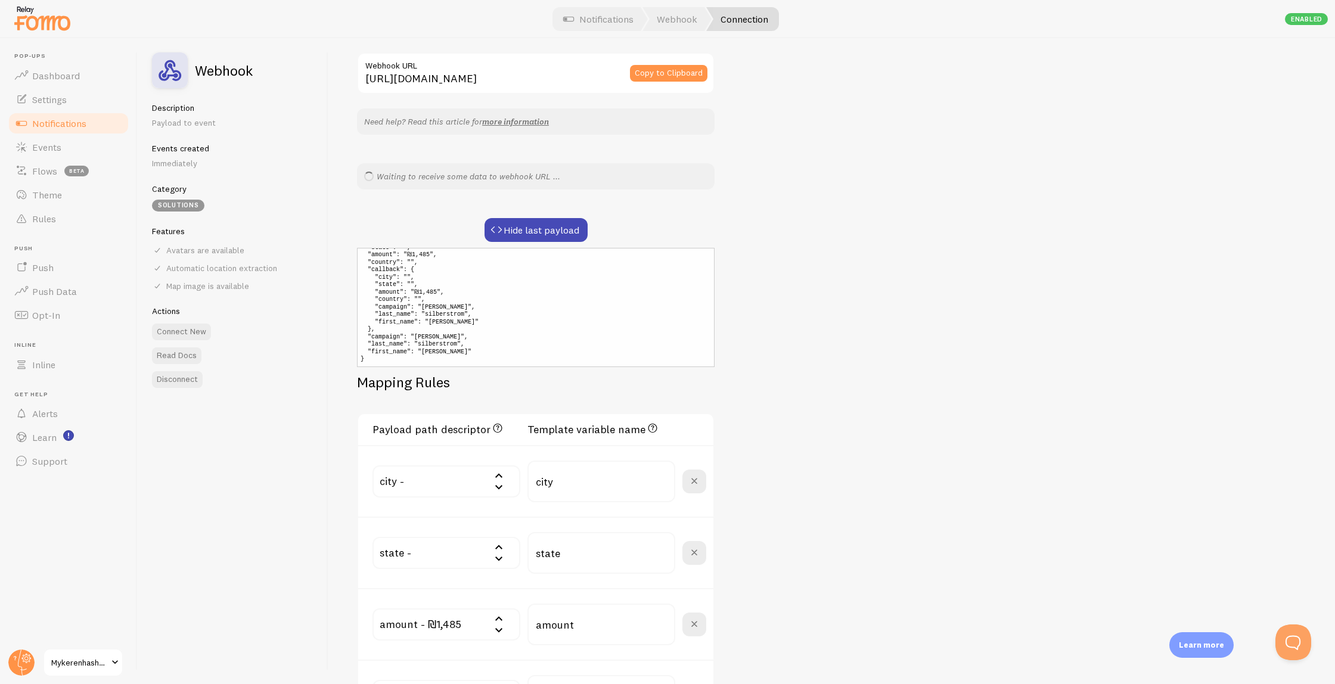
click at [434, 293] on pre "{ "city": "", "state": "", "amount": "₪1,485", "country": "", "callback": { "ci…" at bounding box center [536, 307] width 358 height 119
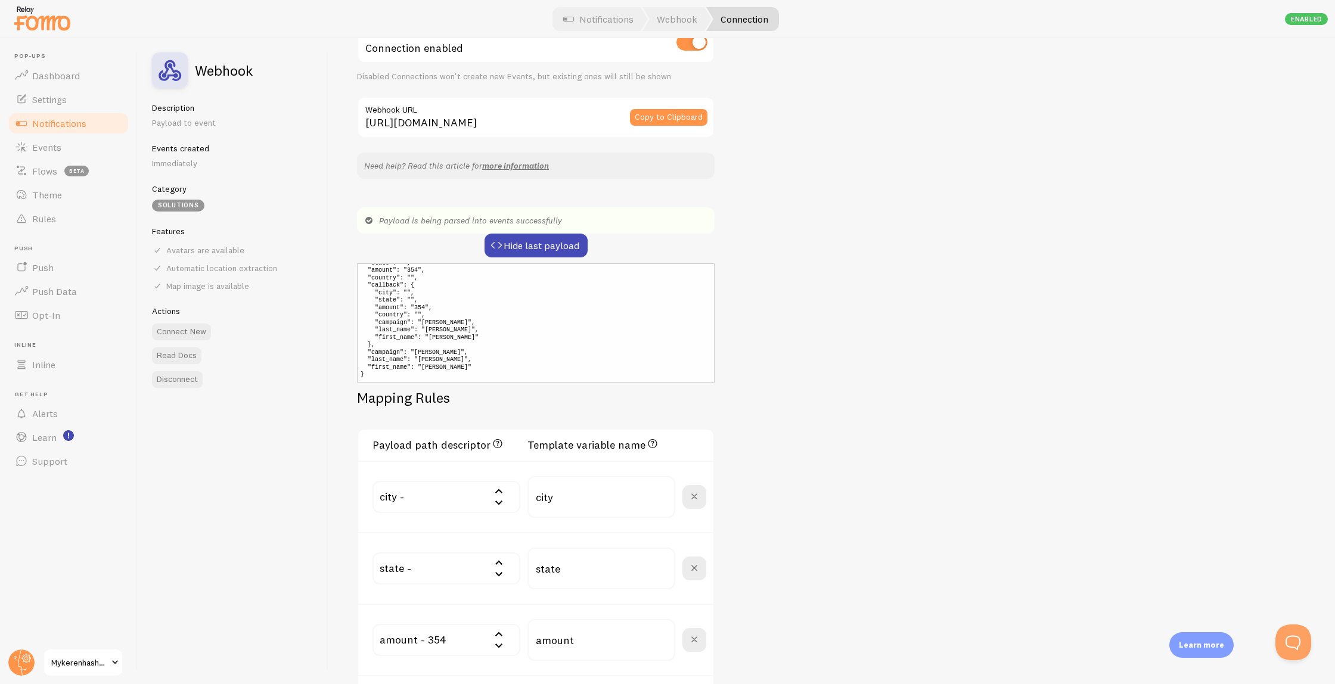
scroll to position [0, 0]
click at [413, 294] on pre "{ "city": "", "state": "", "amount": "354", "country": "", "callback": { "city"…" at bounding box center [536, 322] width 358 height 119
click at [412, 294] on pre "{ "city": "", "state": "", "amount": "354", "country": "", "callback": { "city"…" at bounding box center [536, 322] width 358 height 119
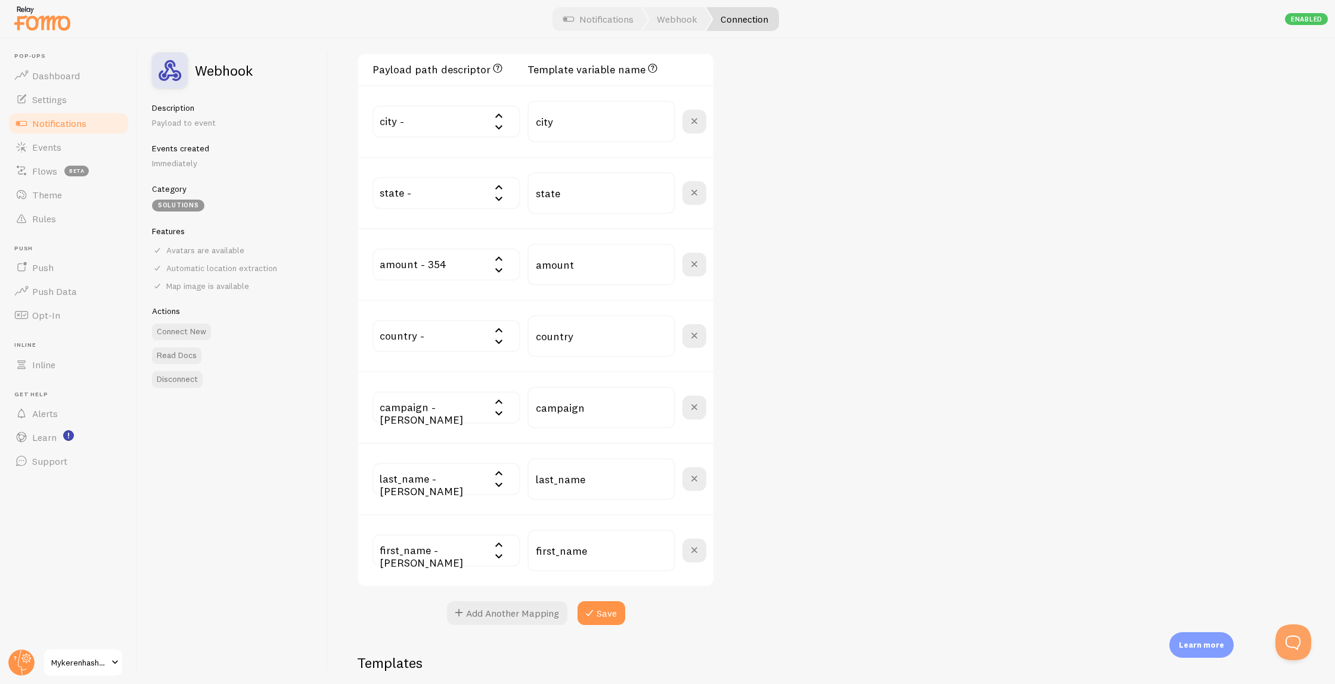
scroll to position [616, 0]
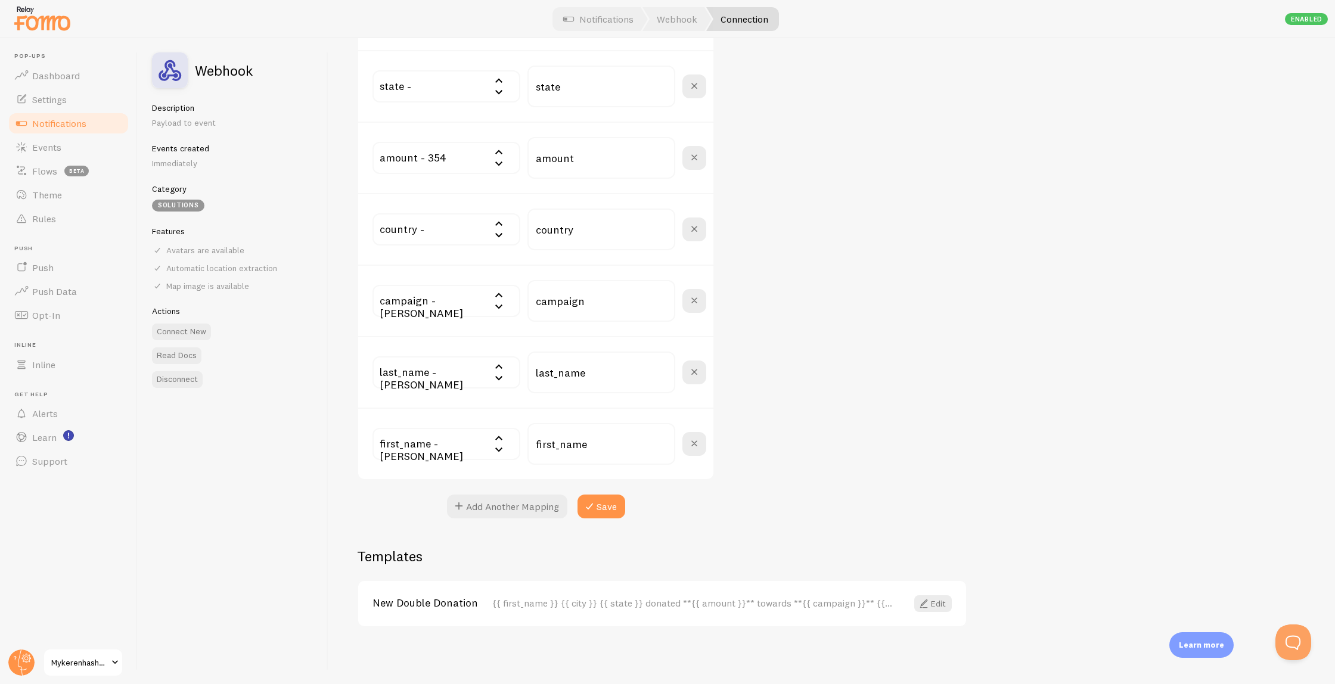
click at [517, 614] on div "New Double Donation {{ first_name }} {{ city }} {{ state }} donated **{{ amount…" at bounding box center [662, 603] width 608 height 45
click at [936, 603] on link "Edit" at bounding box center [933, 603] width 38 height 17
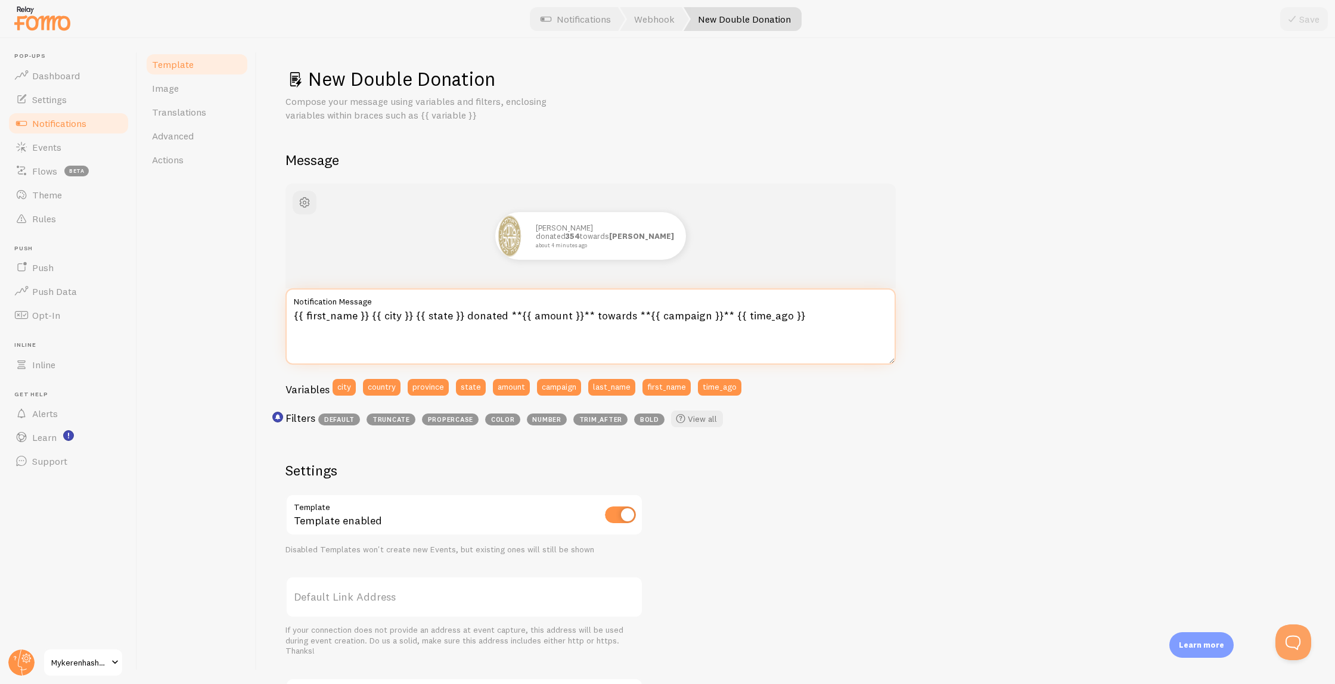
click at [741, 318] on textarea "{{ first_name }} {{ city }} {{ state }} donated **{{ amount }}** towards **{{ c…" at bounding box center [590, 326] width 610 height 76
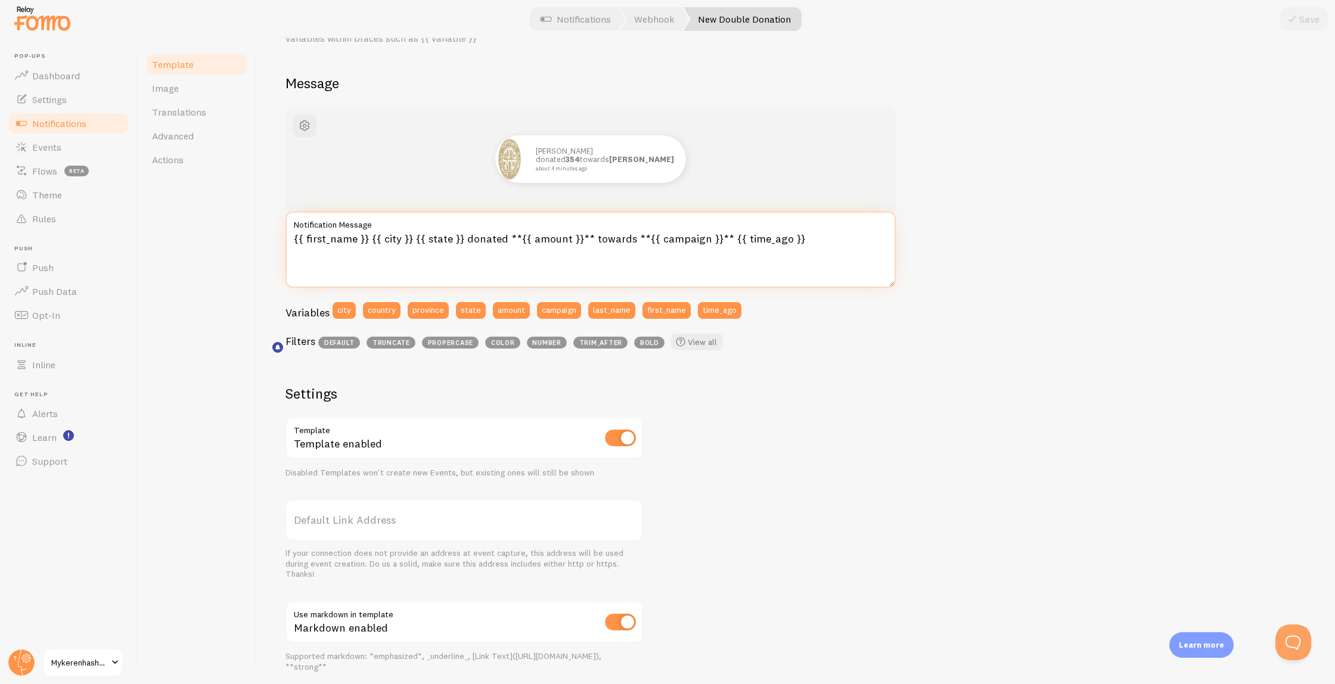
scroll to position [77, 0]
click at [92, 150] on link "Events" at bounding box center [68, 147] width 123 height 24
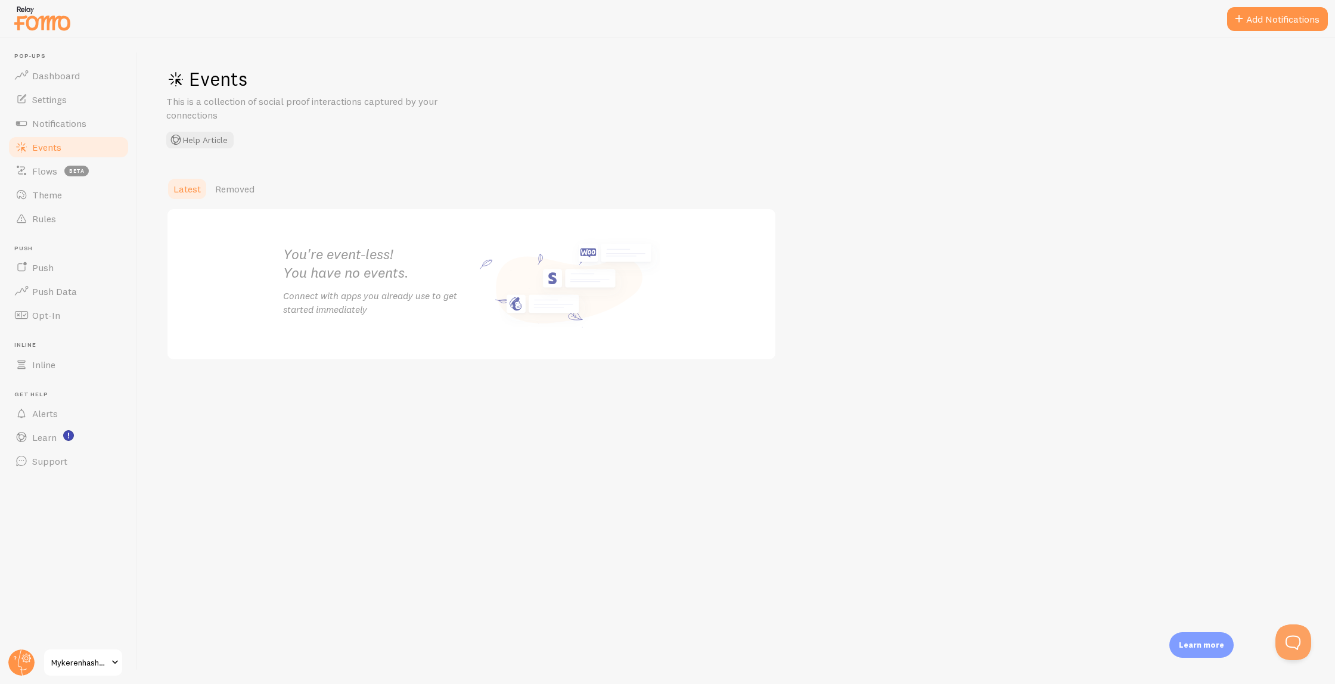
click at [193, 187] on span "Latest" at bounding box center [186, 189] width 27 height 12
click at [269, 105] on p "This is a collection of social proof interactions captured by your connections" at bounding box center [309, 108] width 286 height 27
drag, startPoint x: 262, startPoint y: 111, endPoint x: 169, endPoint y: 100, distance: 93.0
click at [172, 99] on p "This is a collection of social proof interactions captured by your connections" at bounding box center [309, 108] width 286 height 27
click at [226, 187] on span "Removed" at bounding box center [234, 189] width 39 height 12
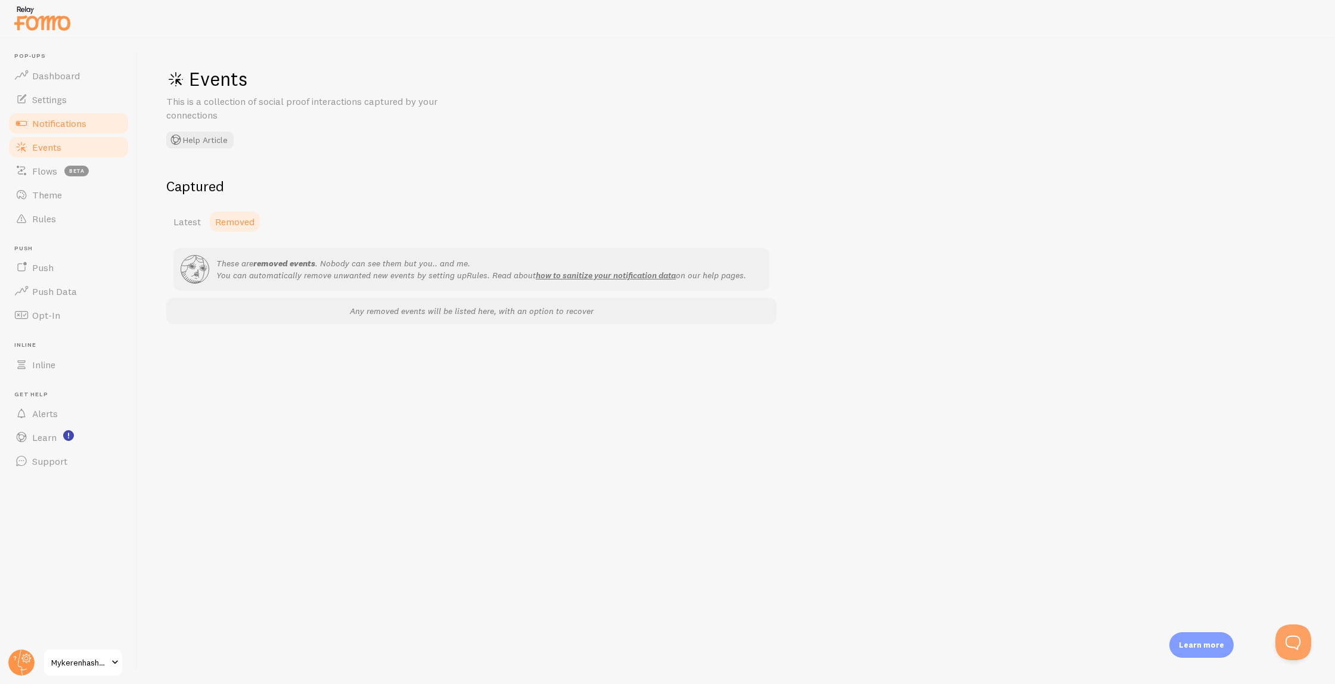
click at [91, 134] on link "Notifications" at bounding box center [68, 123] width 123 height 24
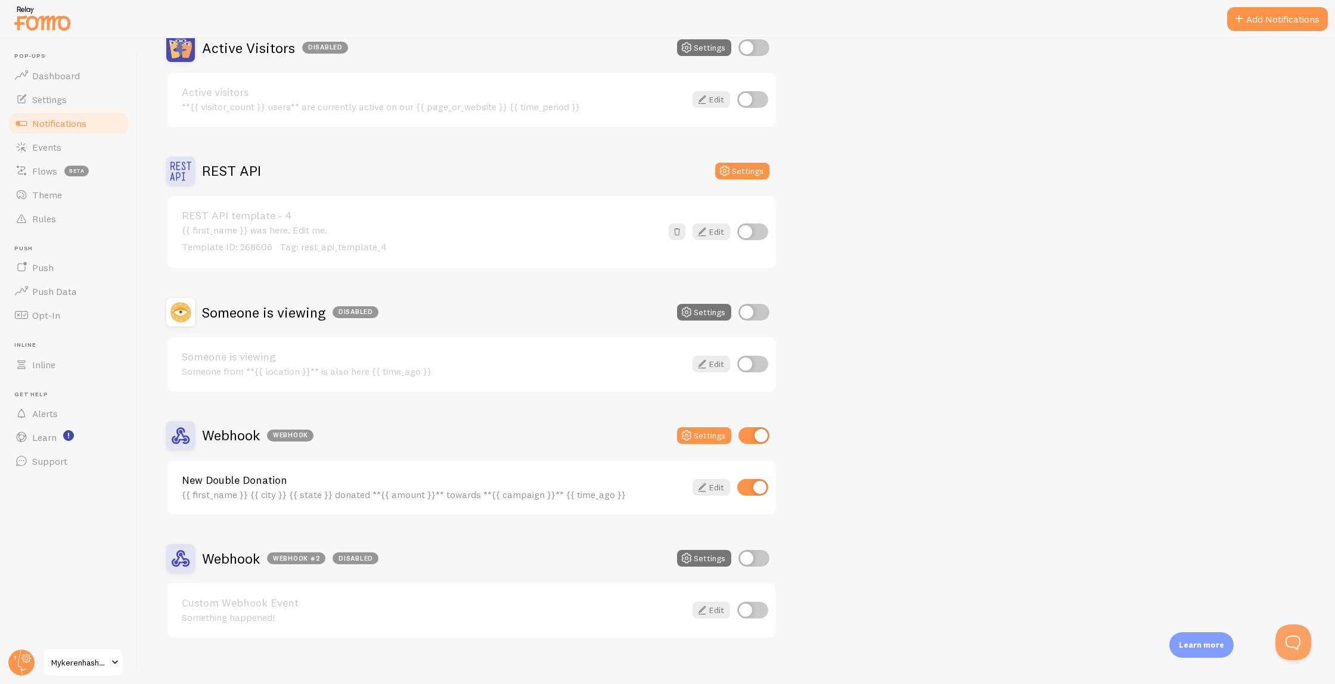
scroll to position [134, 0]
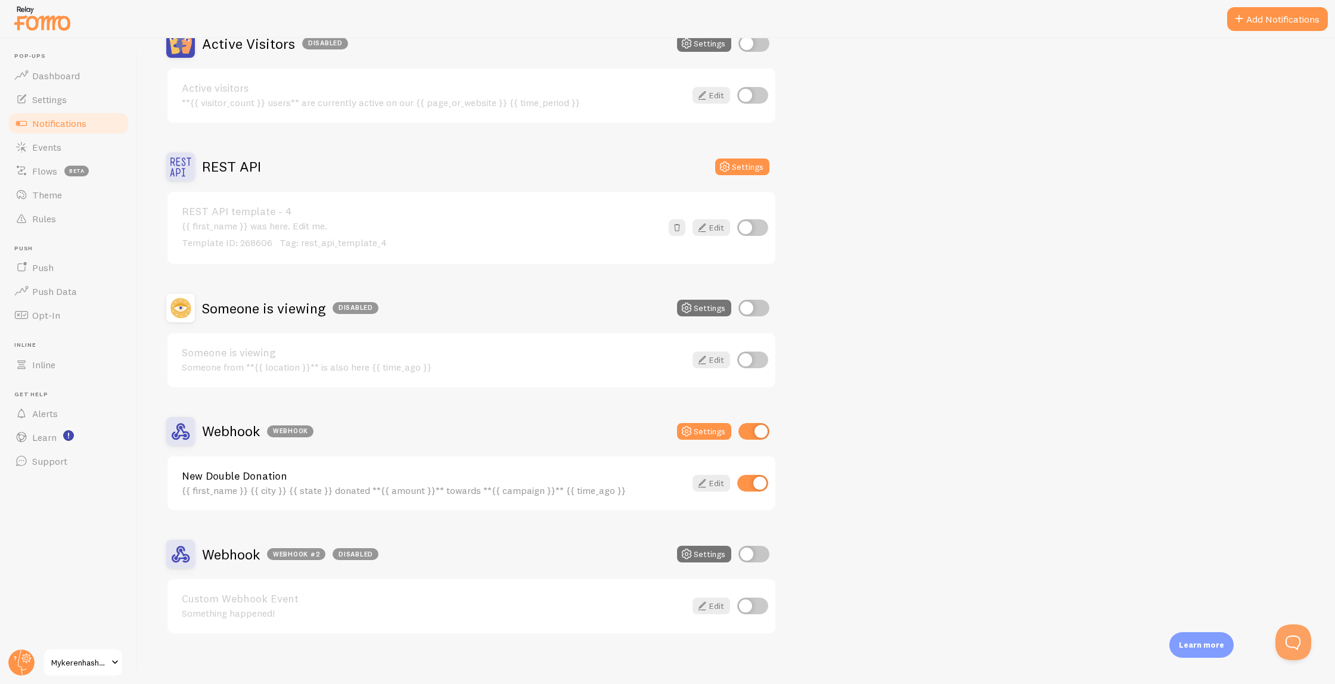
click at [753, 360] on input "checkbox" at bounding box center [752, 360] width 31 height 17
checkbox input "true"
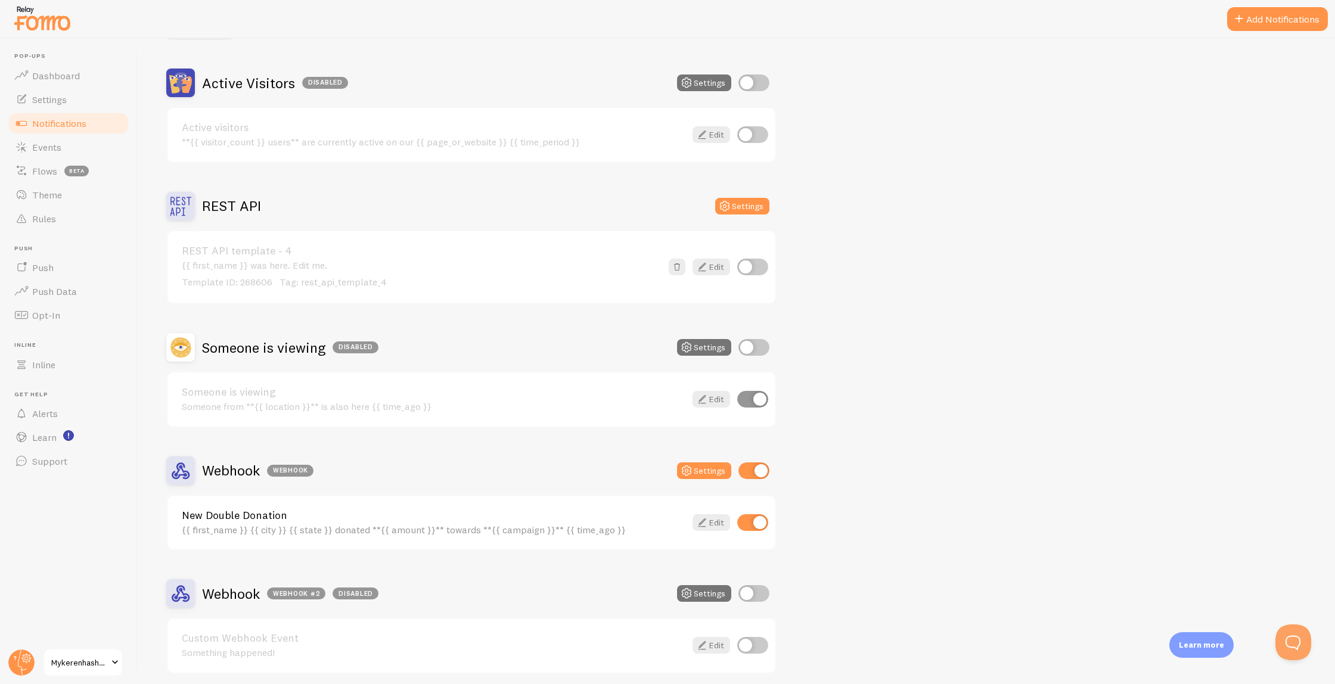
scroll to position [100, 0]
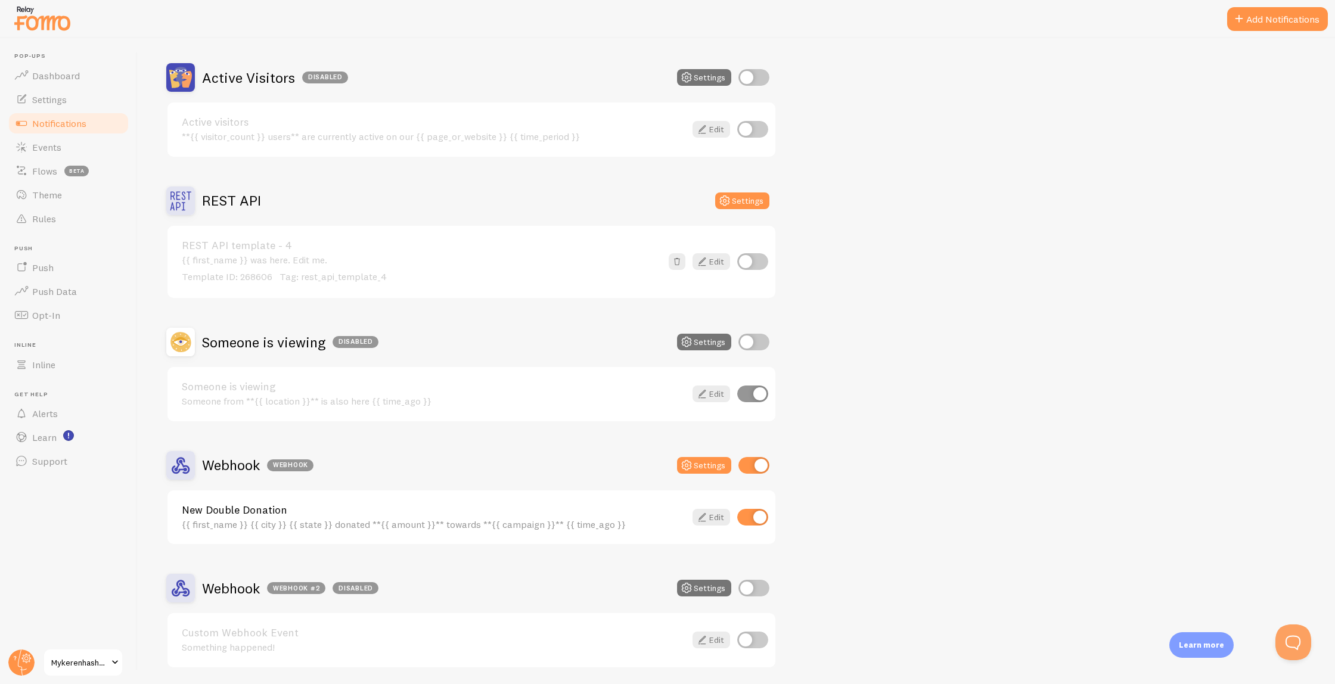
click at [291, 402] on div "Someone from **{{ location }}** is also here {{ time_ago }}" at bounding box center [434, 401] width 504 height 11
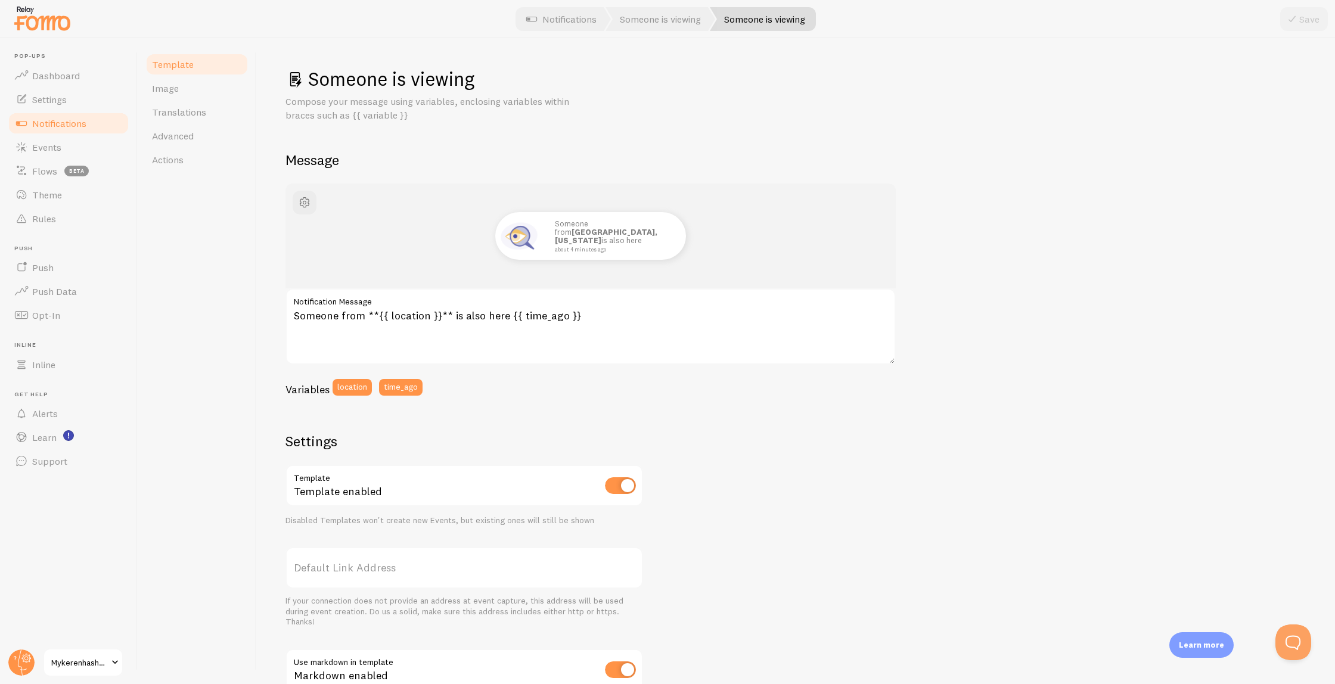
click at [86, 123] on span "Notifications" at bounding box center [59, 123] width 54 height 12
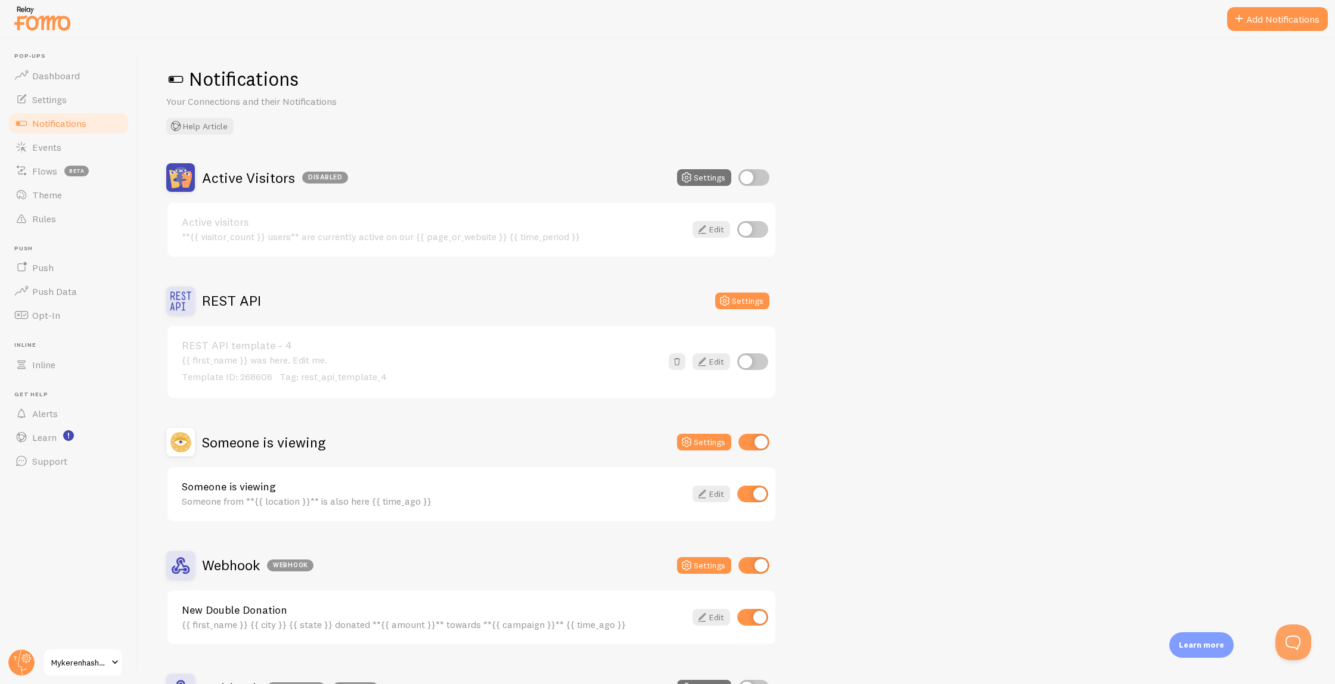
scroll to position [142, 0]
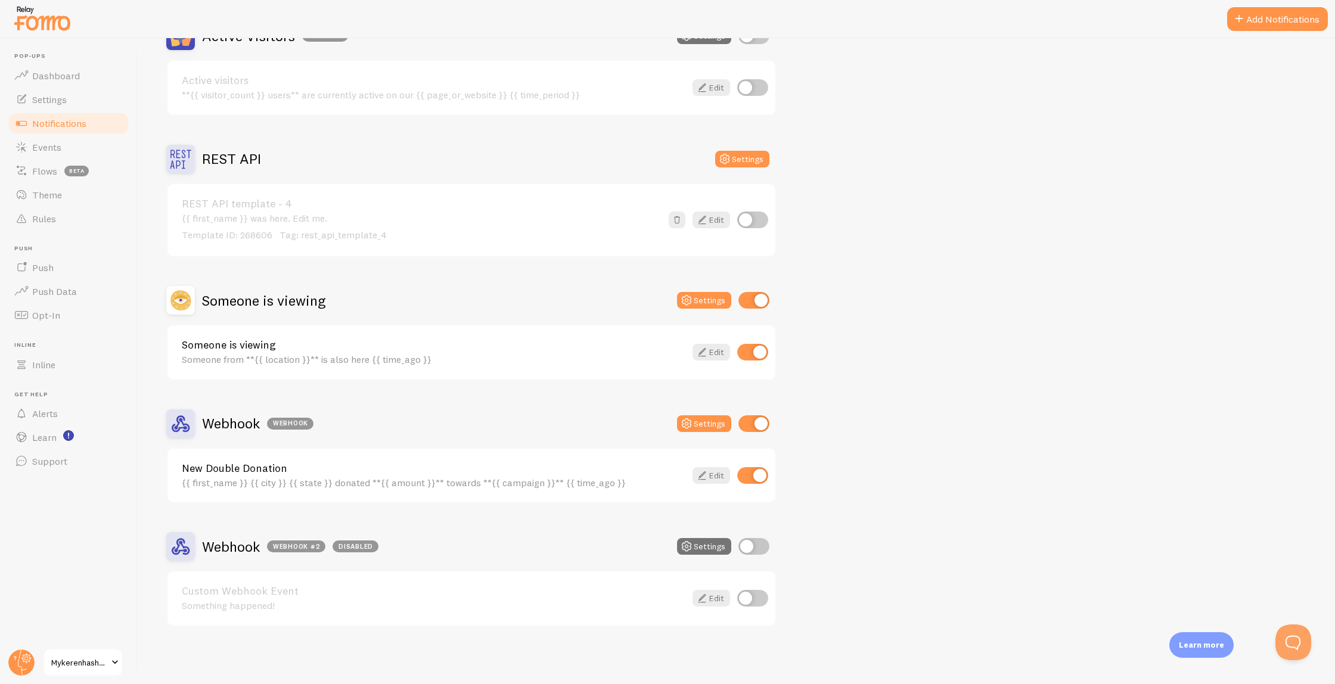
click at [752, 300] on input "checkbox" at bounding box center [753, 300] width 31 height 17
checkbox input "false"
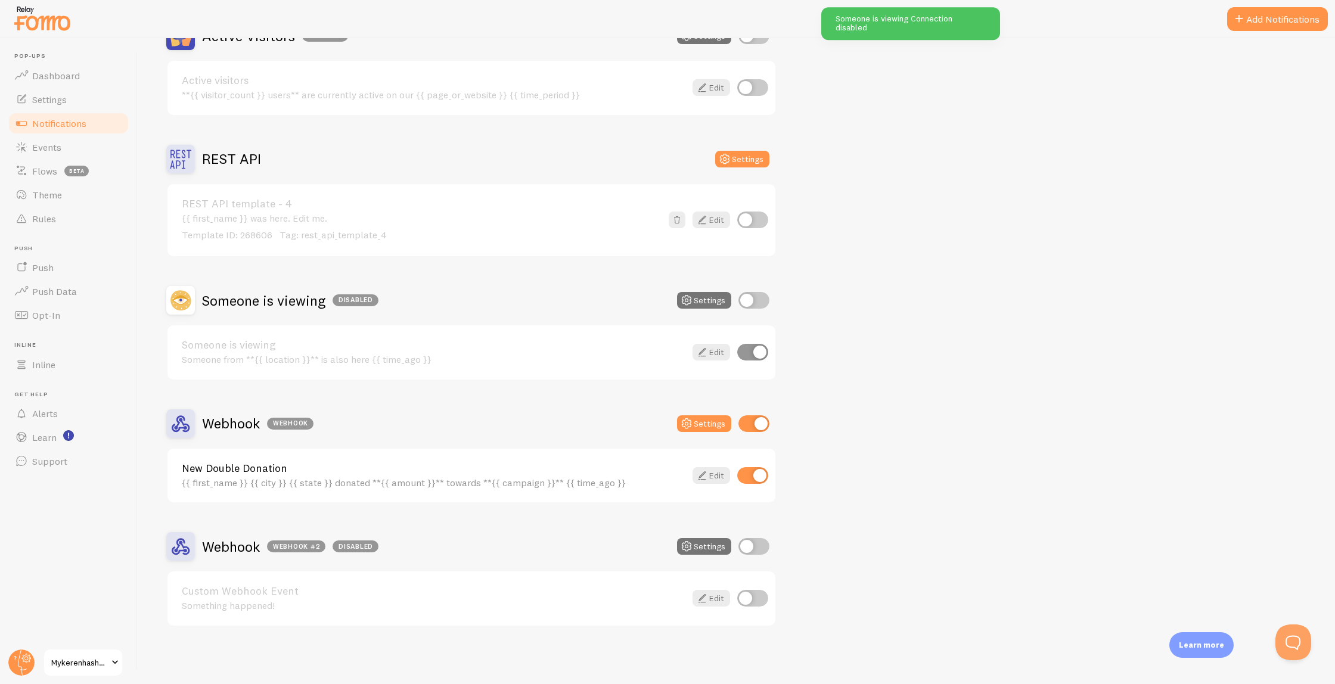
click at [755, 356] on input "checkbox" at bounding box center [752, 352] width 31 height 17
checkbox input "false"
click at [219, 422] on h2 "Webhook Webhook" at bounding box center [257, 423] width 111 height 18
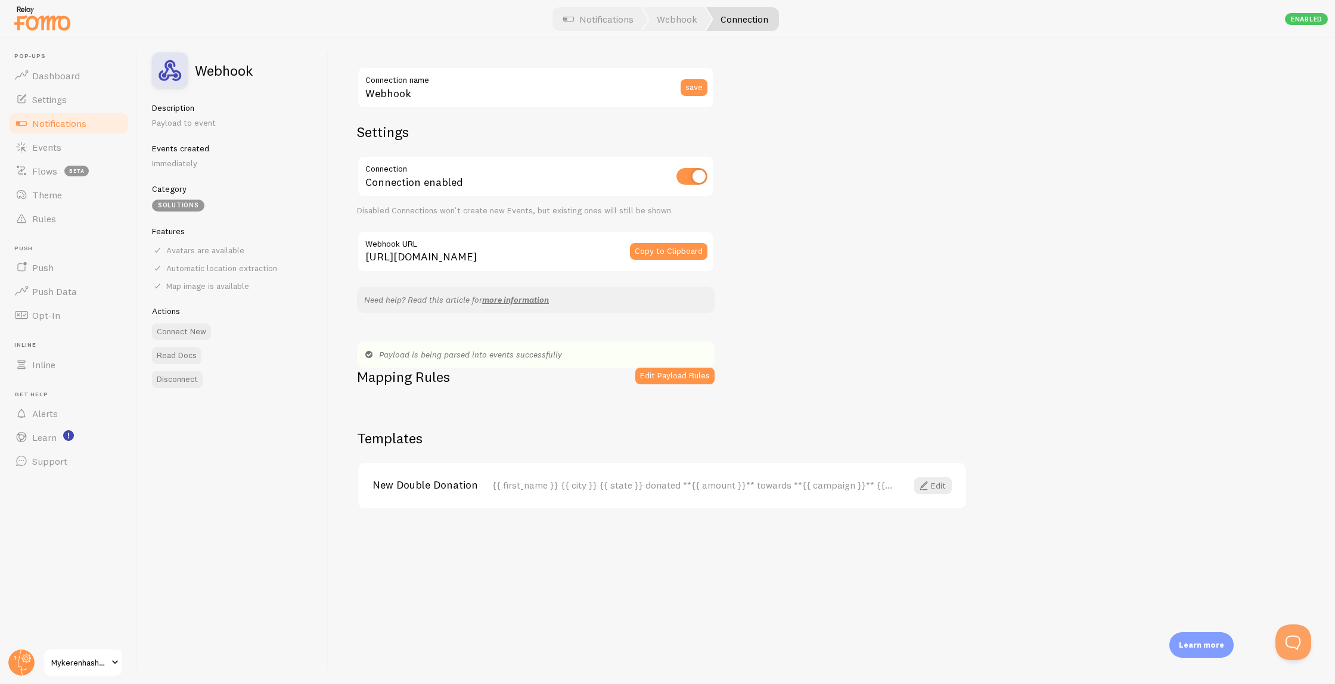
click at [78, 126] on span "Notifications" at bounding box center [59, 123] width 54 height 12
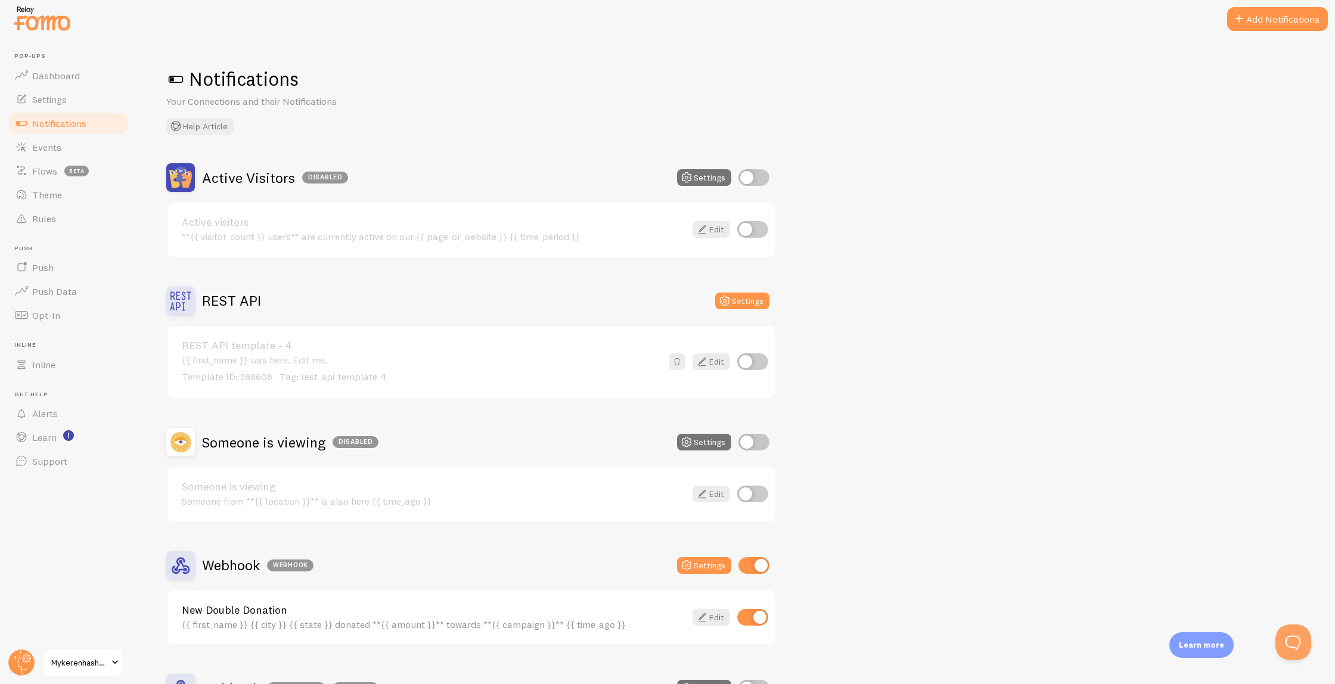
click at [76, 125] on span "Notifications" at bounding box center [59, 123] width 54 height 12
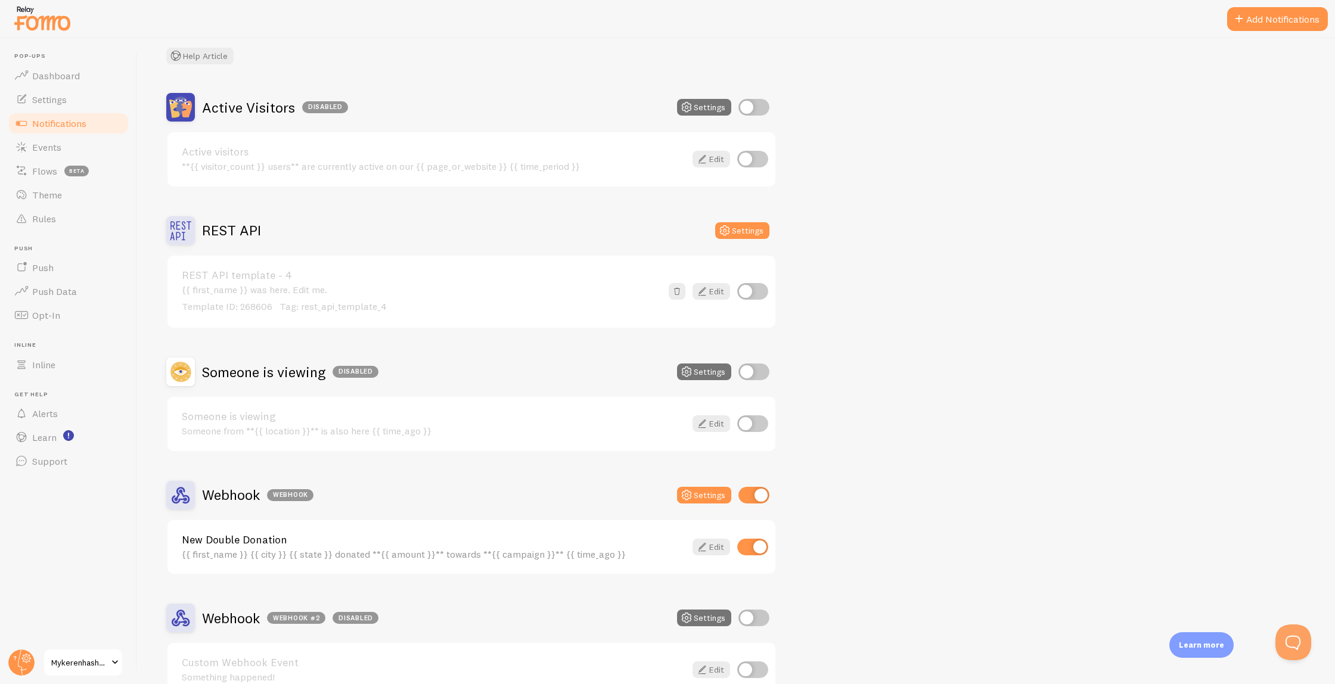
scroll to position [142, 0]
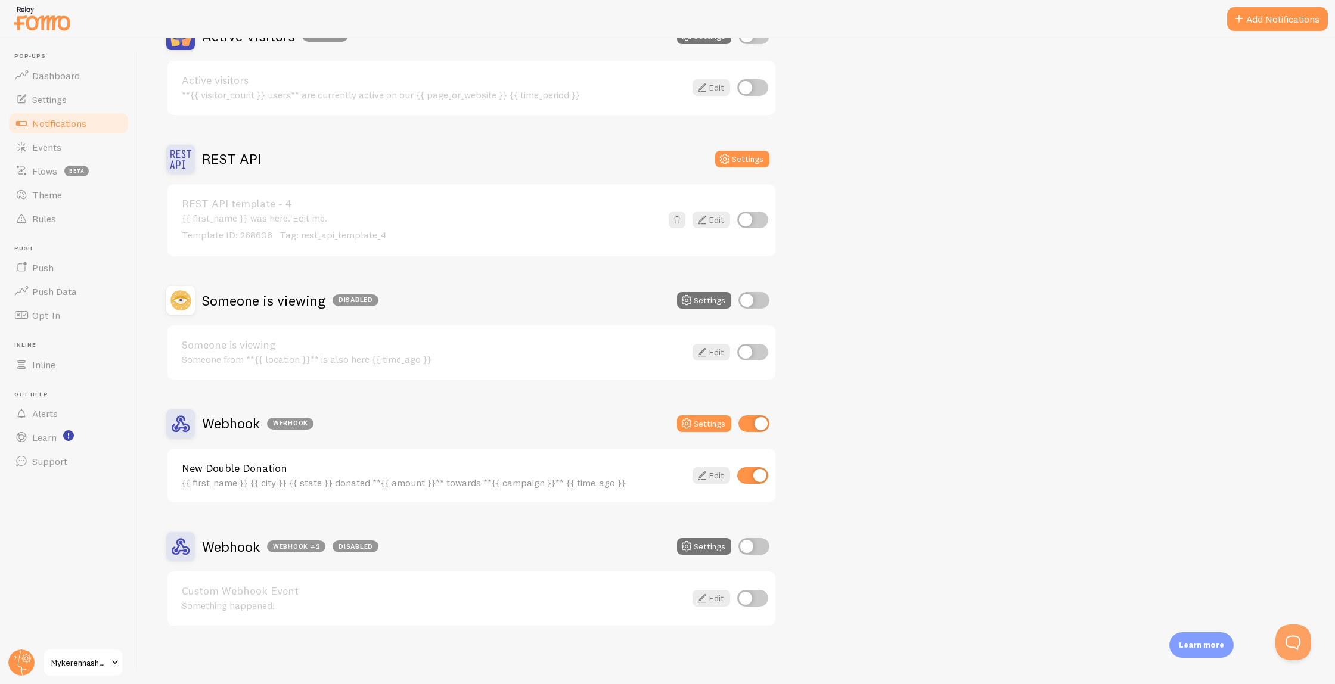
click at [309, 476] on div "New Double Donation {{ first_name }} {{ city }} {{ state }} donated **{{ amount…" at bounding box center [434, 476] width 504 height 26
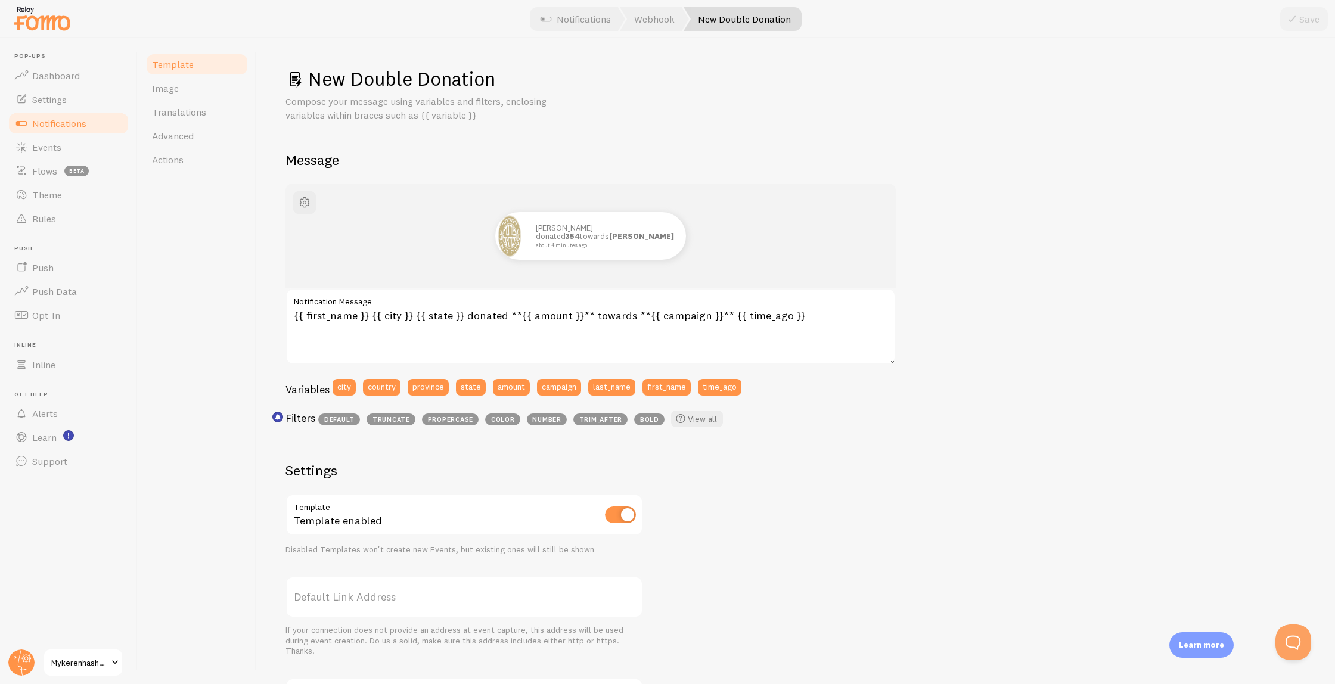
click at [61, 123] on span "Notifications" at bounding box center [59, 123] width 54 height 12
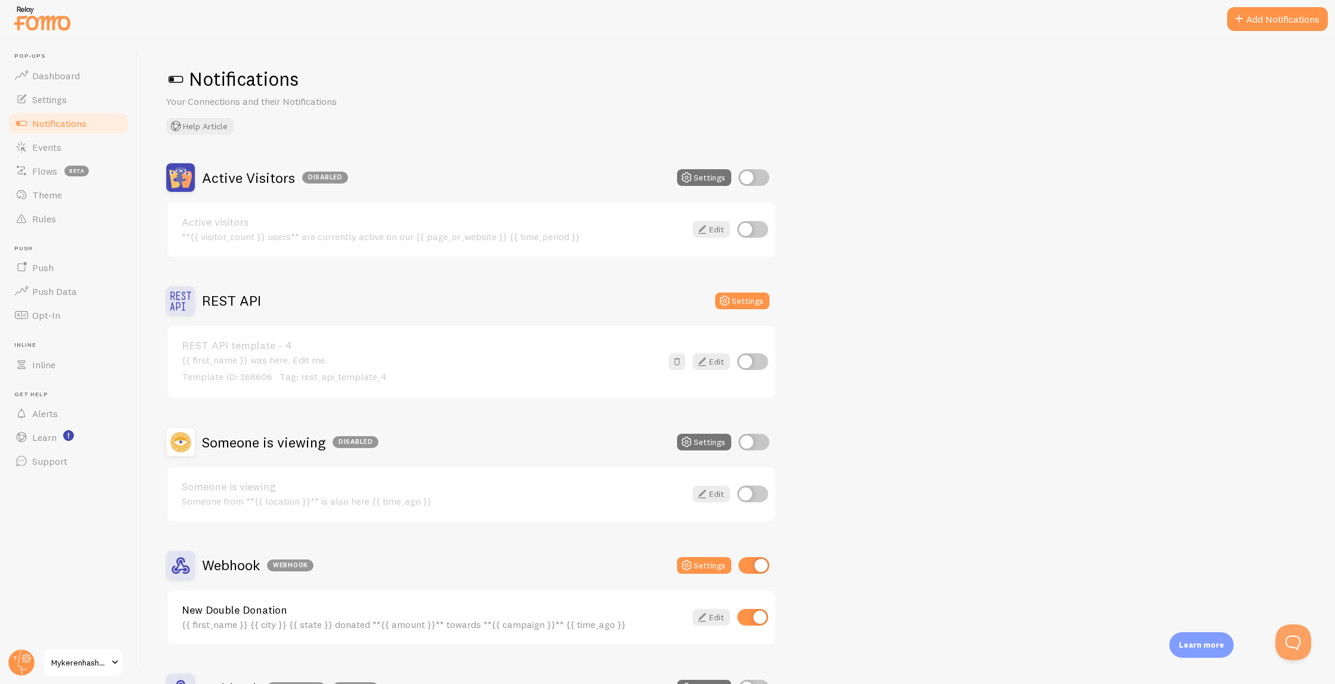
scroll to position [142, 0]
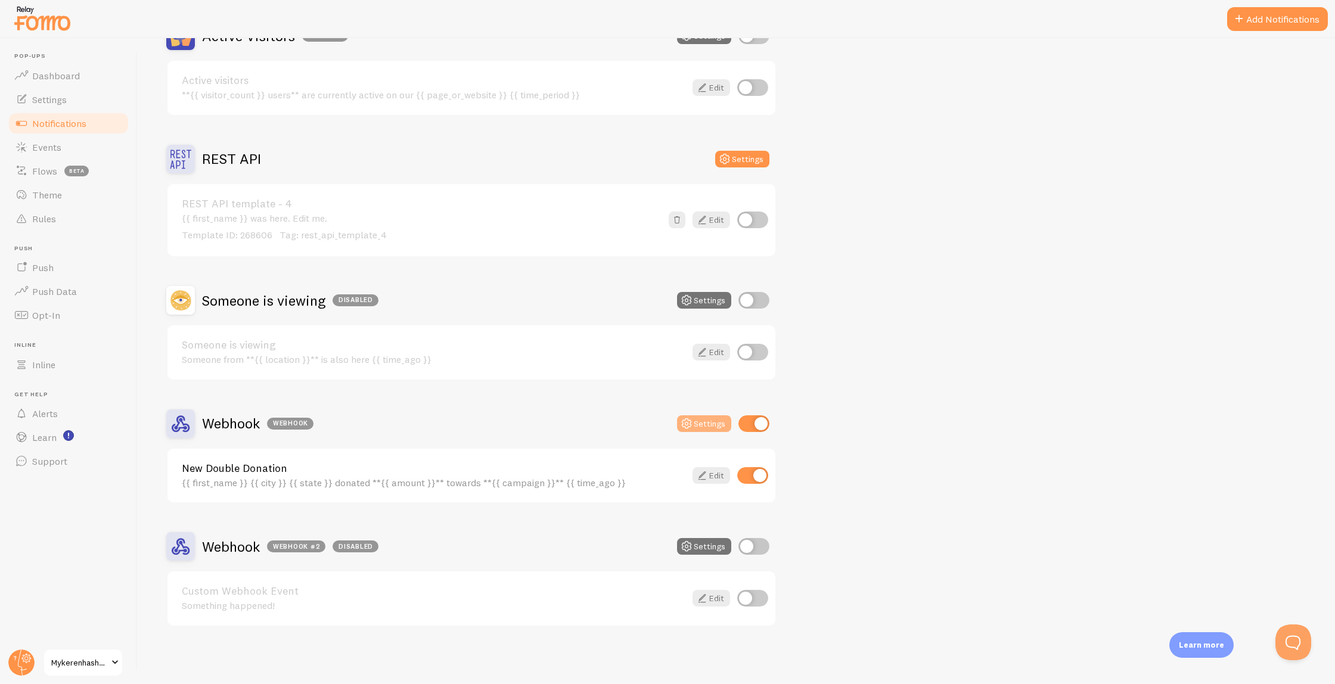
click at [692, 422] on icon at bounding box center [686, 424] width 14 height 14
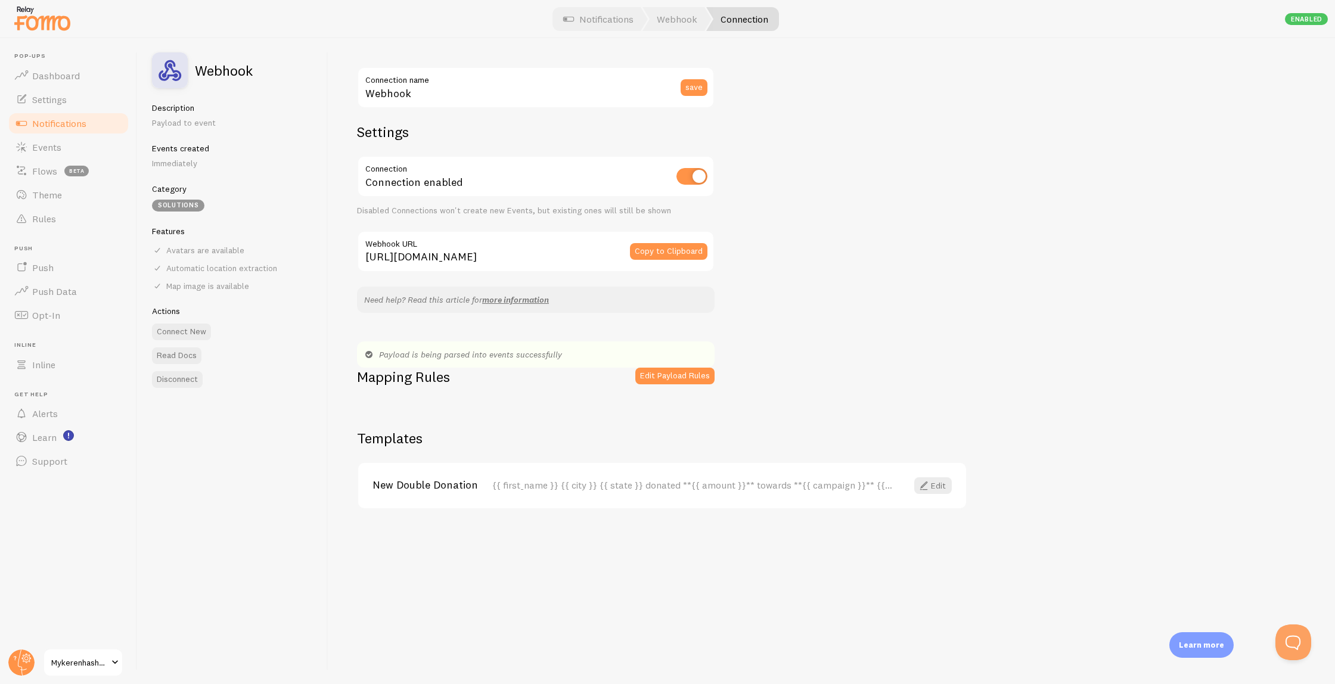
click at [1319, 17] on div "Enabled" at bounding box center [1306, 19] width 43 height 12
click at [841, 217] on div "Webhook Connection name save Settings Connection Connection enabled Disabled Co…" at bounding box center [831, 361] width 1007 height 646
click at [663, 373] on button "Edit Payload Rules" at bounding box center [674, 376] width 79 height 17
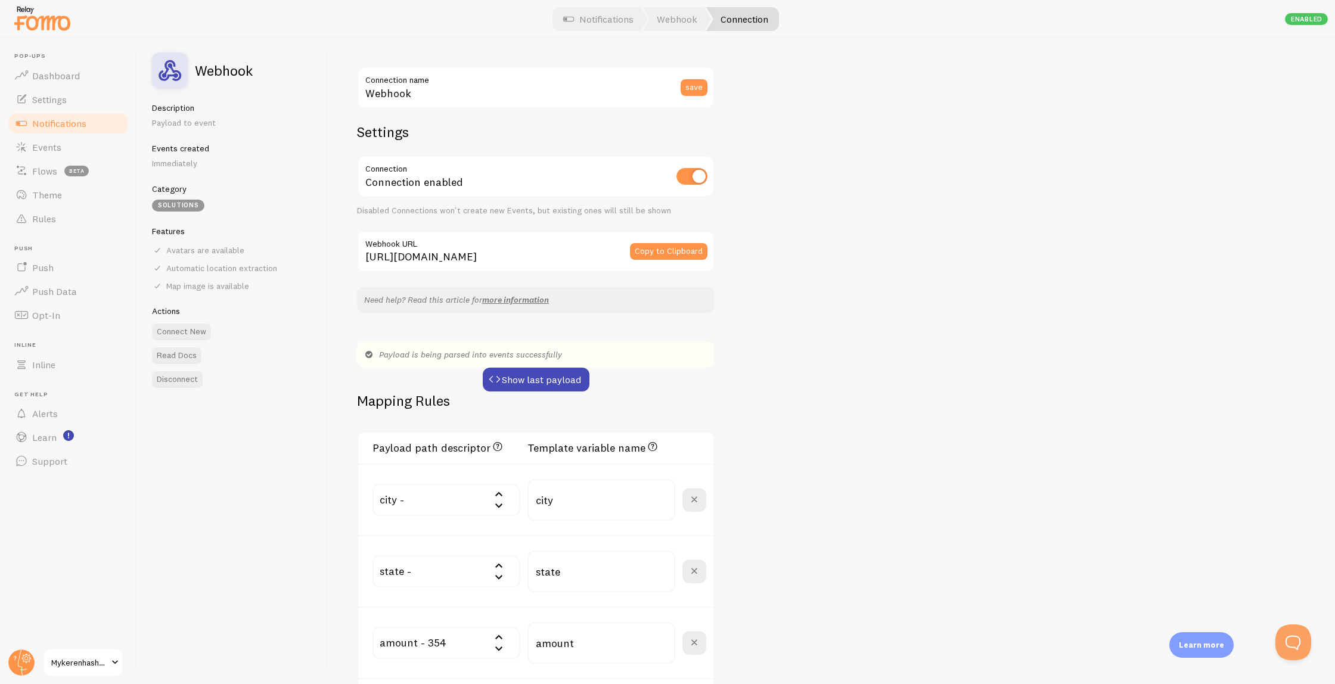
click at [564, 365] on div "Payload is being parsed into events successfully" at bounding box center [536, 355] width 358 height 26
click at [563, 378] on button "Show last payload" at bounding box center [536, 380] width 107 height 24
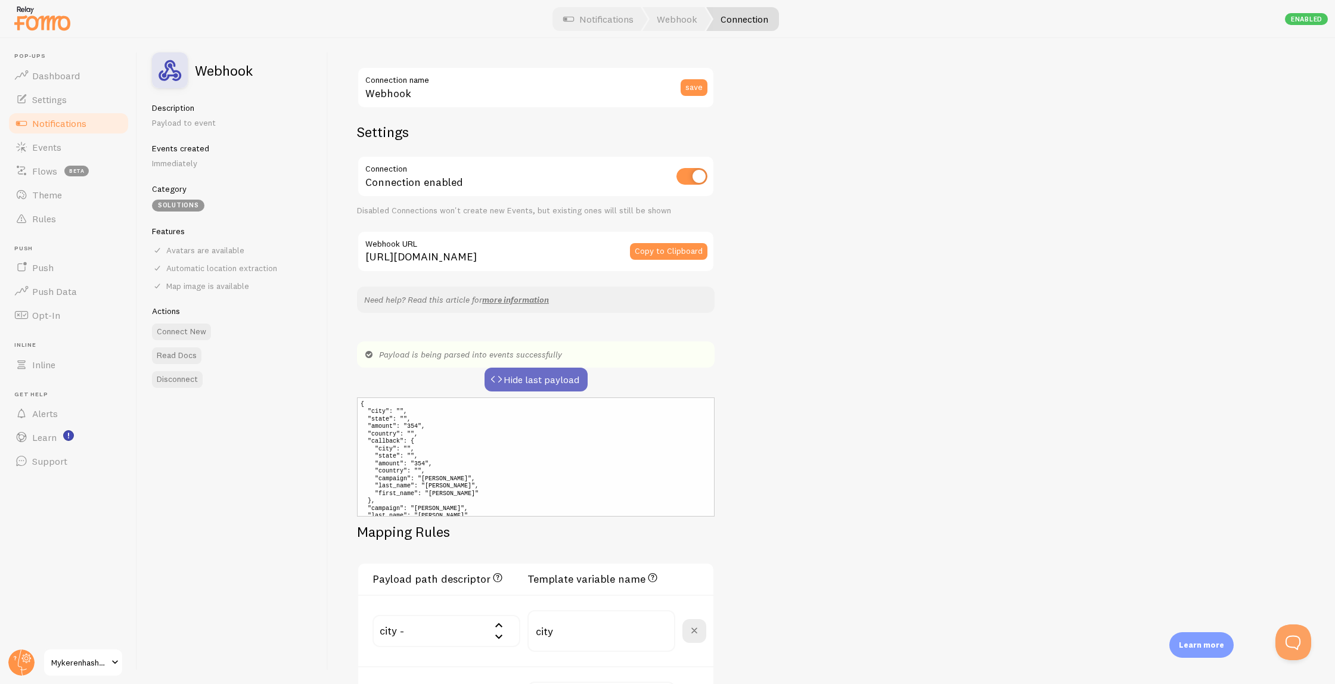
click at [511, 375] on button "Hide last payload" at bounding box center [536, 380] width 103 height 24
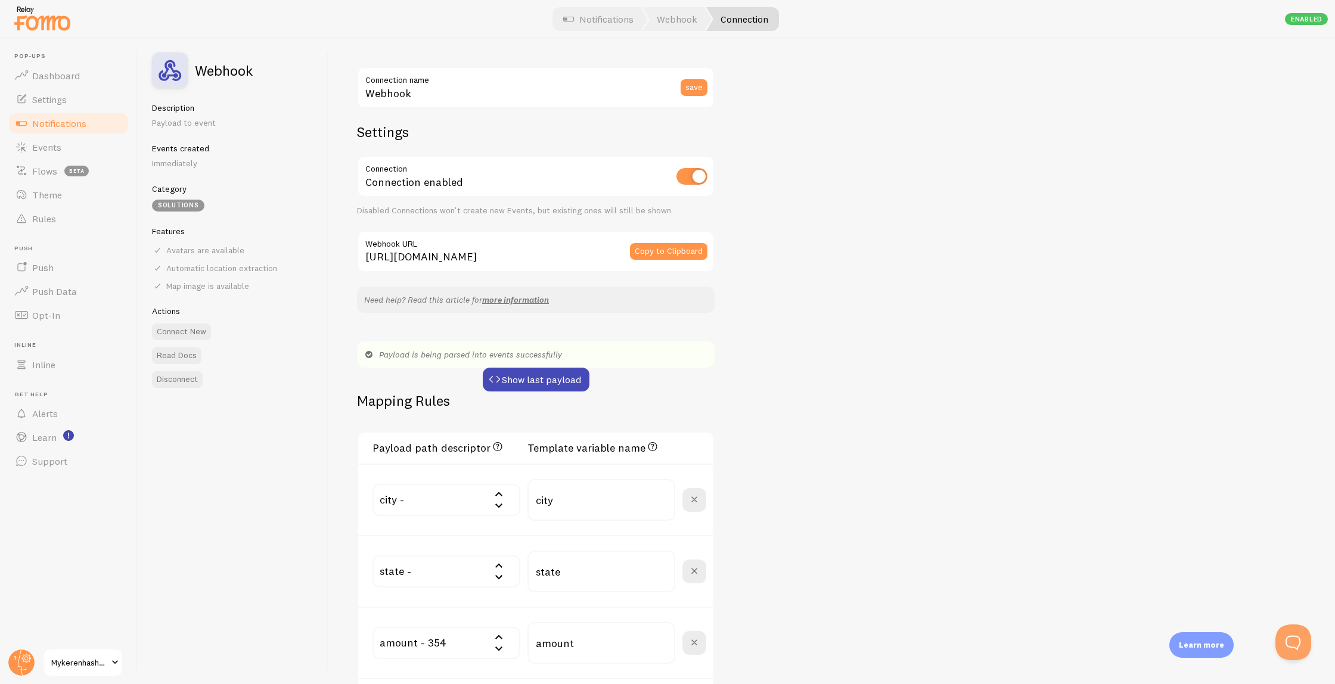
click at [415, 353] on div "Payload is being parsed into events successfully" at bounding box center [536, 355] width 358 height 26
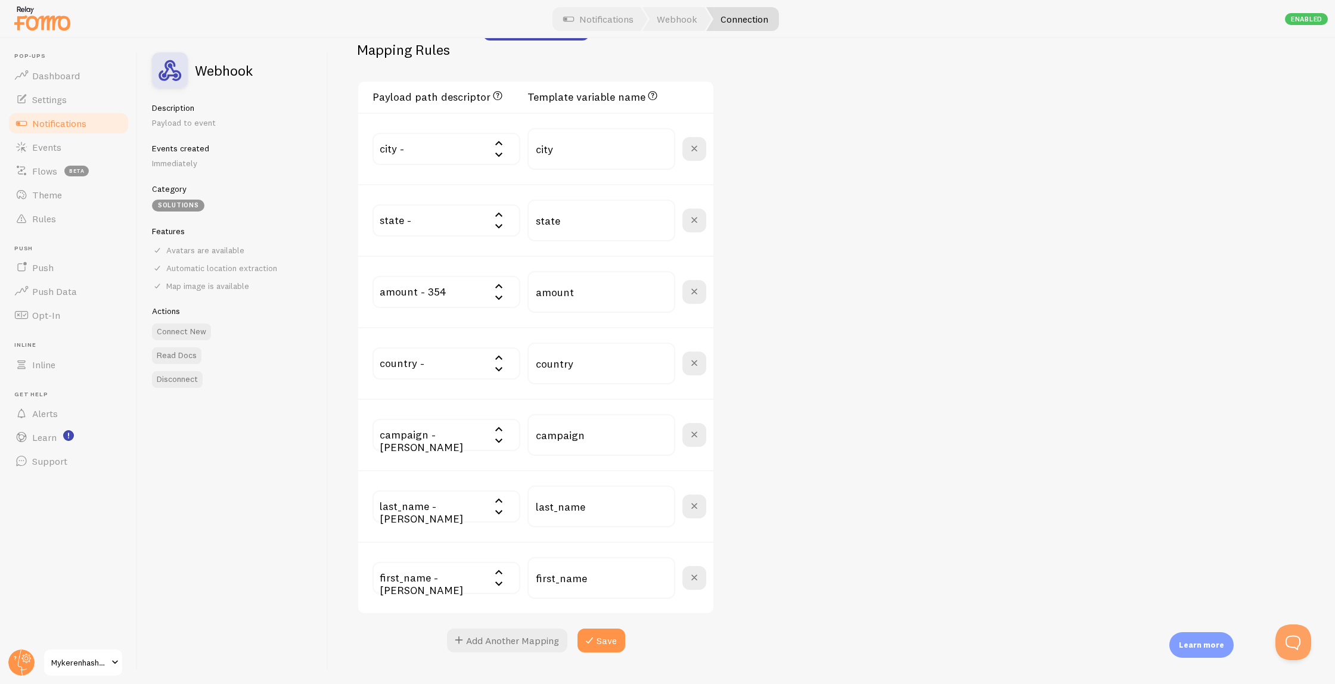
scroll to position [485, 0]
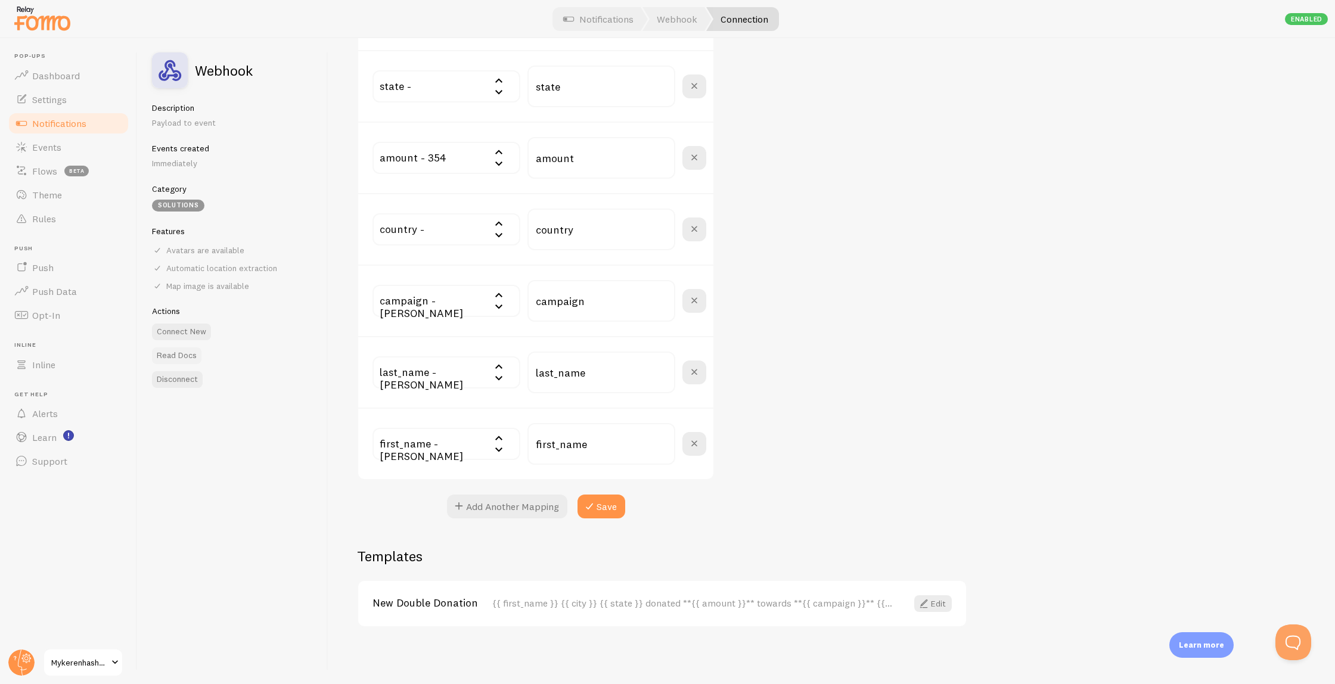
click at [186, 357] on link "Read Docs" at bounding box center [176, 355] width 49 height 17
click at [39, 266] on span "Push" at bounding box center [42, 268] width 21 height 12
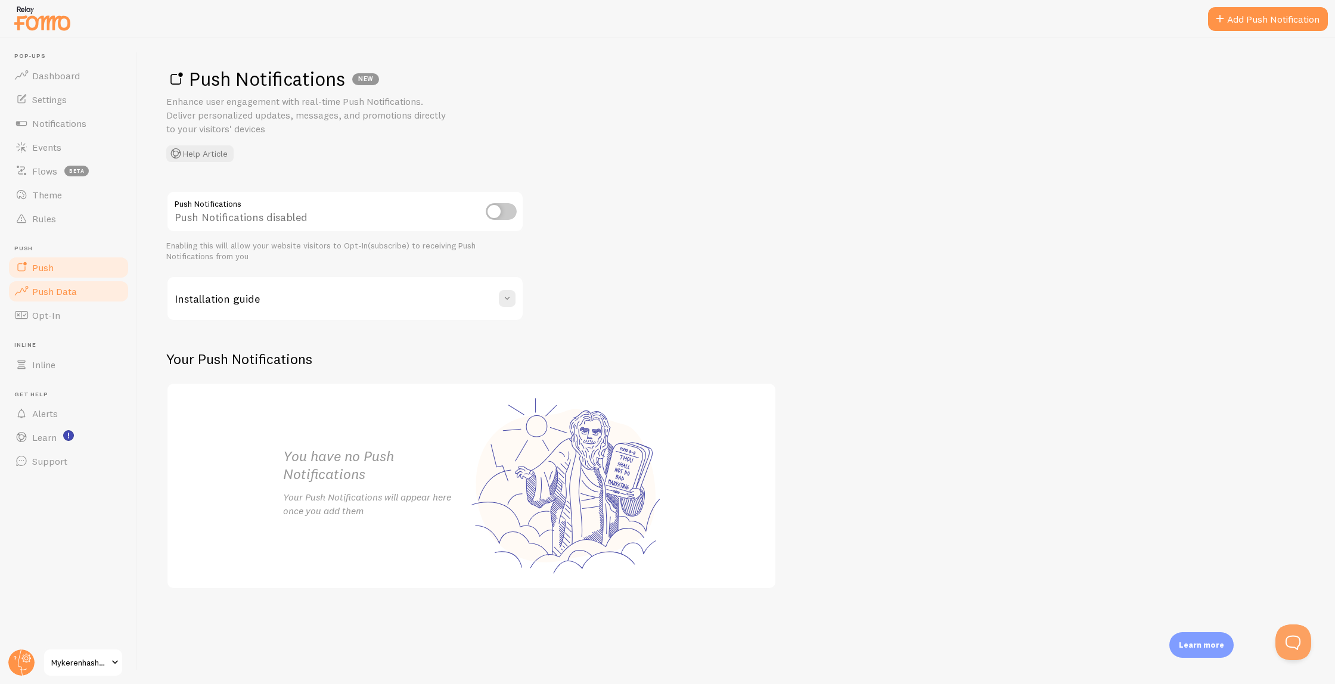
click at [73, 291] on span "Push Data" at bounding box center [54, 291] width 45 height 12
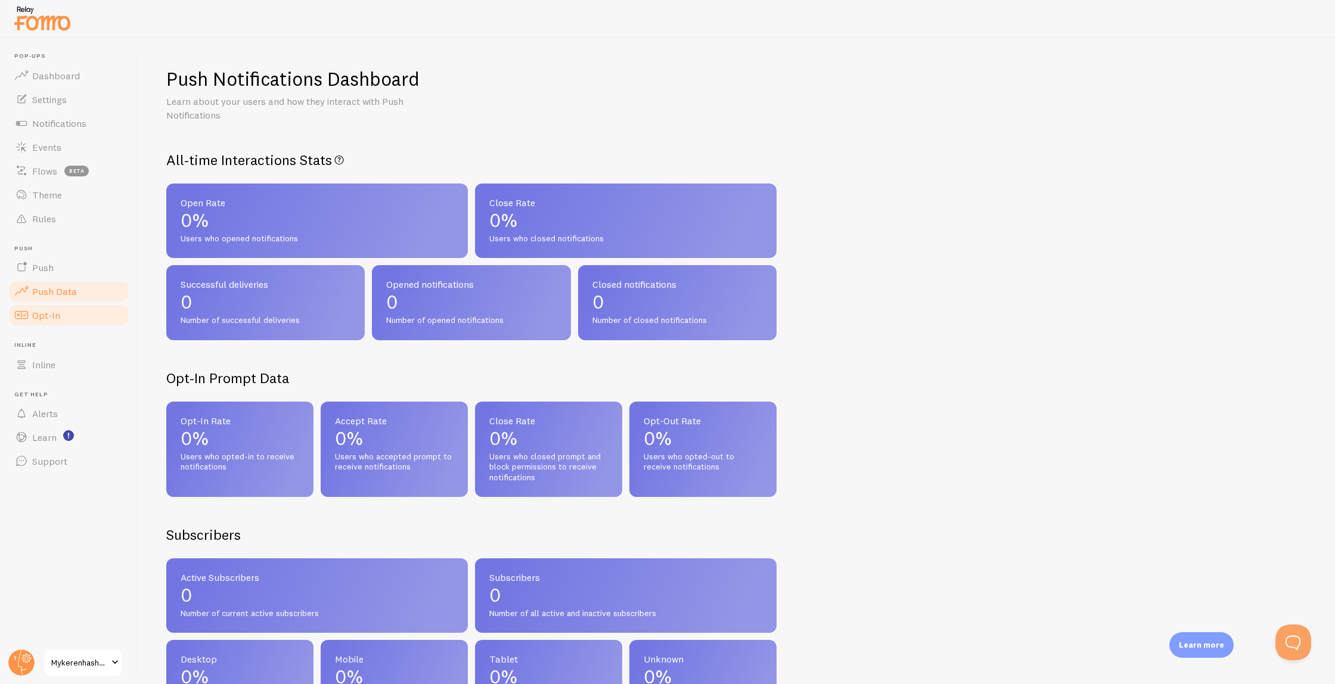
click at [68, 314] on link "Opt-In" at bounding box center [68, 315] width 123 height 24
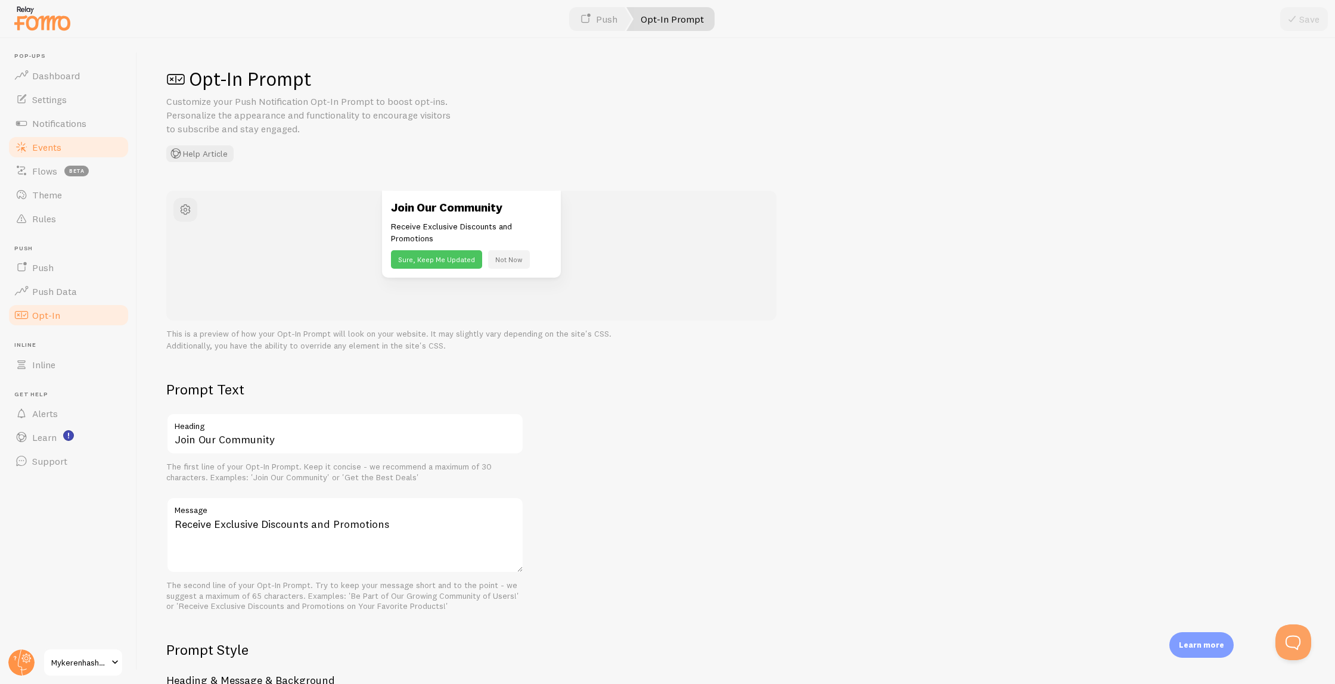
click at [40, 147] on span "Events" at bounding box center [46, 147] width 29 height 12
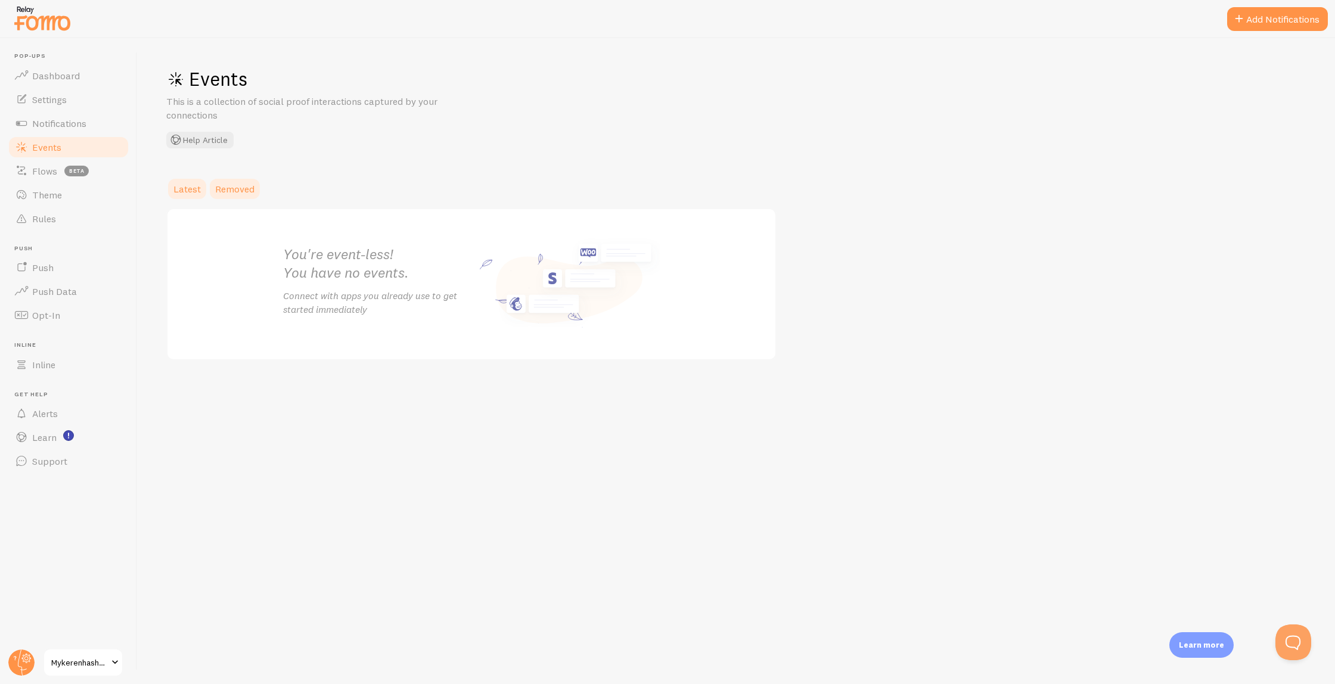
click at [228, 181] on link "Removed" at bounding box center [235, 189] width 54 height 24
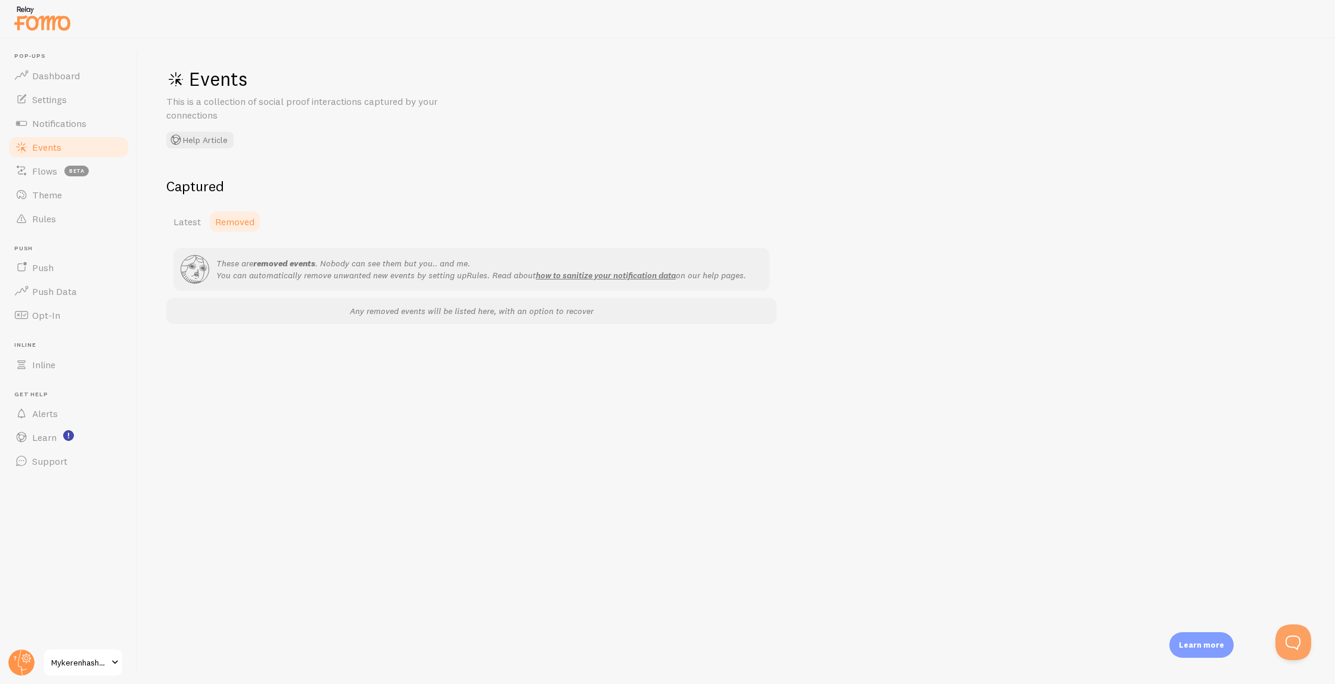
click at [193, 183] on h2 "Captured" at bounding box center [471, 186] width 610 height 18
click at [192, 193] on h2 "Captured" at bounding box center [471, 186] width 610 height 18
click at [193, 219] on span "Latest" at bounding box center [186, 222] width 27 height 12
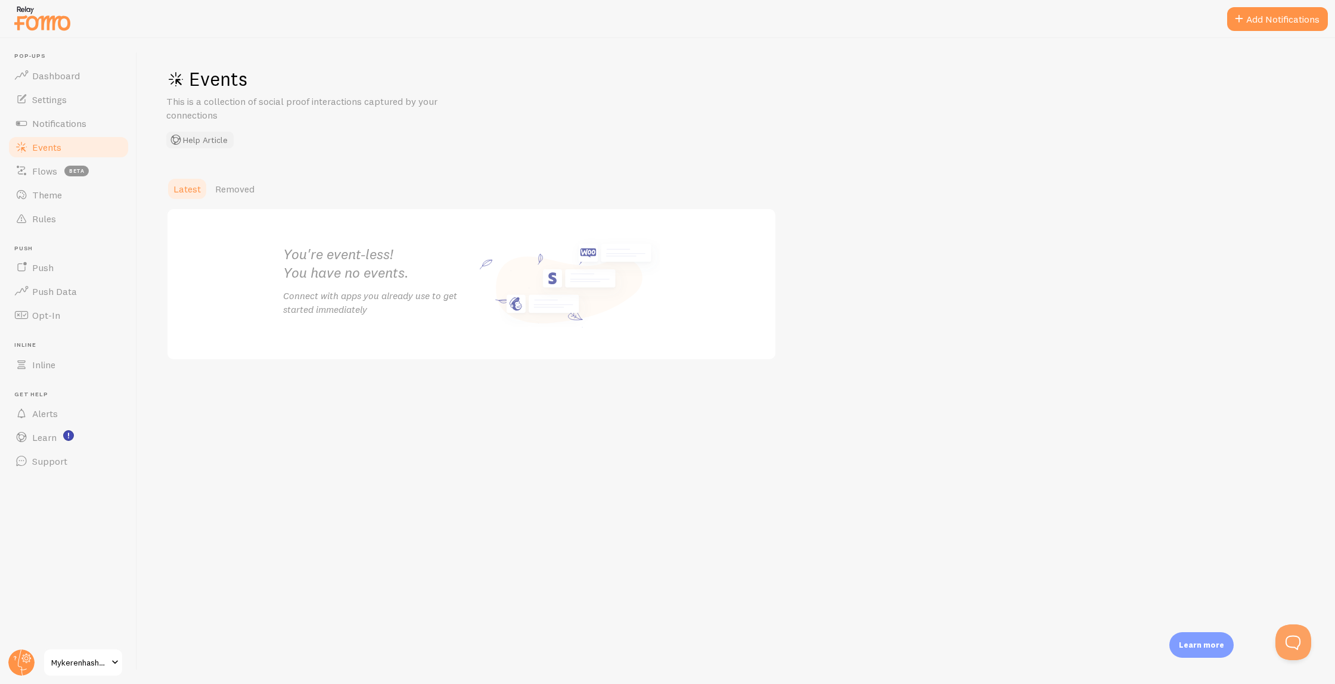
click at [206, 143] on button "Help Article" at bounding box center [199, 140] width 67 height 17
click at [1283, 635] on button "Open Beacon popover" at bounding box center [1291, 640] width 36 height 36
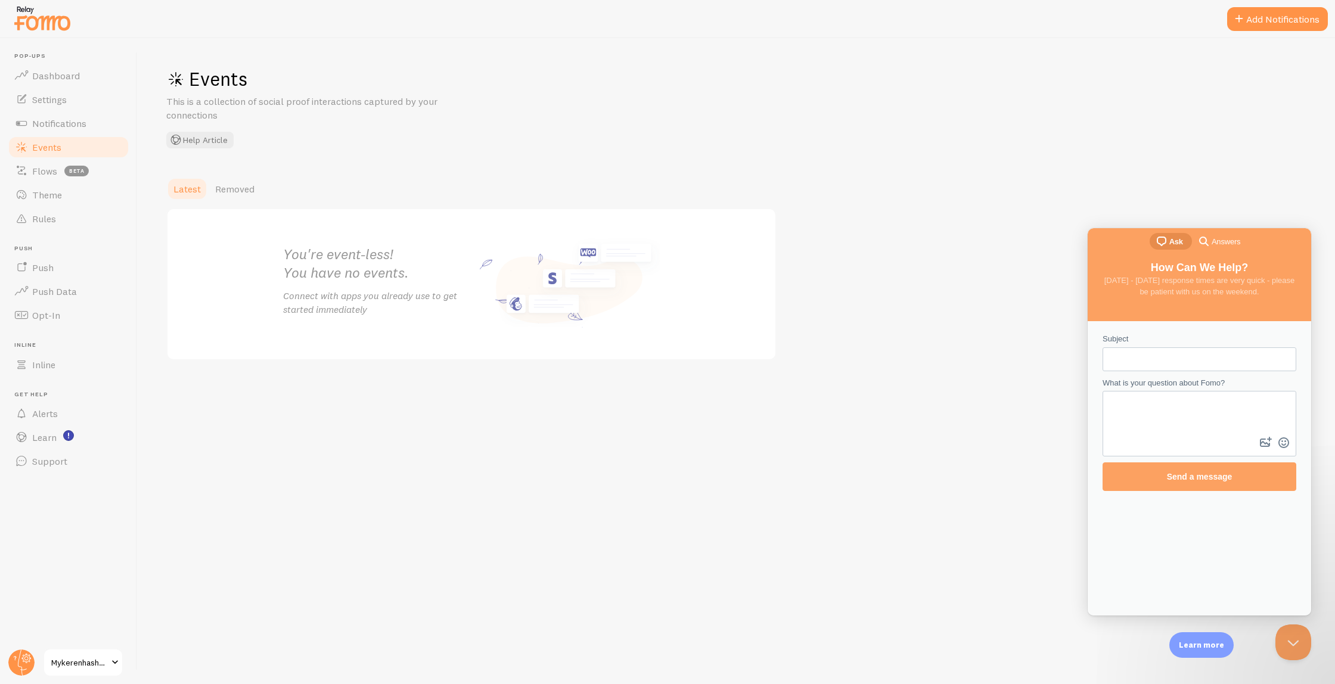
click at [1197, 361] on input "Subject" at bounding box center [1199, 359] width 175 height 21
type input "Webhook"
click at [1130, 409] on textarea "What is your question about Fomo?" at bounding box center [1199, 413] width 191 height 42
click at [74, 95] on link "Settings" at bounding box center [68, 100] width 123 height 24
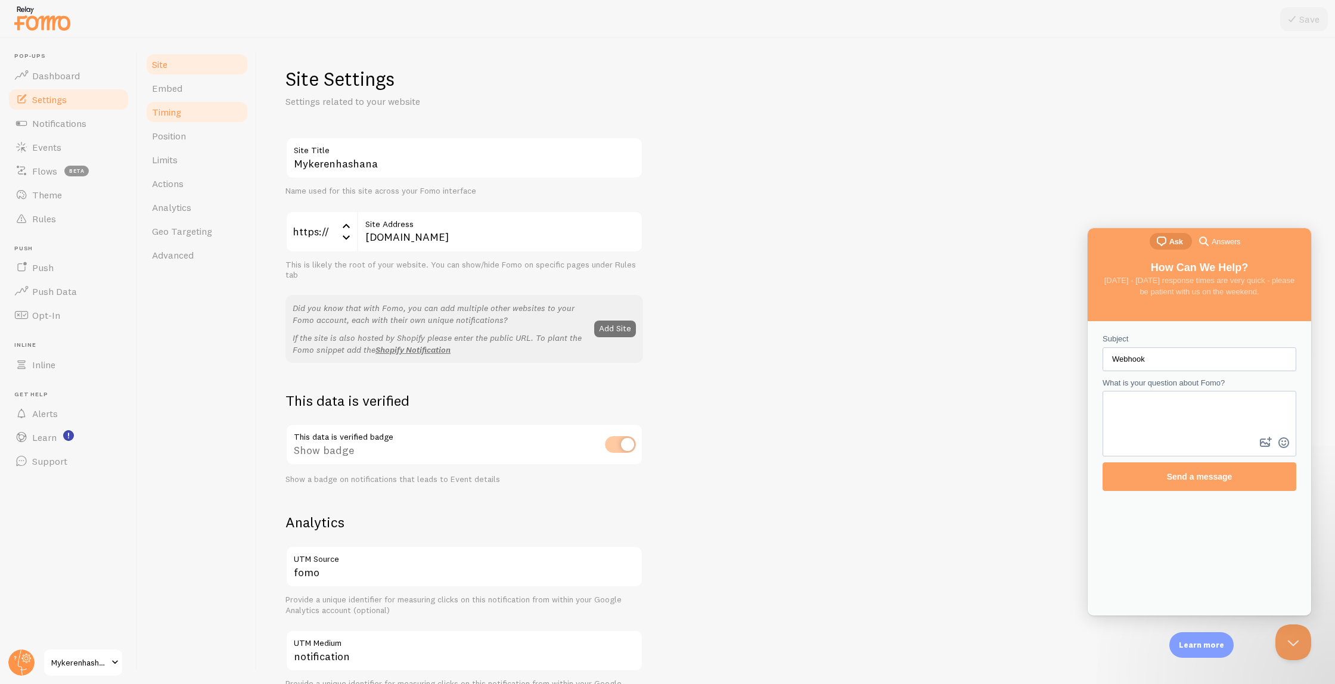
click at [179, 112] on span "Timing" at bounding box center [166, 112] width 29 height 12
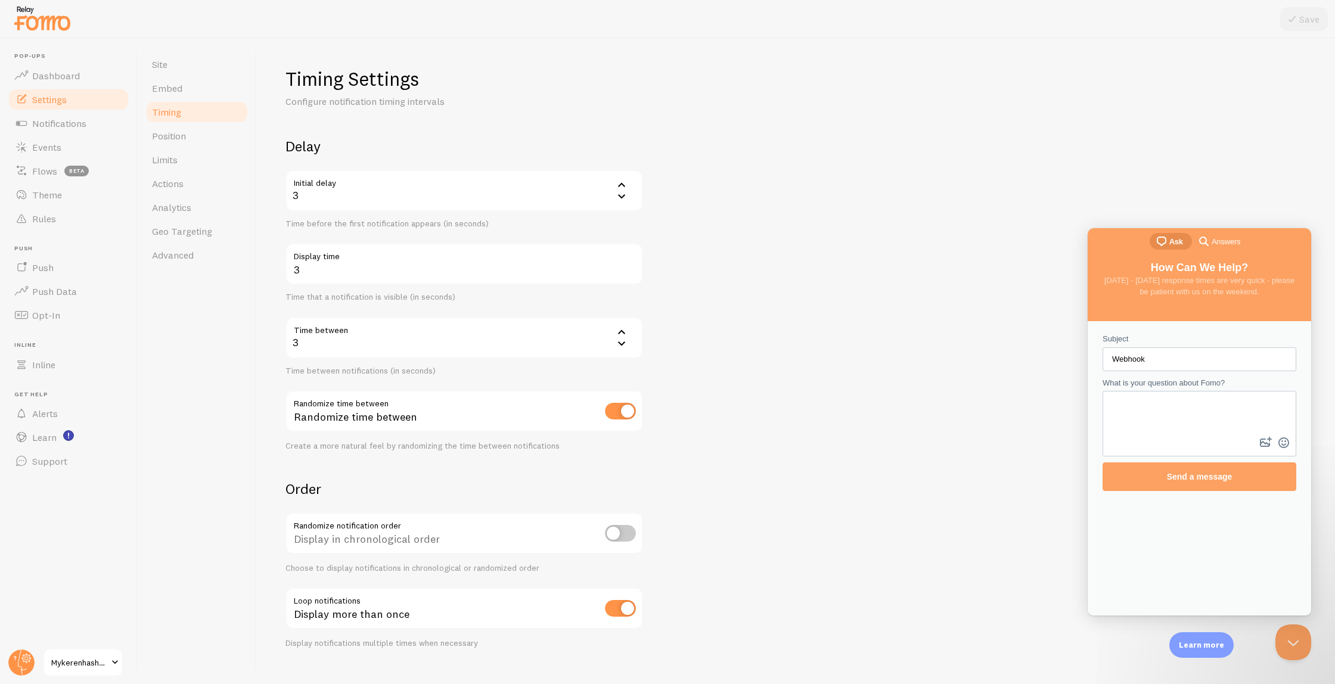
click at [314, 194] on div "3" at bounding box center [464, 191] width 358 height 42
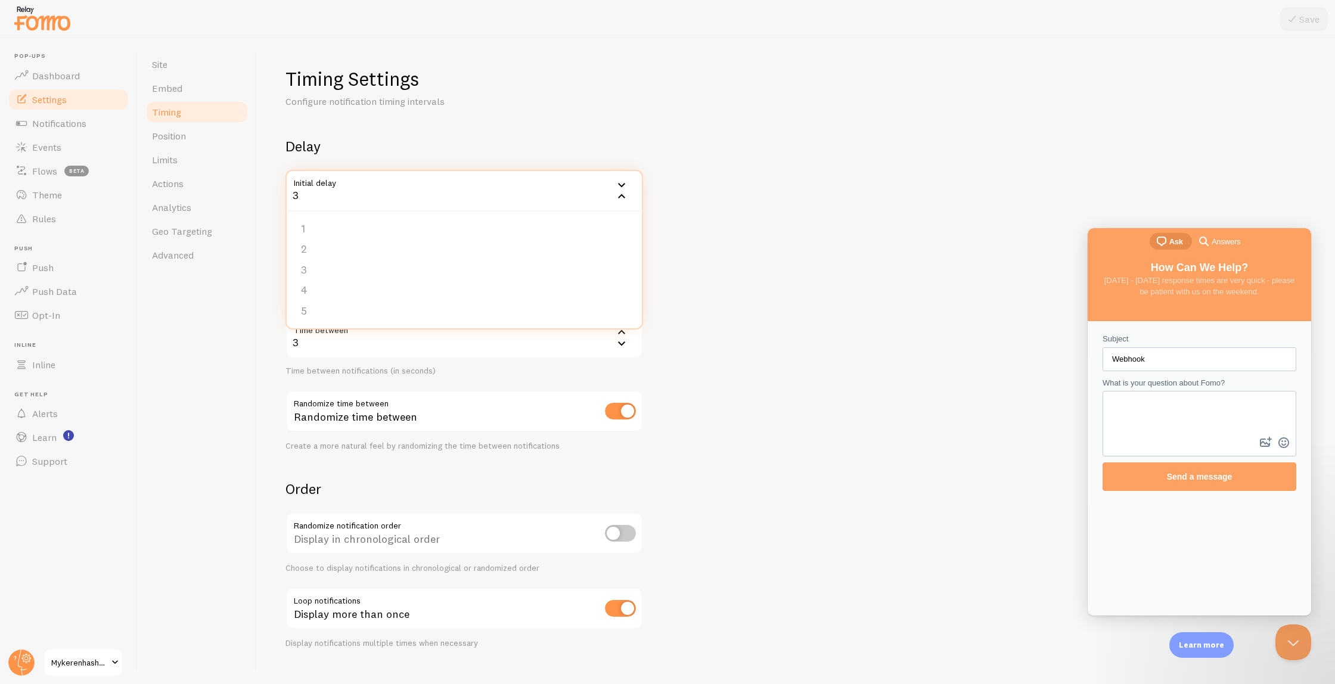
click at [255, 296] on div "Site Embed Timing Position Limits Actions Analytics Geo Targeting Advanced" at bounding box center [197, 361] width 119 height 646
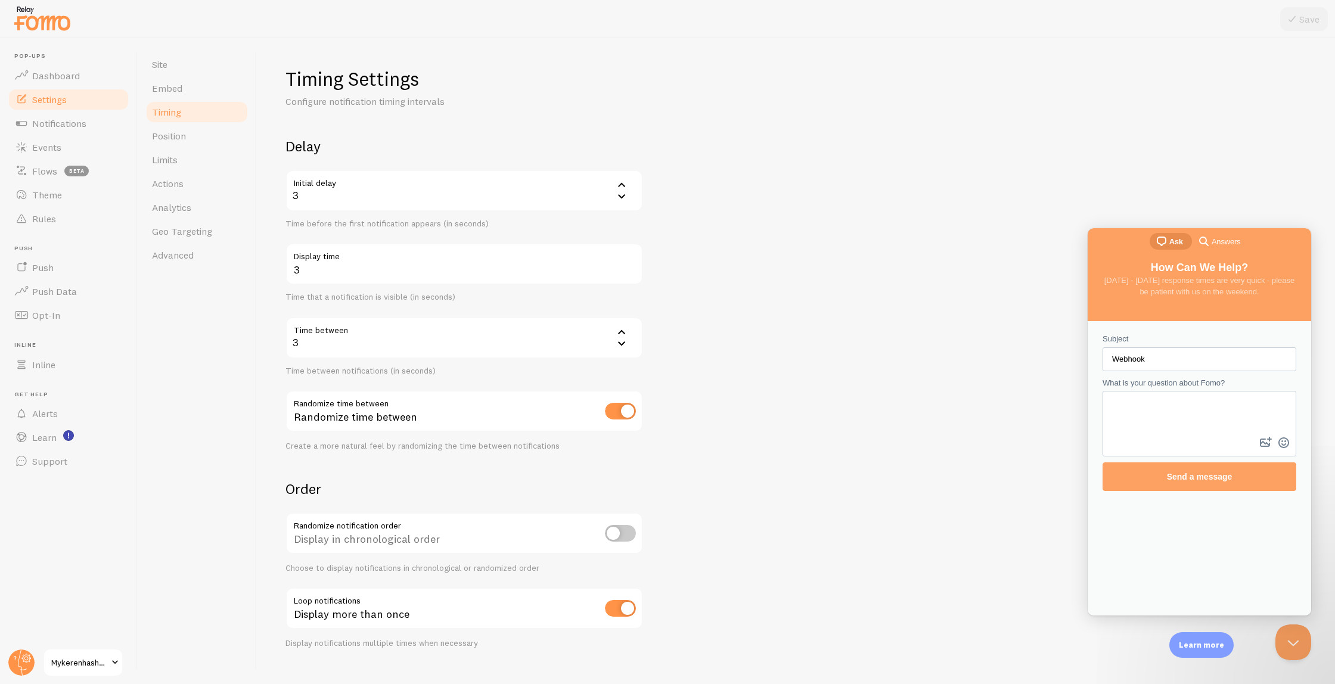
scroll to position [21, 0]
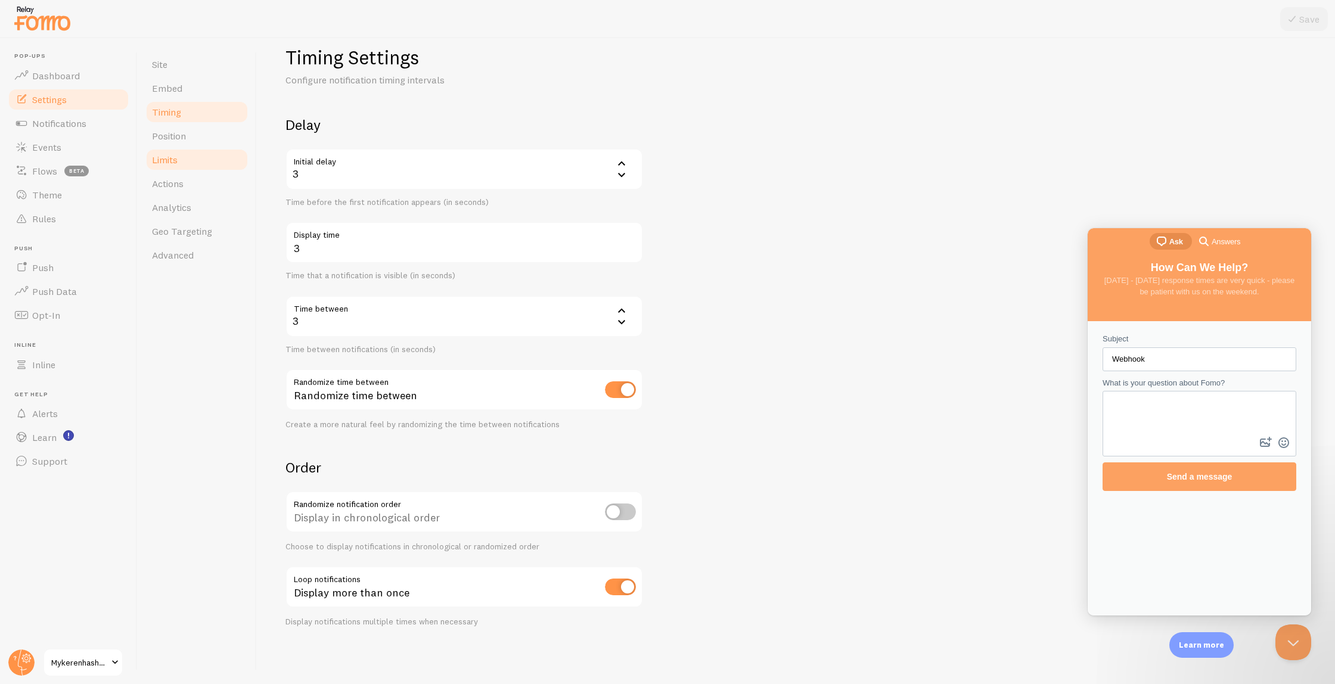
click at [204, 160] on link "Limits" at bounding box center [197, 160] width 104 height 24
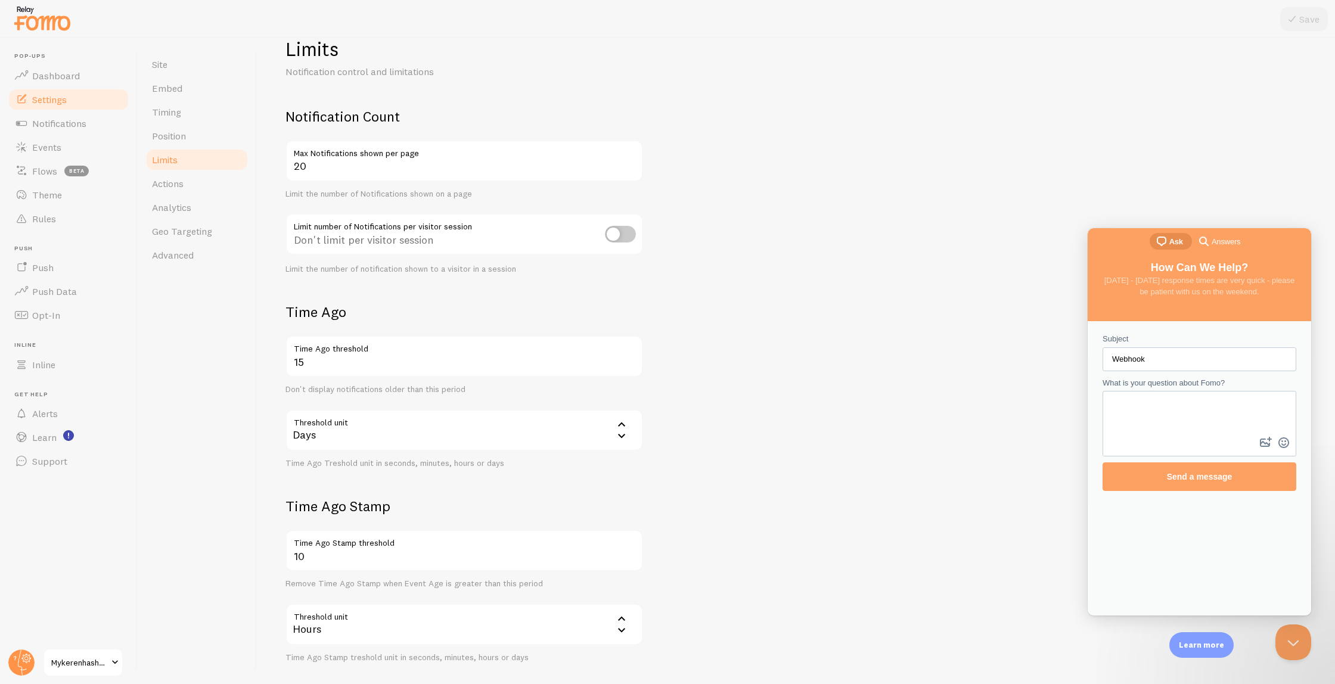
scroll to position [88, 0]
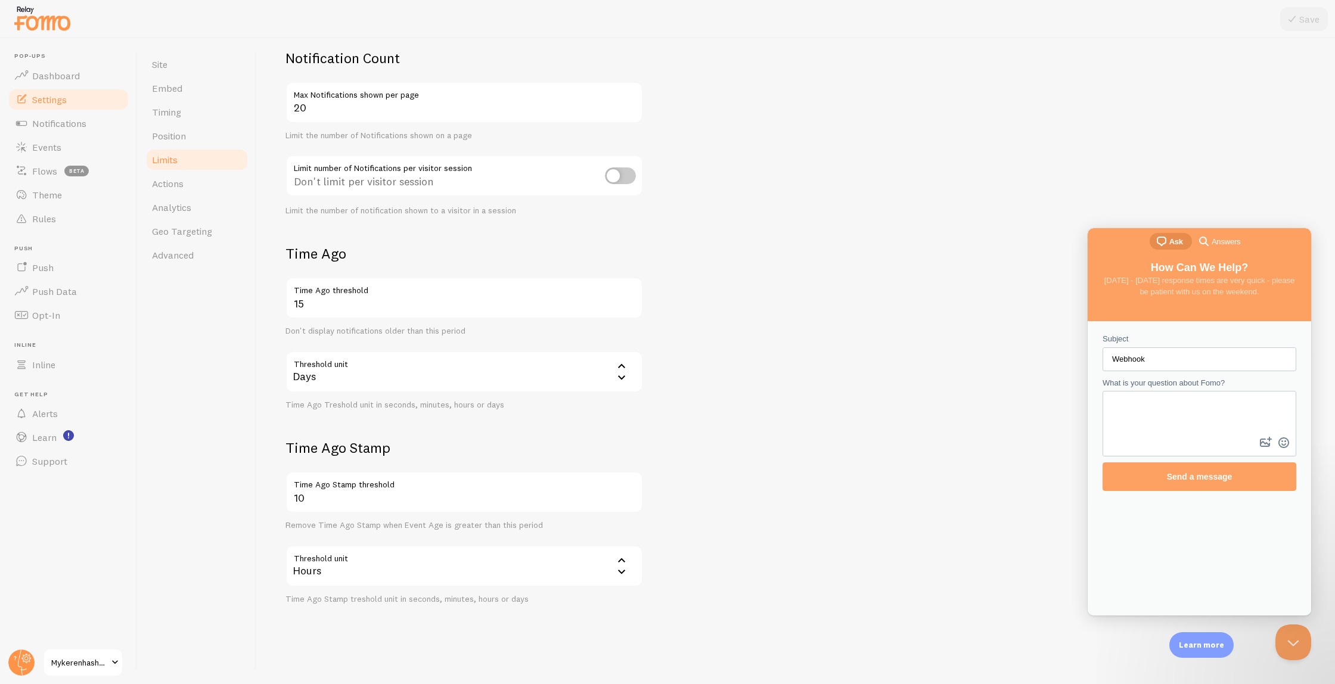
click at [353, 563] on div "Hours" at bounding box center [464, 566] width 358 height 42
click at [838, 483] on form "Notification Count 20 Max Notifications shown per page Limit the number of Noti…" at bounding box center [795, 326] width 1021 height 555
drag, startPoint x: 302, startPoint y: 529, endPoint x: 385, endPoint y: 527, distance: 83.5
click at [385, 527] on div "Remove Time Ago Stamp when Event Age is greater than this period" at bounding box center [464, 525] width 358 height 11
click at [197, 416] on div "Site Embed Timing Position Limits Actions Analytics Geo Targeting Advanced" at bounding box center [197, 361] width 119 height 646
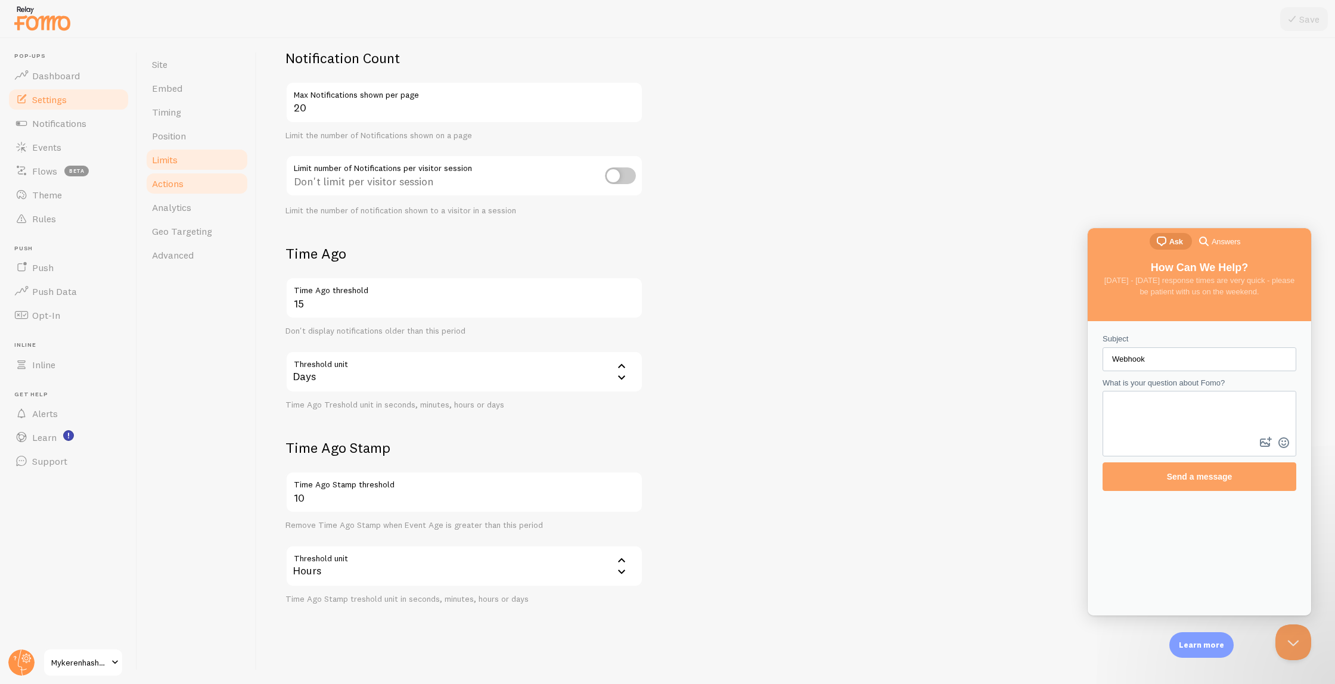
click at [190, 181] on link "Actions" at bounding box center [197, 184] width 104 height 24
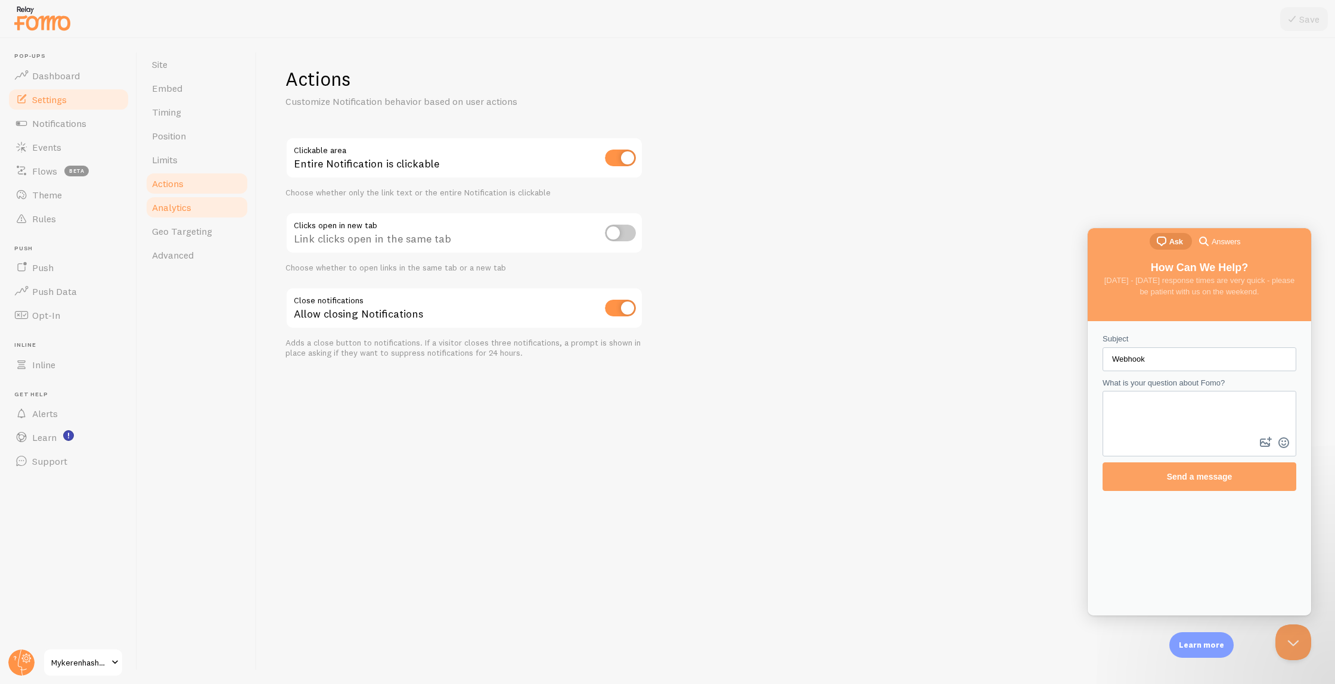
click at [193, 201] on link "Analytics" at bounding box center [197, 207] width 104 height 24
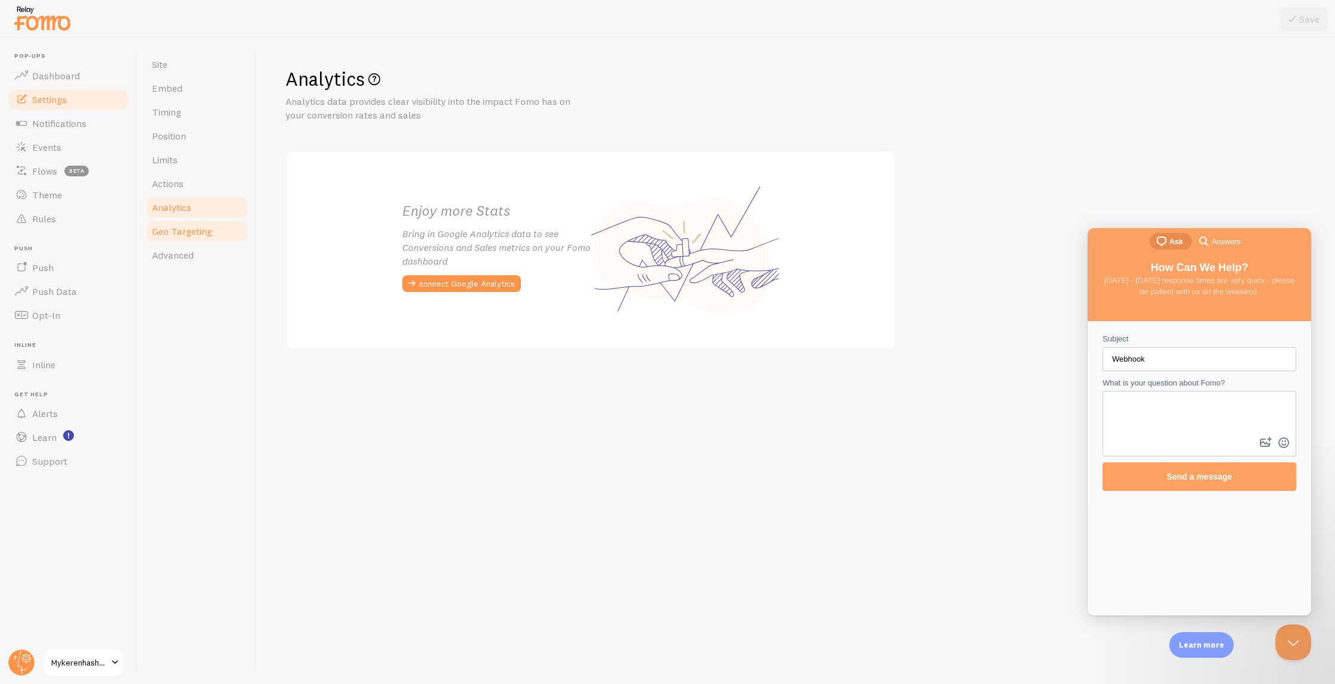
click at [197, 236] on span "Geo Targeting" at bounding box center [182, 231] width 60 height 12
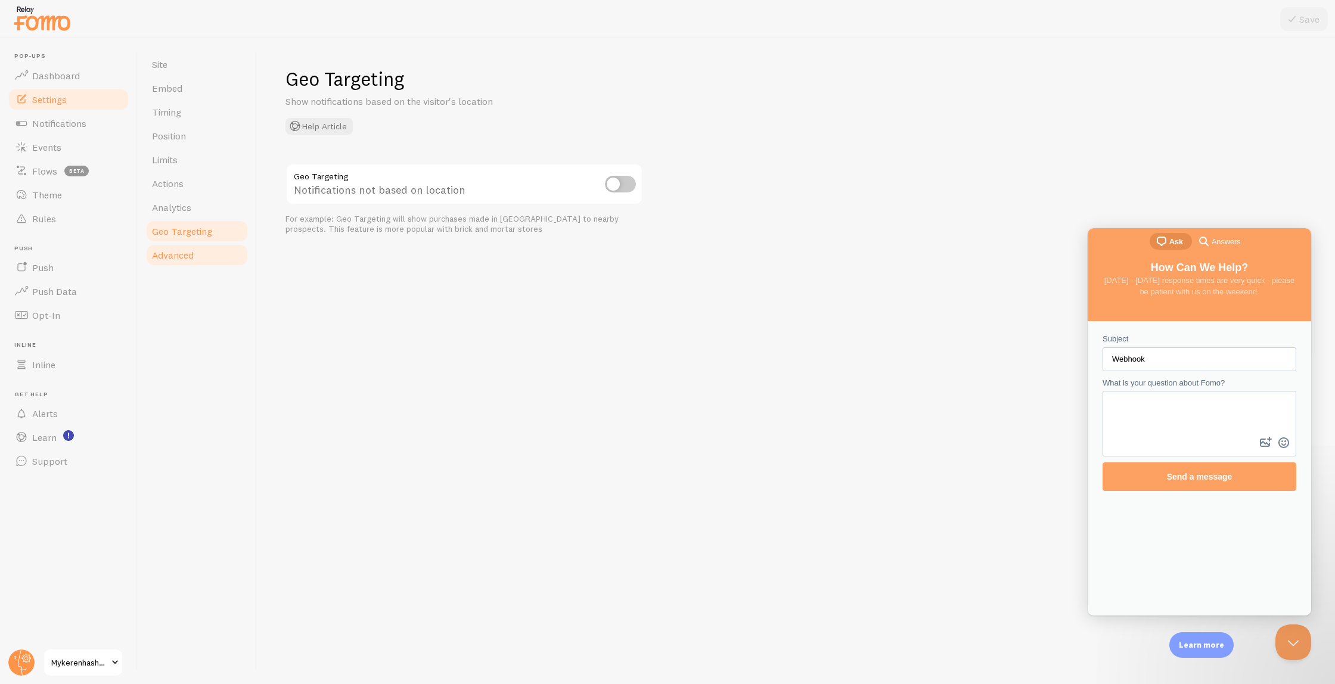
click at [197, 262] on link "Advanced" at bounding box center [197, 255] width 104 height 24
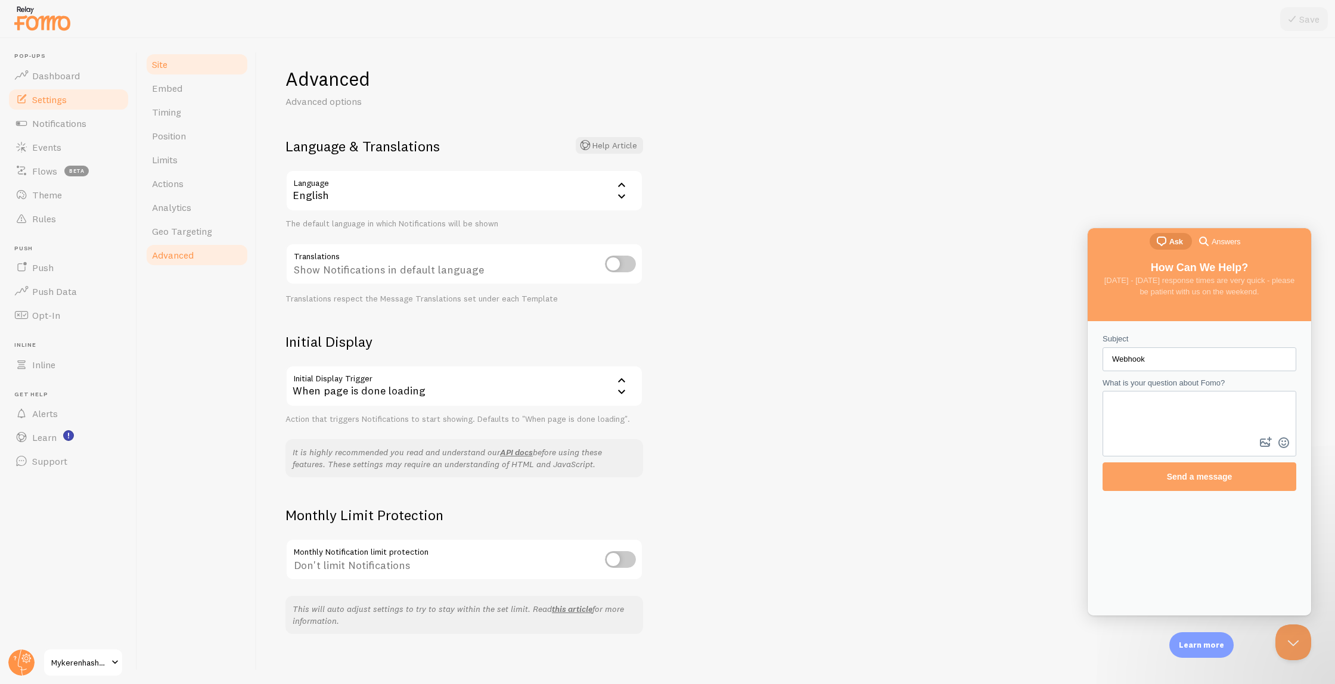
click at [181, 64] on link "Site" at bounding box center [197, 64] width 104 height 24
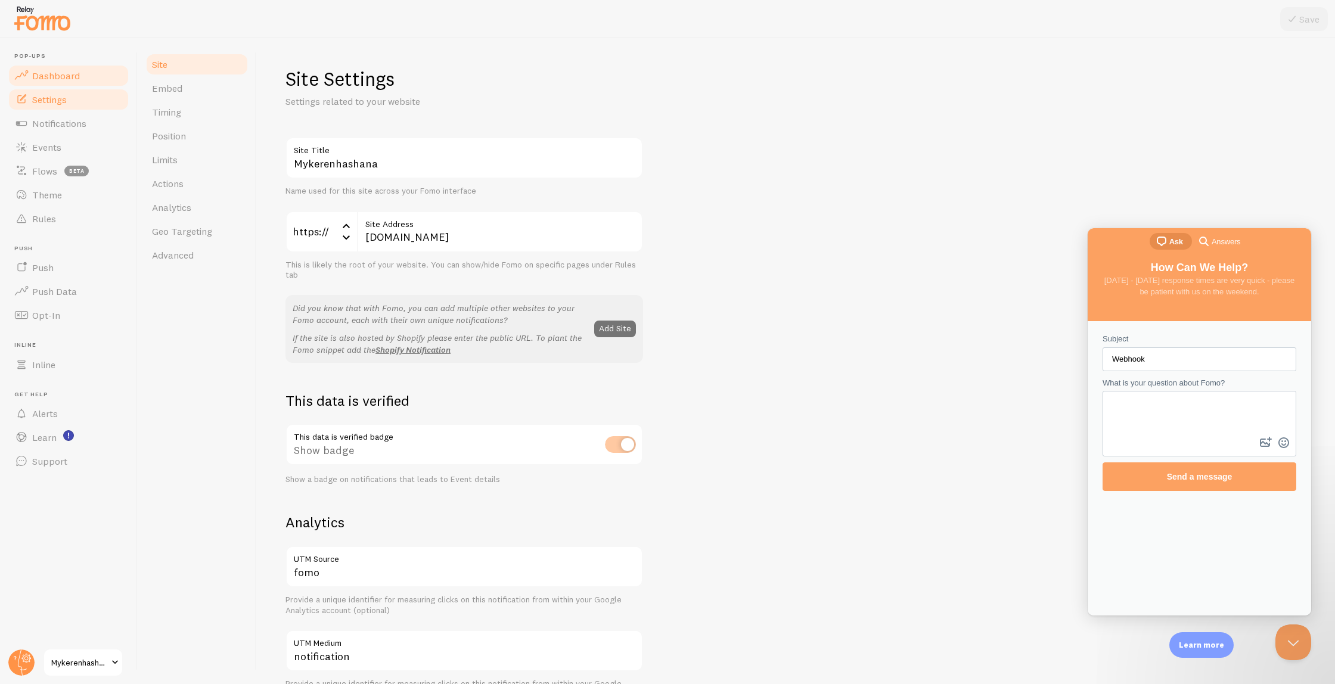
click at [63, 76] on span "Dashboard" at bounding box center [56, 76] width 48 height 12
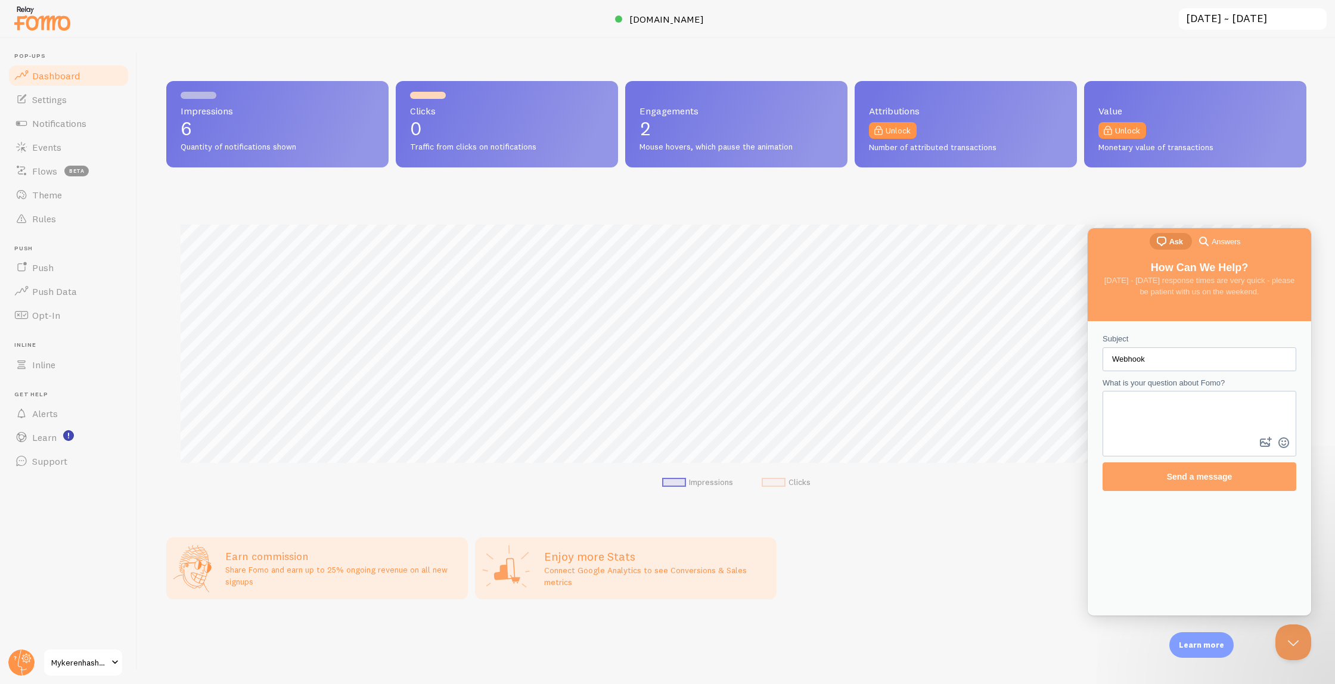
scroll to position [313, 1140]
click at [66, 104] on span "Settings" at bounding box center [49, 100] width 35 height 12
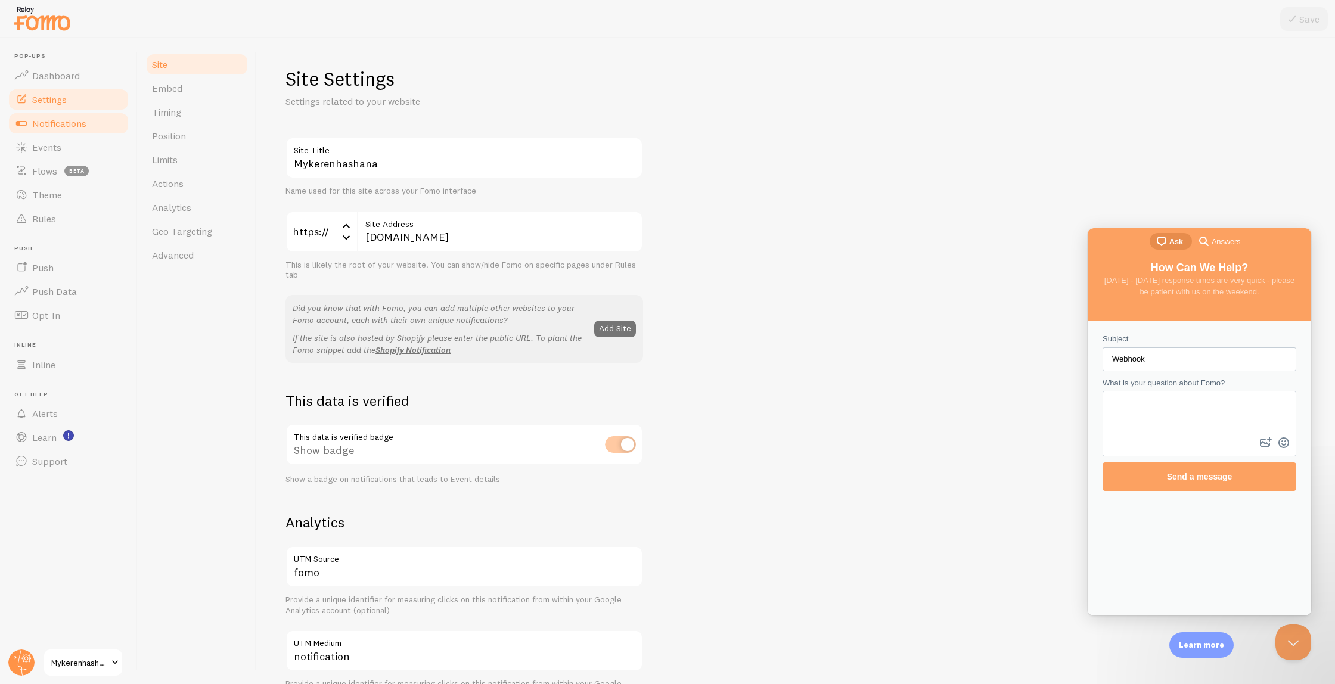
click at [57, 123] on span "Notifications" at bounding box center [59, 123] width 54 height 12
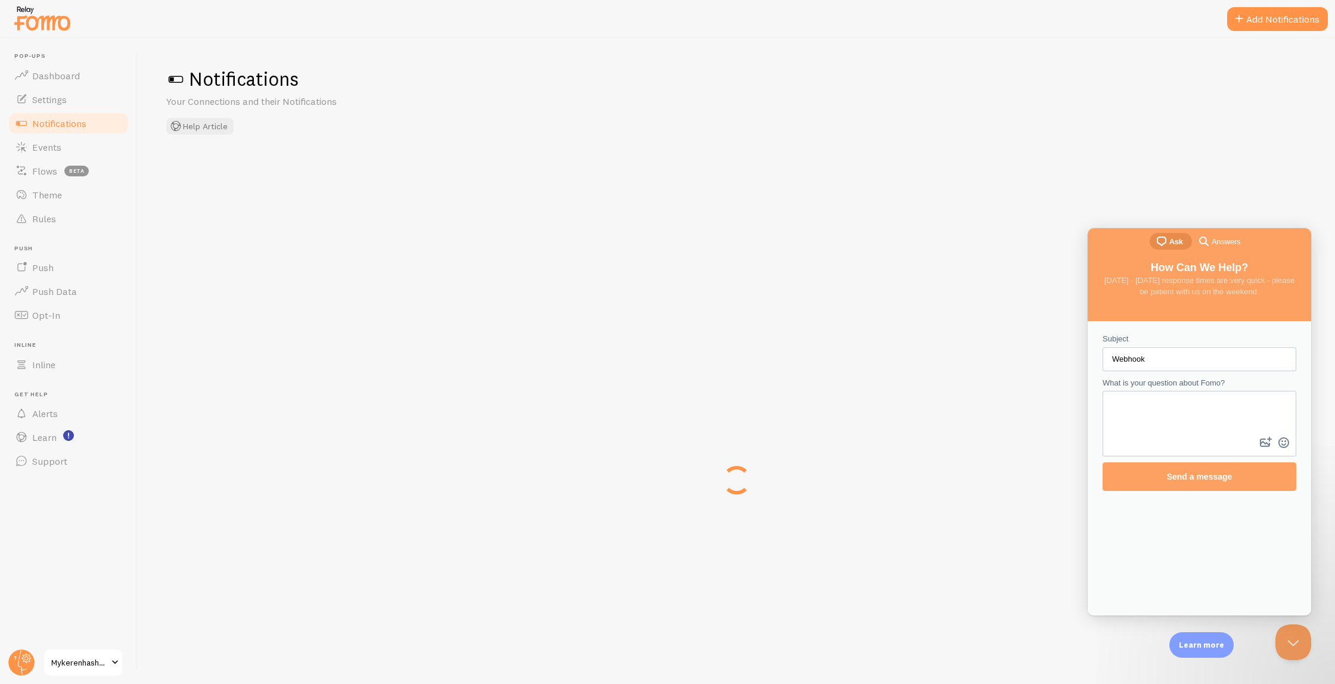
click at [57, 123] on span "Notifications" at bounding box center [59, 123] width 54 height 12
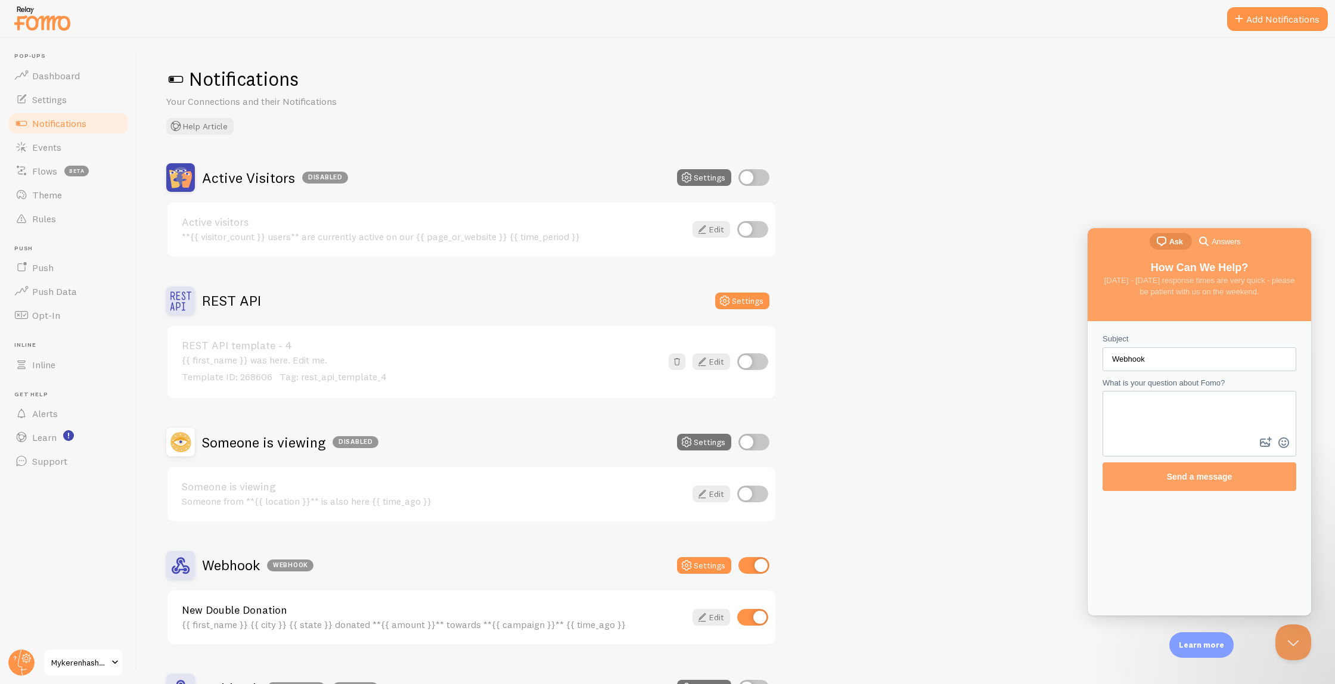
scroll to position [142, 0]
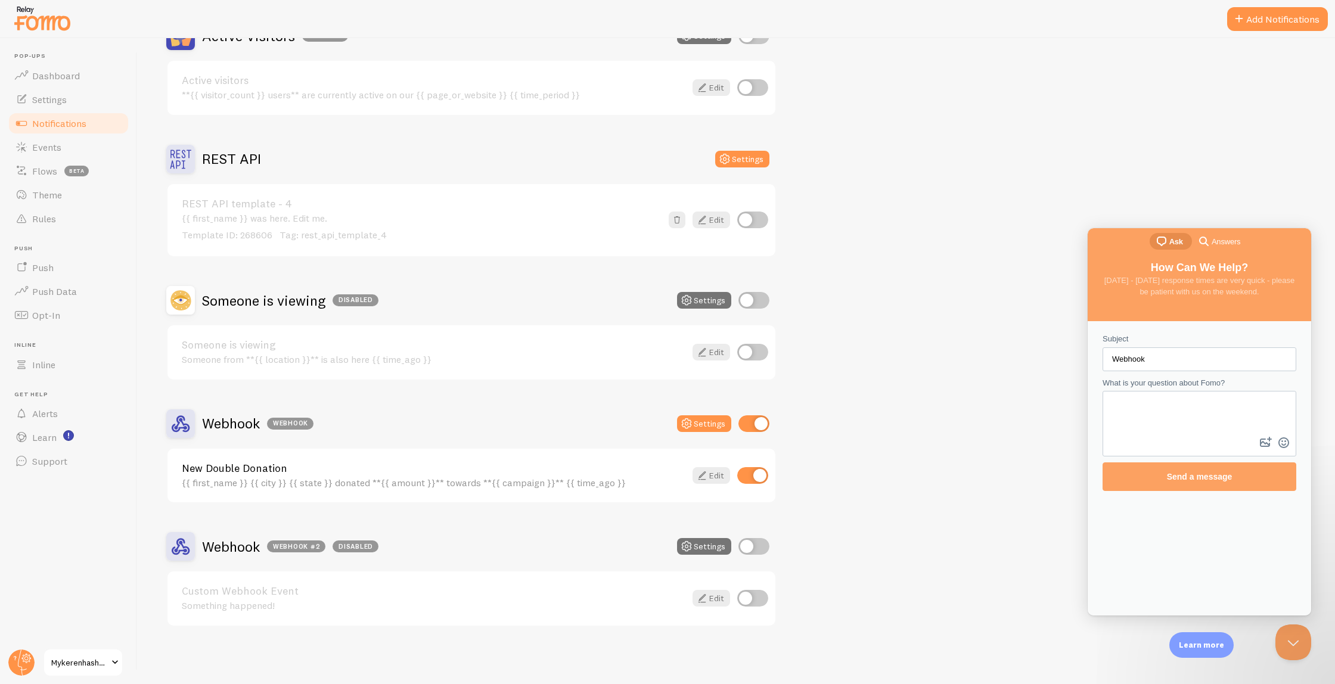
click at [308, 471] on link "New Double Donation" at bounding box center [434, 468] width 504 height 11
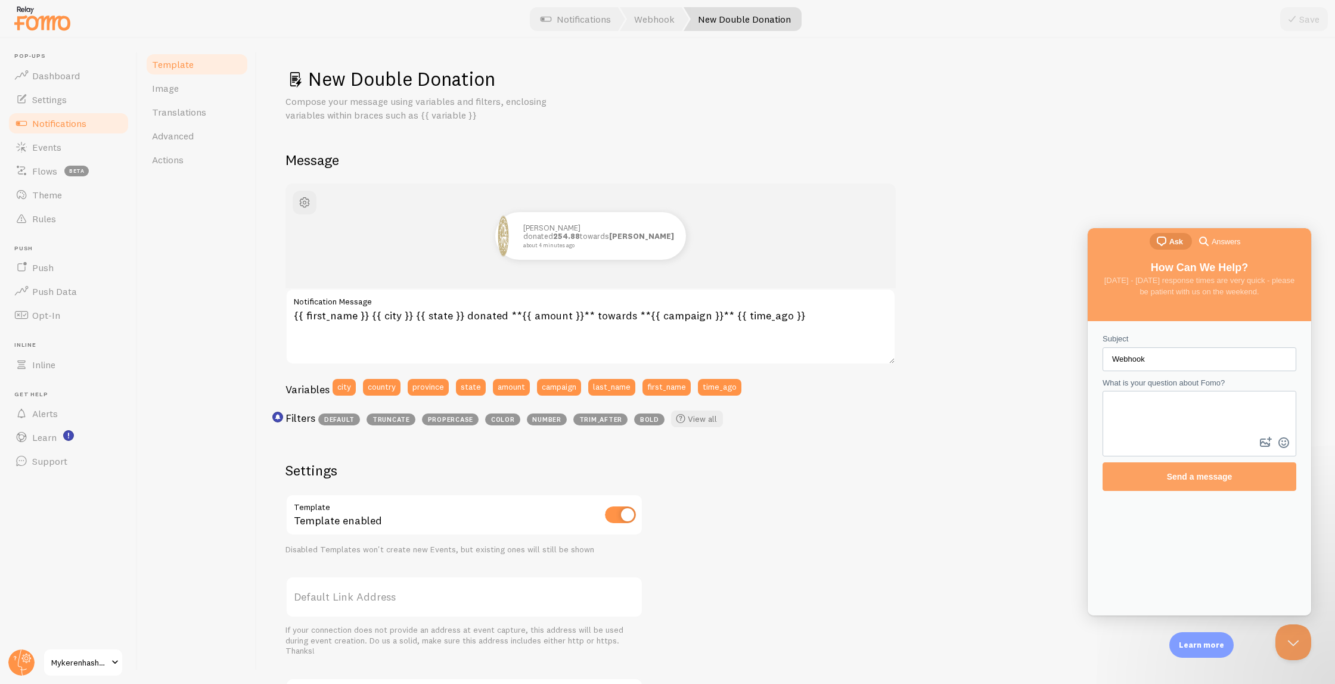
click at [1165, 434] on div "Contact form" at bounding box center [1200, 424] width 194 height 66
click at [1166, 428] on textarea "What is your question about Fomo?" at bounding box center [1199, 413] width 191 height 42
paste textarea "https://fomo.com/app#/notifications/templates/267632/"
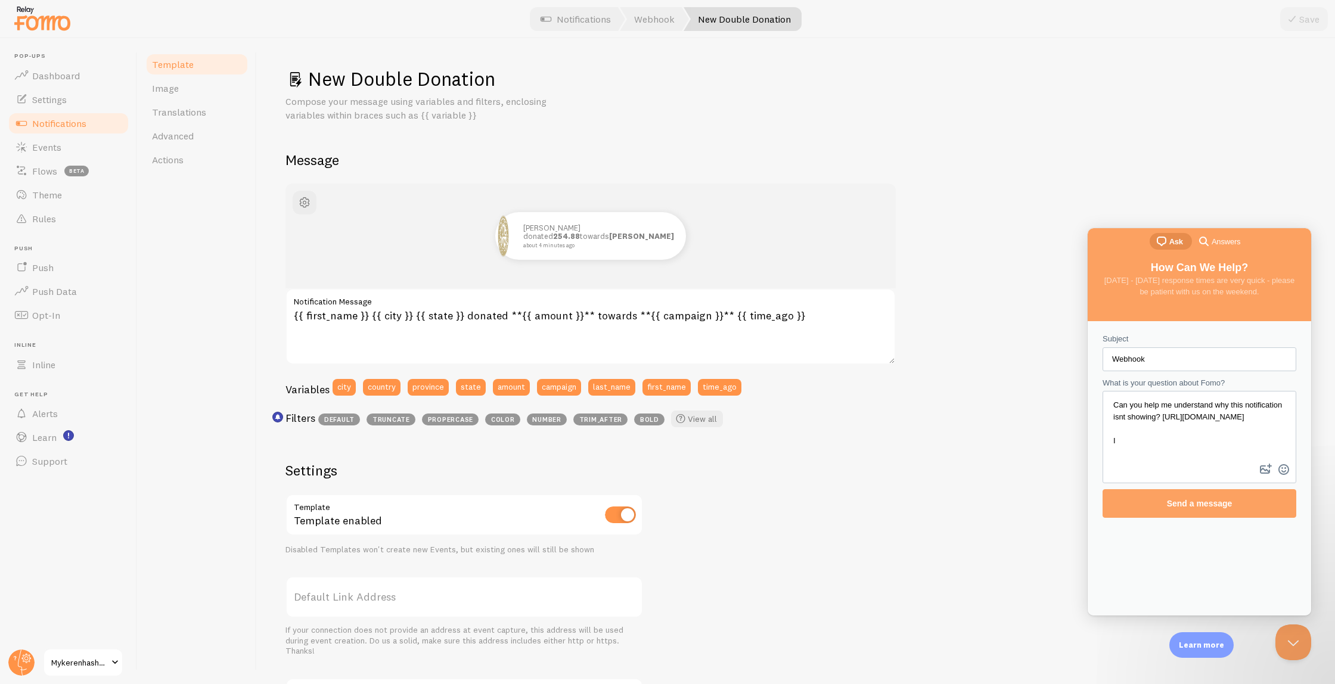
scroll to position [8, 0]
type textarea "Can you help me understand why this notification isnt showing? https://fomo.com…"
click at [514, 315] on textarea "{{ first_name }} {{ city }} {{ state }} donated **{{ amount }}** towards **{{ c…" at bounding box center [590, 326] width 610 height 76
click at [940, 160] on h2 "Message" at bounding box center [795, 160] width 1021 height 18
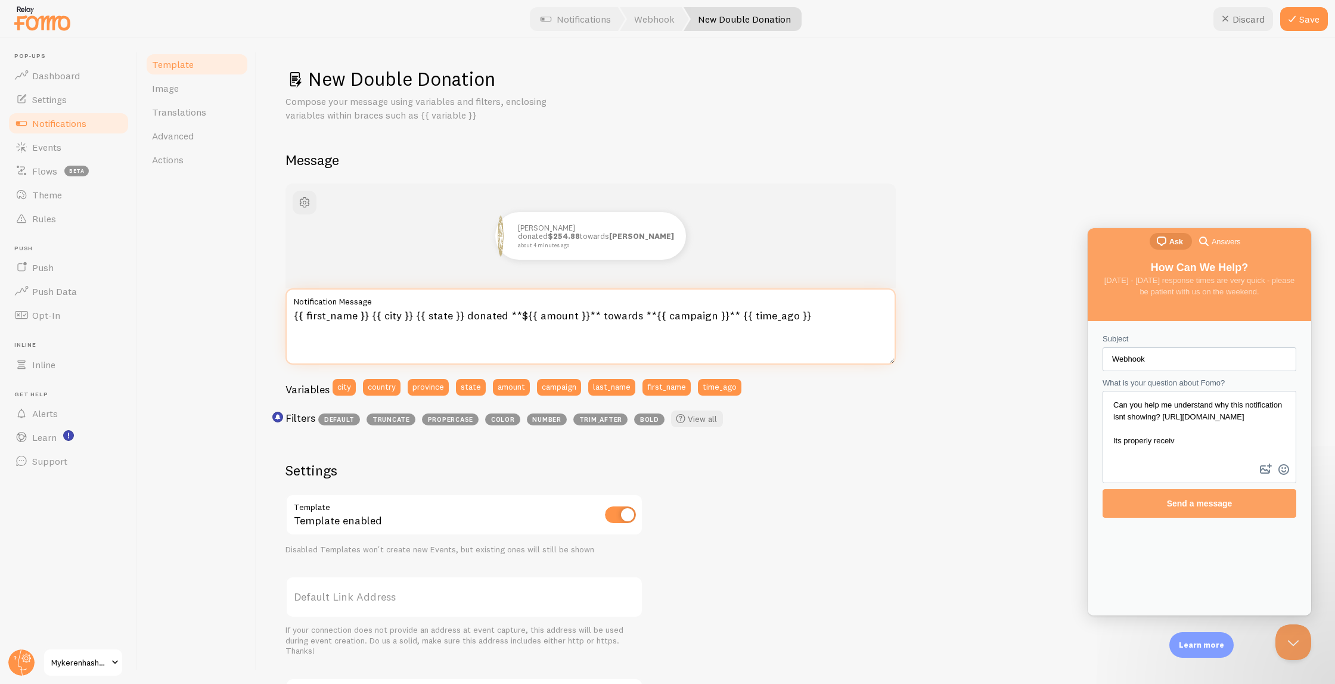
click at [522, 315] on textarea "{{ first_name }} {{ city }} {{ state }} donated **${{ amount }}** towards **{{ …" at bounding box center [590, 326] width 610 height 76
type textarea "{{ first_name }} {{ city }} {{ state }} donated **{{ amount }}** towards **{{ c…"
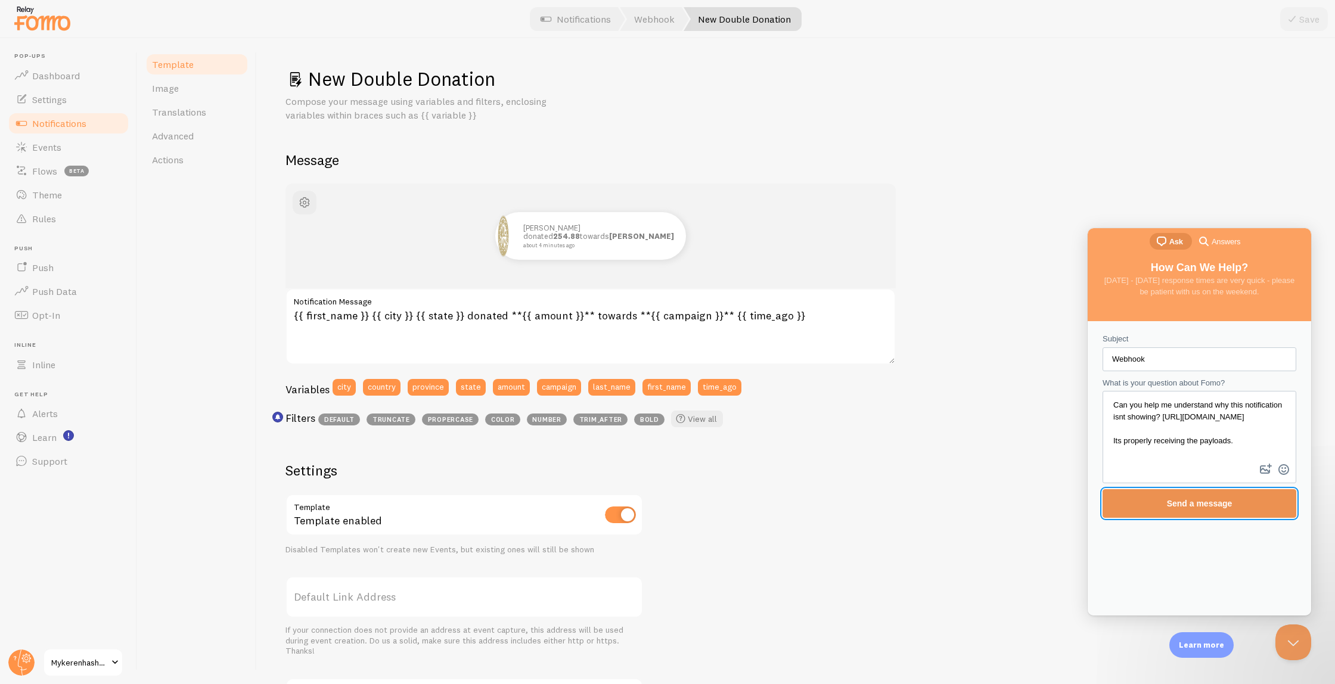
drag, startPoint x: 1242, startPoint y: 498, endPoint x: 1148, endPoint y: 406, distance: 131.1
click at [1148, 407] on form "Subject Webhook What is your question about Fomo? Can you help me understand wh…" at bounding box center [1200, 425] width 194 height 185
click at [1166, 411] on textarea "Can you help me understand why this notification isnt showing? https://fomo.com…" at bounding box center [1199, 426] width 191 height 69
type textarea "Can you help me understand why this notification isn't showing? https://fomo.co…"
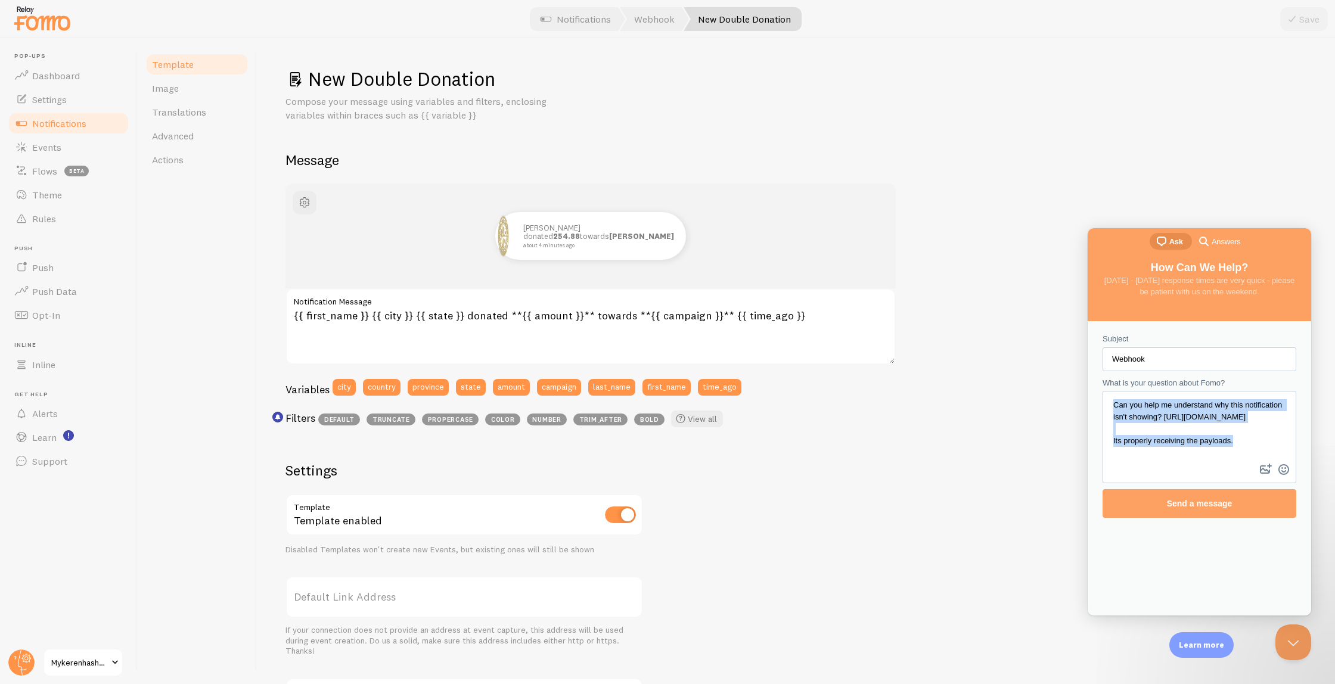
scroll to position [0, 0]
drag, startPoint x: 1246, startPoint y: 462, endPoint x: 1110, endPoint y: 386, distance: 155.0
click at [1110, 386] on div "What is your question about Fomo? Can you help me understand why this notificat…" at bounding box center [1200, 430] width 194 height 107
click at [1157, 447] on textarea "Can you help me understand why this notification isn't showing? https://fomo.co…" at bounding box center [1199, 426] width 191 height 69
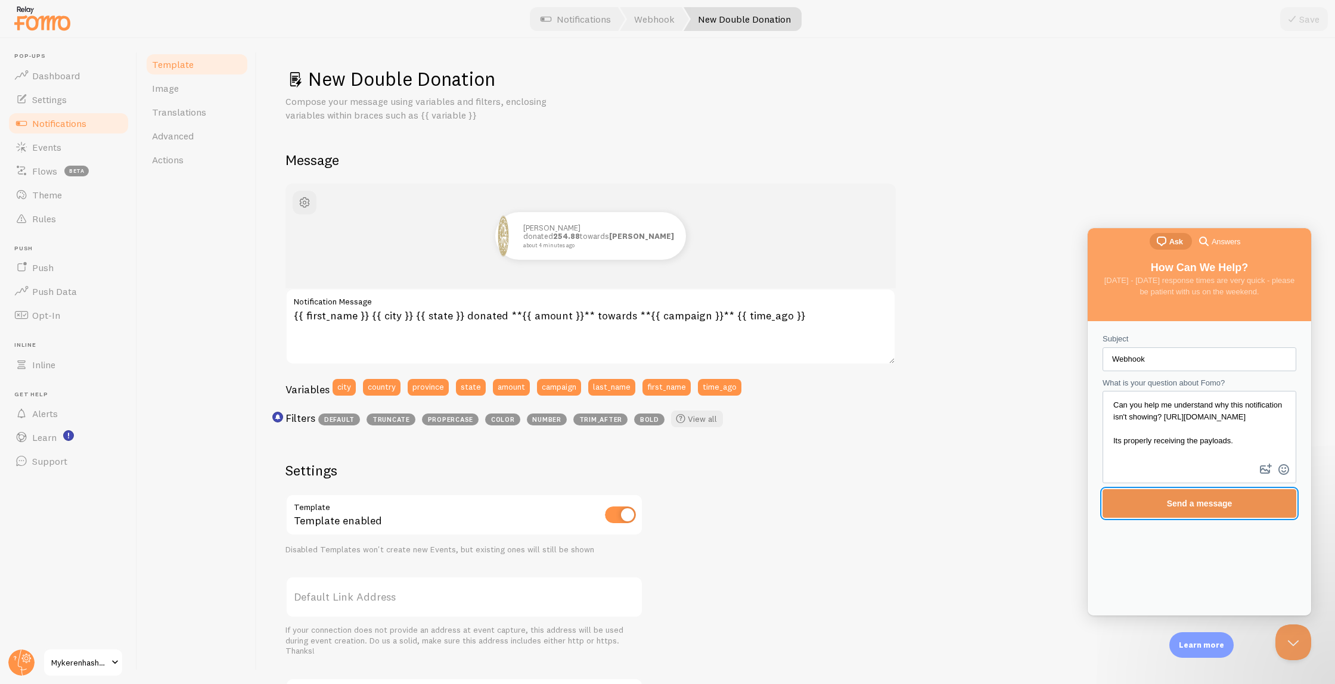
drag, startPoint x: 1185, startPoint y: 501, endPoint x: 1184, endPoint y: 448, distance: 52.5
click at [1184, 448] on form "Subject Webhook What is your question about Fomo? Can you help me understand wh…" at bounding box center [1200, 425] width 194 height 185
click at [1143, 440] on textarea "Can you help me understand why this notification isn't showing? https://fomo.co…" at bounding box center [1199, 426] width 191 height 69
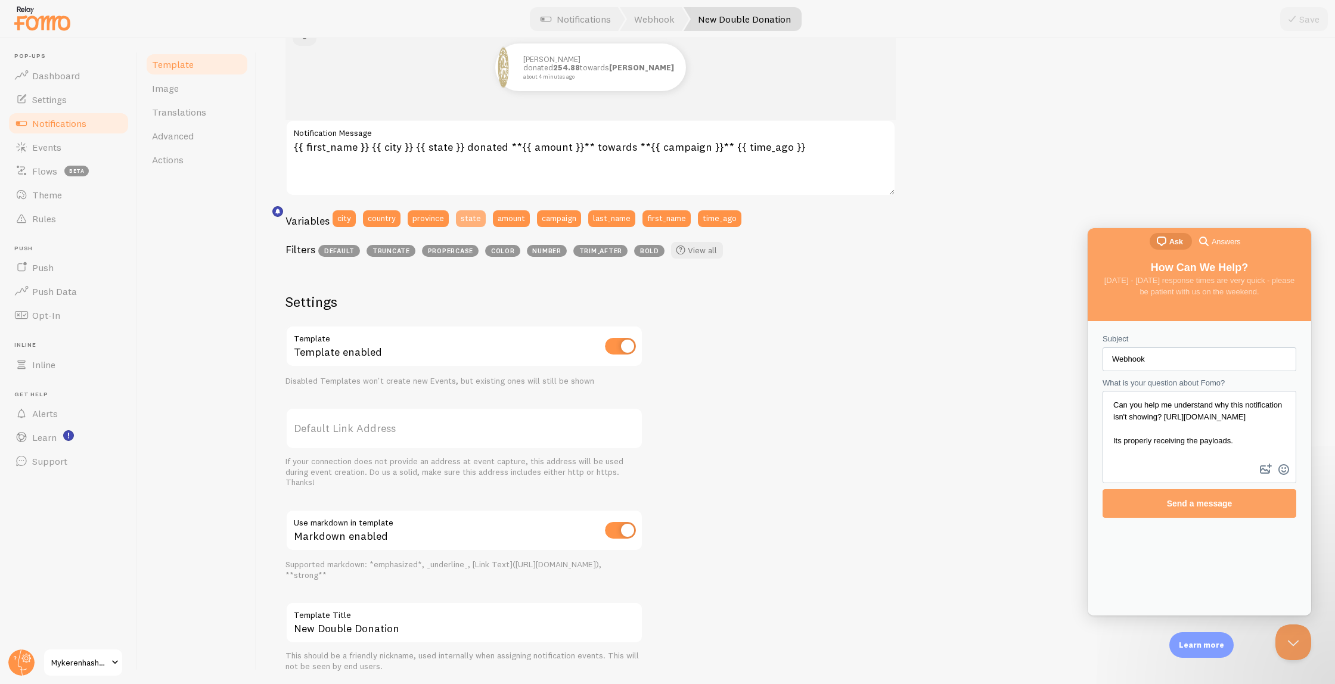
scroll to position [206, 0]
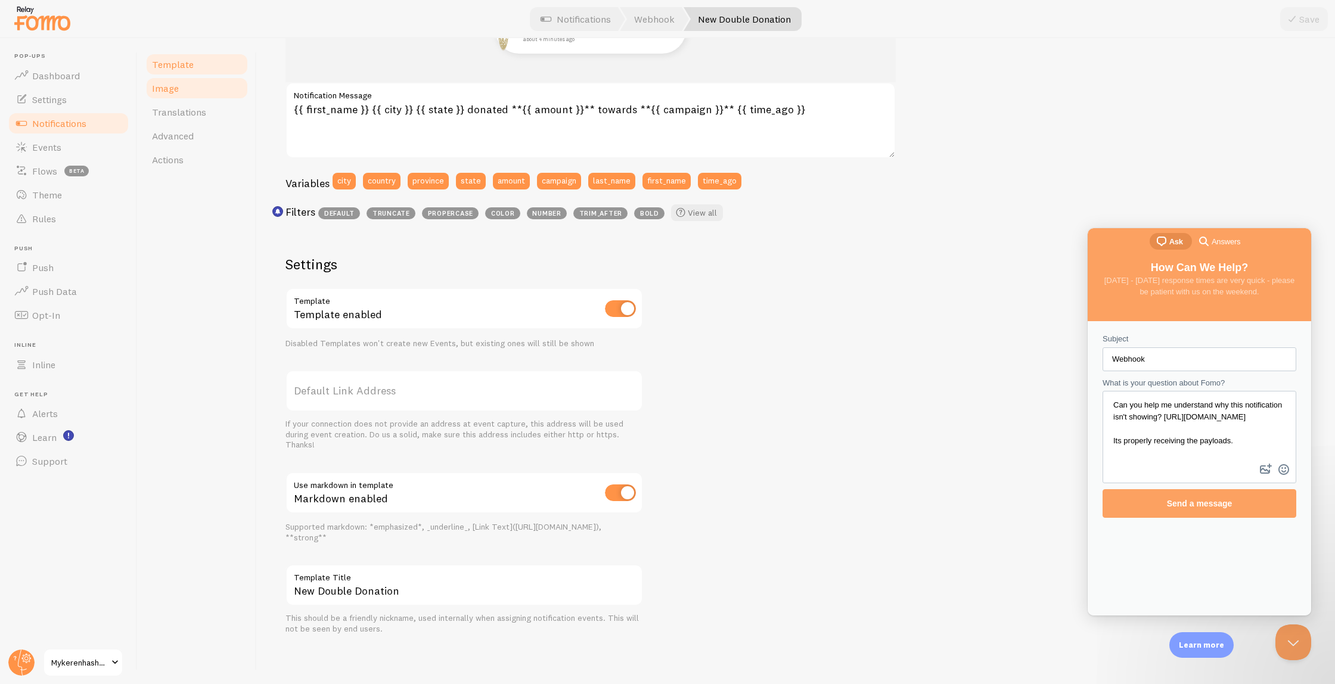
click at [170, 95] on link "Image" at bounding box center [197, 88] width 104 height 24
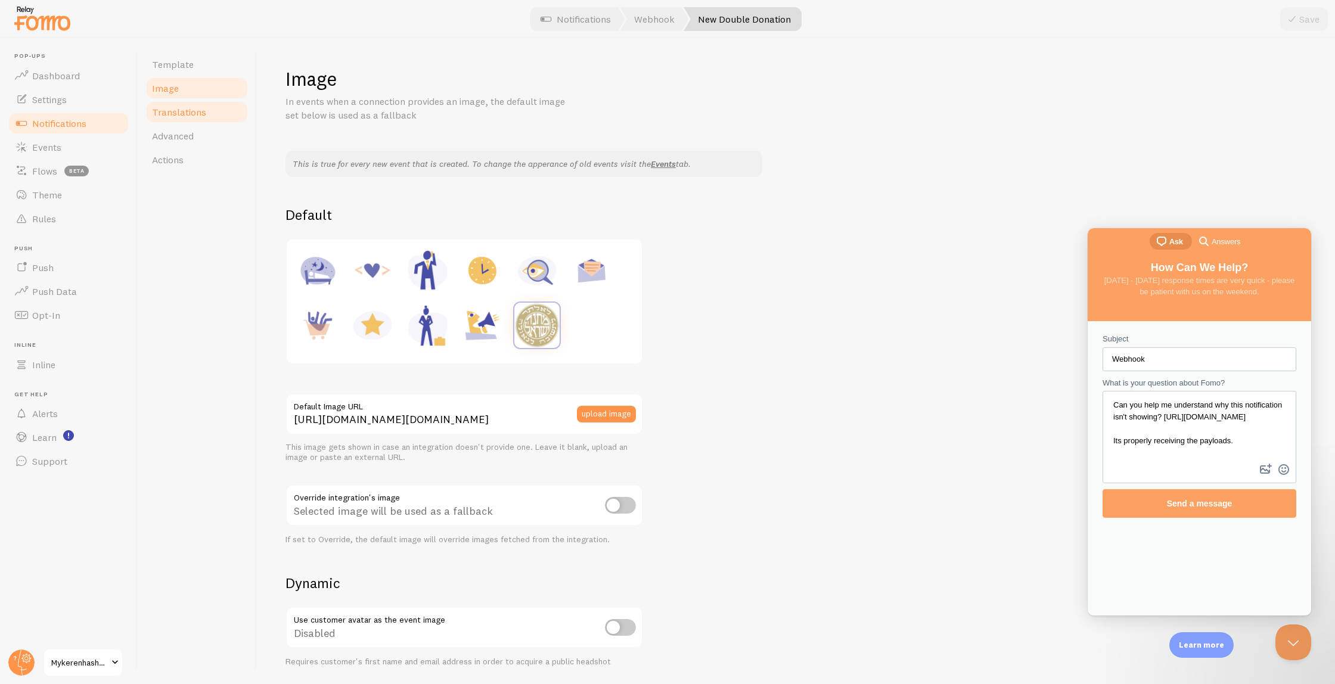
click at [197, 117] on span "Translations" at bounding box center [179, 112] width 54 height 12
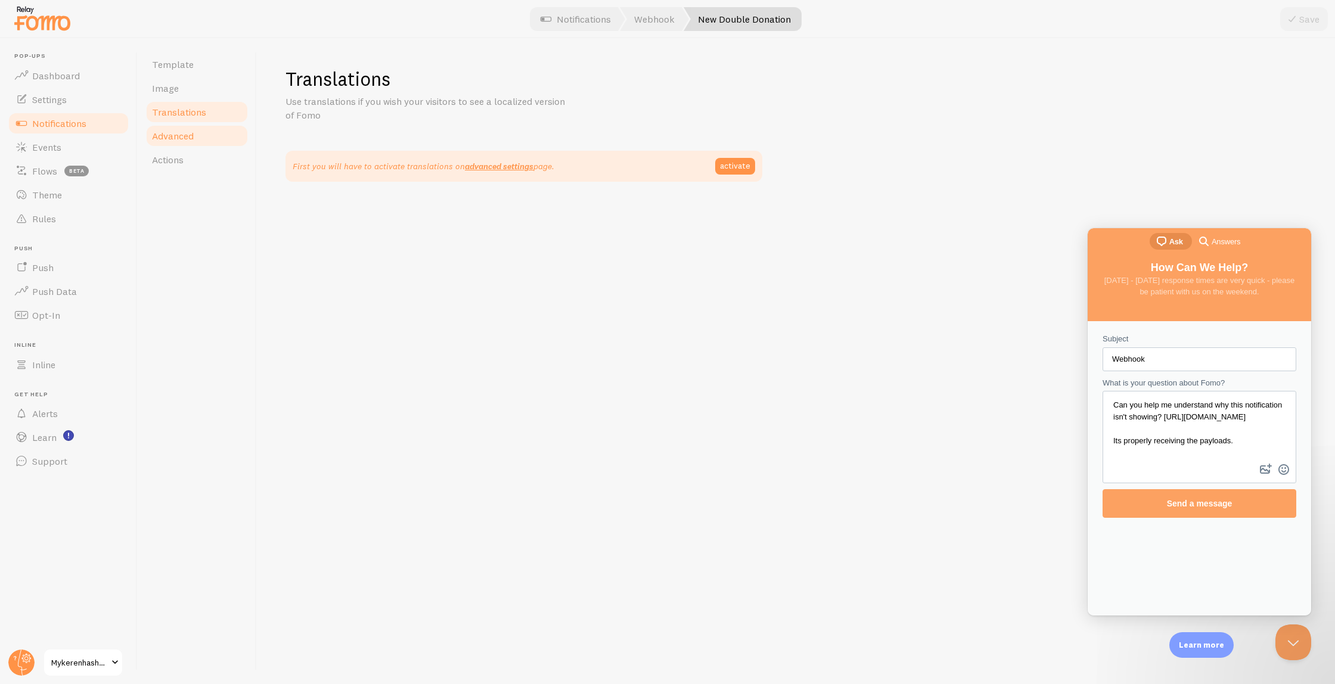
click at [195, 142] on link "Advanced" at bounding box center [197, 136] width 104 height 24
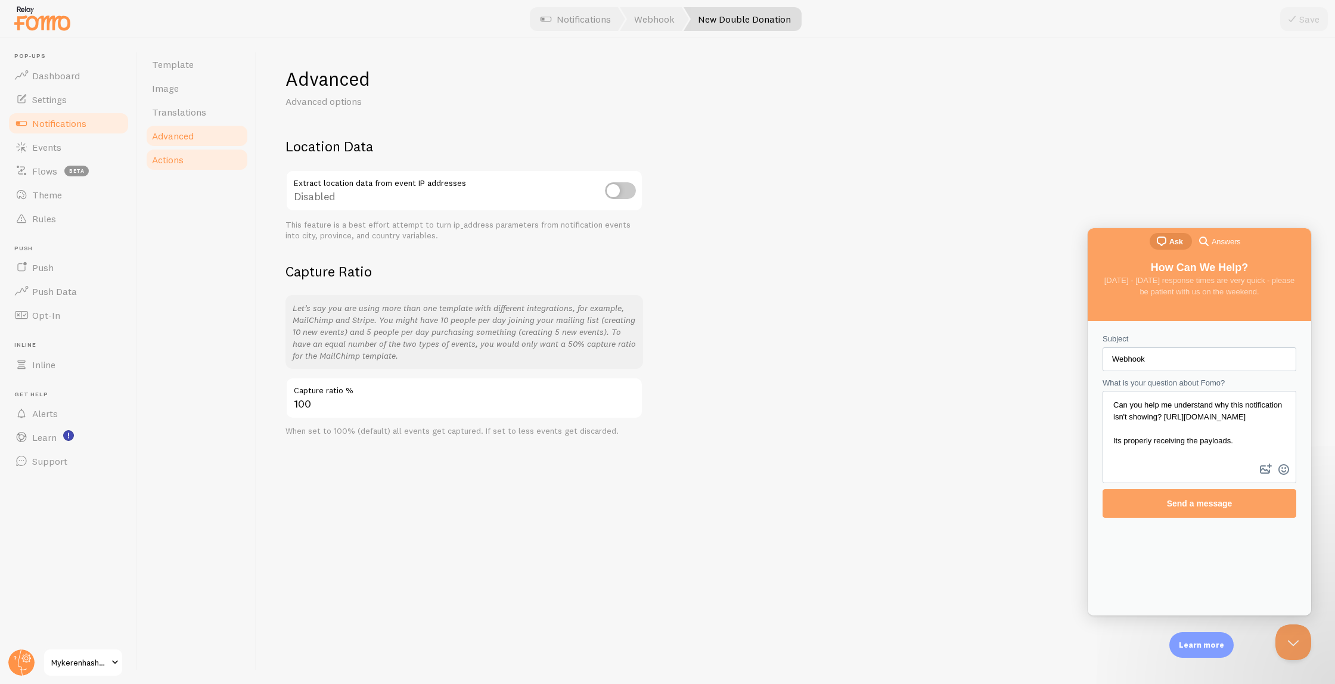
click at [194, 162] on link "Actions" at bounding box center [197, 160] width 104 height 24
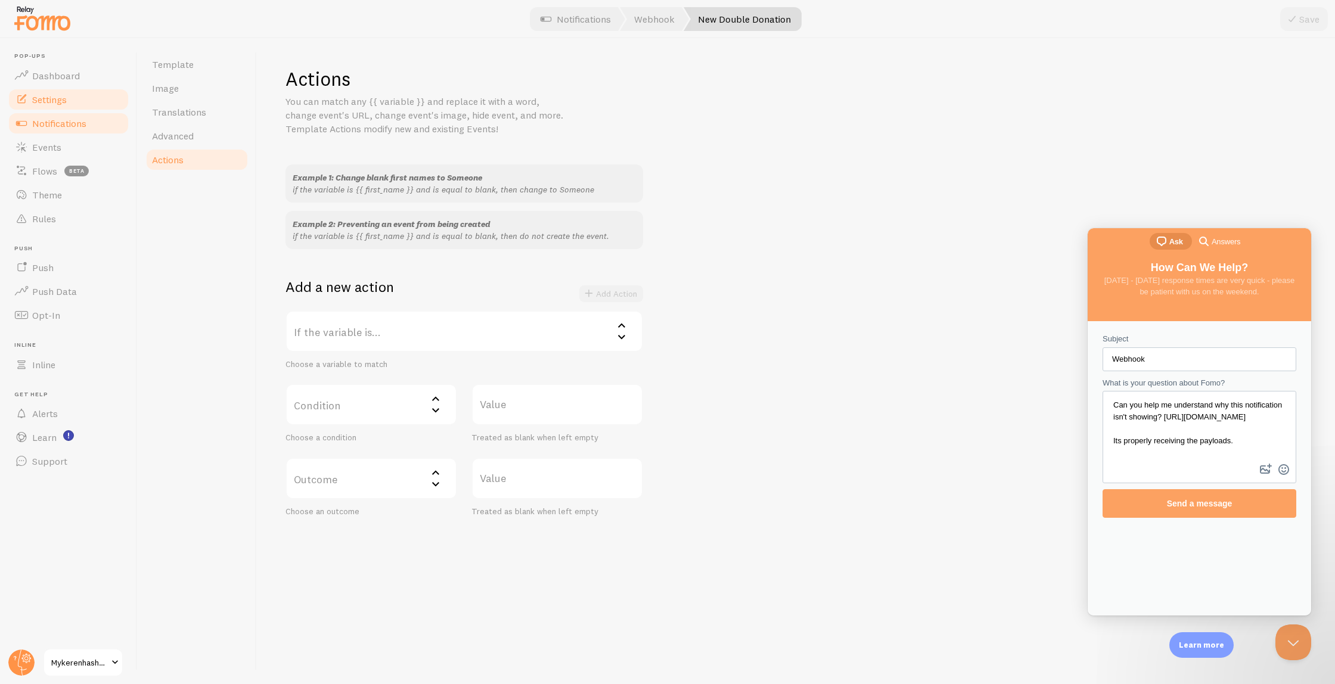
click at [75, 101] on link "Settings" at bounding box center [68, 100] width 123 height 24
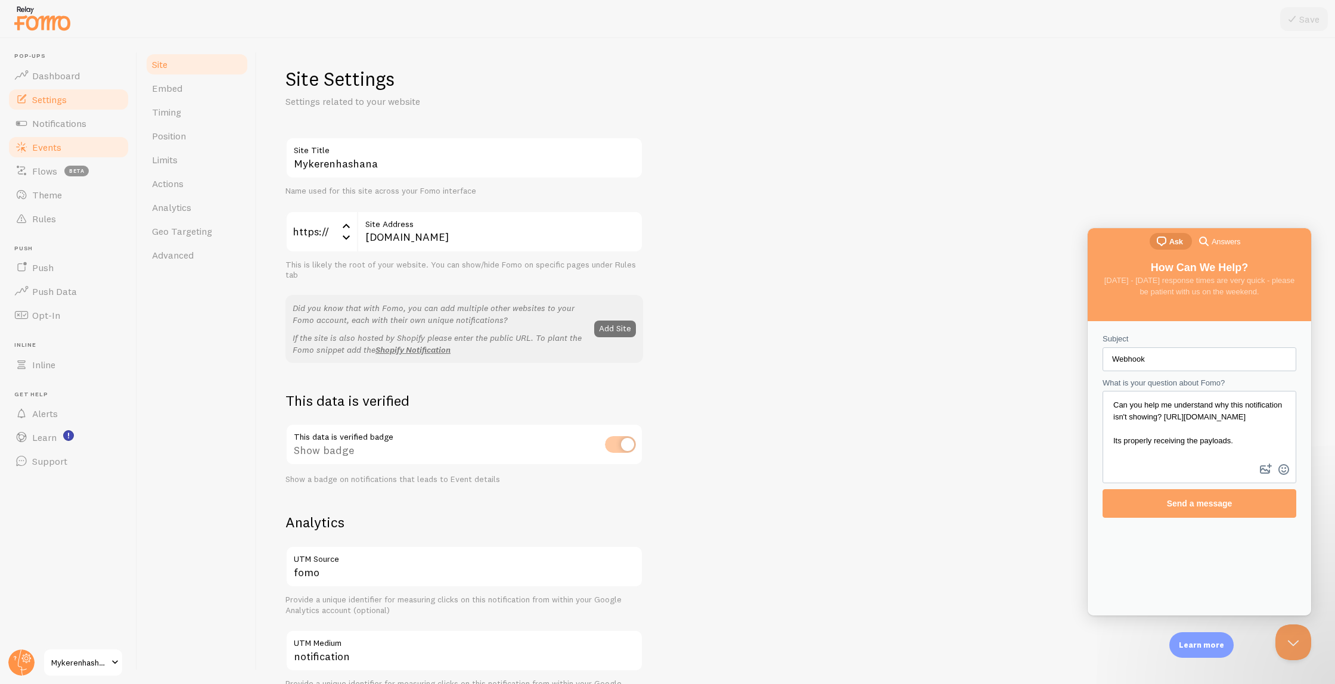
click at [66, 153] on link "Events" at bounding box center [68, 147] width 123 height 24
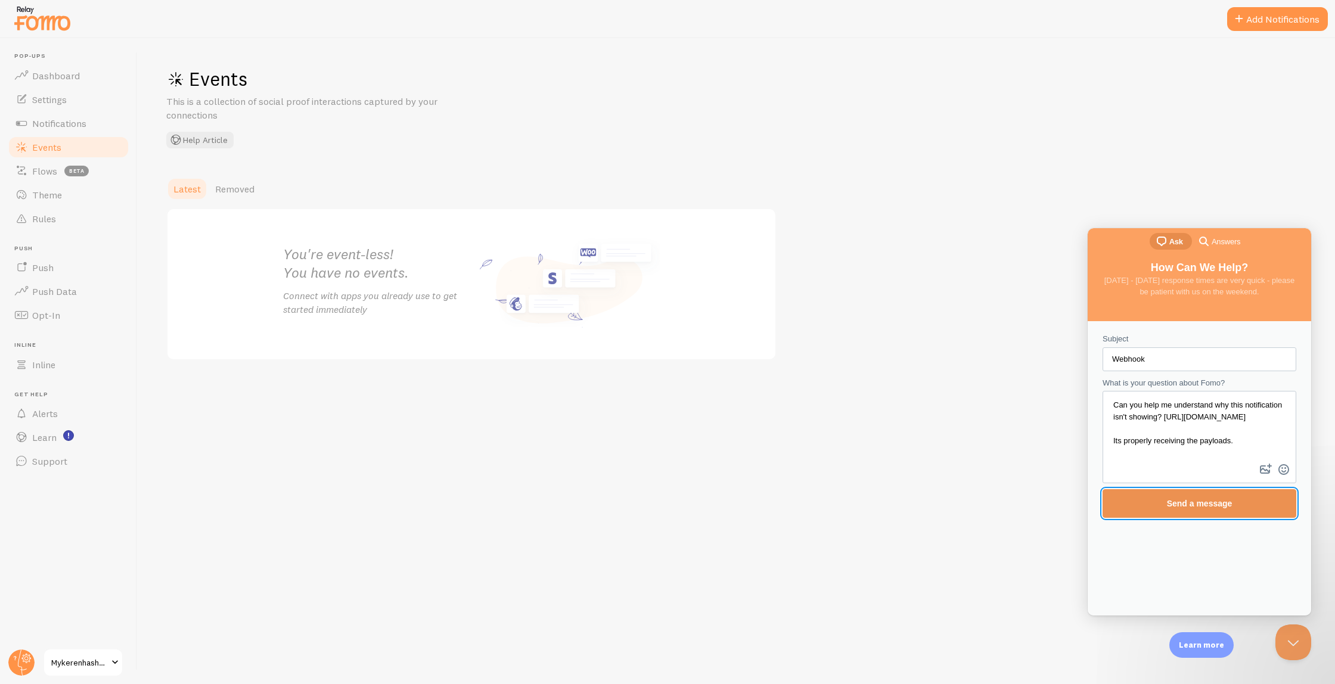
click at [1183, 506] on span "Send a message" at bounding box center [1200, 504] width 66 height 10
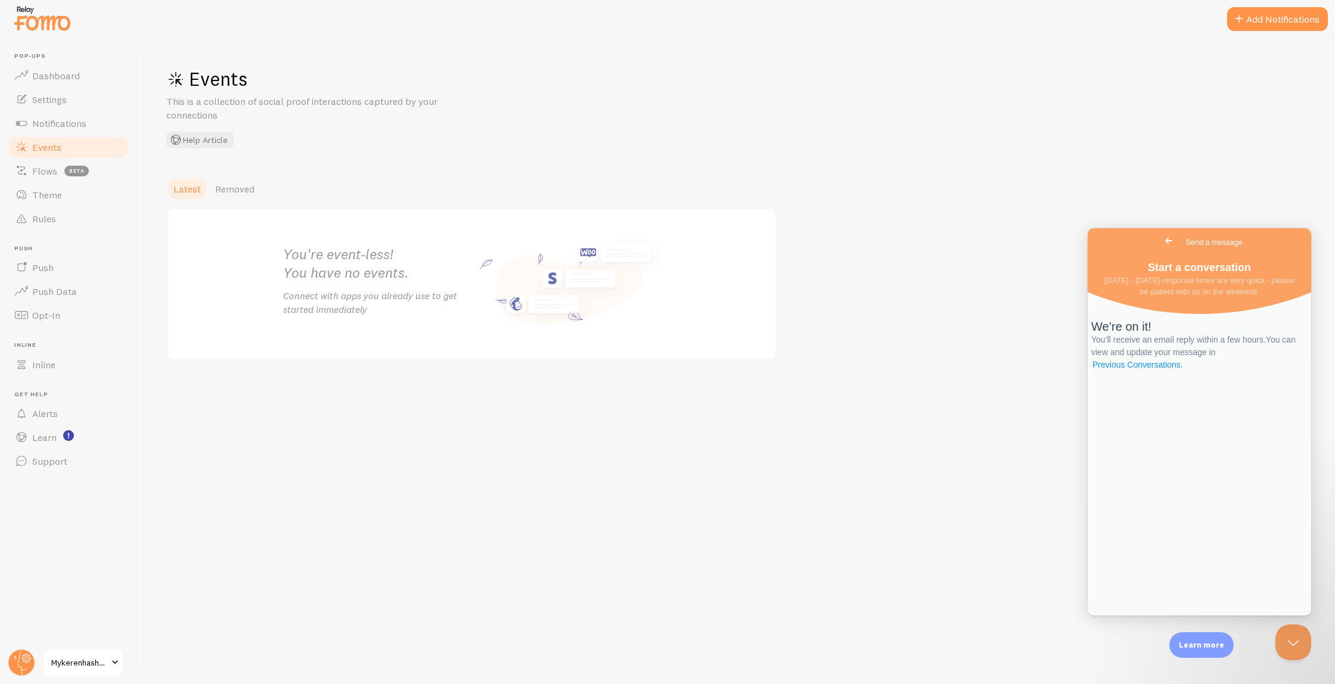
click at [1184, 371] on link "Previous Conversations ." at bounding box center [1137, 365] width 93 height 13
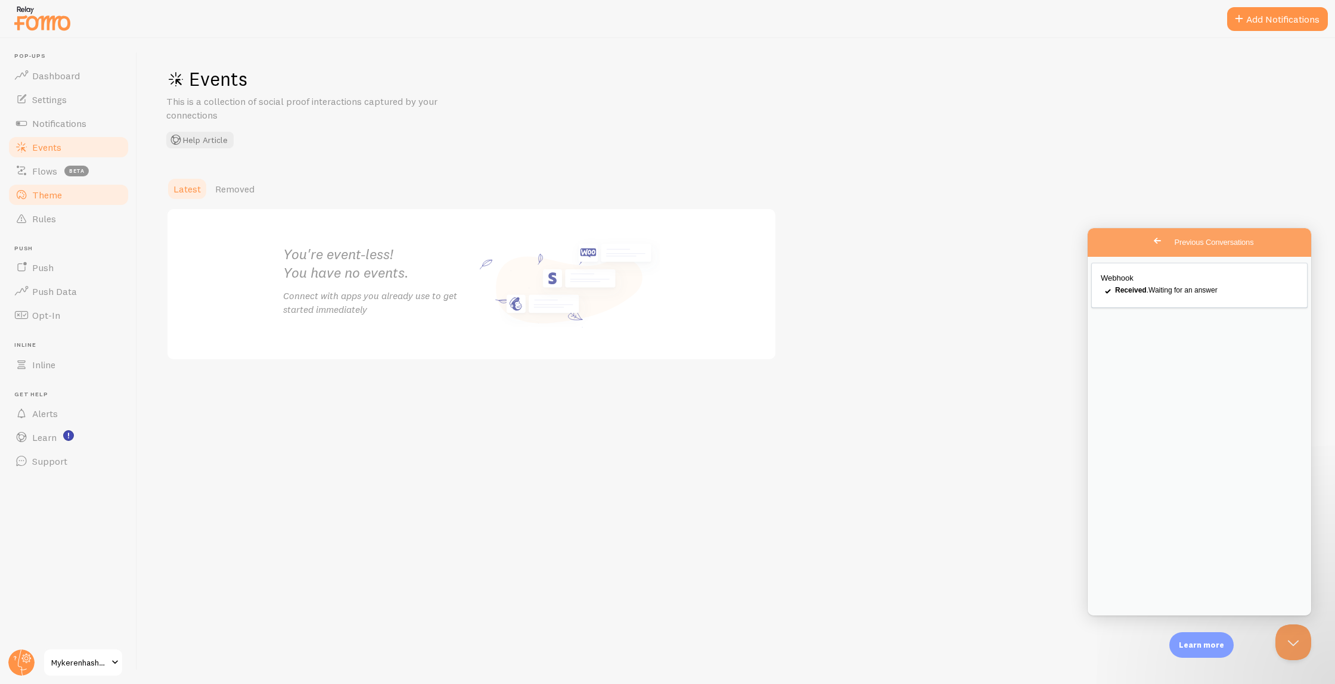
click at [55, 190] on span "Theme" at bounding box center [47, 195] width 30 height 12
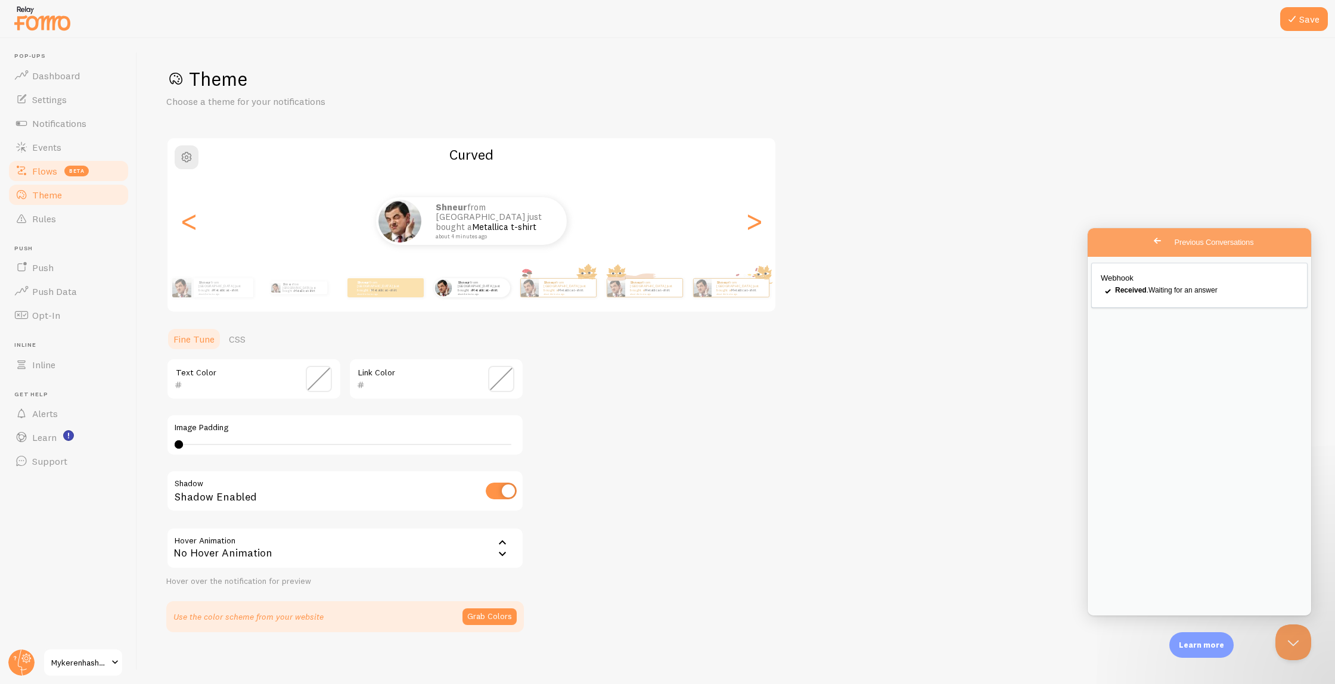
click at [44, 173] on span "Flows" at bounding box center [44, 171] width 25 height 12
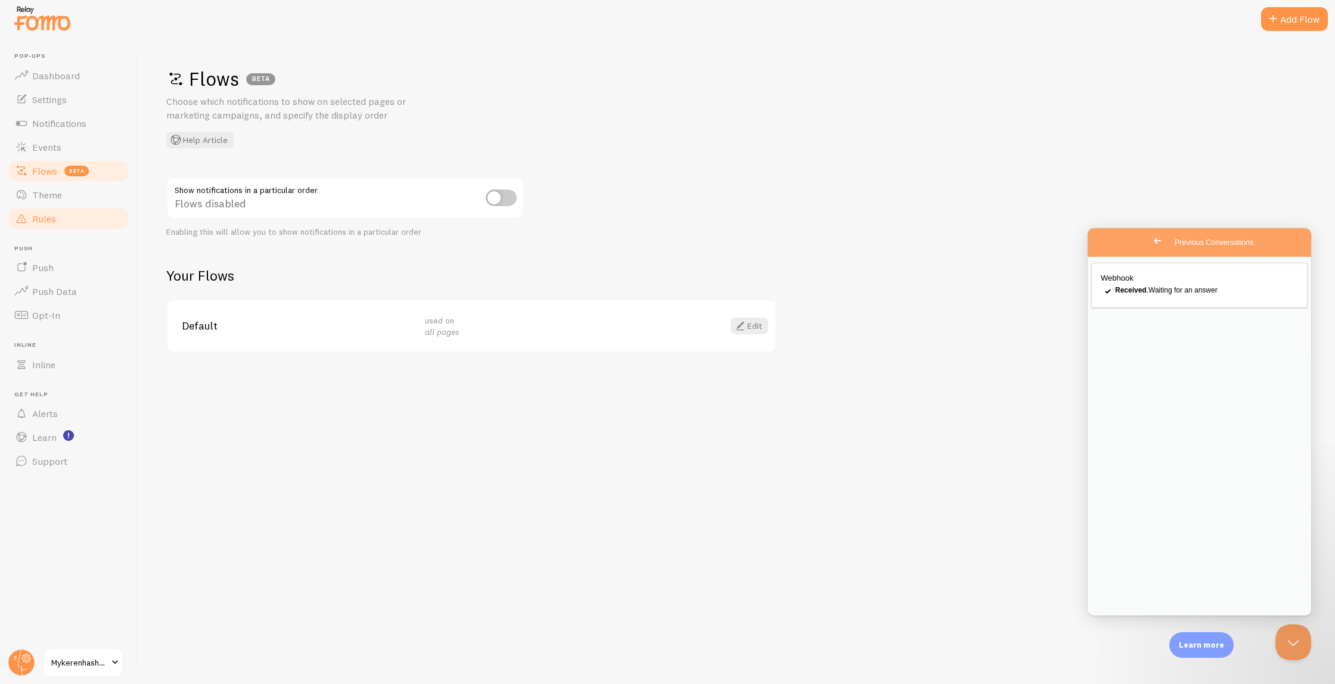
click at [53, 216] on span "Rules" at bounding box center [44, 219] width 24 height 12
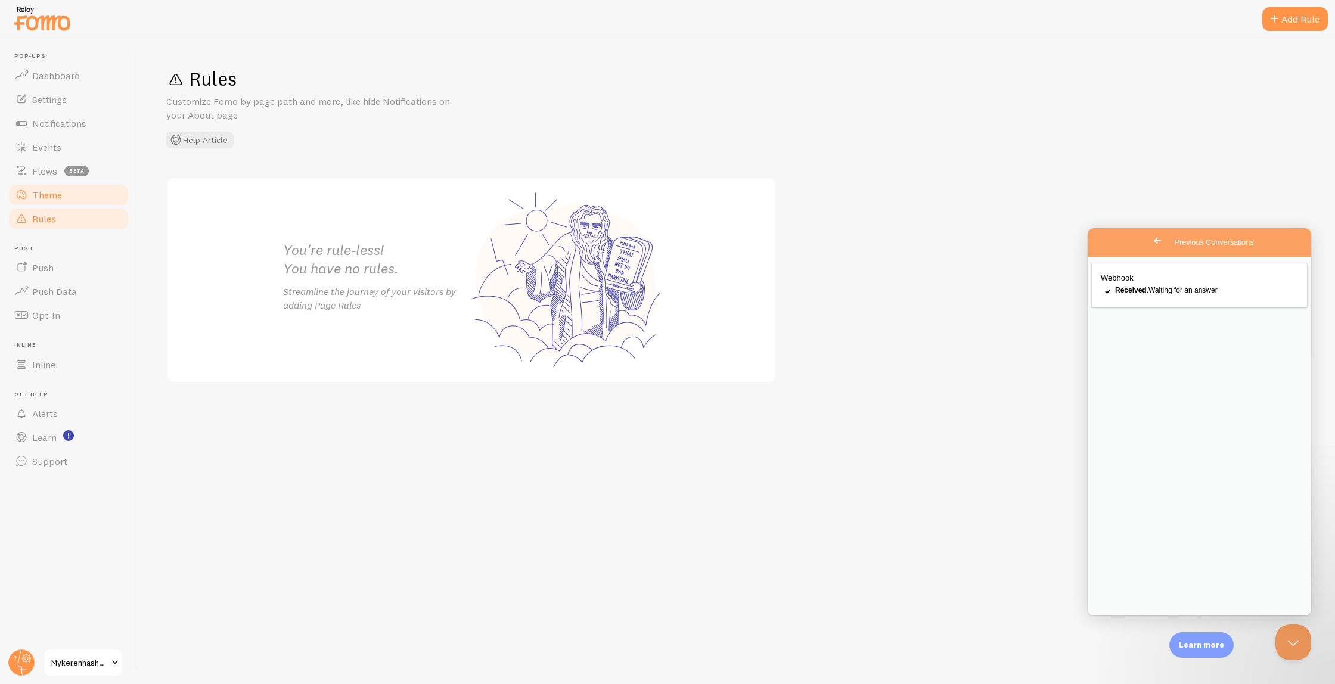
click at [50, 199] on span "Theme" at bounding box center [47, 195] width 30 height 12
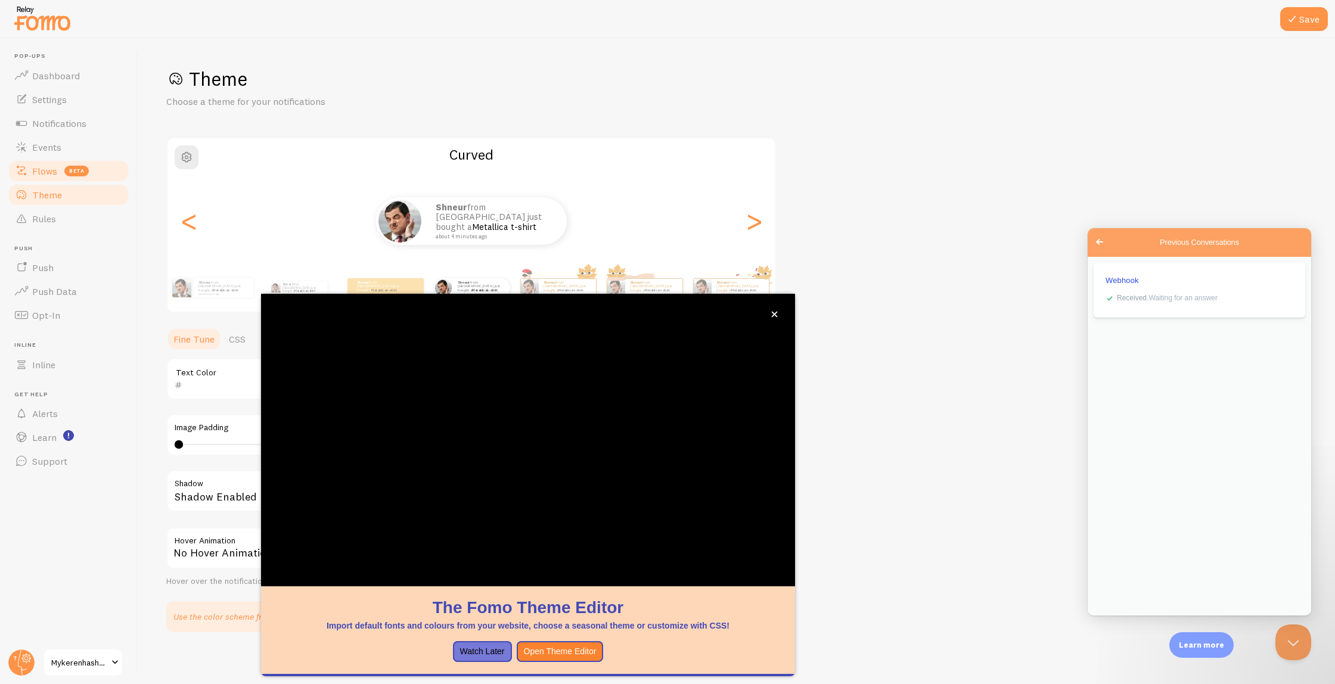
click at [61, 166] on link "Flows beta" at bounding box center [68, 171] width 123 height 24
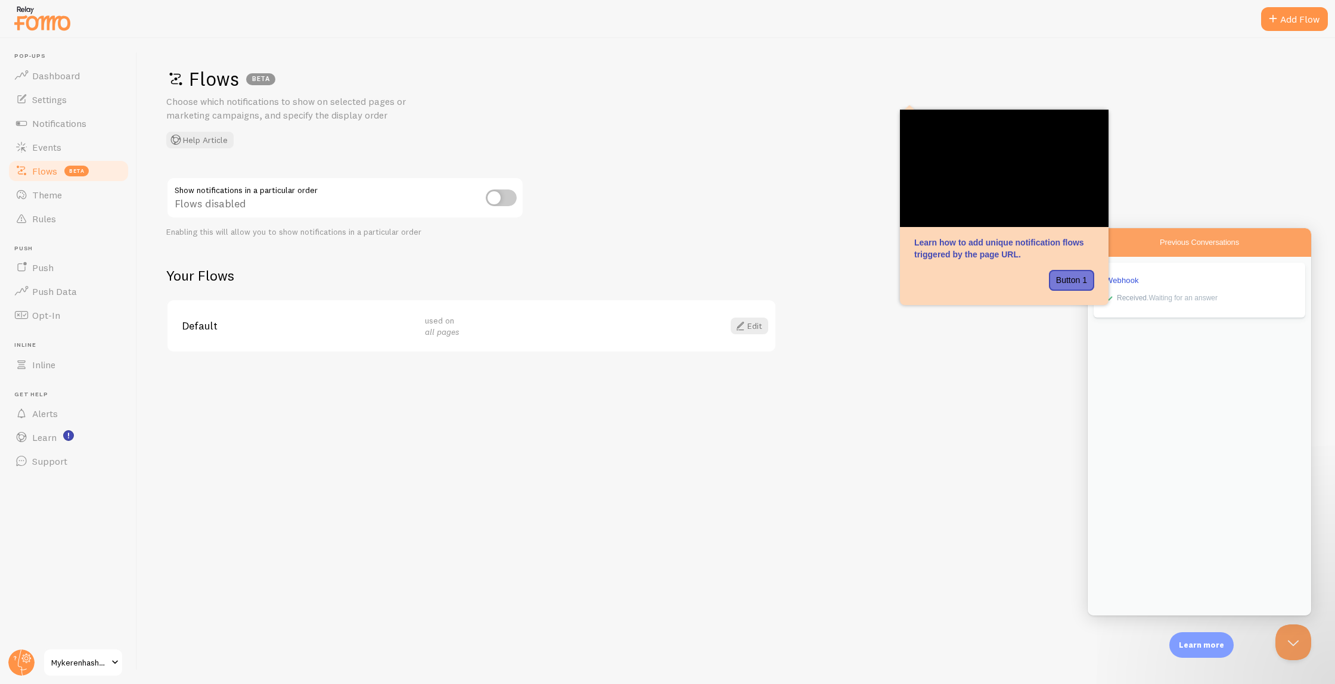
click at [1131, 129] on div "Flows BETA Choose which notifications to show on selected pages or marketing ca…" at bounding box center [736, 108] width 1140 height 82
click at [957, 15] on div at bounding box center [667, 19] width 1335 height 38
click at [231, 79] on h1 "Flows BETA" at bounding box center [732, 79] width 1133 height 24
click at [89, 172] on link "Flows beta" at bounding box center [68, 171] width 123 height 24
click at [752, 330] on link "Edit" at bounding box center [750, 326] width 38 height 17
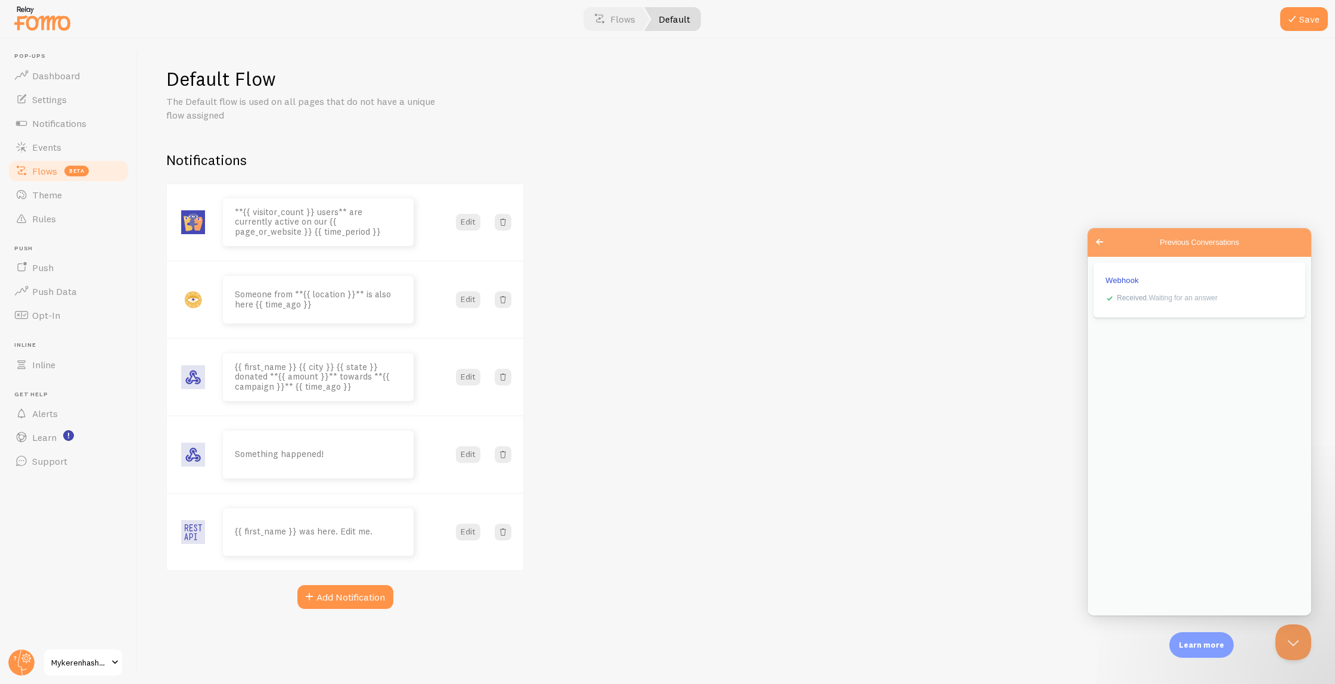
drag, startPoint x: 197, startPoint y: 208, endPoint x: 206, endPoint y: 446, distance: 238.0
drag, startPoint x: 191, startPoint y: 380, endPoint x: 205, endPoint y: 203, distance: 177.6
click at [470, 223] on button "Edit" at bounding box center [468, 222] width 24 height 17
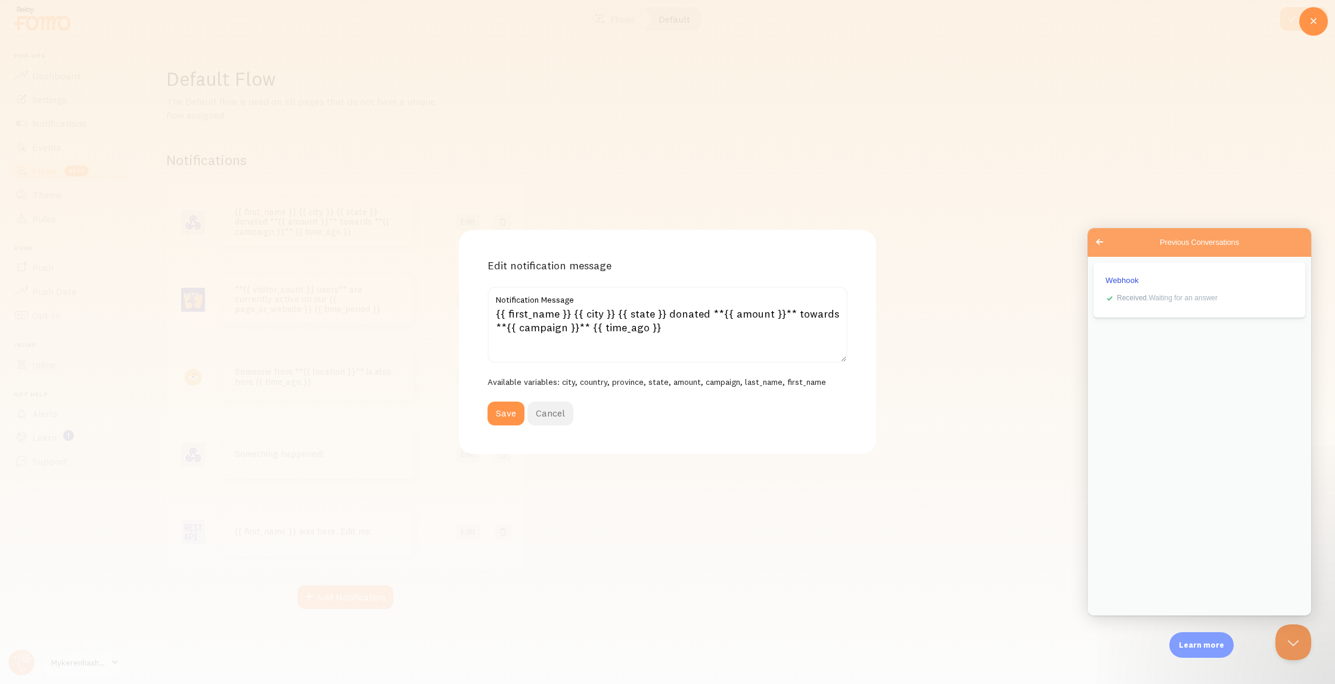
click at [559, 402] on button "Cancel" at bounding box center [550, 414] width 46 height 24
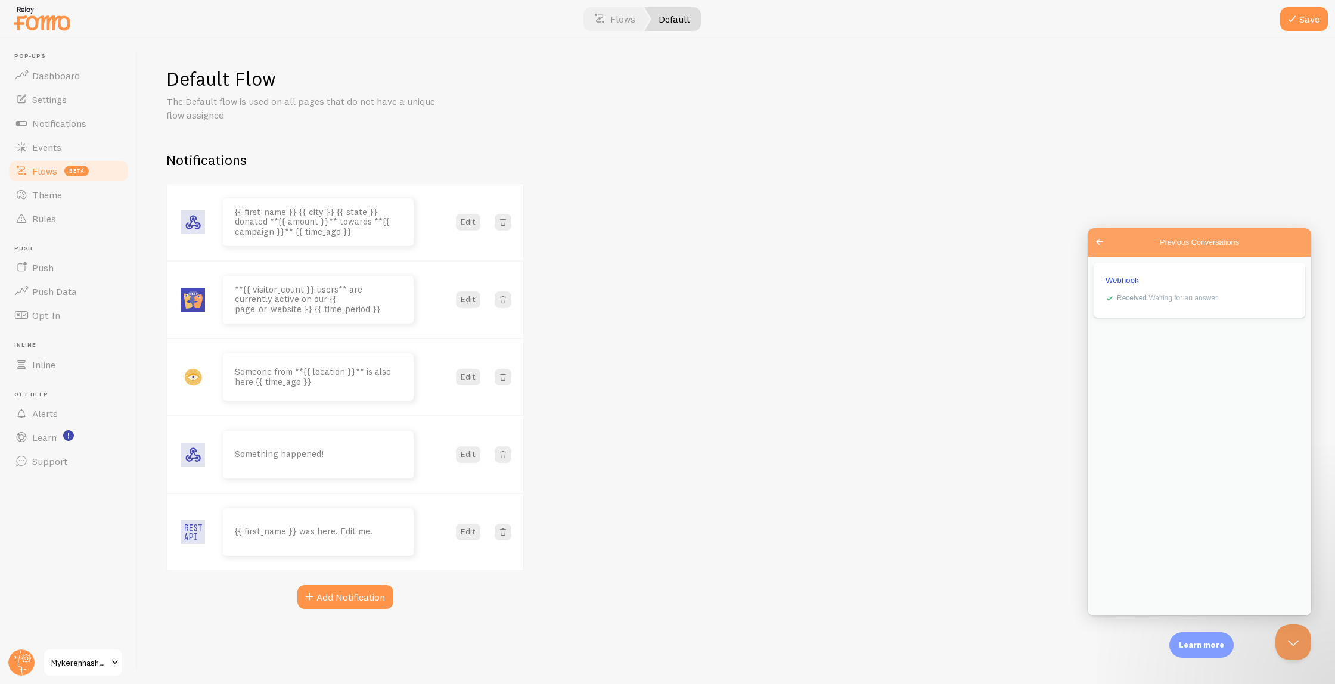
click at [314, 34] on div at bounding box center [667, 19] width 1335 height 38
click at [43, 149] on span "Events" at bounding box center [46, 147] width 29 height 12
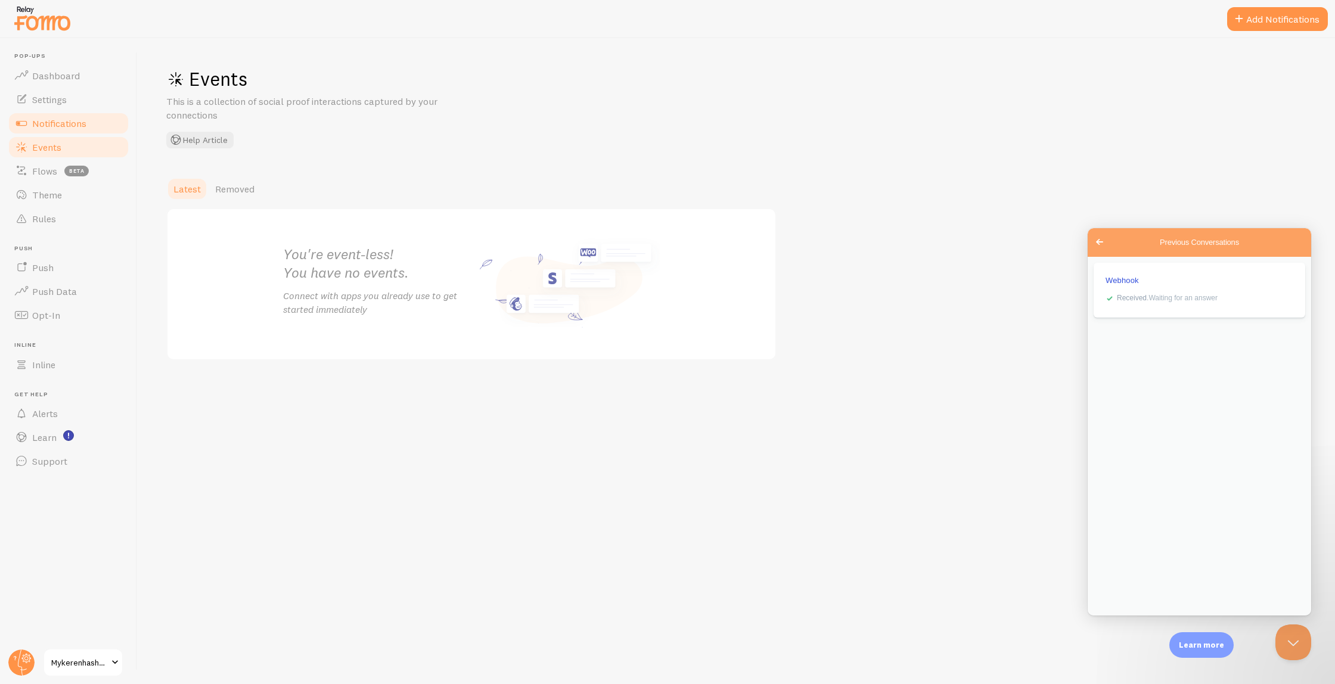
click at [44, 126] on span "Notifications" at bounding box center [59, 123] width 54 height 12
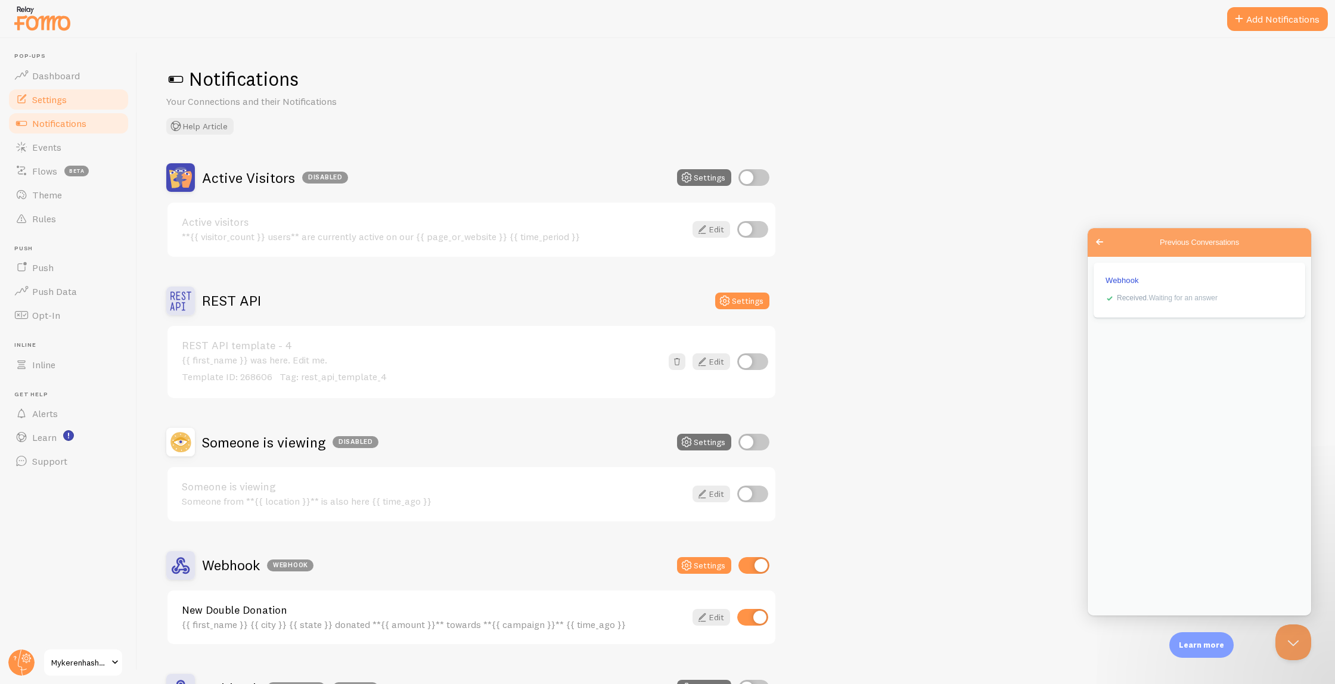
click at [46, 100] on span "Settings" at bounding box center [49, 100] width 35 height 12
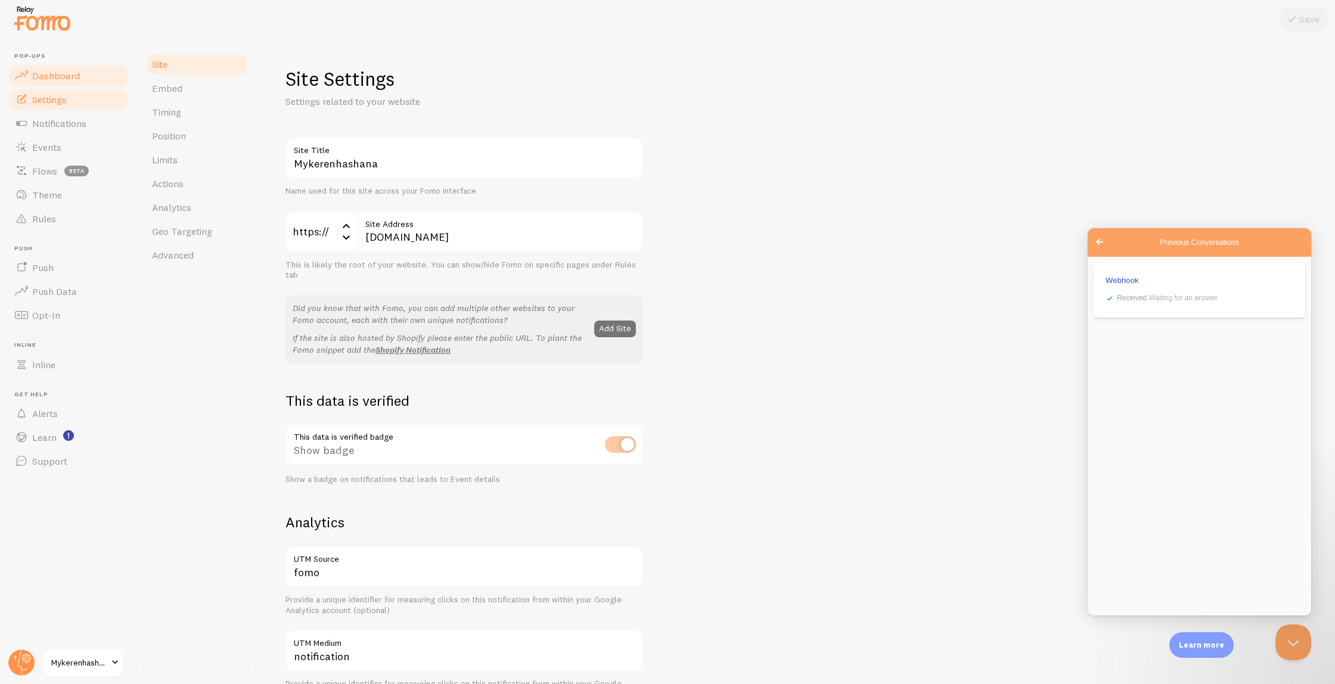
click at [54, 74] on span "Dashboard" at bounding box center [56, 76] width 48 height 12
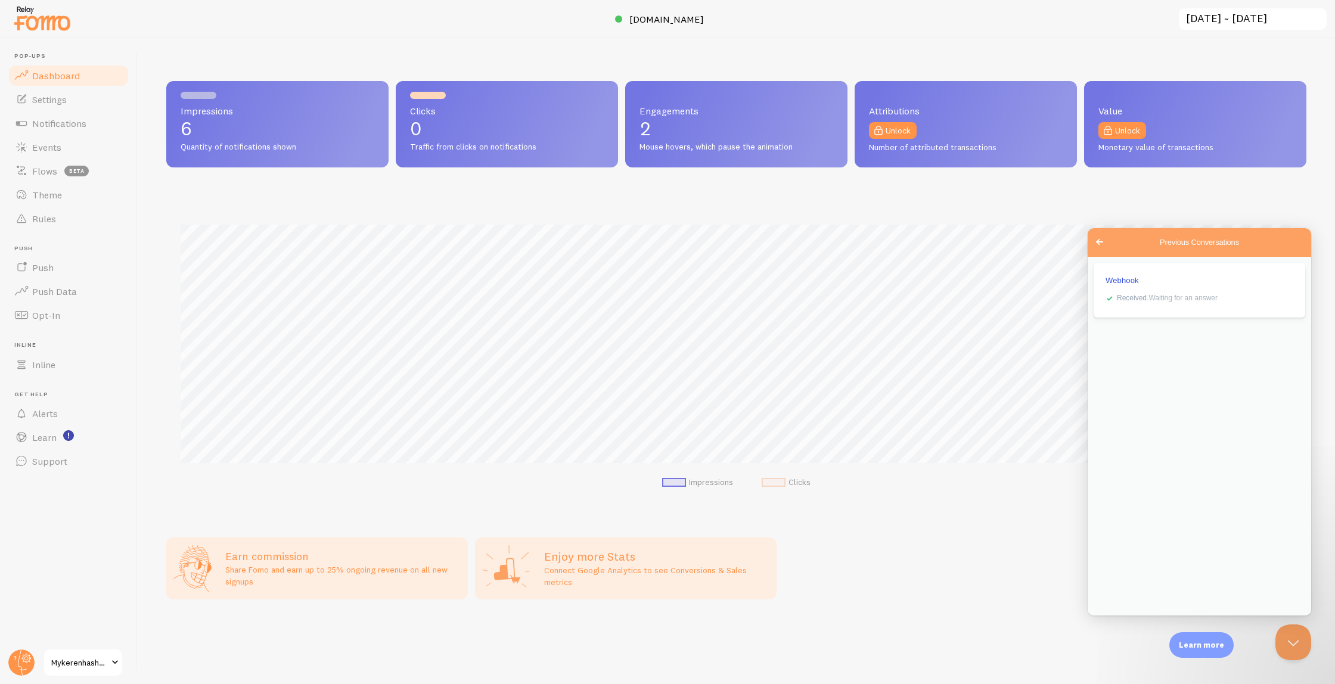
scroll to position [313, 1140]
click at [70, 302] on link "Push Data" at bounding box center [68, 292] width 123 height 24
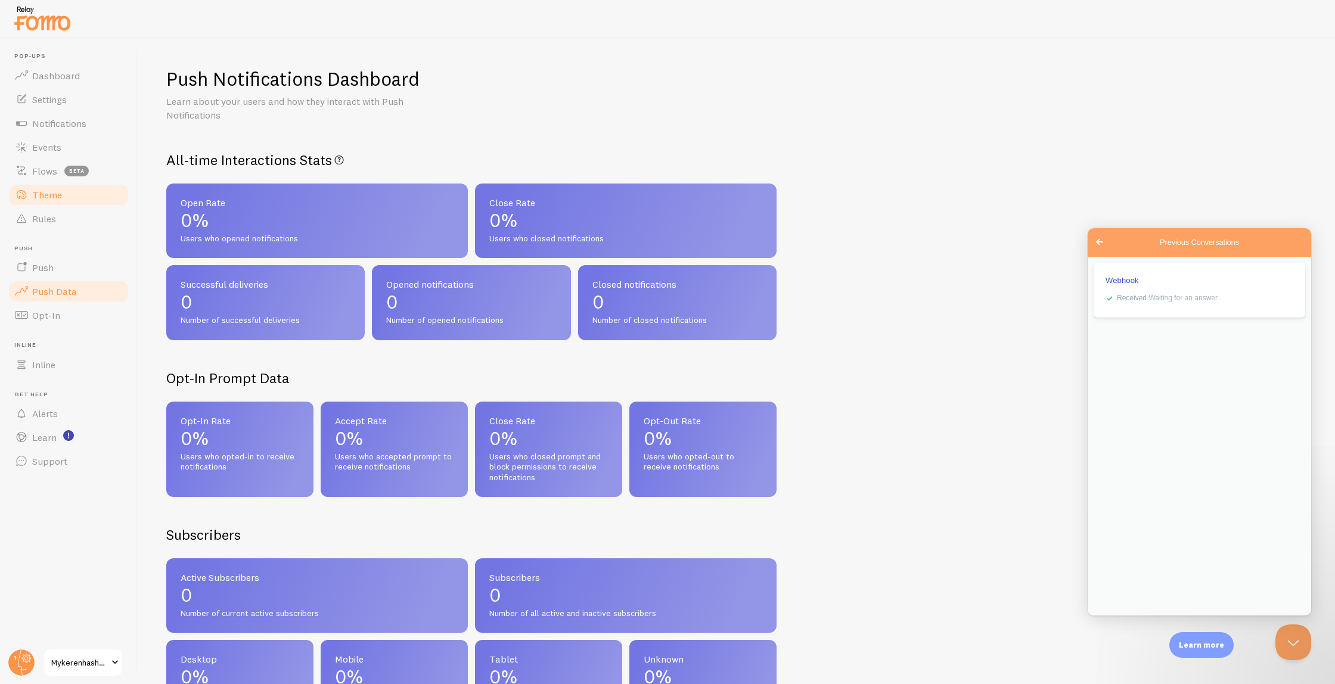
click at [52, 195] on span "Theme" at bounding box center [47, 195] width 30 height 12
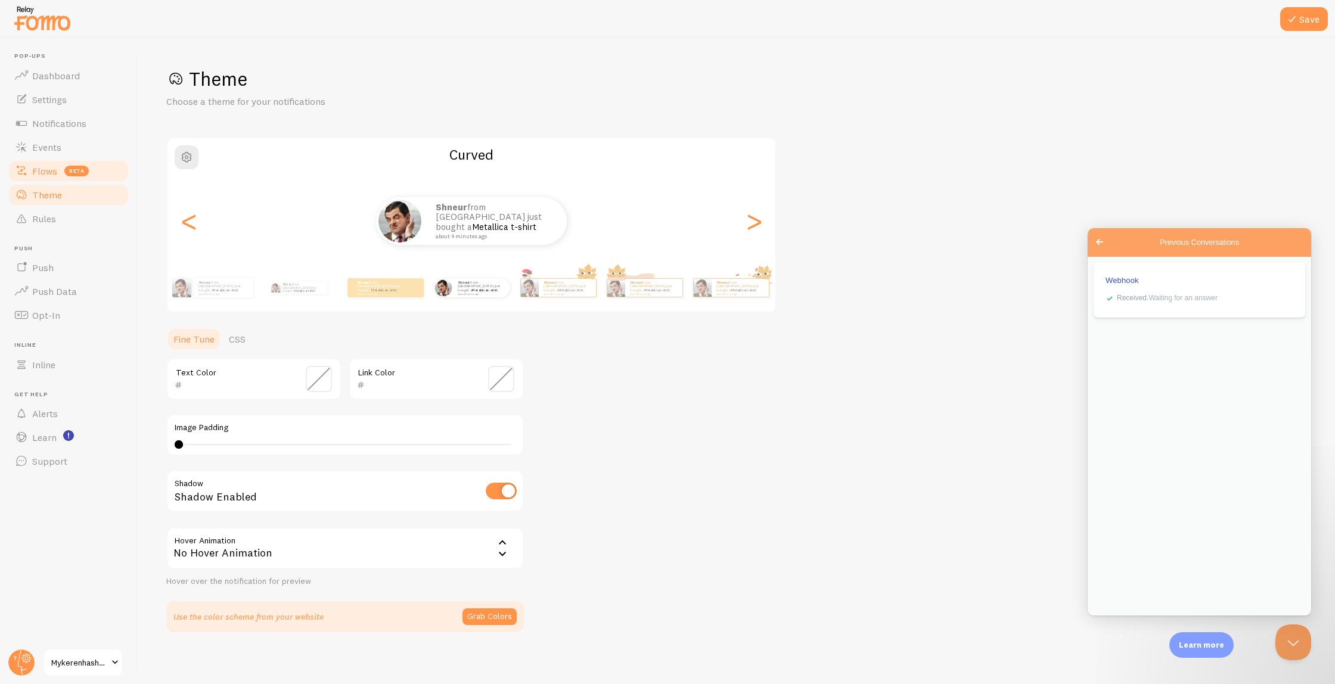
click at [48, 173] on span "Flows" at bounding box center [44, 171] width 25 height 12
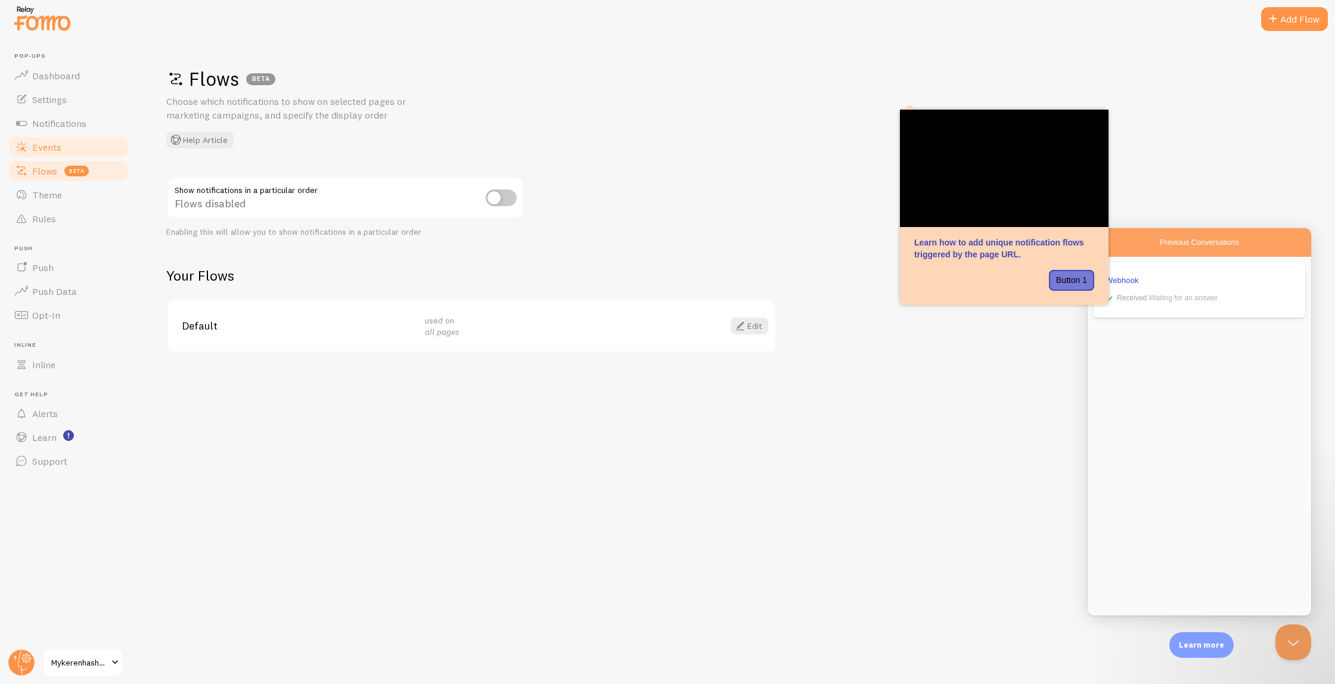
click at [42, 156] on link "Events" at bounding box center [68, 147] width 123 height 24
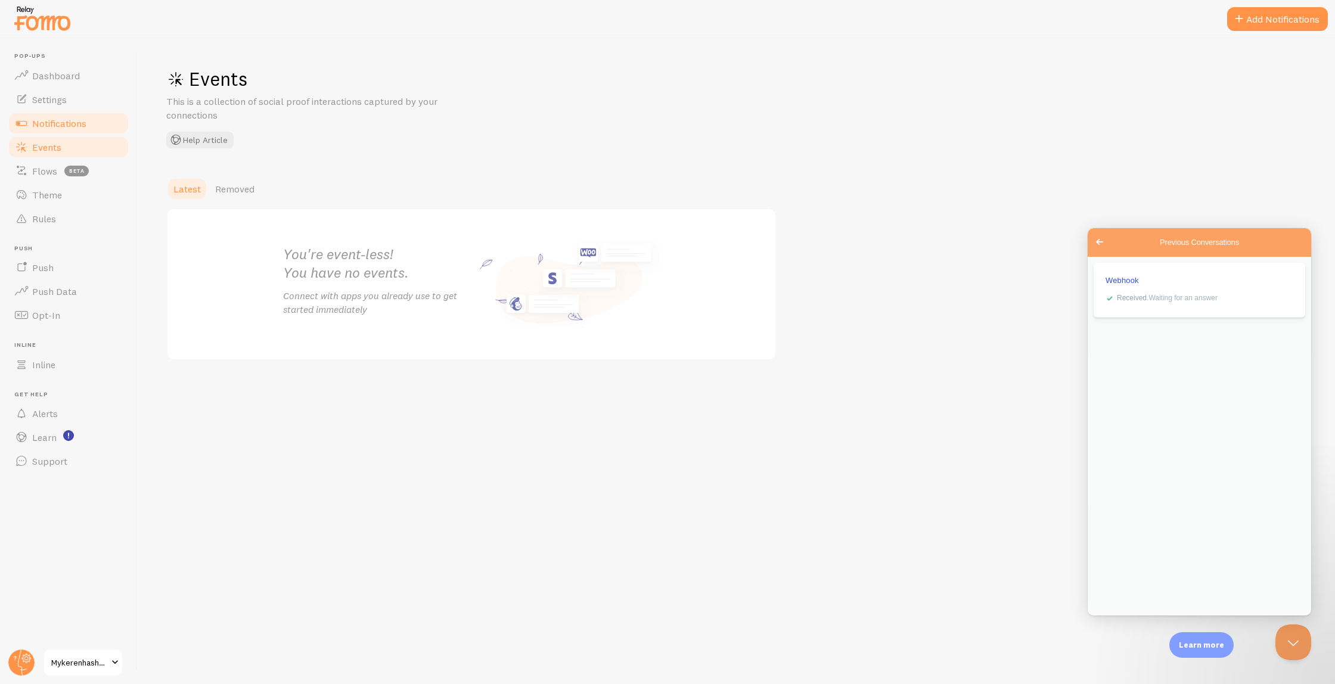
click at [52, 124] on span "Notifications" at bounding box center [59, 123] width 54 height 12
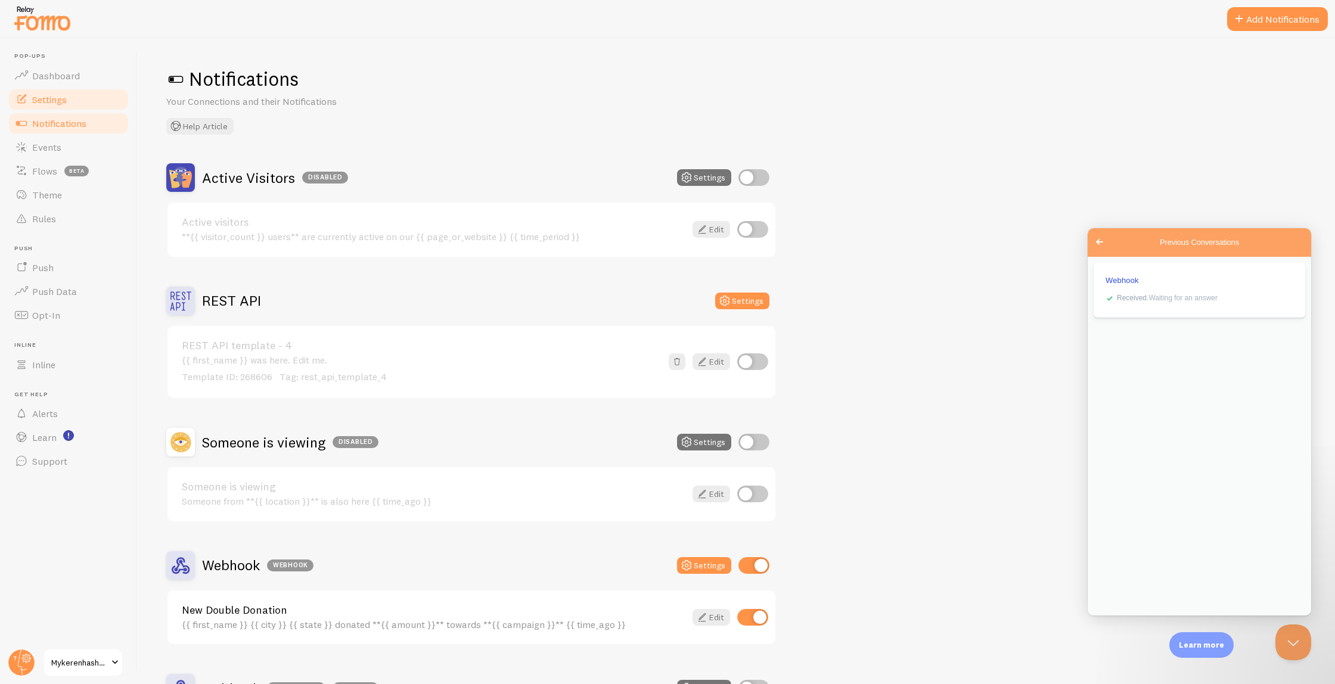
click at [52, 99] on span "Settings" at bounding box center [49, 100] width 35 height 12
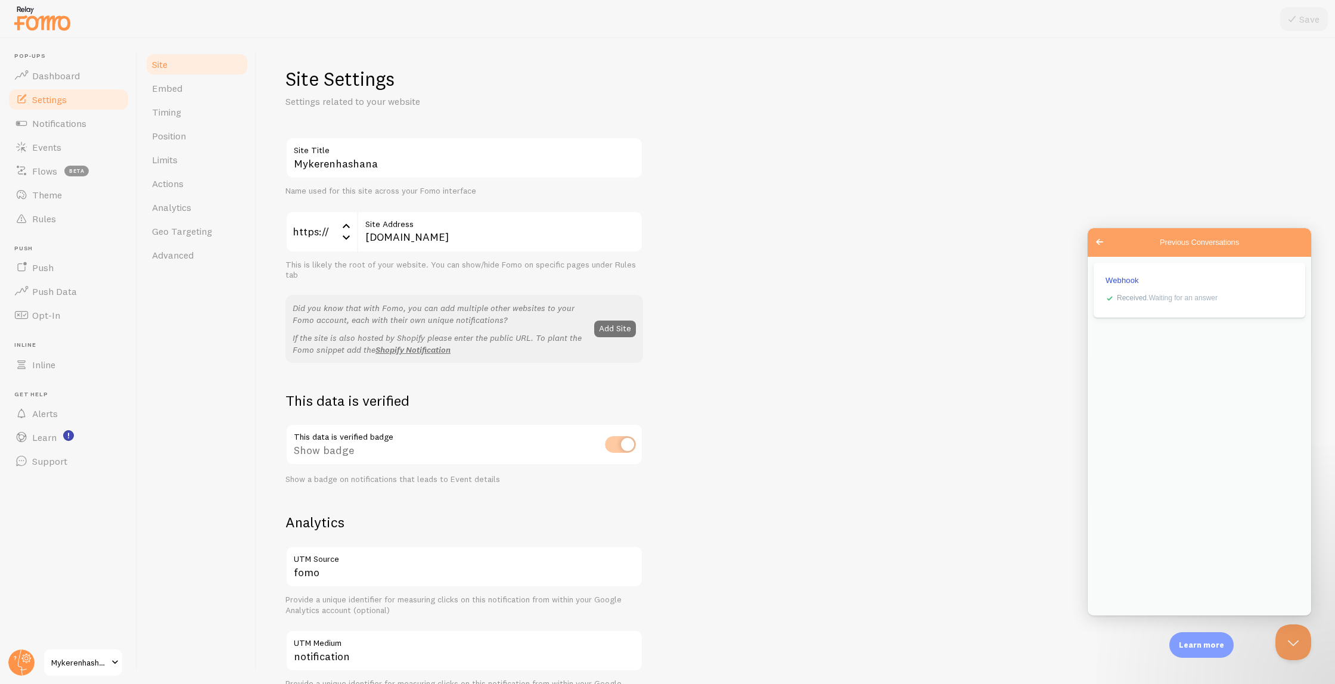
click at [765, 111] on div "Site Settings Settings related to your website Mykerenhashana Site Title Name u…" at bounding box center [795, 567] width 1021 height 1001
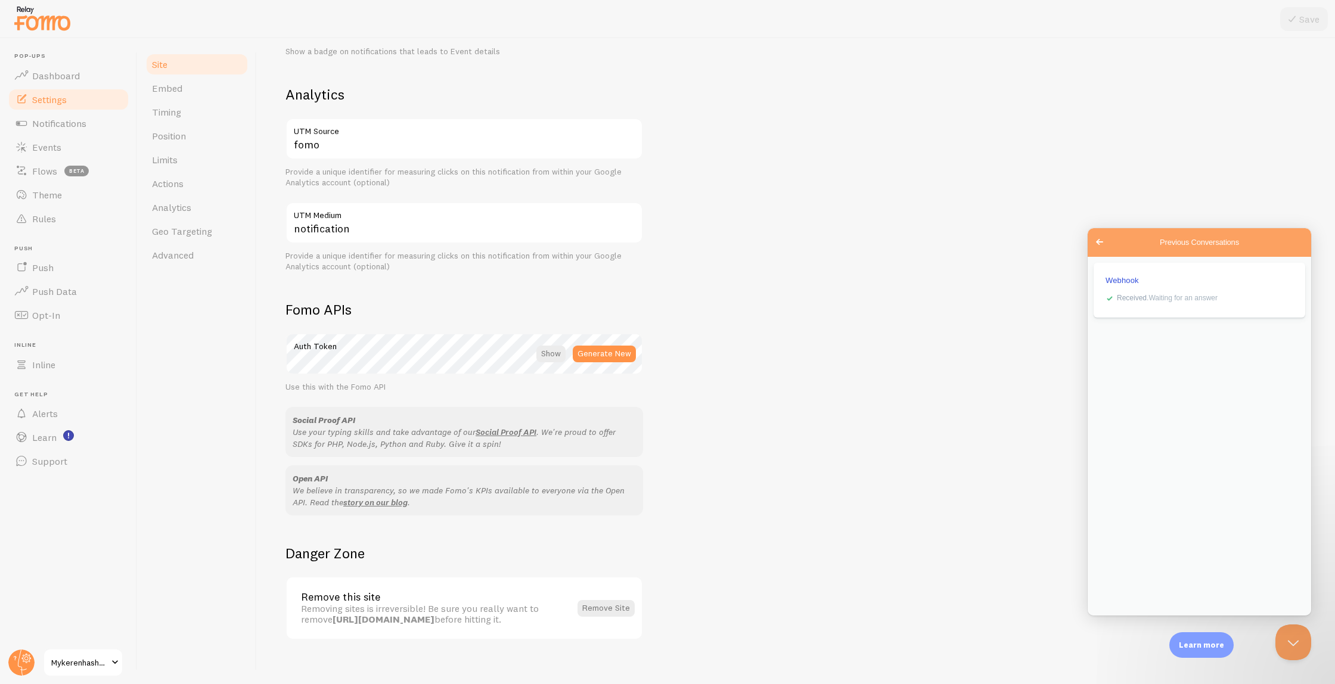
scroll to position [441, 0]
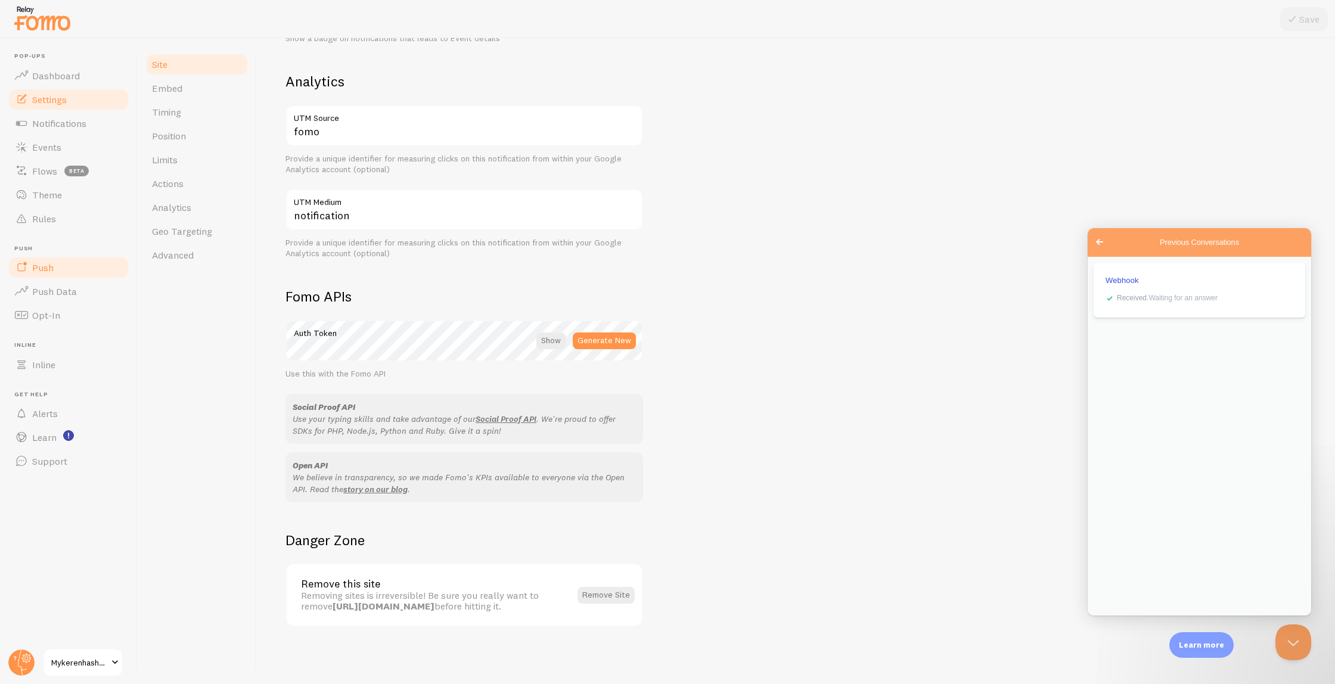
click at [52, 262] on span "Push" at bounding box center [42, 268] width 21 height 12
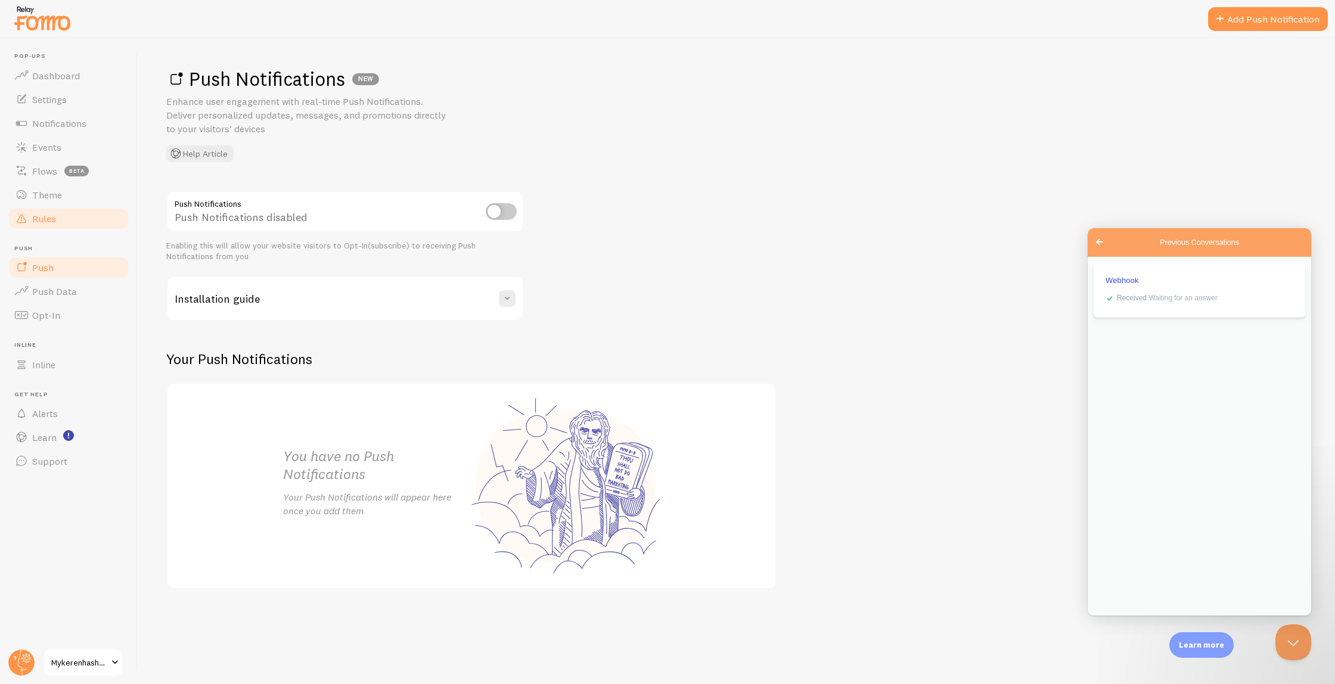
click at [55, 218] on span "Rules" at bounding box center [44, 219] width 24 height 12
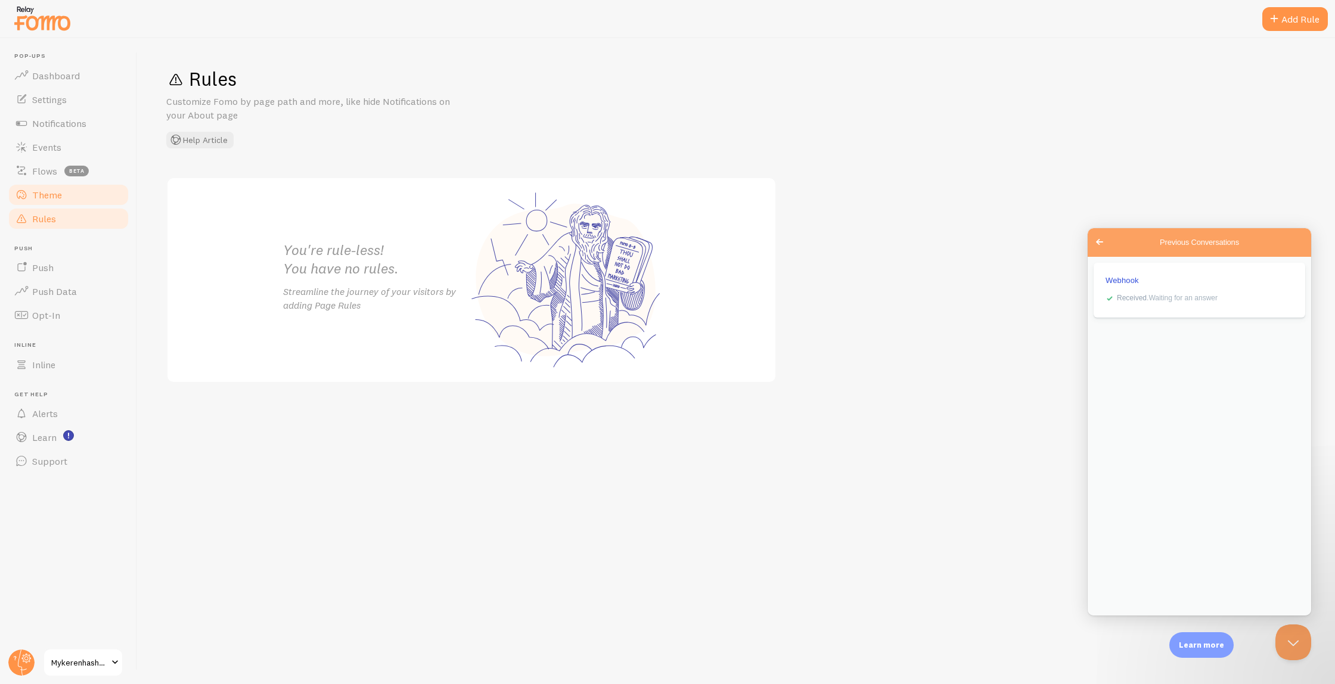
click at [58, 189] on span "Theme" at bounding box center [47, 195] width 30 height 12
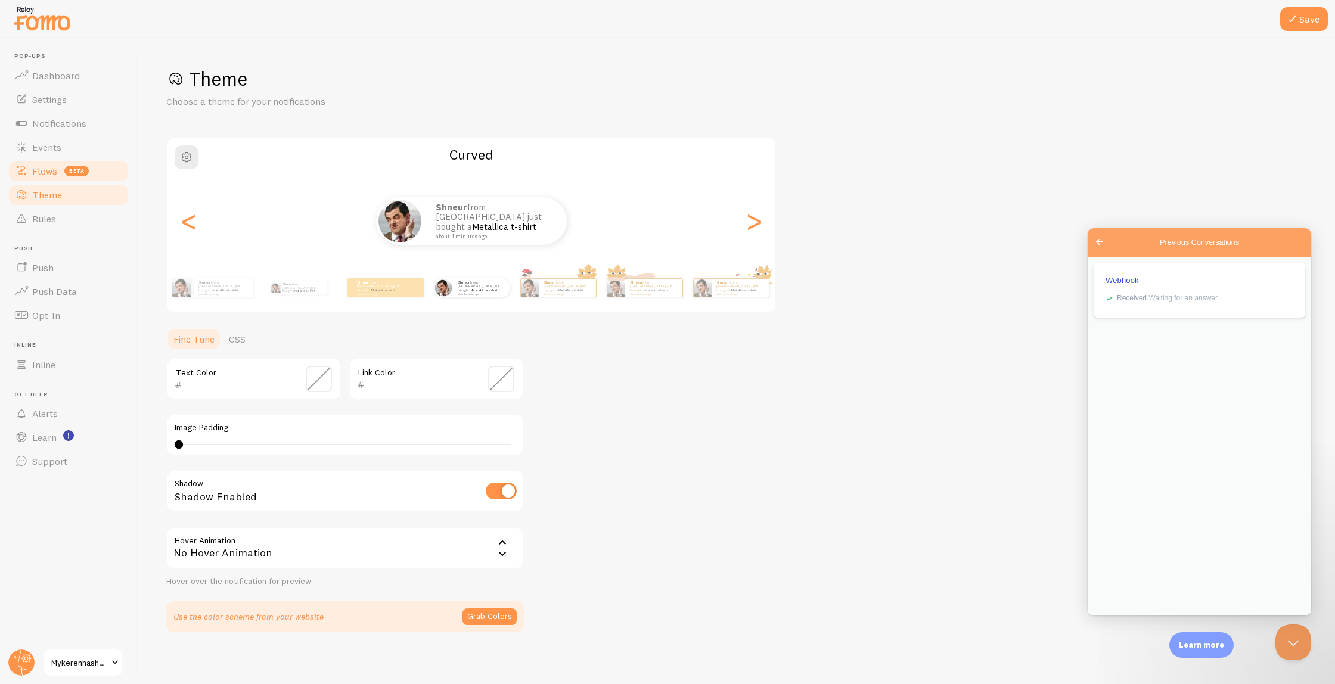
click at [45, 166] on span "Flows" at bounding box center [44, 171] width 25 height 12
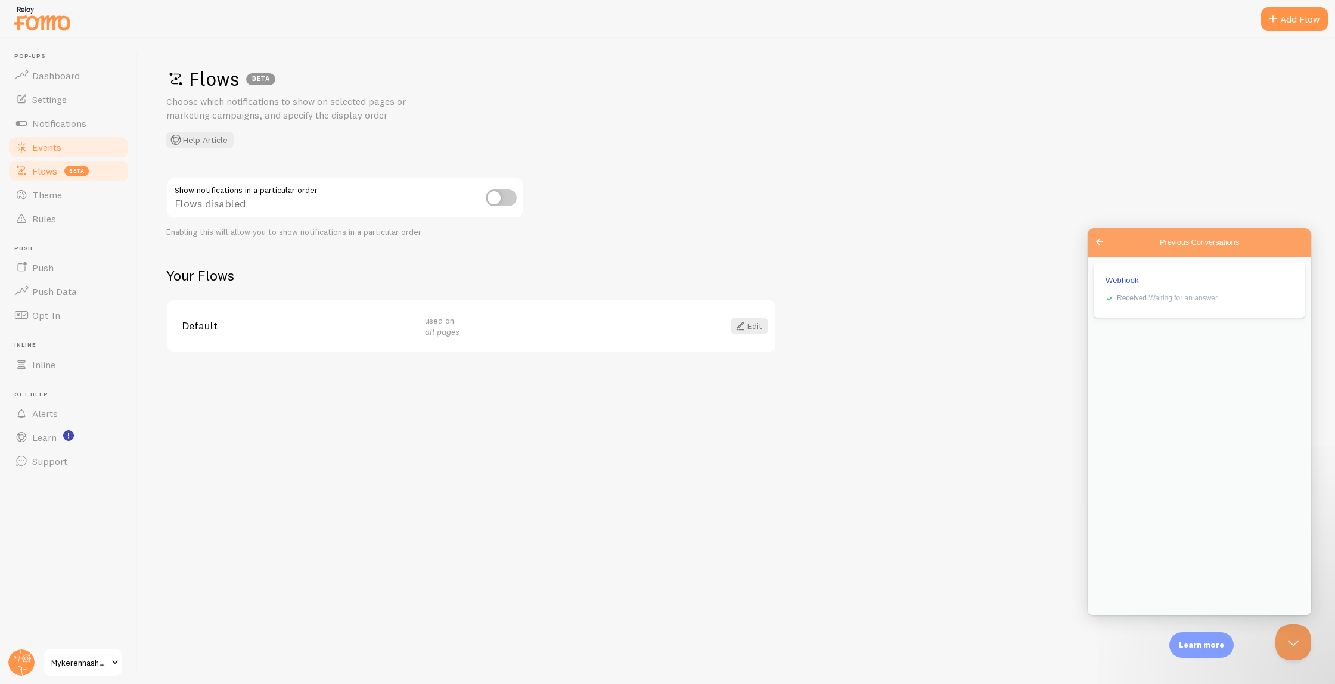
click at [46, 147] on span "Events" at bounding box center [46, 147] width 29 height 12
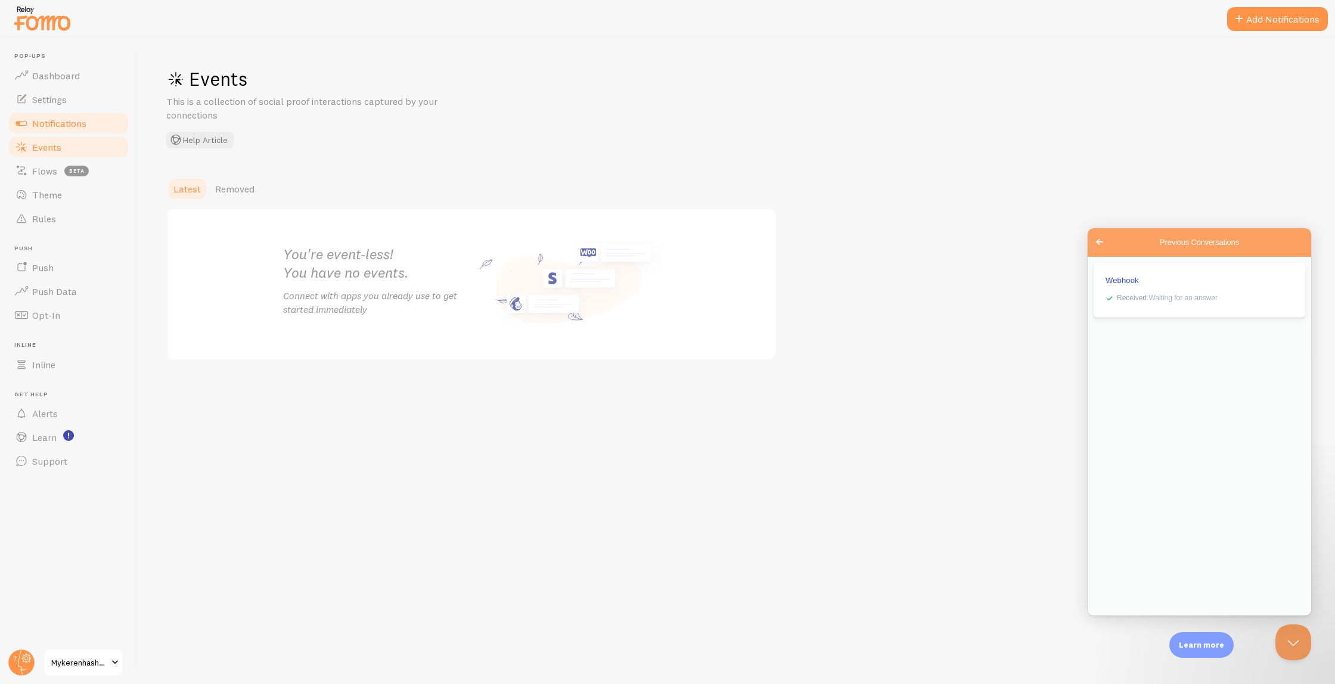
click at [63, 113] on link "Notifications" at bounding box center [68, 123] width 123 height 24
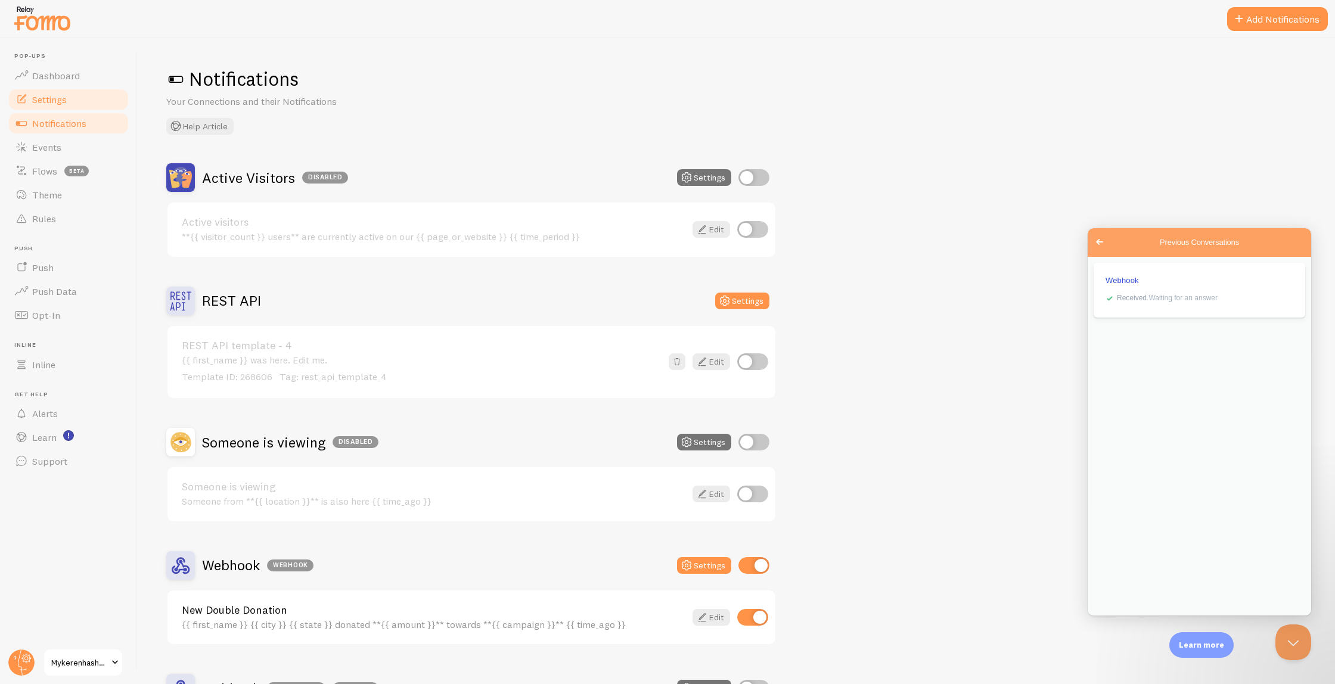
click at [66, 94] on span "Settings" at bounding box center [49, 100] width 35 height 12
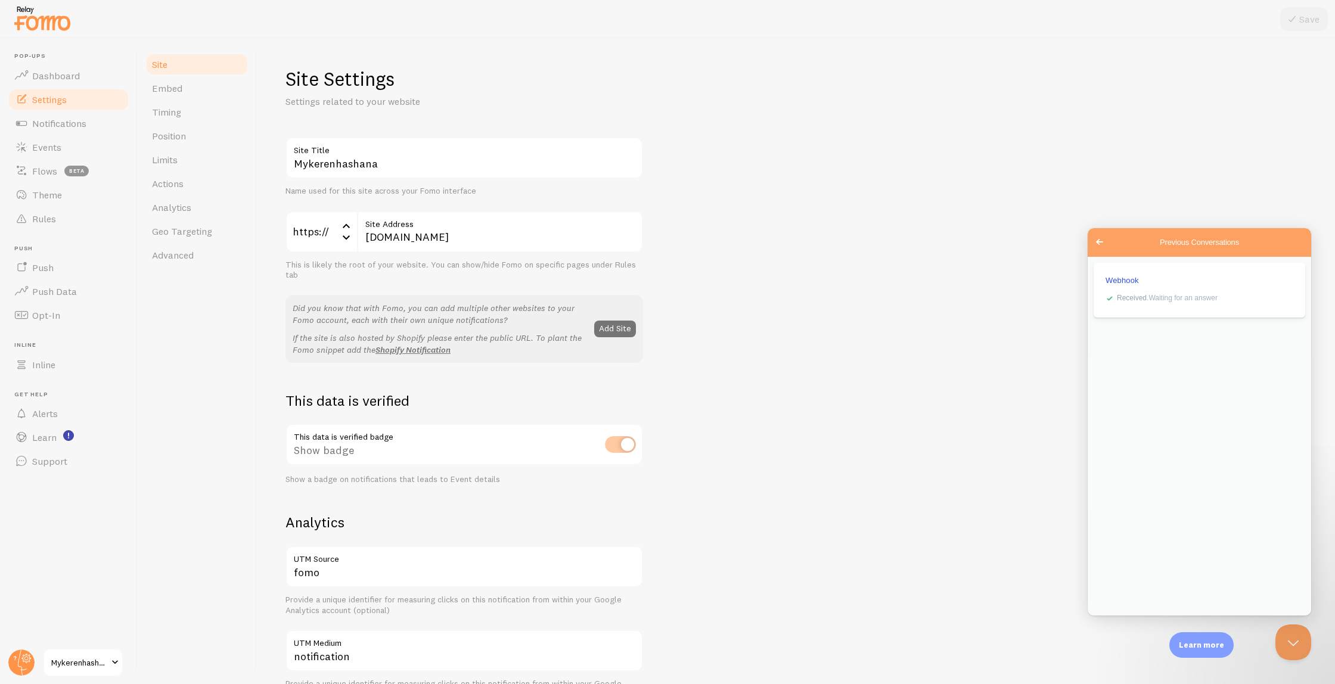
click at [572, 26] on div at bounding box center [667, 19] width 1335 height 38
click at [165, 85] on span "Embed" at bounding box center [167, 88] width 30 height 12
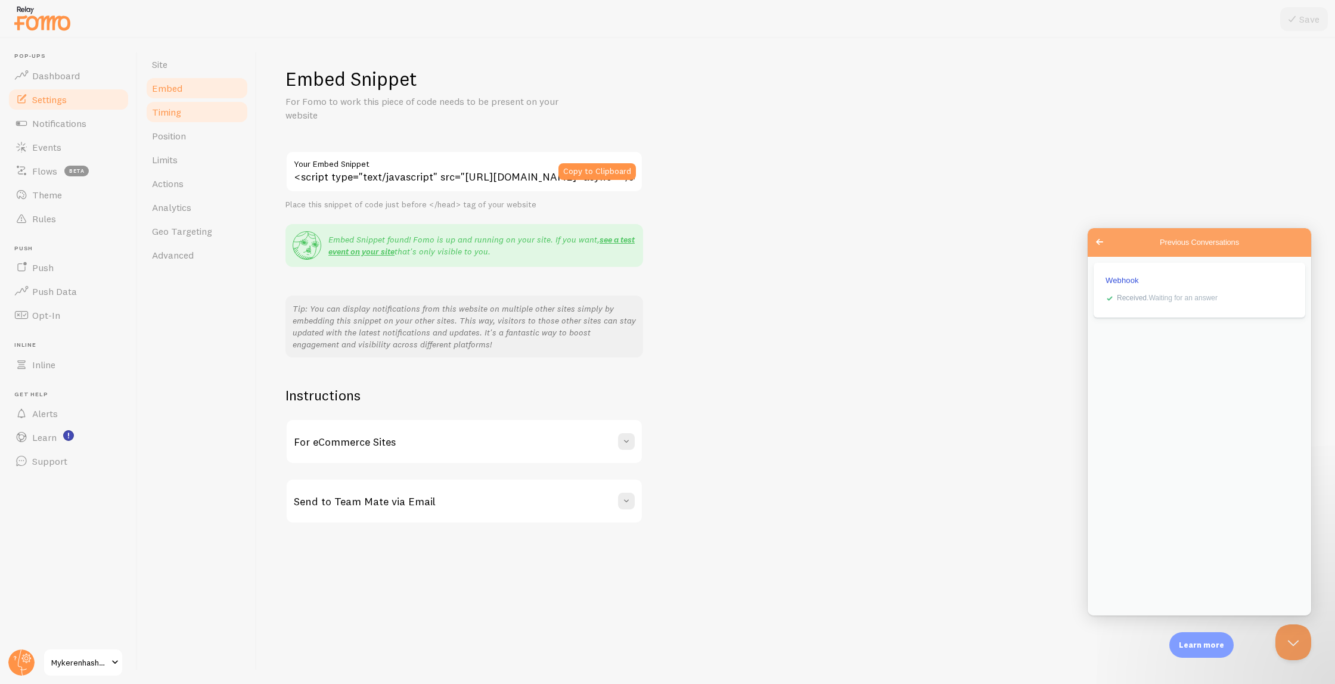
click at [181, 114] on link "Timing" at bounding box center [197, 112] width 104 height 24
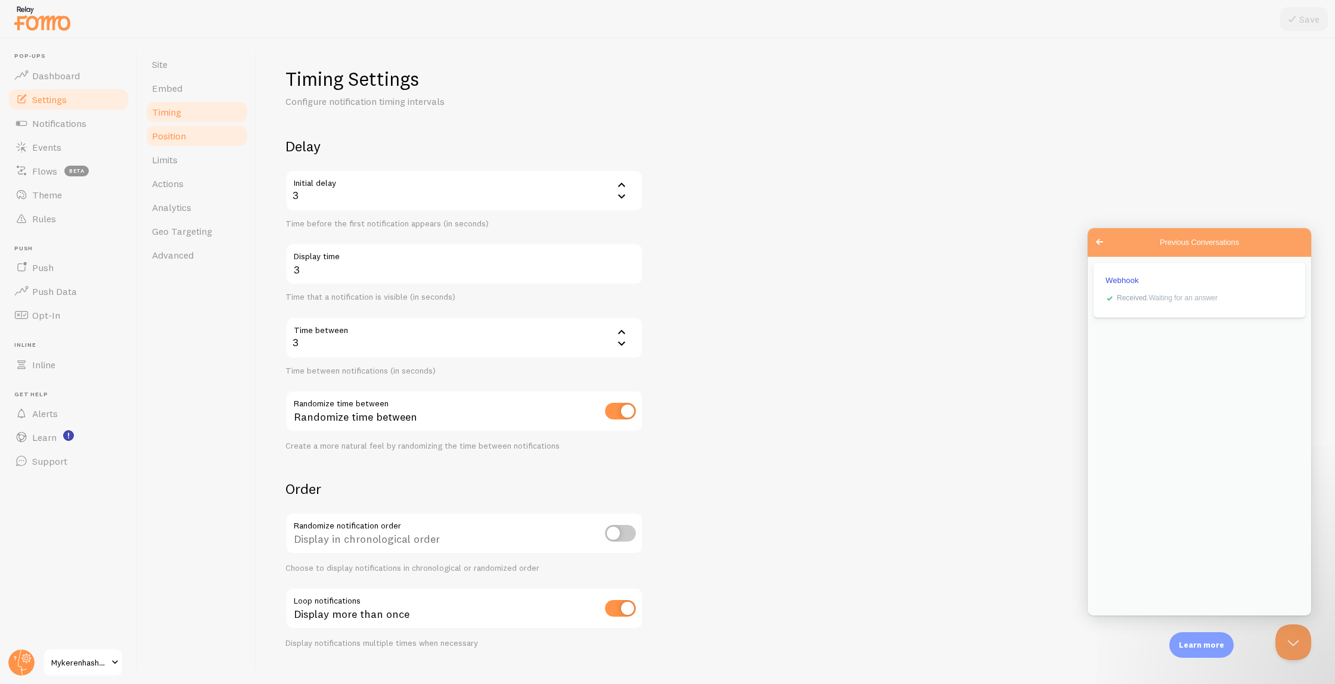
click at [192, 146] on link "Position" at bounding box center [197, 136] width 104 height 24
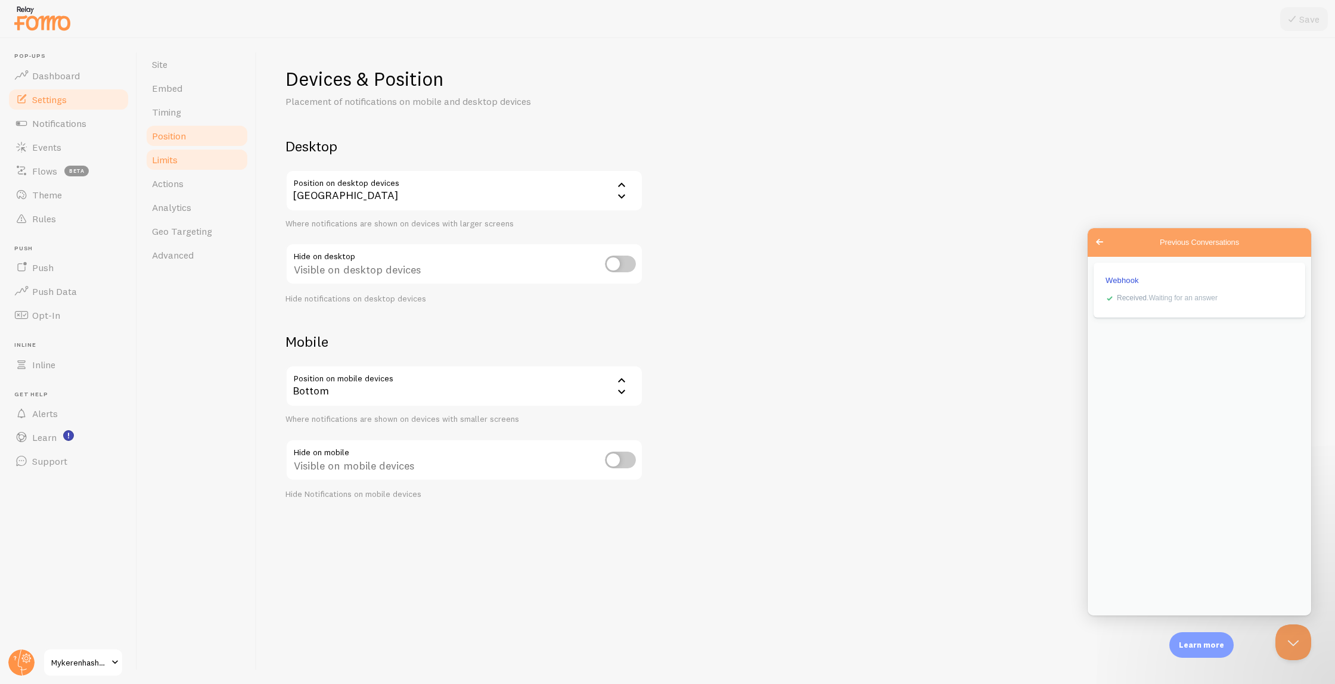
click at [190, 165] on link "Limits" at bounding box center [197, 160] width 104 height 24
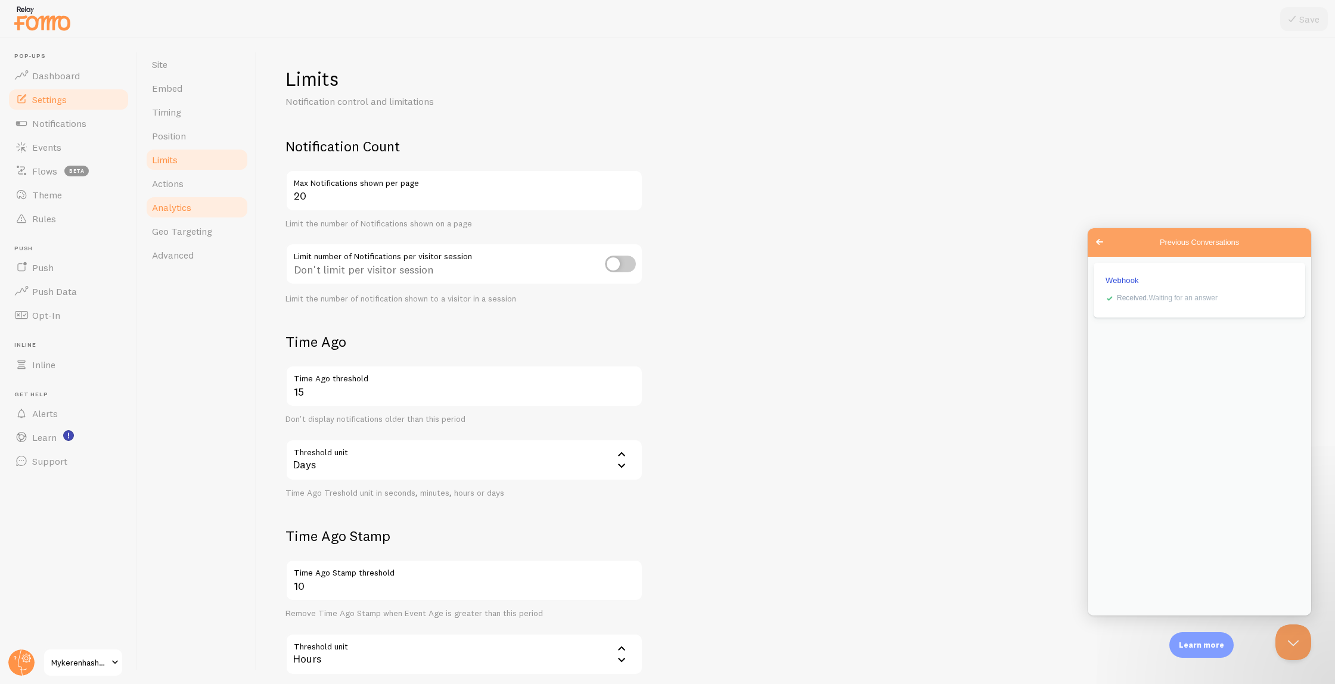
click at [188, 201] on link "Analytics" at bounding box center [197, 207] width 104 height 24
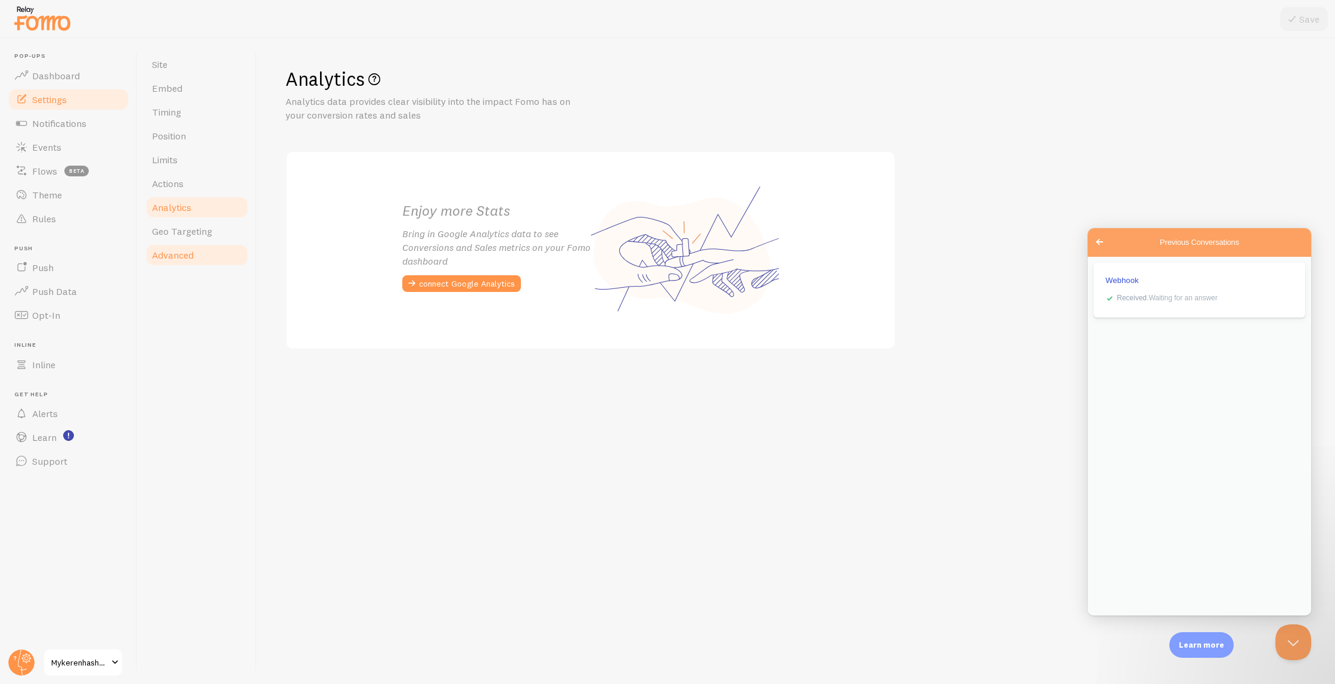
click at [188, 246] on link "Advanced" at bounding box center [197, 255] width 104 height 24
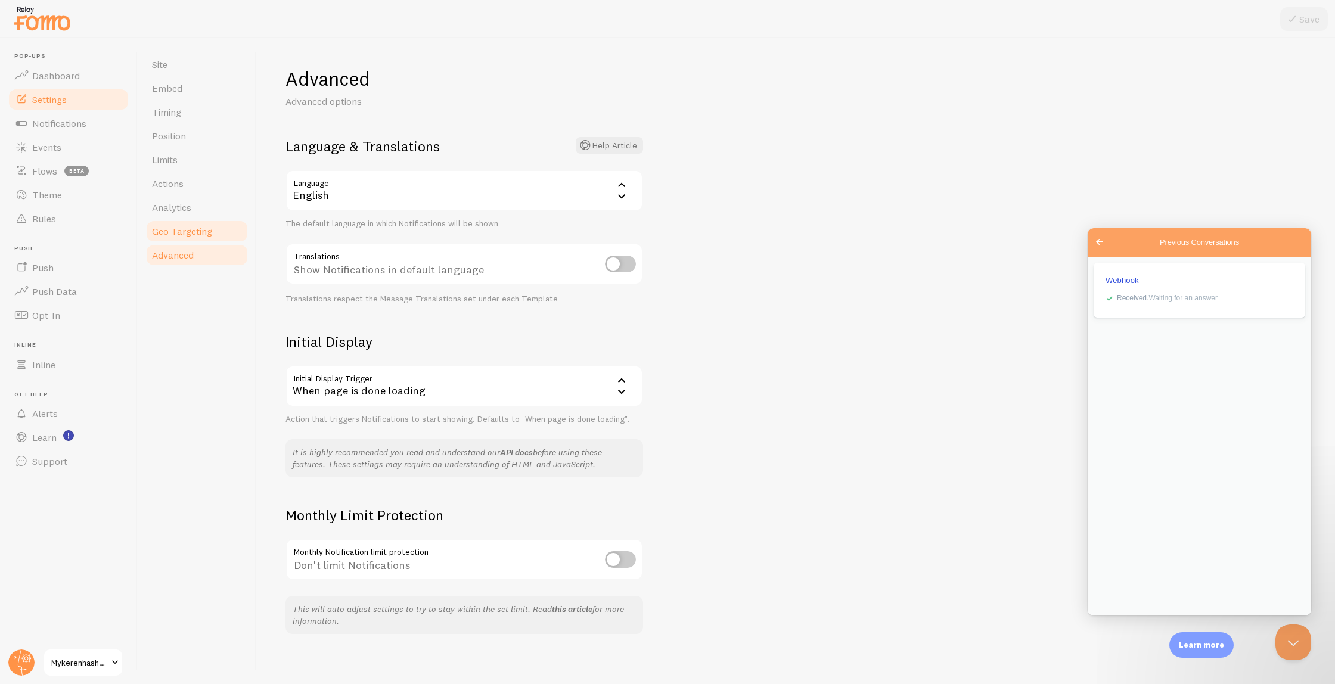
click at [188, 231] on span "Geo Targeting" at bounding box center [182, 231] width 60 height 12
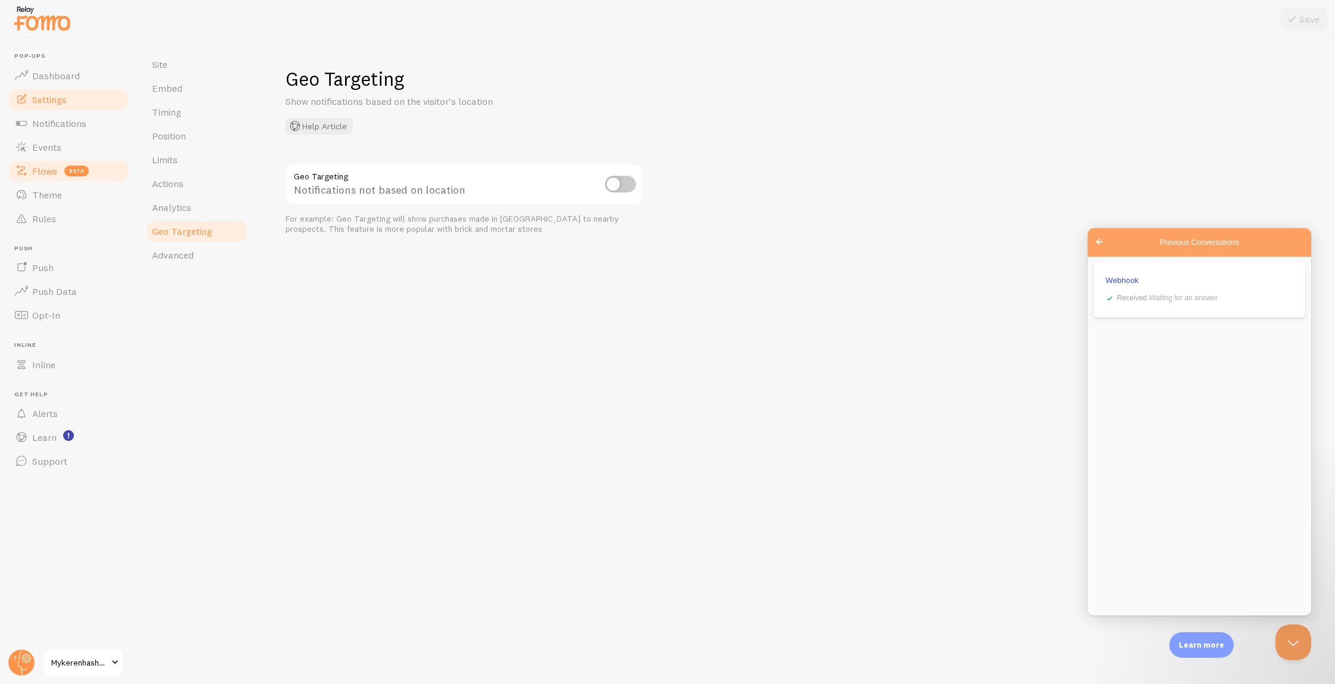
click at [44, 169] on span "Flows" at bounding box center [44, 171] width 25 height 12
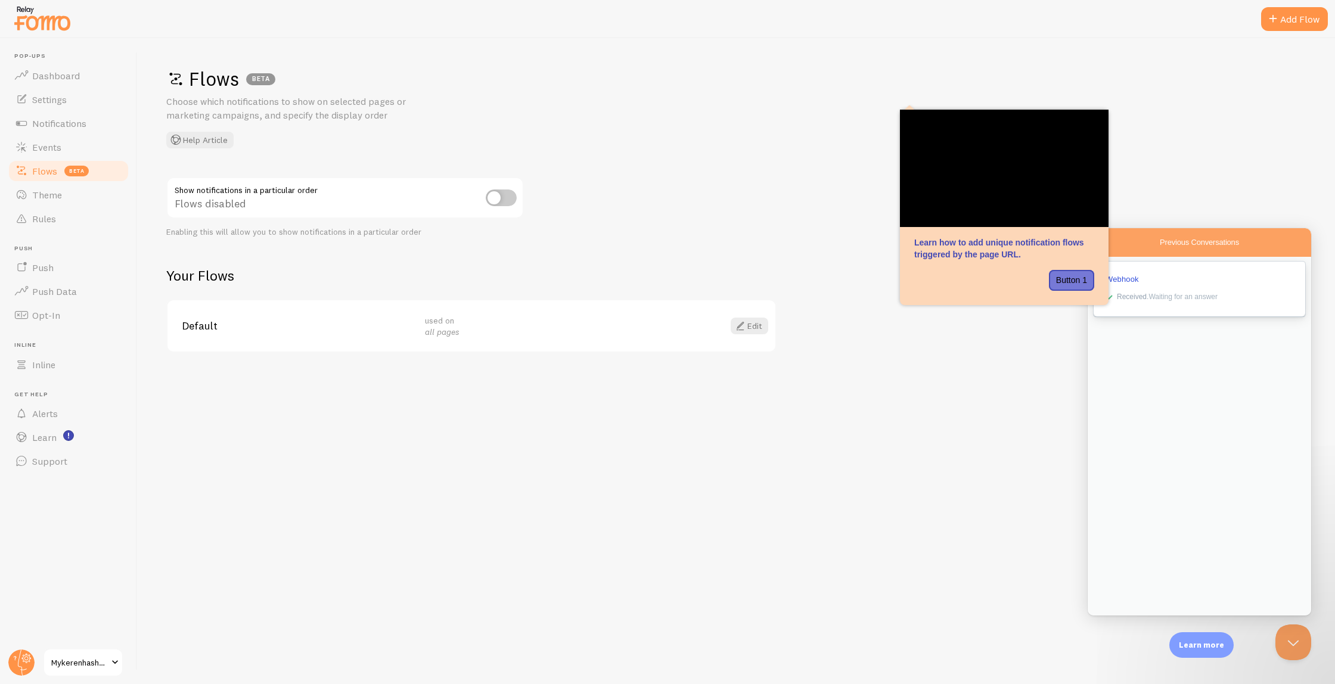
click at [1218, 298] on span "Received . Waiting for an answer" at bounding box center [1167, 297] width 101 height 8
click at [1183, 125] on div "Flows BETA Choose which notifications to show on selected pages or marketing ca…" at bounding box center [736, 108] width 1140 height 82
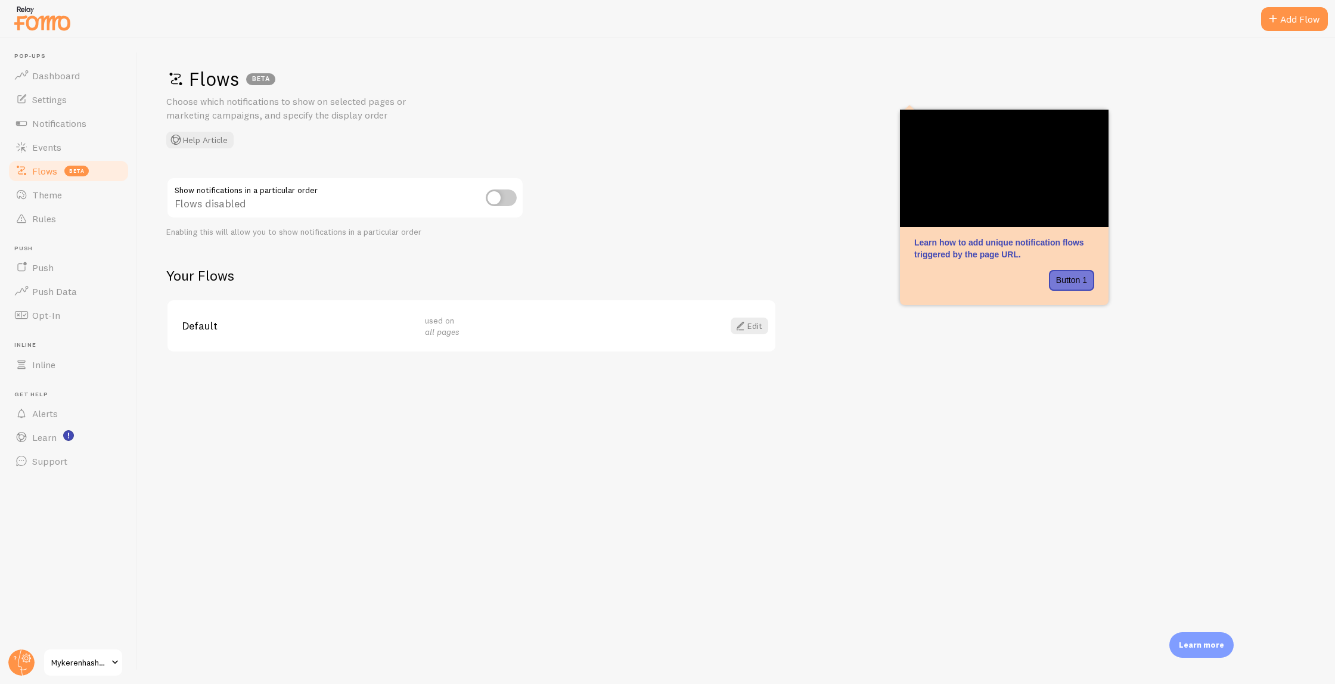
click at [1211, 644] on p "Learn more" at bounding box center [1201, 645] width 45 height 11
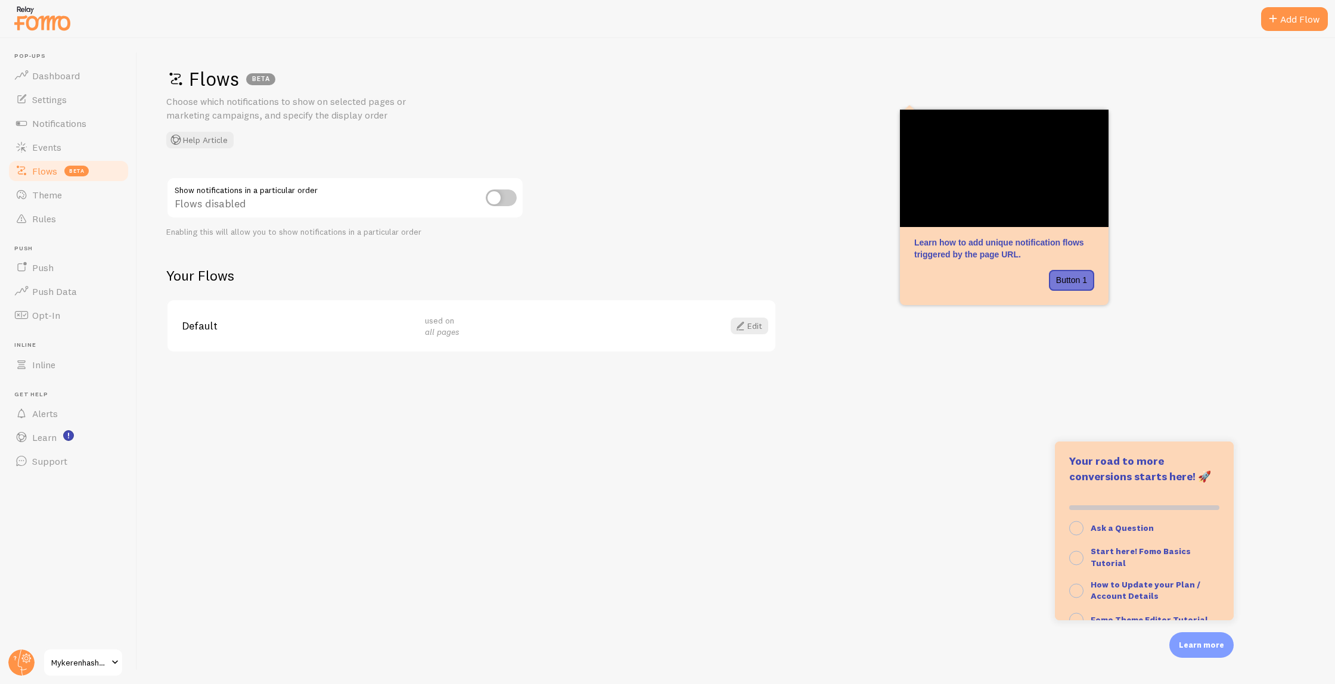
click at [1211, 644] on p "Learn more" at bounding box center [1201, 645] width 45 height 11
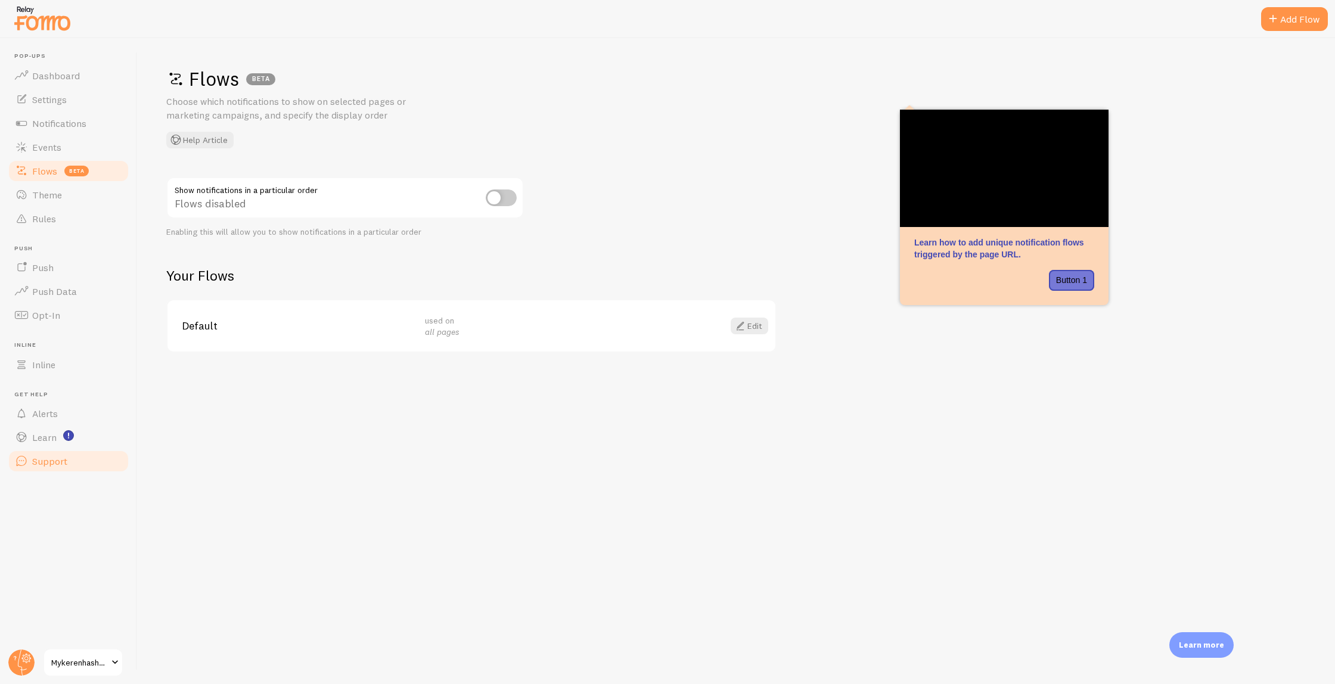
click at [56, 460] on span "Support" at bounding box center [49, 461] width 35 height 12
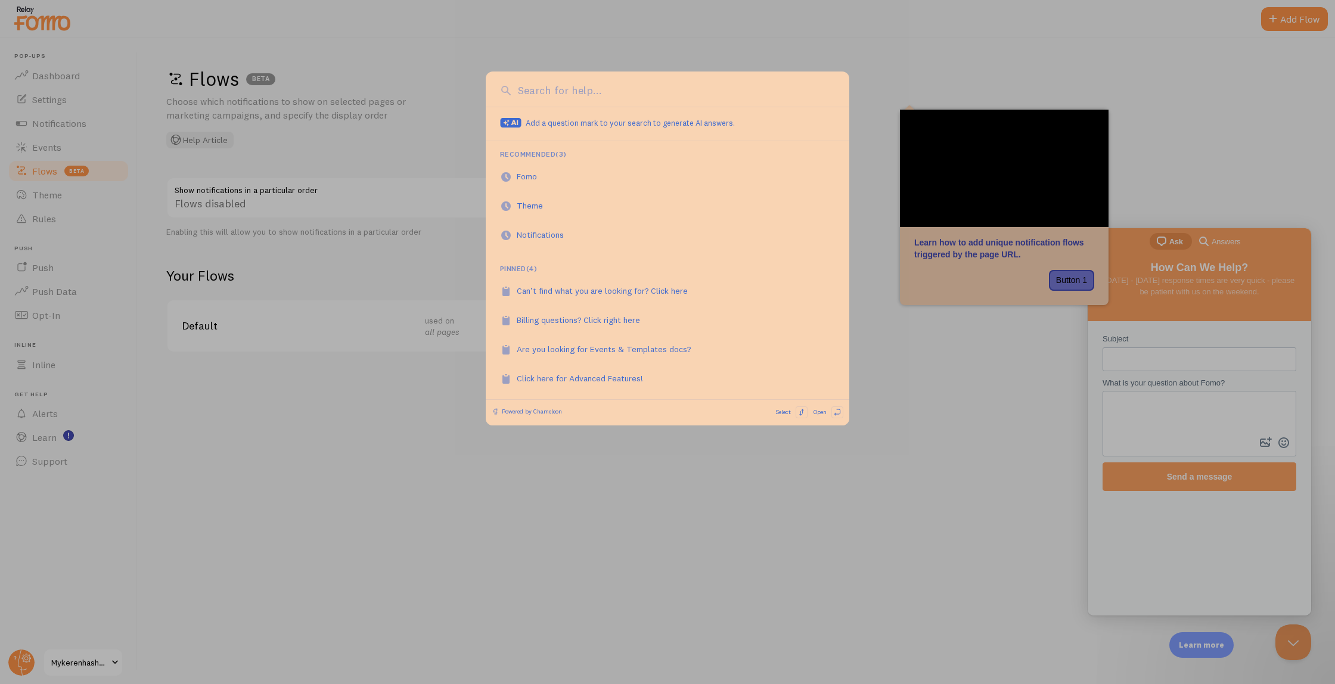
click at [916, 409] on div at bounding box center [667, 342] width 1335 height 684
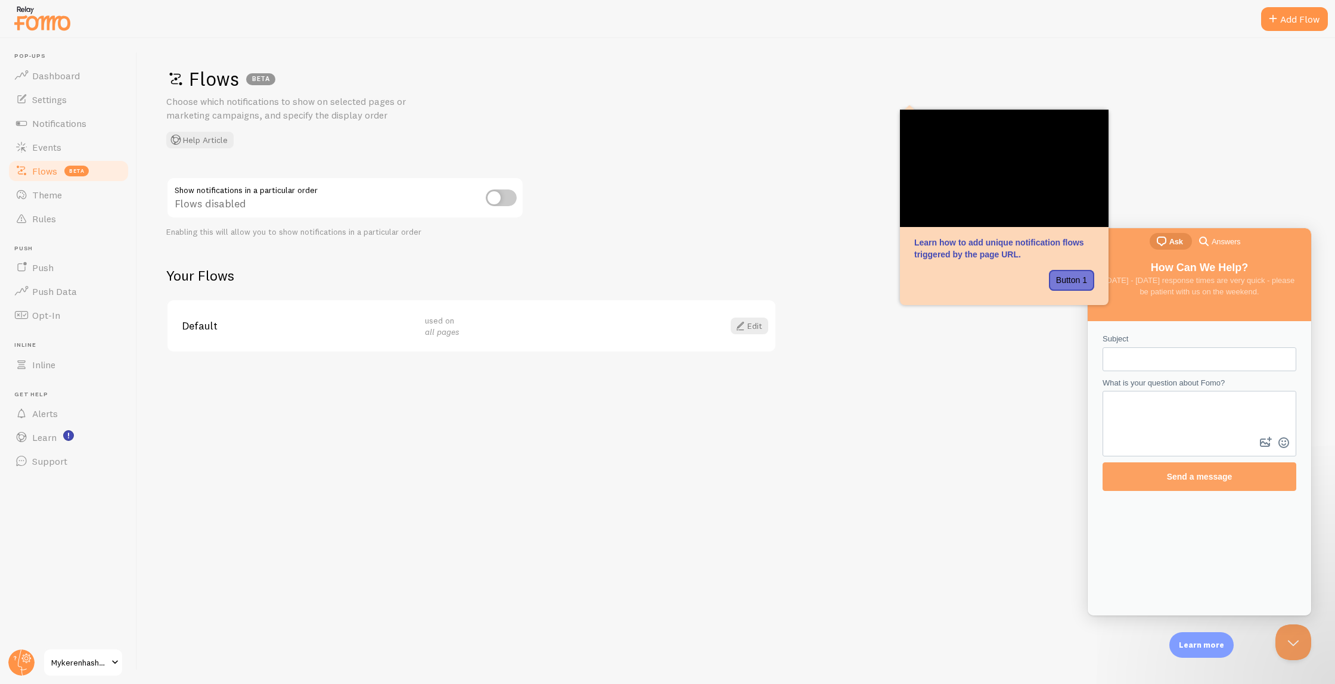
click at [1233, 238] on span "Answers" at bounding box center [1226, 242] width 29 height 12
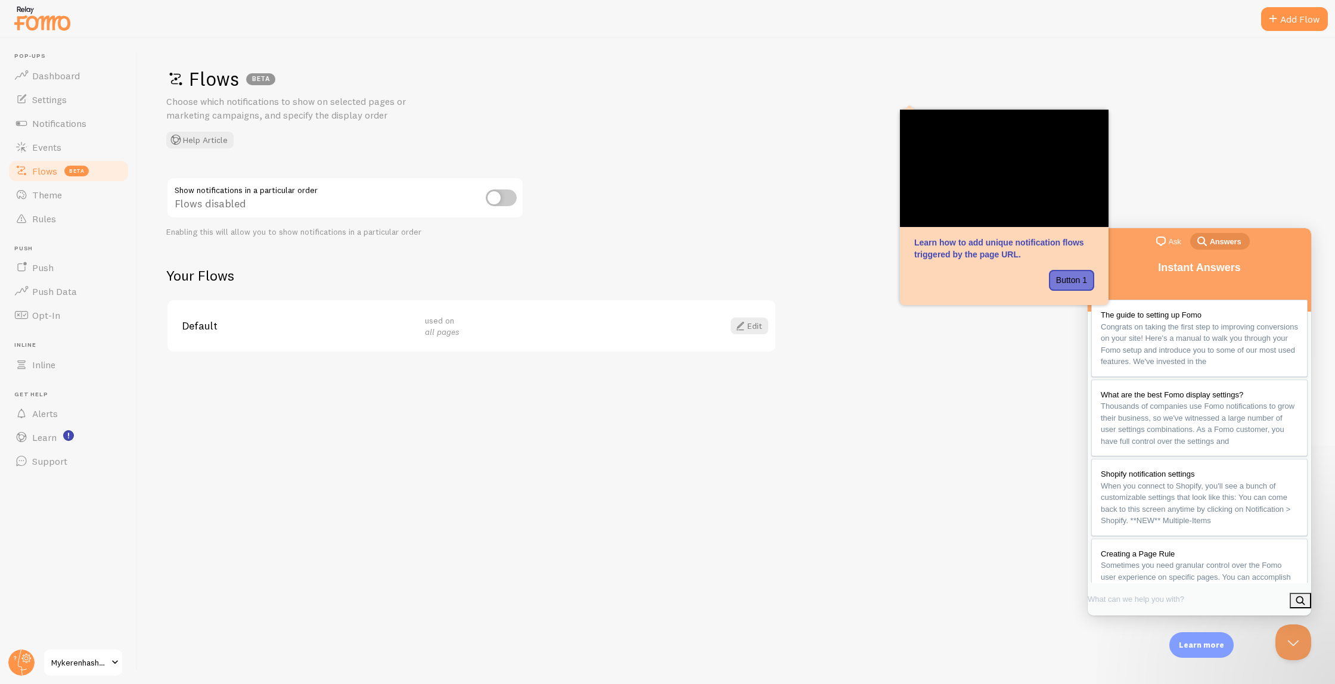
click at [1174, 243] on span "Ask" at bounding box center [1175, 242] width 13 height 12
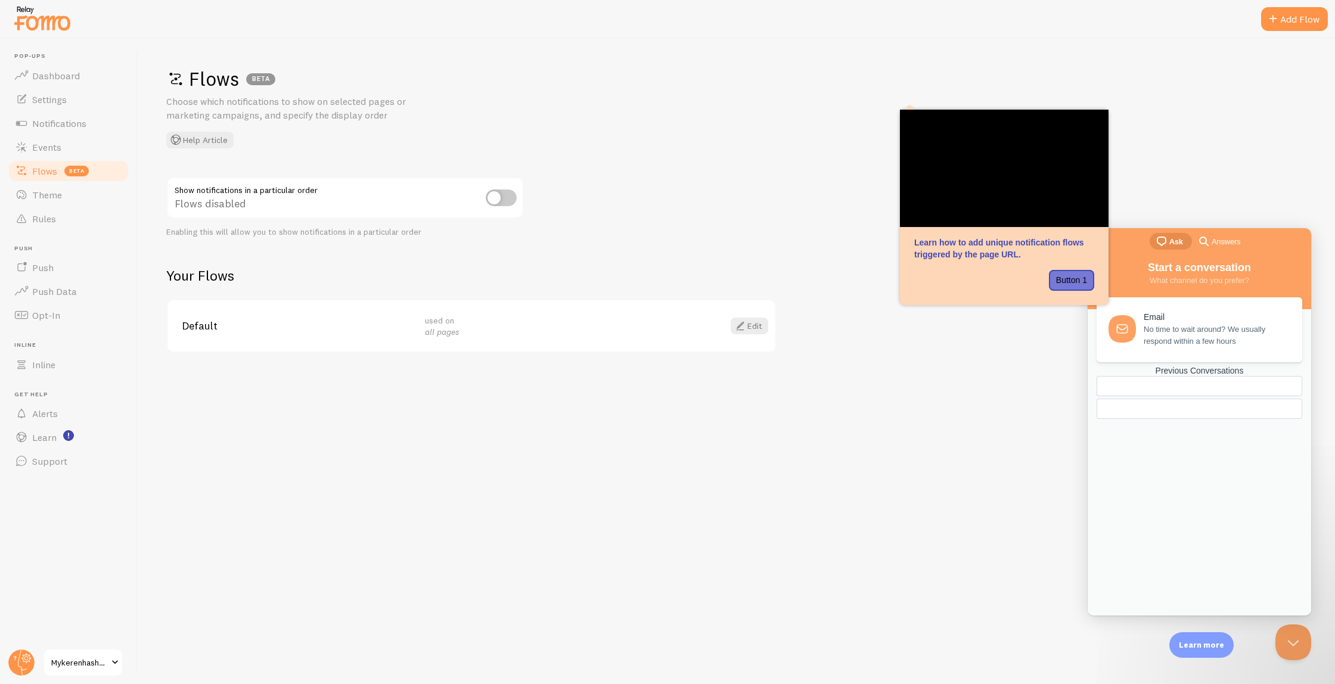
click at [1191, 376] on div "Previous Conversations" at bounding box center [1200, 371] width 206 height 10
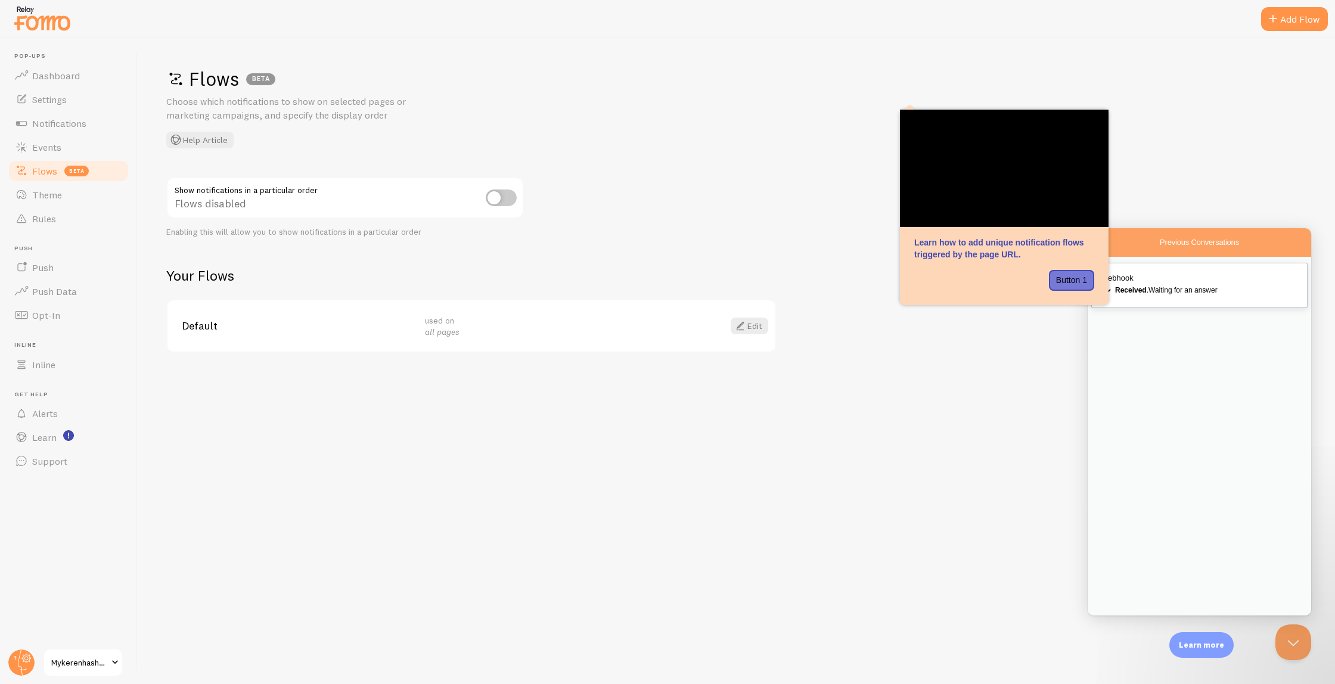
click at [1144, 290] on link "Webhook checkmark Received . Waiting for an answer" at bounding box center [1199, 285] width 216 height 45
click at [1112, 622] on button "Close" at bounding box center [1101, 629] width 21 height 15
click at [1224, 307] on link "Webhook checkmark Received . Waiting for an answer" at bounding box center [1199, 285] width 216 height 45
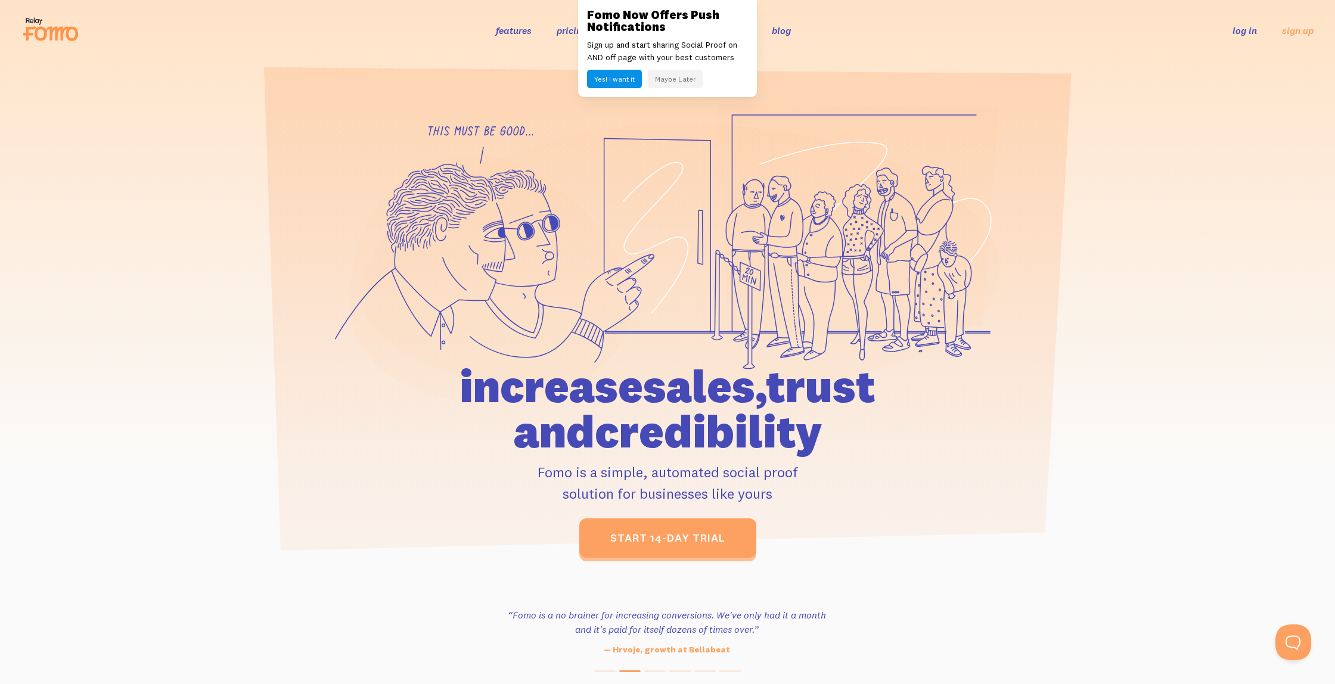
click at [1236, 30] on link "log in" at bounding box center [1245, 30] width 24 height 12
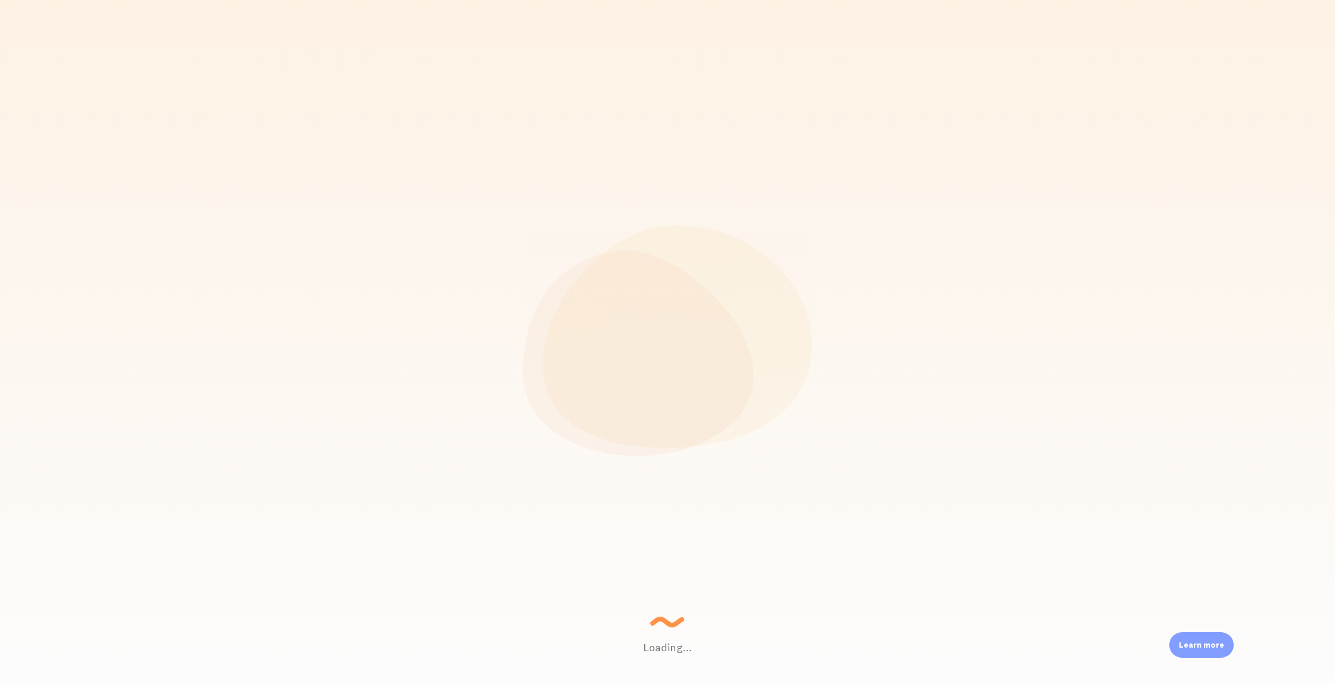
scroll to position [313, 1140]
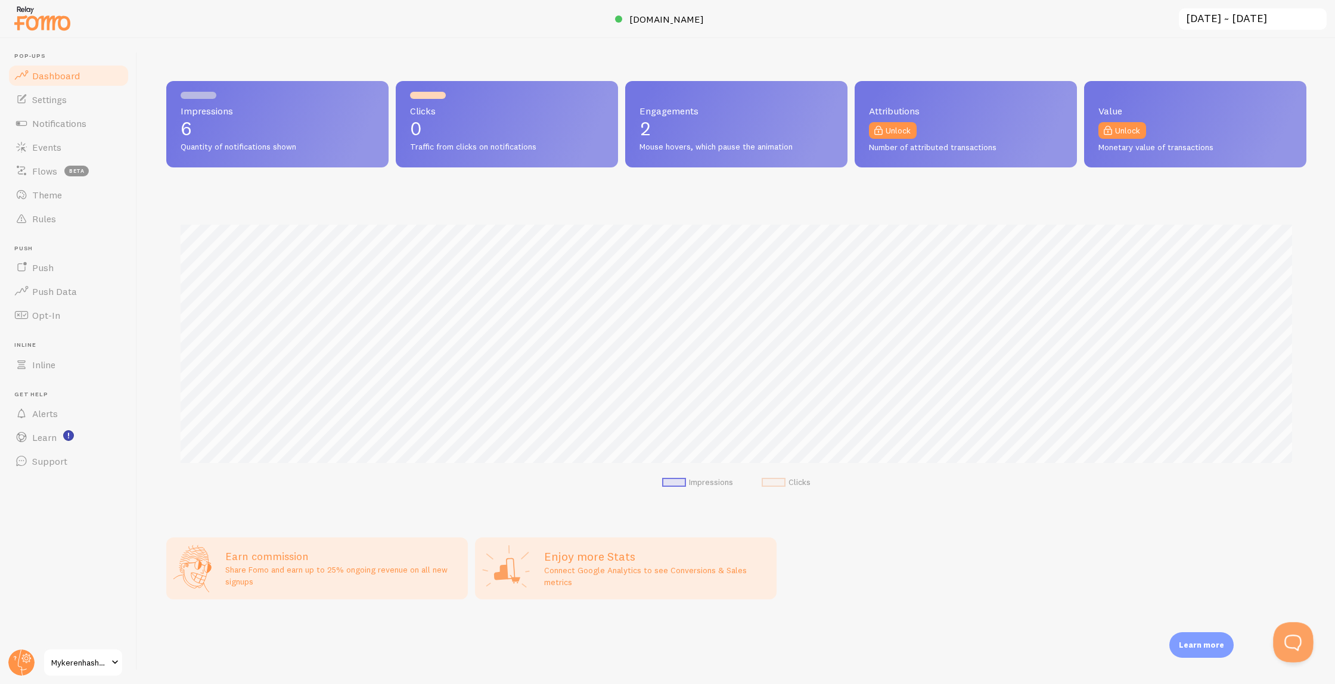
click at [1296, 648] on button "Open Beacon popover" at bounding box center [1291, 640] width 36 height 36
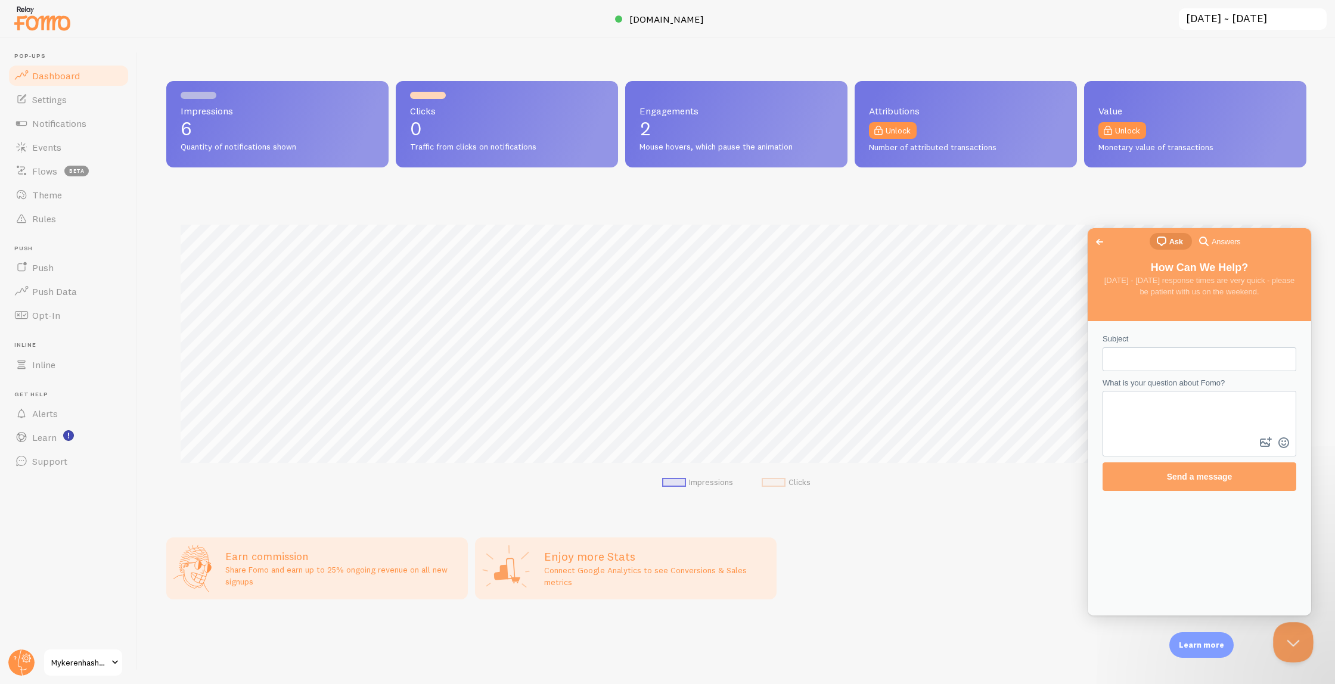
scroll to position [0, 0]
